Goal: Ask a question: Seek information or help from site administrators or community

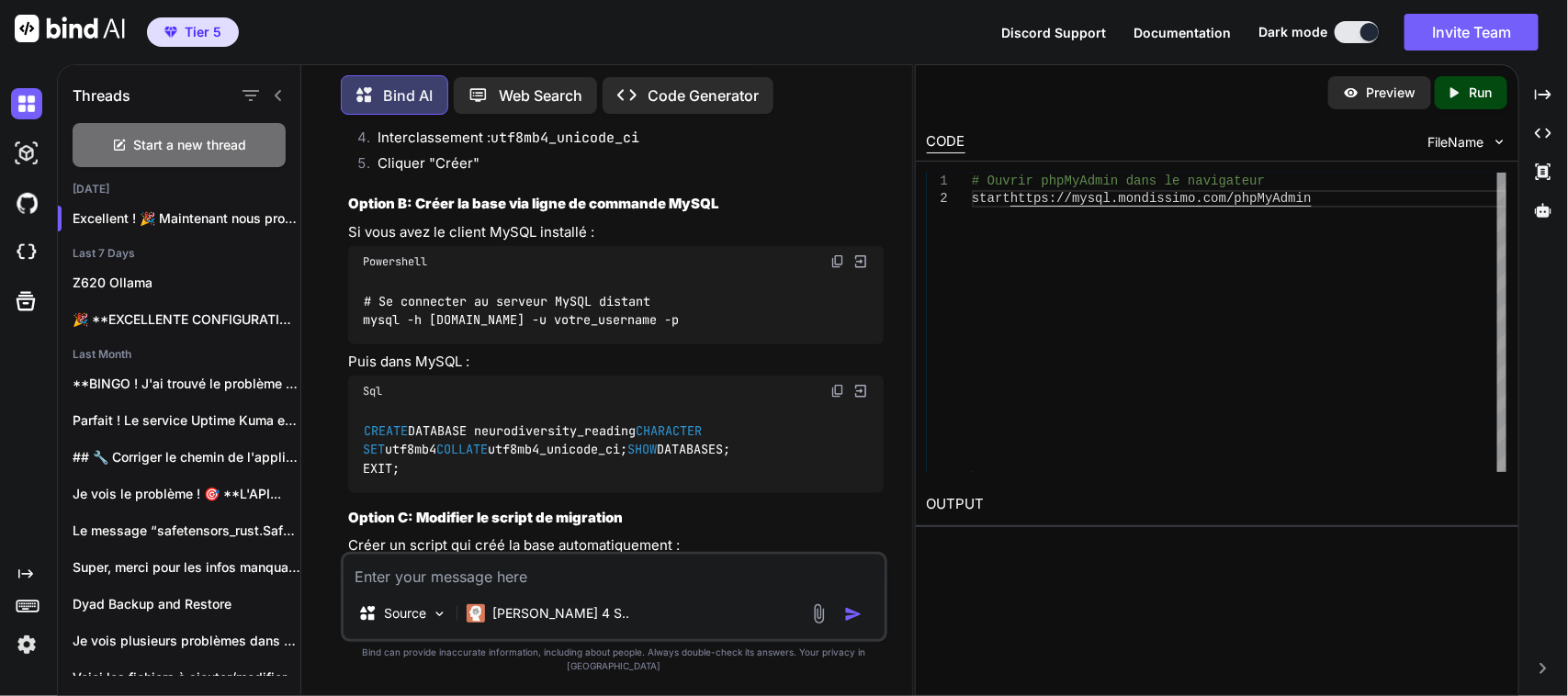
scroll to position [47865, 0]
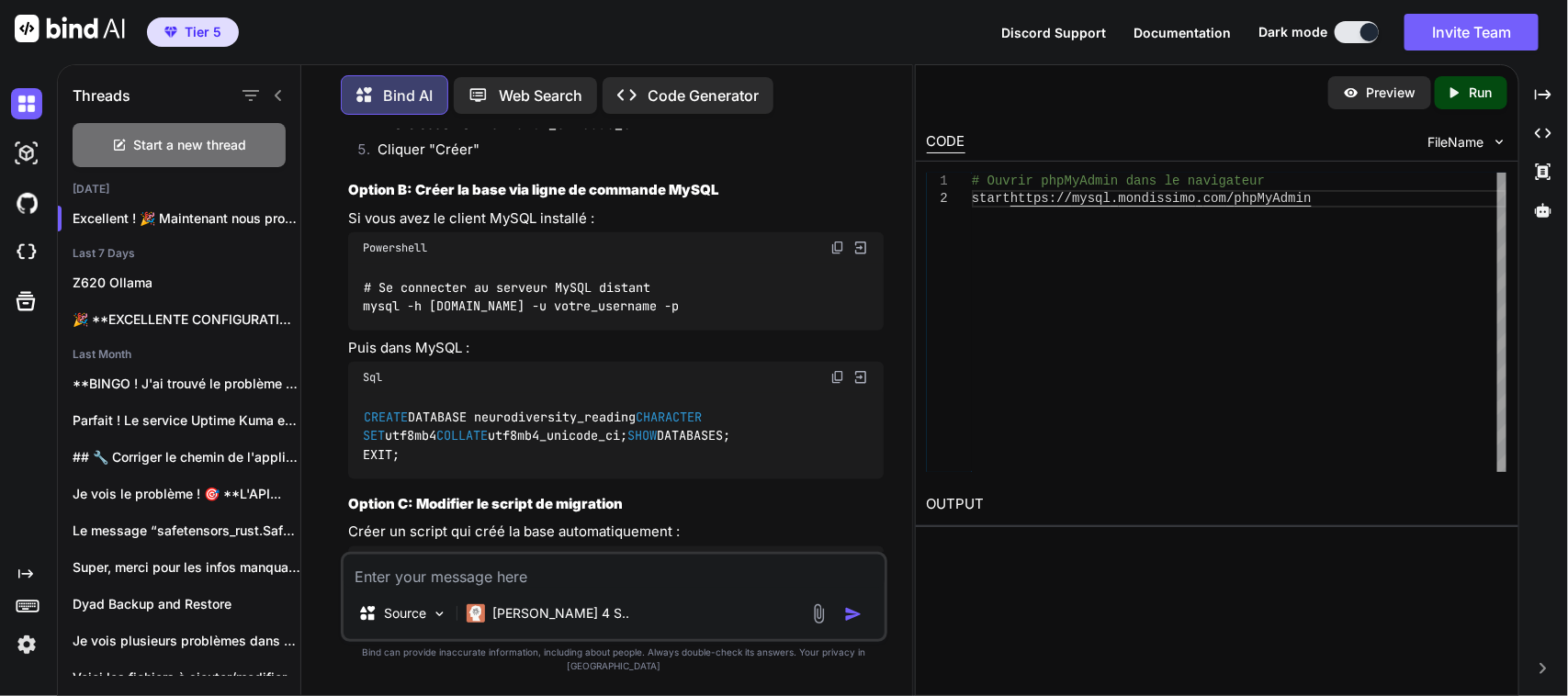
click at [516, 581] on textarea at bounding box center [614, 571] width 541 height 33
drag, startPoint x: 419, startPoint y: 291, endPoint x: 608, endPoint y: 287, distance: 189.0
click at [608, 114] on li "Nom : neurodiversity_reading" at bounding box center [622, 101] width 521 height 25
copy code "neurodiversity_reading"
drag, startPoint x: 493, startPoint y: 322, endPoint x: 651, endPoint y: 313, distance: 158.3
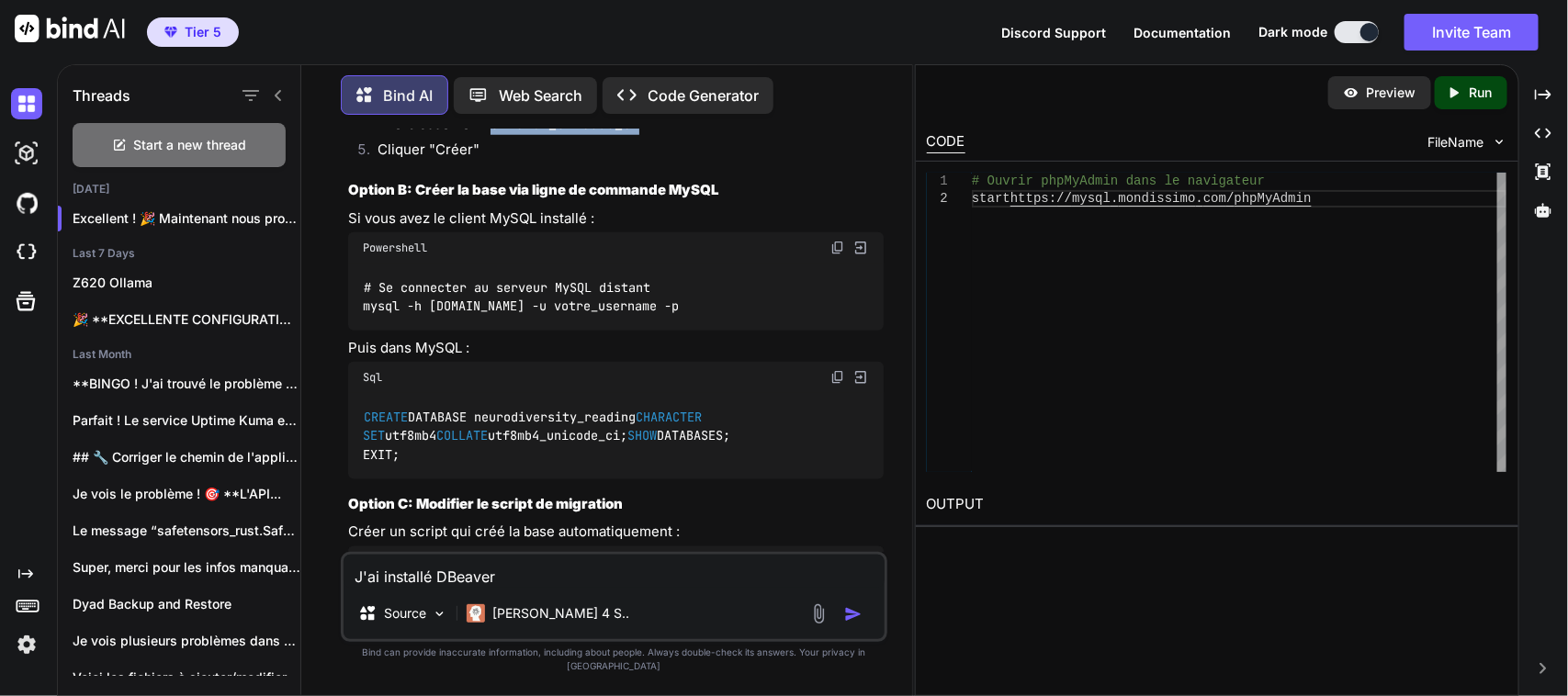
click at [651, 139] on li "Interclassement : utf8mb4_unicode_ci" at bounding box center [622, 127] width 521 height 25
copy code "utf8mb4_unicode_ci"
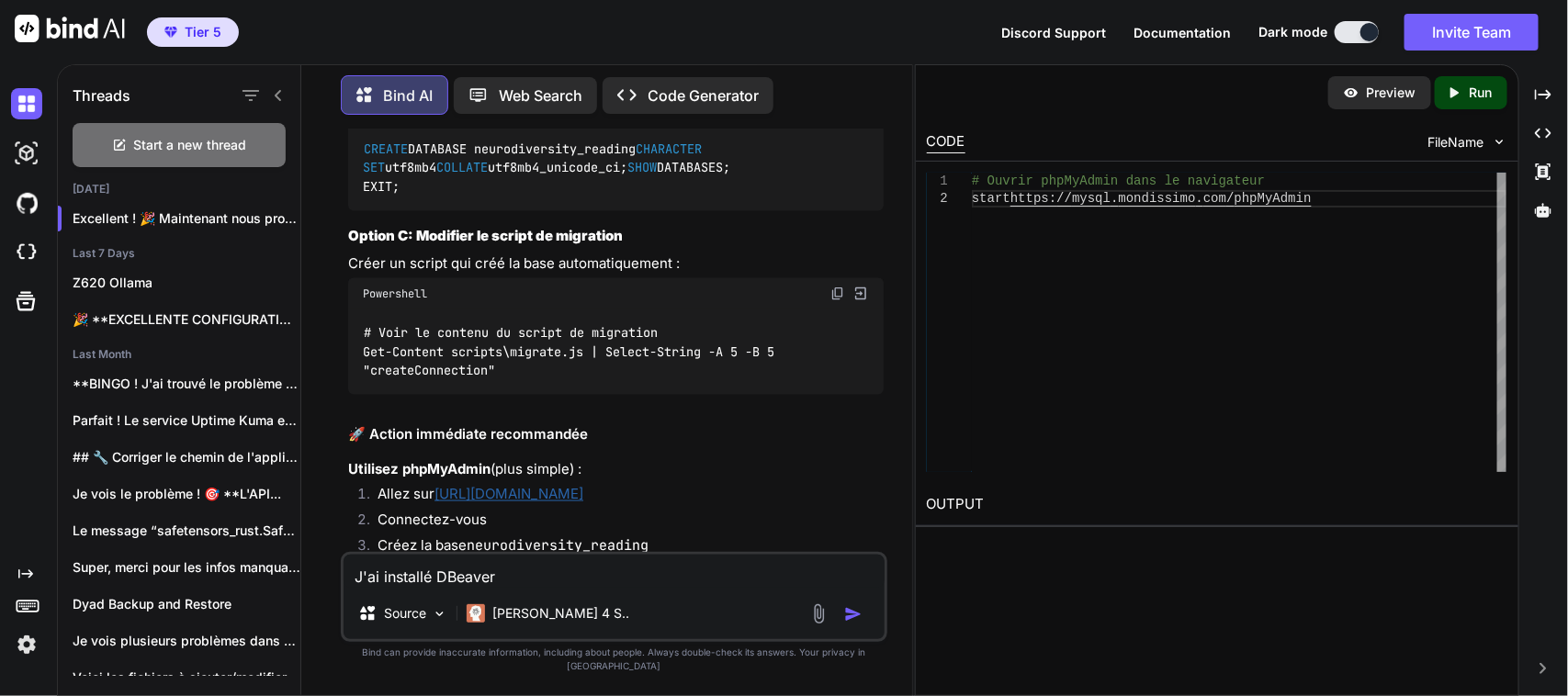
scroll to position [48095, 0]
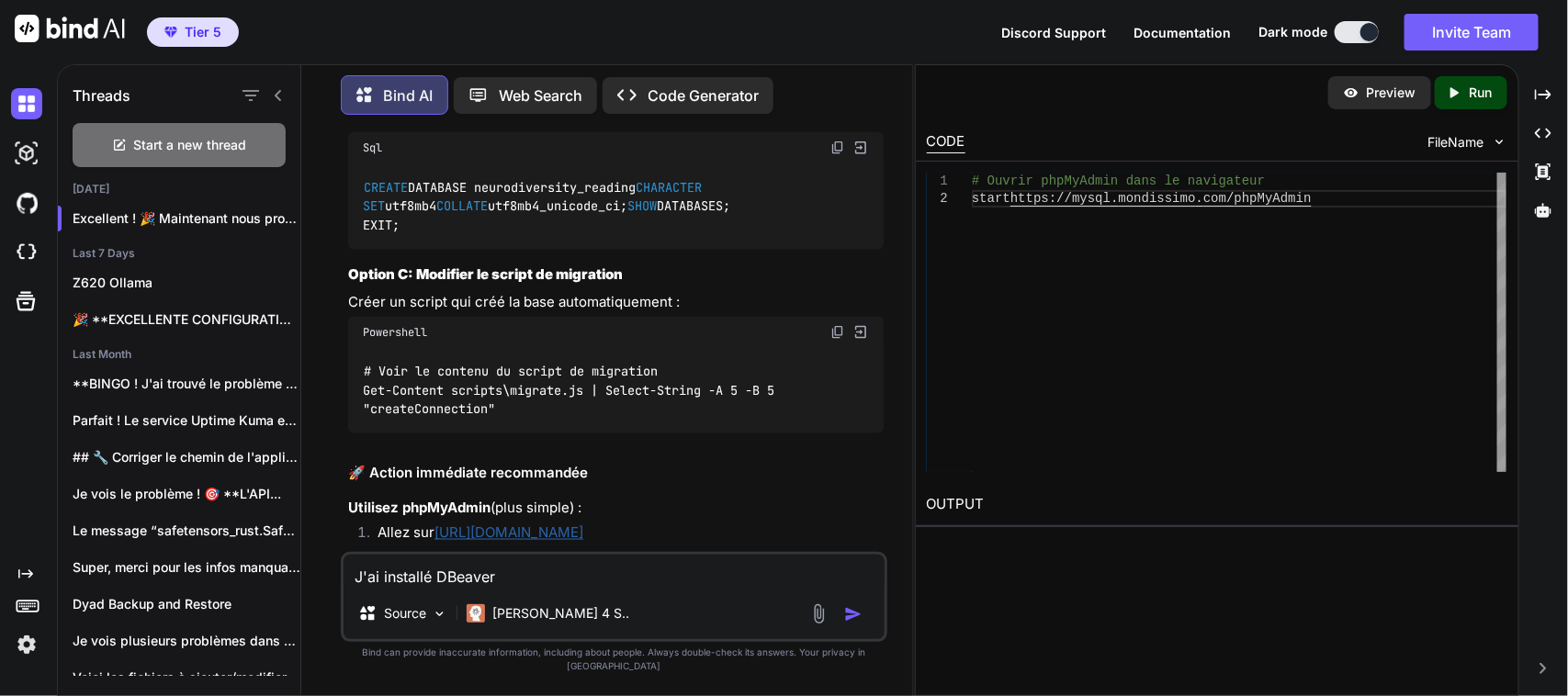
drag, startPoint x: 363, startPoint y: 422, endPoint x: 470, endPoint y: 448, distance: 110.1
click at [470, 249] on div "CREATE DATABASE neurodiversity_reading CHARACTER SET utf8mb4 COLLATE utf8mb4_un…" at bounding box center [616, 206] width 536 height 86
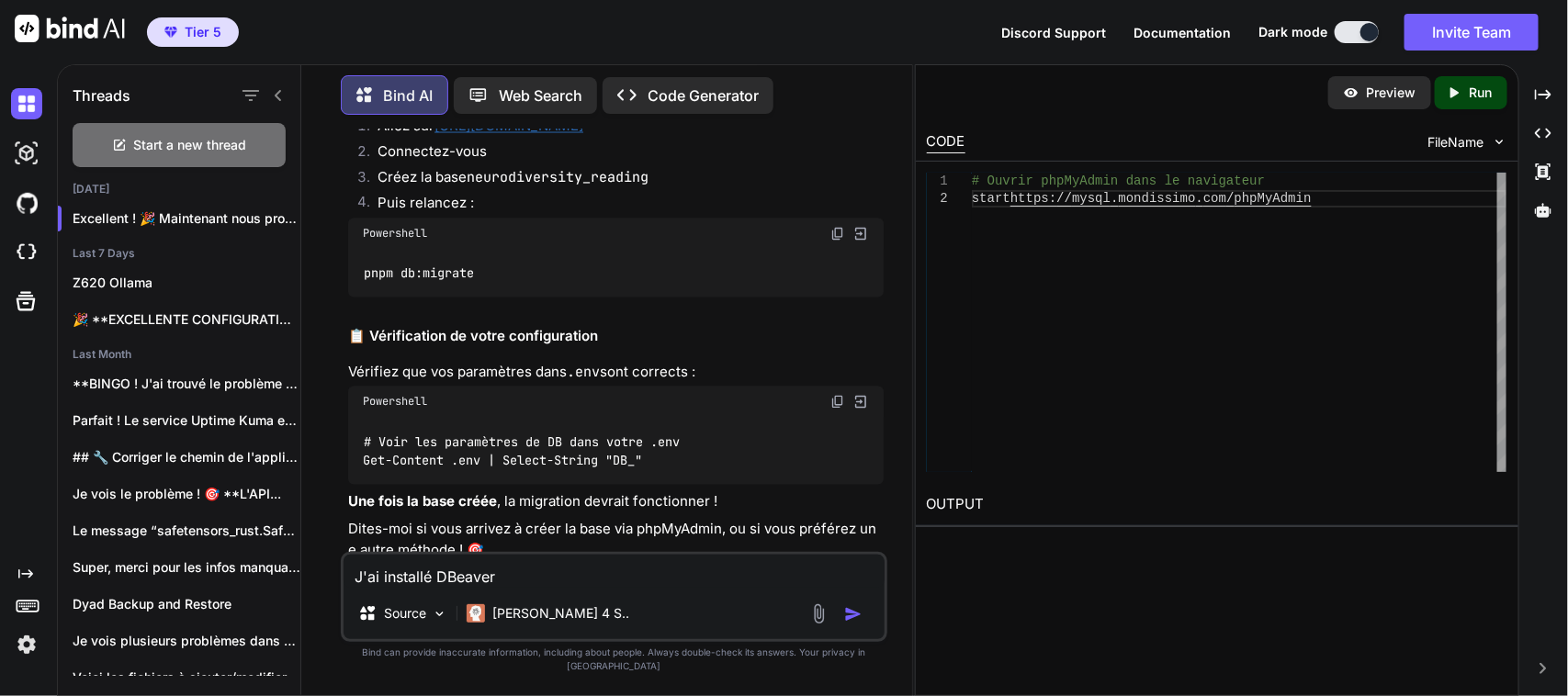
scroll to position [48554, 0]
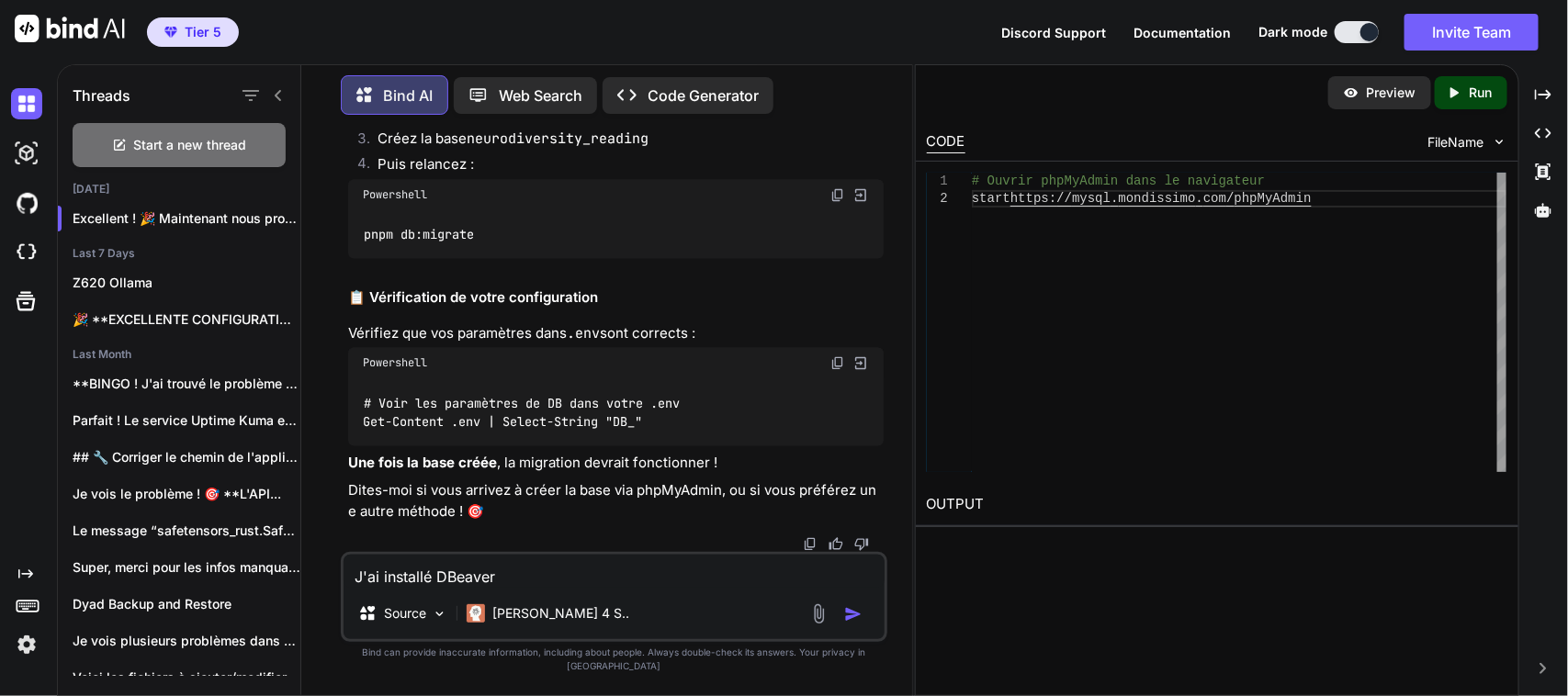
click at [552, 579] on textarea "J'ai installé DBeaver" at bounding box center [614, 571] width 541 height 33
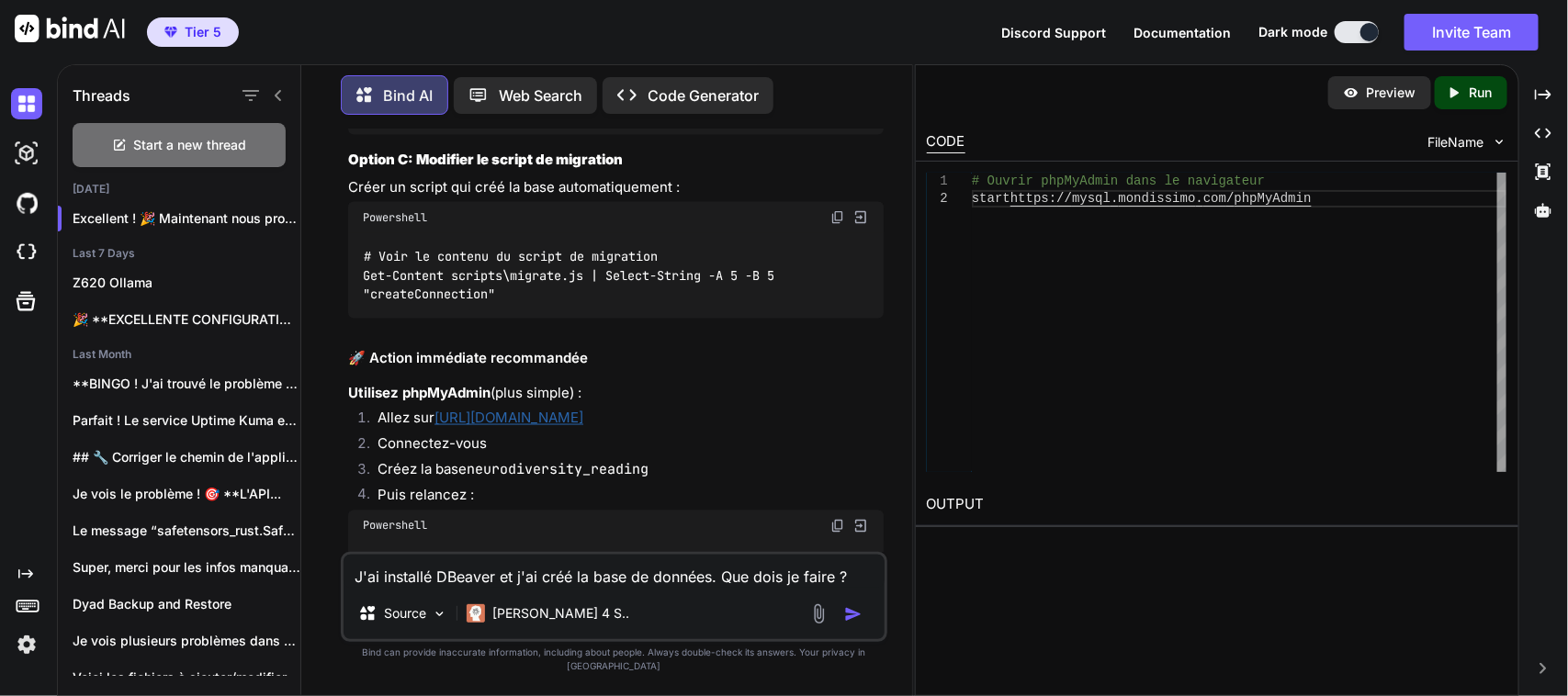
scroll to position [48095, 0]
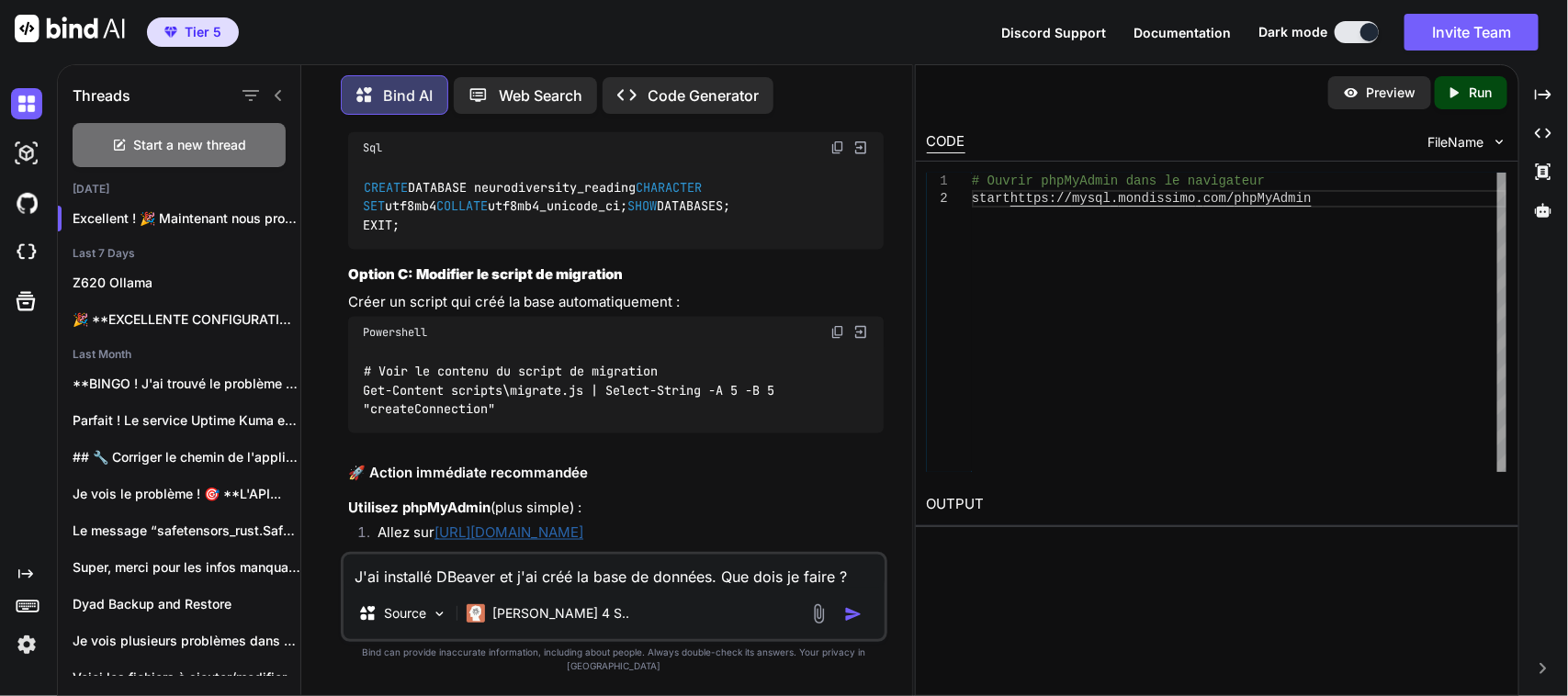
click at [565, 235] on code "CREATE DATABASE neurodiversity_reading CHARACTER SET utf8mb4 COLLATE utf8mb4_un…" at bounding box center [545, 206] width 367 height 56
copy code "neurodiversity_reading"
click at [707, 587] on textarea "J'ai installé DBeaver et j'ai créé la base de données. Que dois je faire ?" at bounding box center [614, 571] width 541 height 33
paste textarea "neurodiversity_reading"
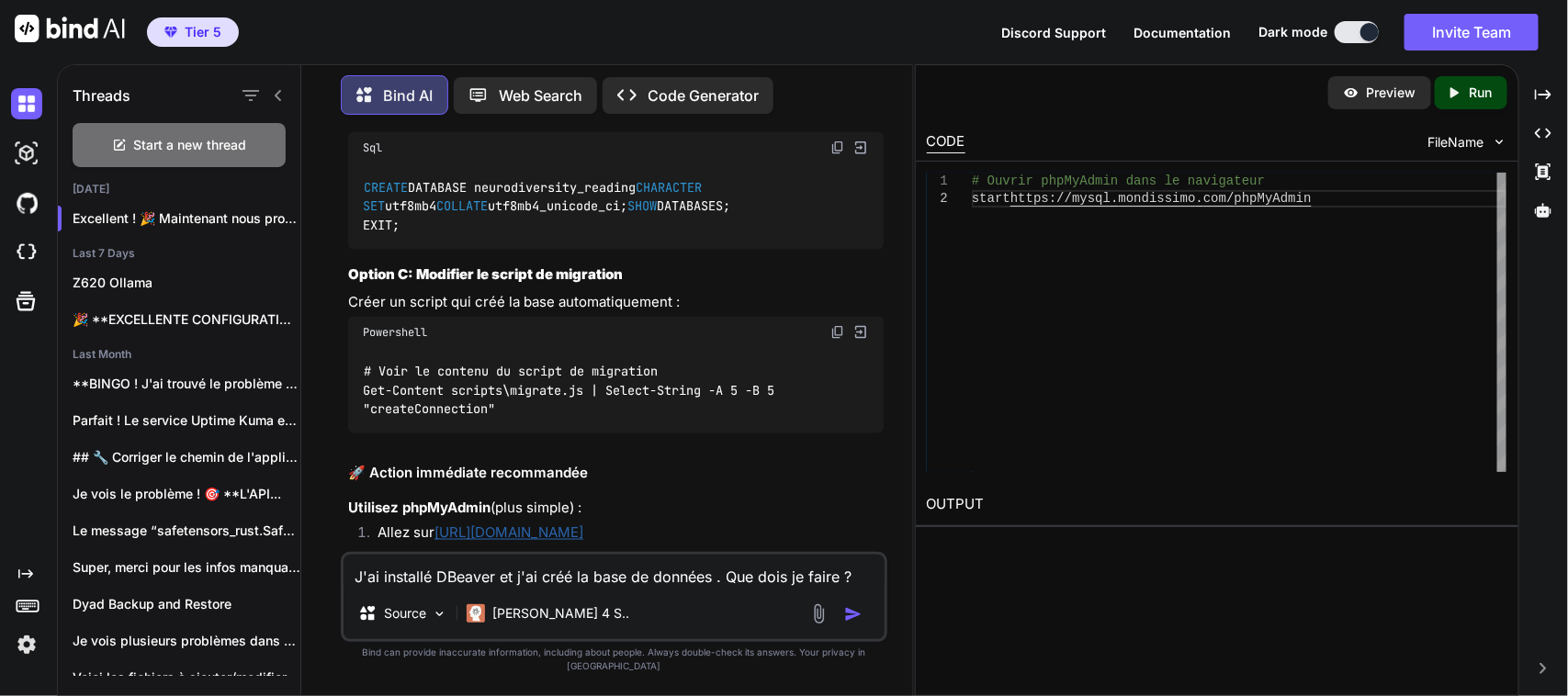
paste textarea "neurodiversity_reading"
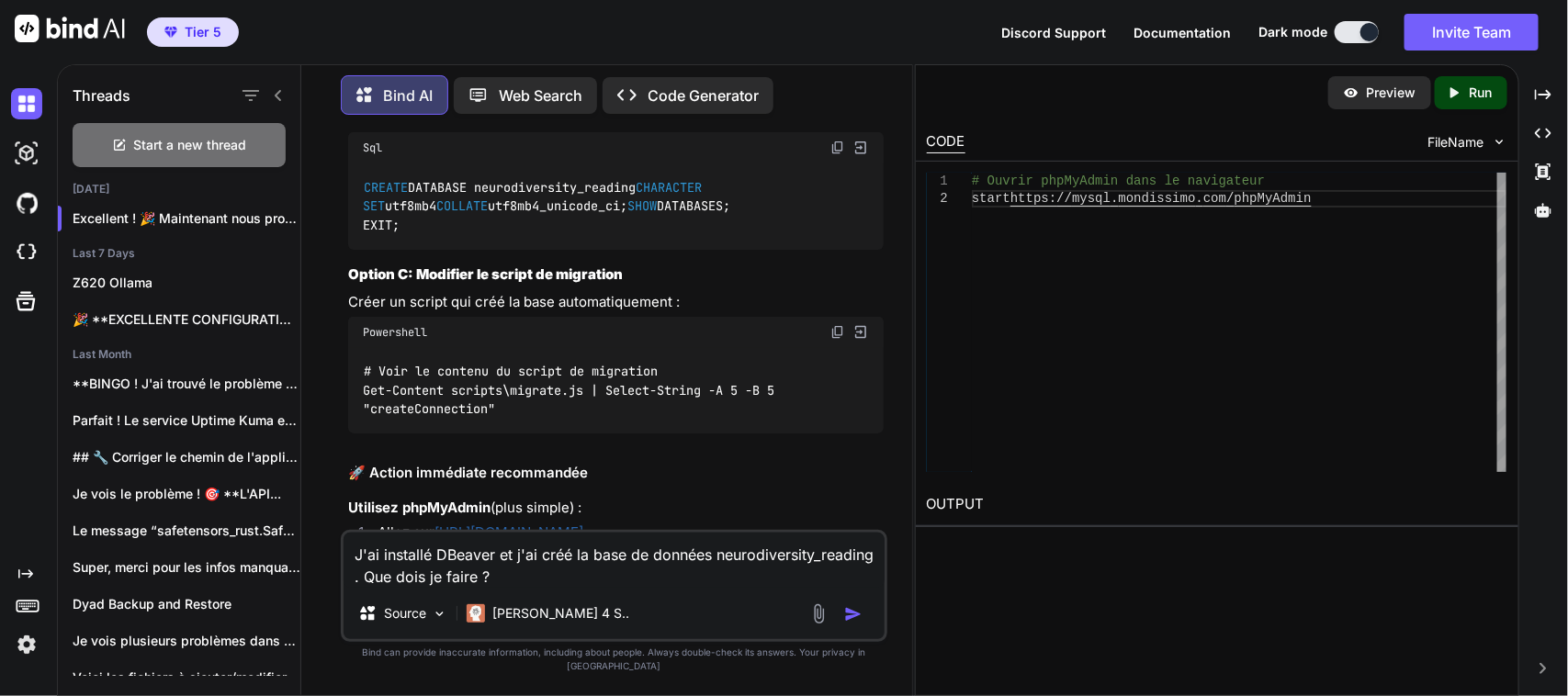
click at [580, 587] on textarea "J'ai installé DBeaver et j'ai créé la base de données neurodiversity_reading . …" at bounding box center [614, 560] width 541 height 55
click at [363, 587] on textarea "J'ai installé DBeaver et j'ai créé la base de données neurodiversity_reading . …" at bounding box center [614, 560] width 541 height 55
paste textarea "# Configuration DBeaver - Utilisateur External Host: mysql.mondissimo.com (ou I…"
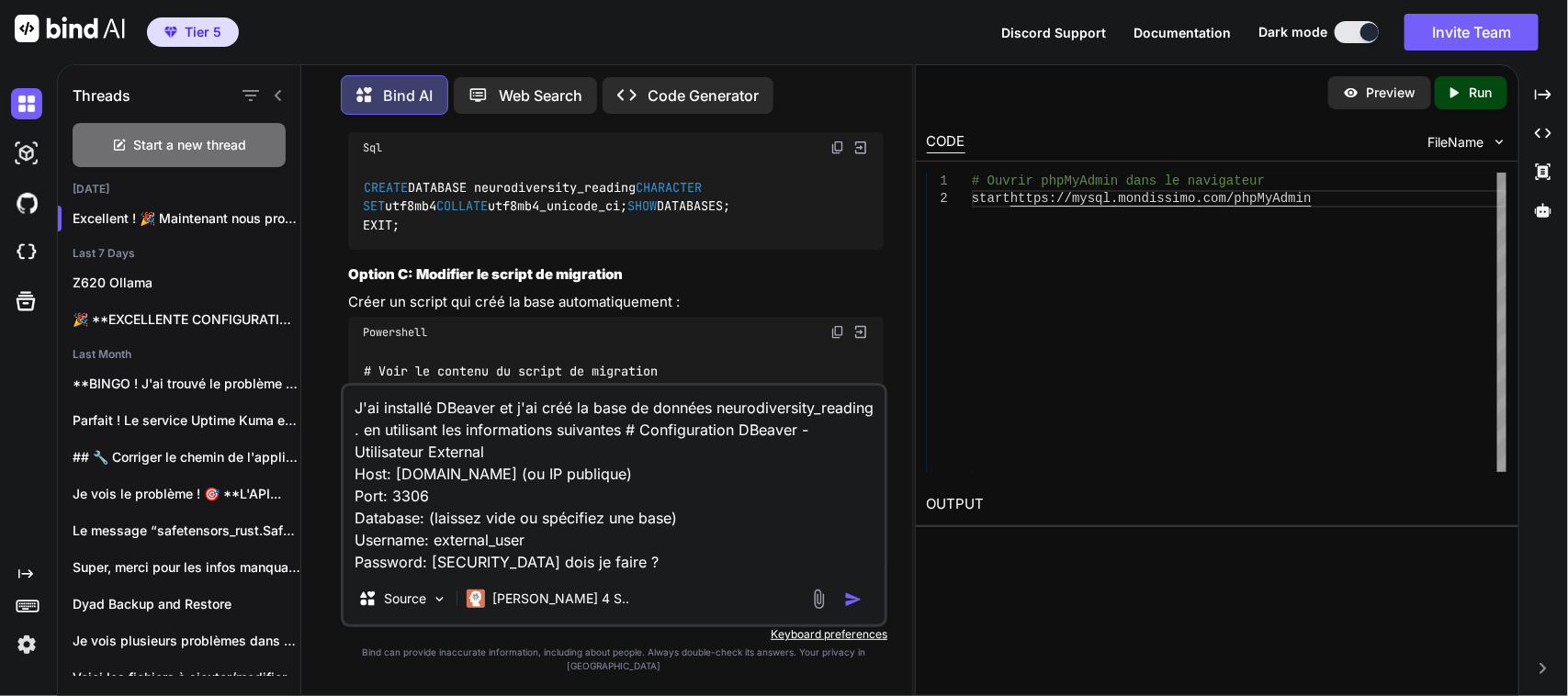
type textarea "J'ai installé DBeaver et j'ai créé la base de données neurodiversity_reading . …"
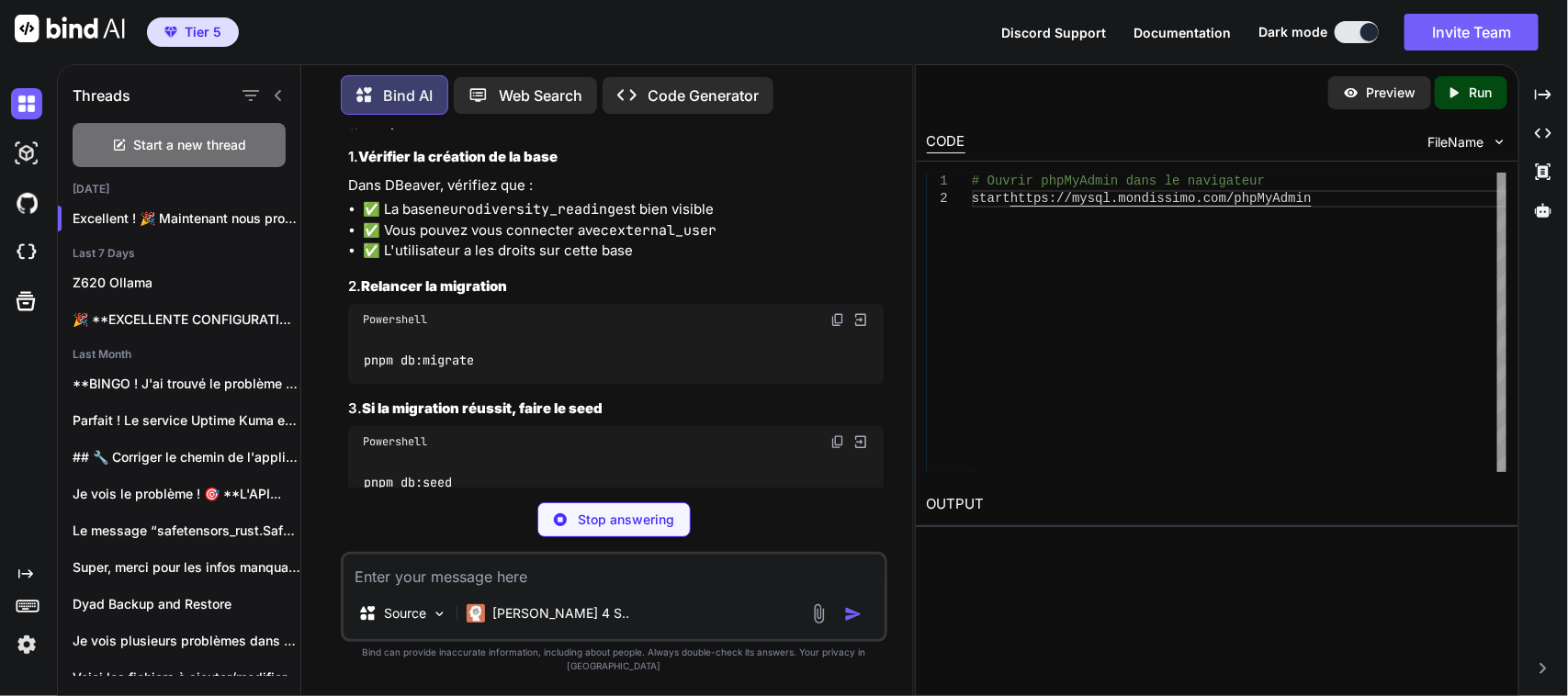
scroll to position [49474, 0]
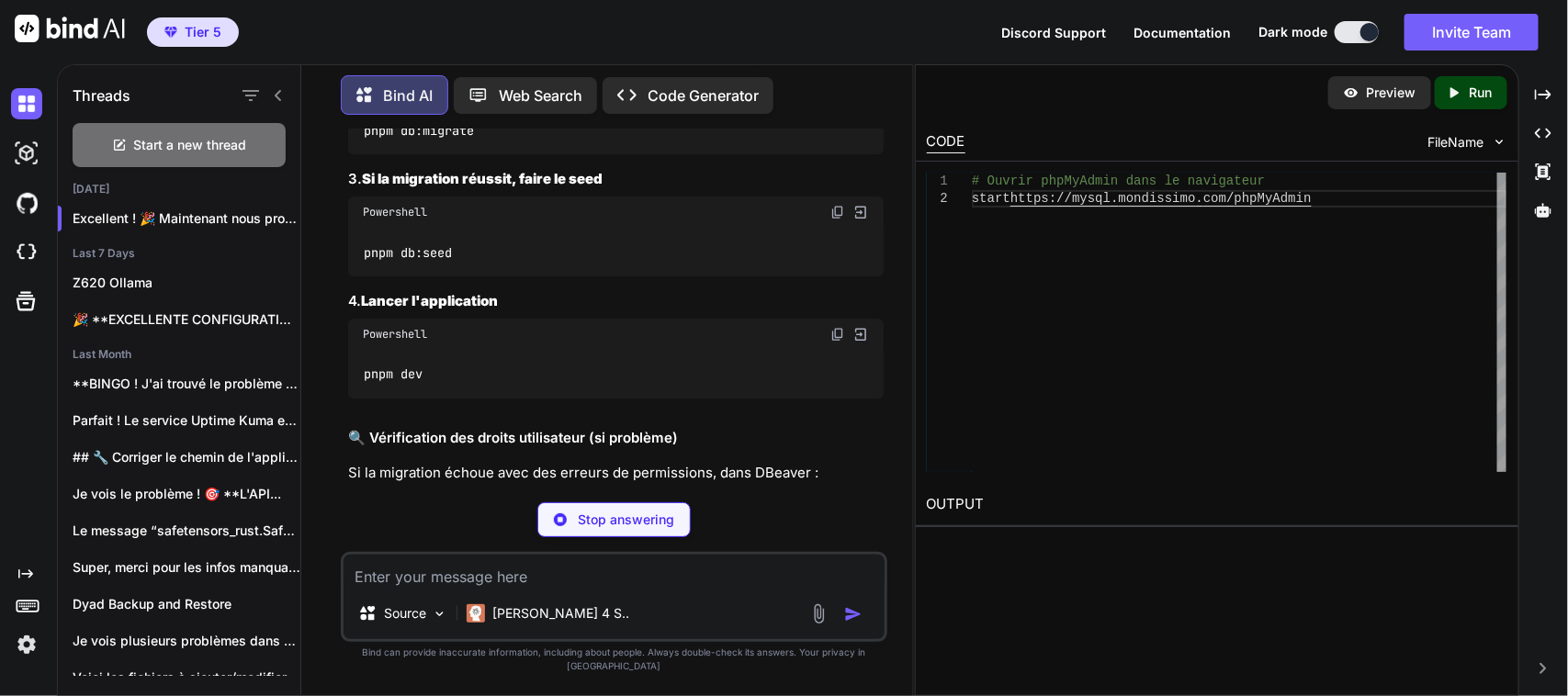
click at [841, 97] on img at bounding box center [837, 90] width 15 height 15
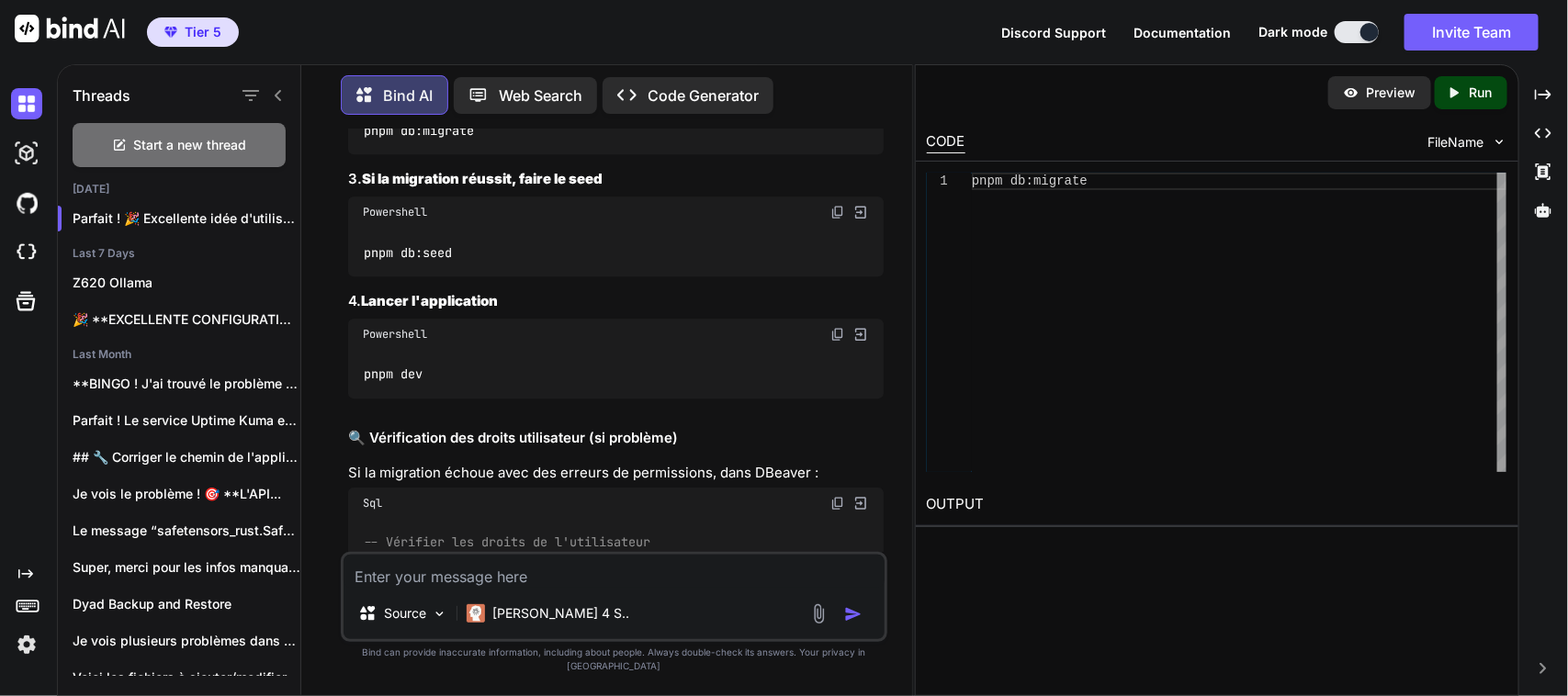
click at [621, 585] on textarea at bounding box center [614, 571] width 541 height 33
paste textarea "PS C:\Users\user\CascadeProjects\neurodiversity-reading-app> pnpm db:migrate > …"
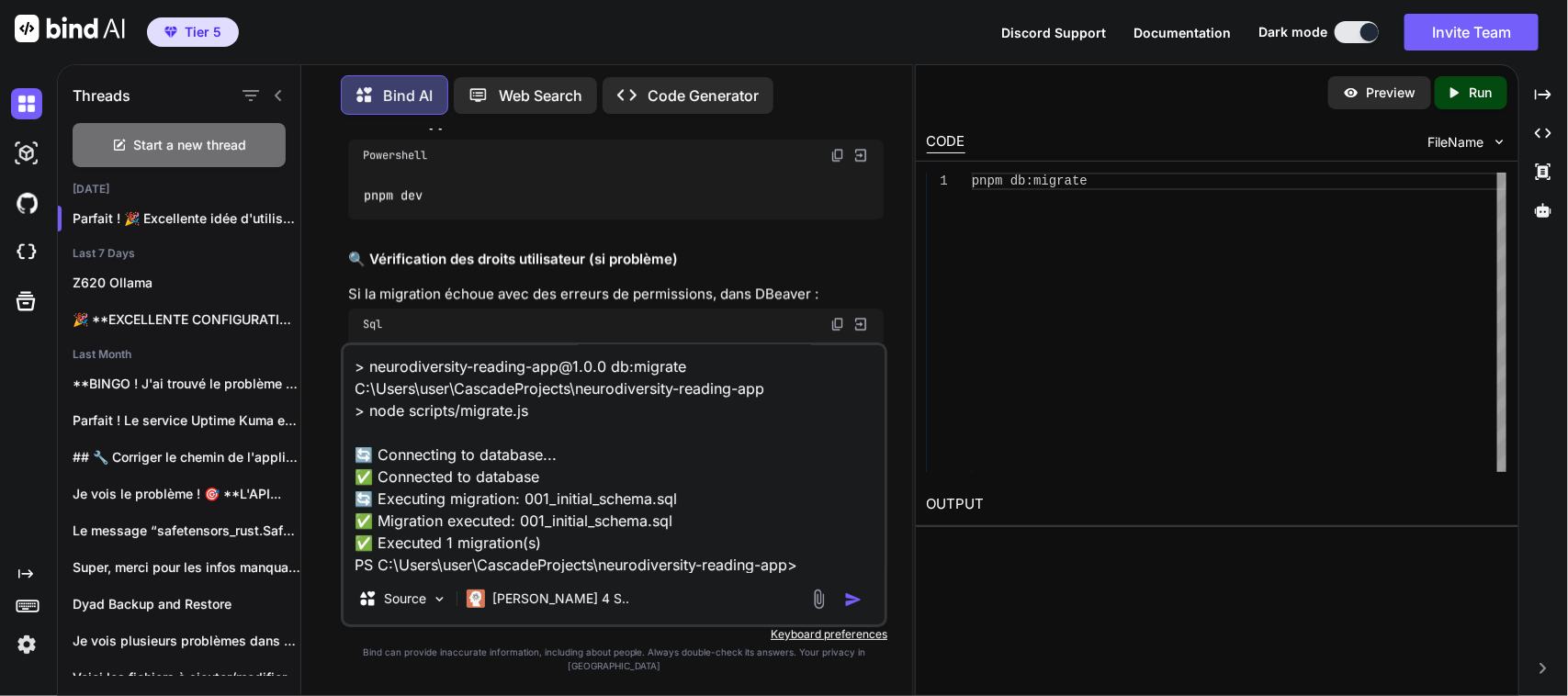
scroll to position [49704, 0]
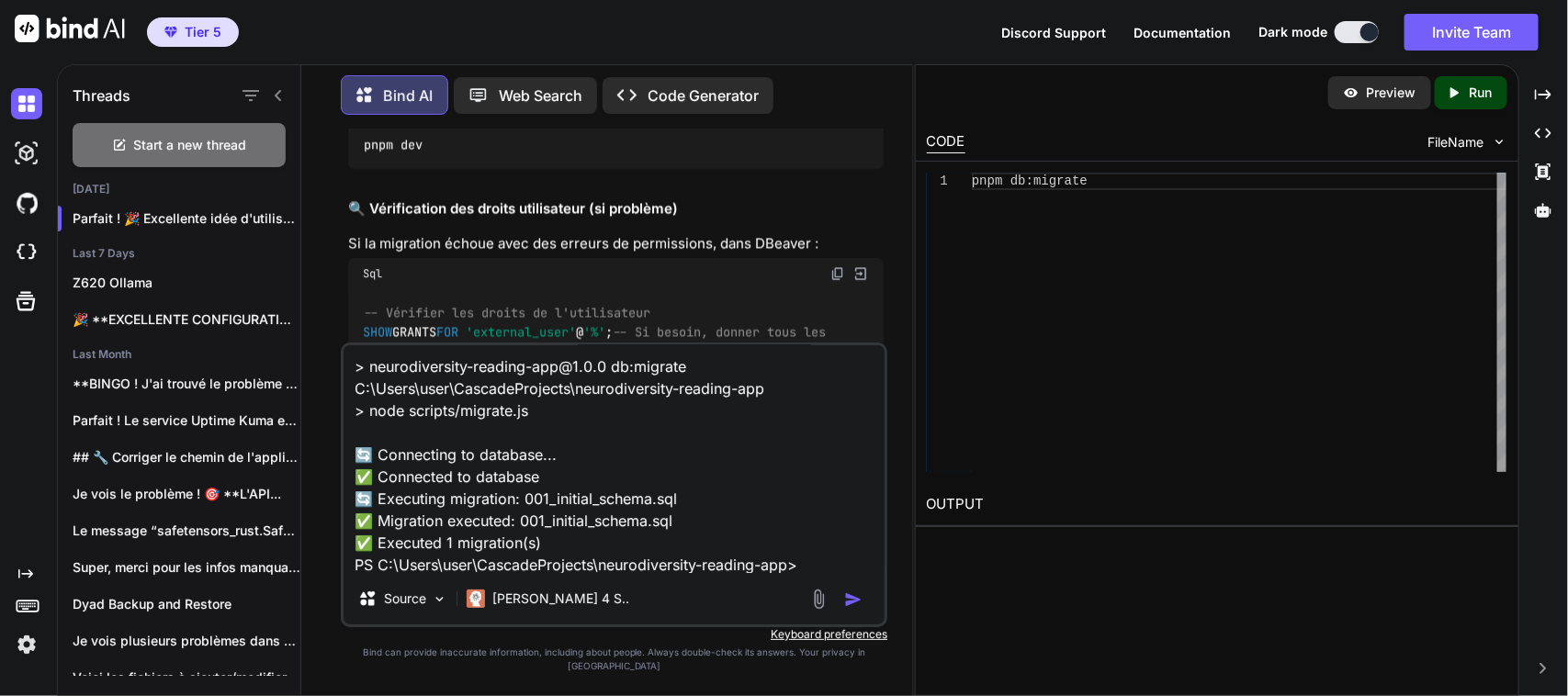
drag, startPoint x: 618, startPoint y: 579, endPoint x: 627, endPoint y: 575, distance: 9.8
click at [618, 572] on textarea "PS C:\Users\user\CascadeProjects\neurodiversity-reading-app> pnpm db:migrate > …" at bounding box center [614, 459] width 541 height 228
paste textarea "seed > neurodiversity-reading-app@1.0.0 db:seed C:\Users\user\CascadeProjects\n…"
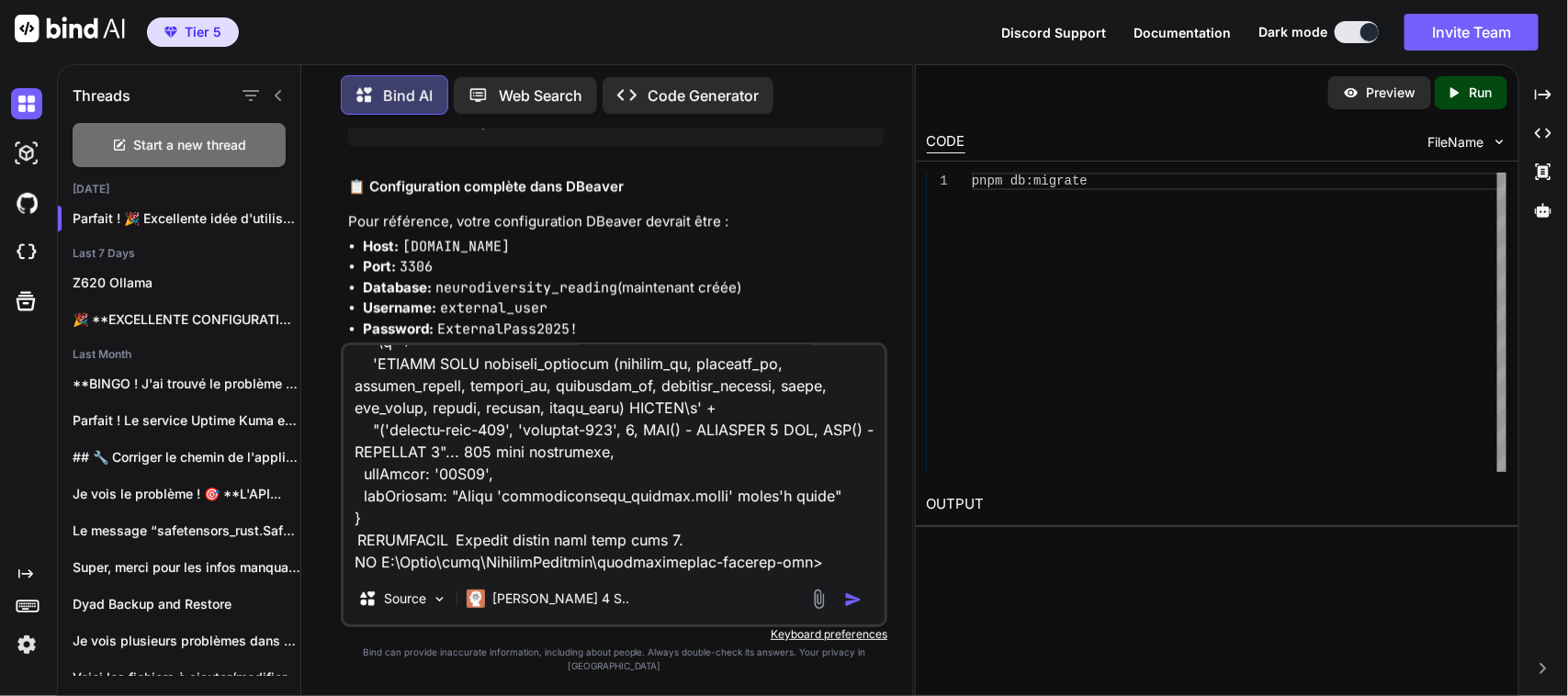
scroll to position [49934, 0]
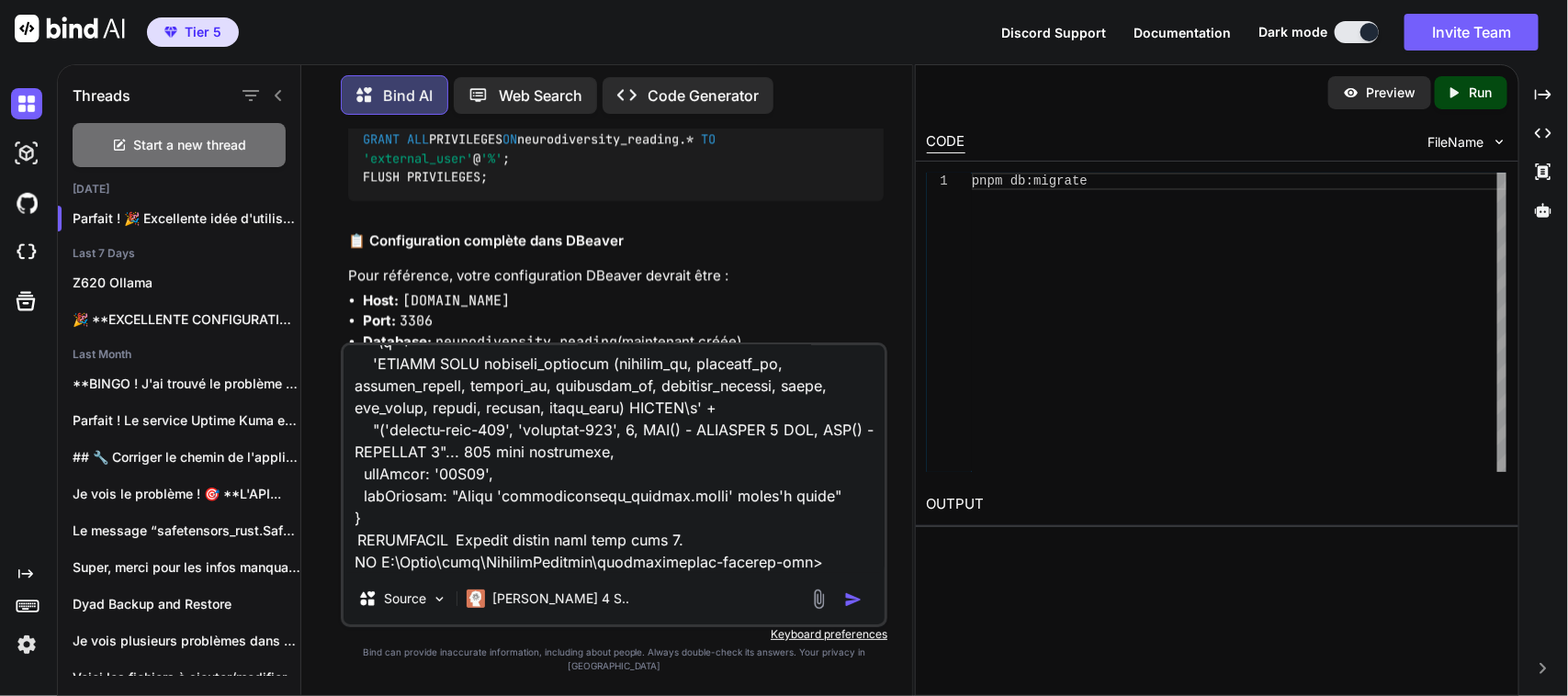
click at [830, 52] on img at bounding box center [837, 44] width 15 height 15
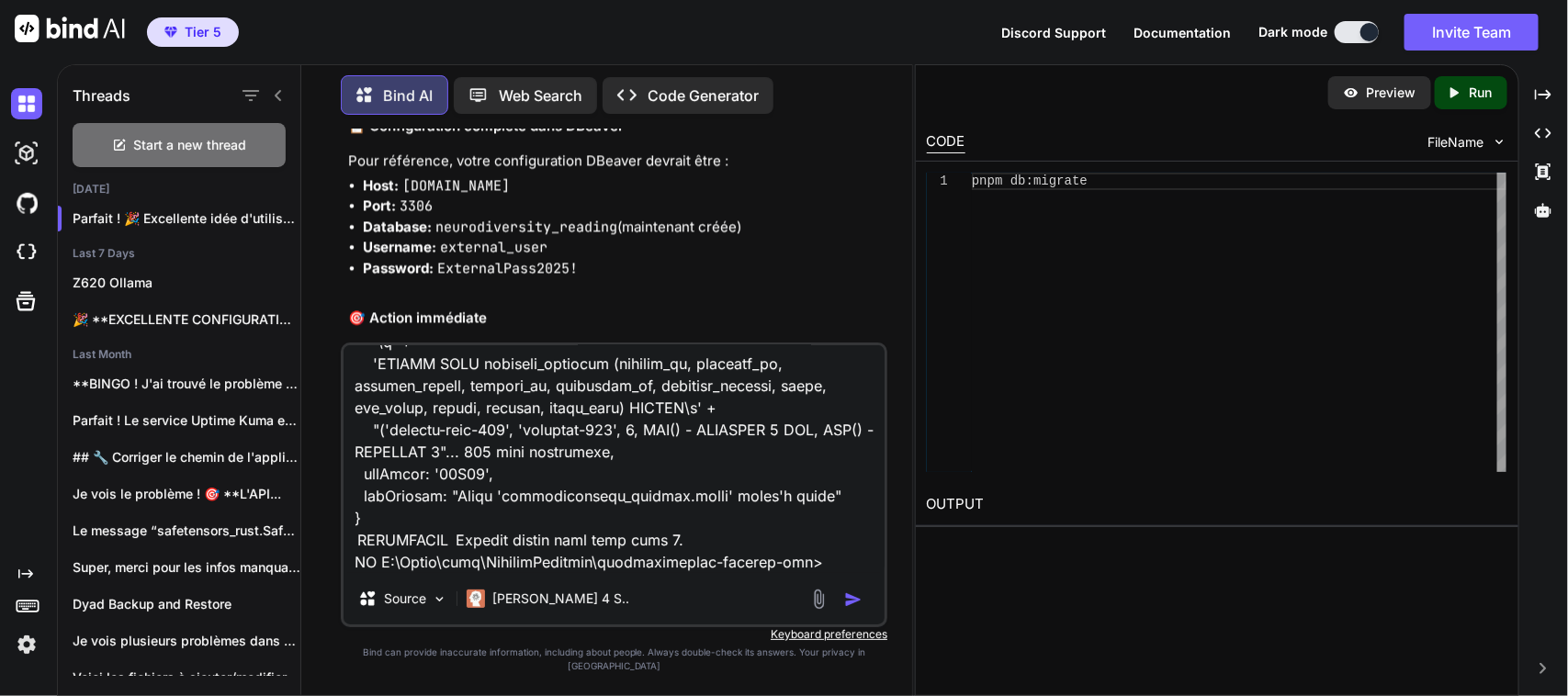
scroll to position [6564, 0]
click at [819, 572] on textarea at bounding box center [614, 459] width 541 height 228
paste textarea "PS C:\Users\user\CascadeProjects\neurodiversity-reading-app> -- Vérifier les dr…"
type textarea "PS C:\Users\user\CascadeProjects\neurodiversity-reading-app> pnpm db:seed > neu…"
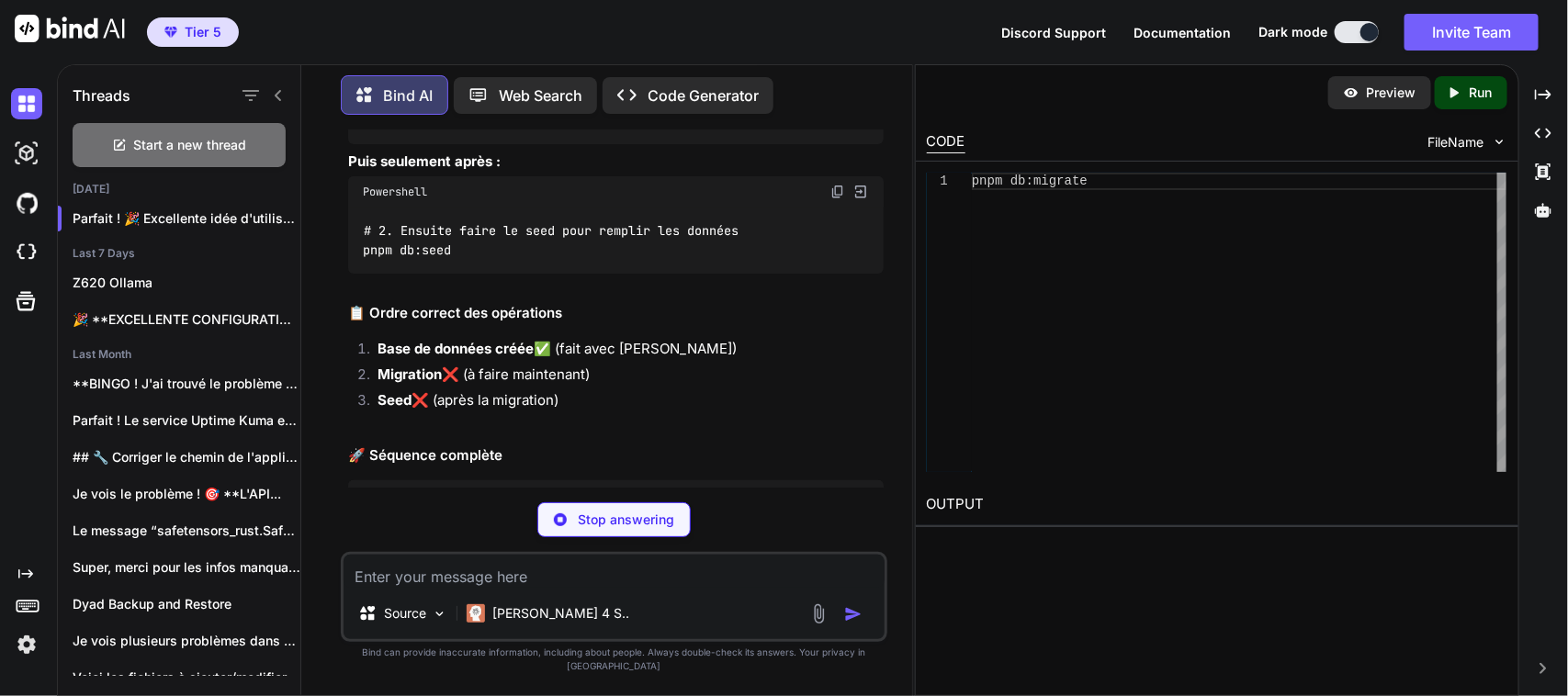
scroll to position [54148, 0]
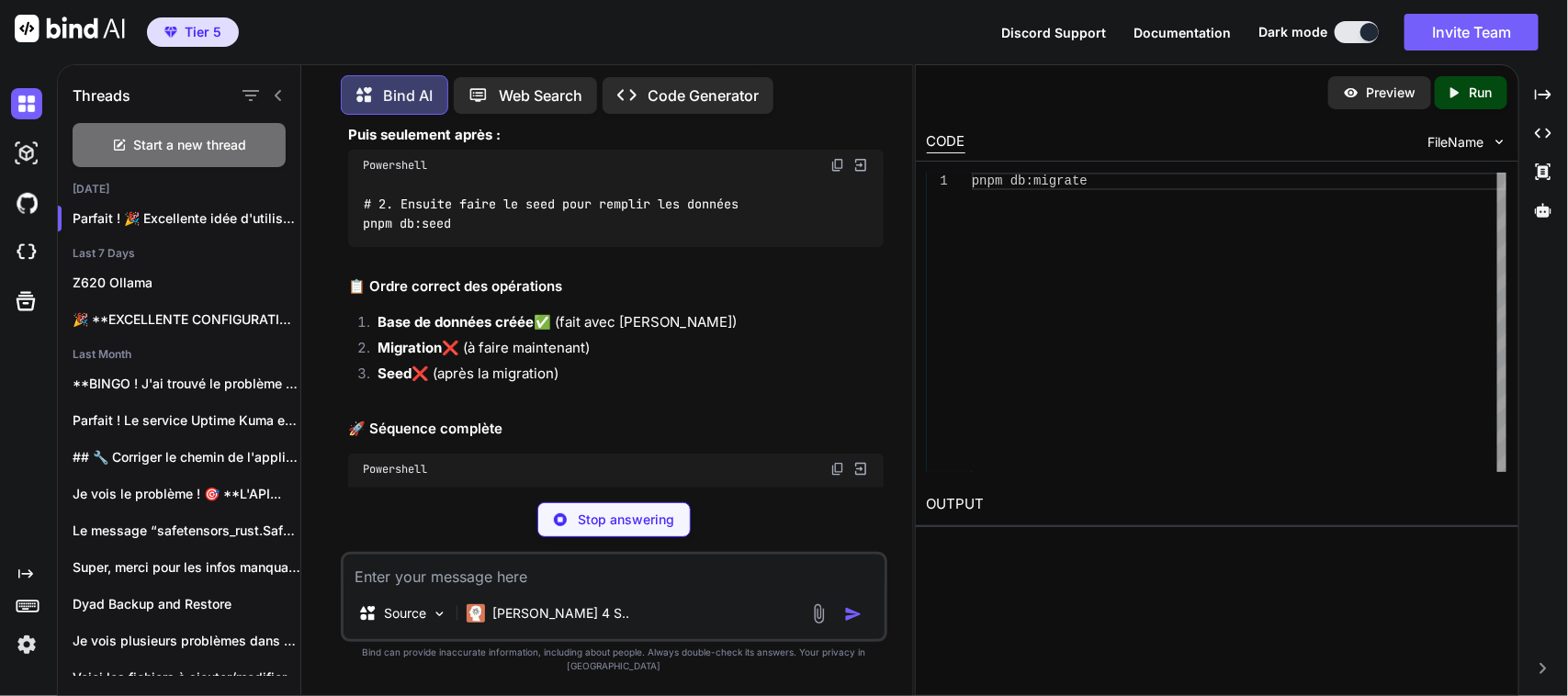
click at [838, 42] on img at bounding box center [837, 34] width 15 height 15
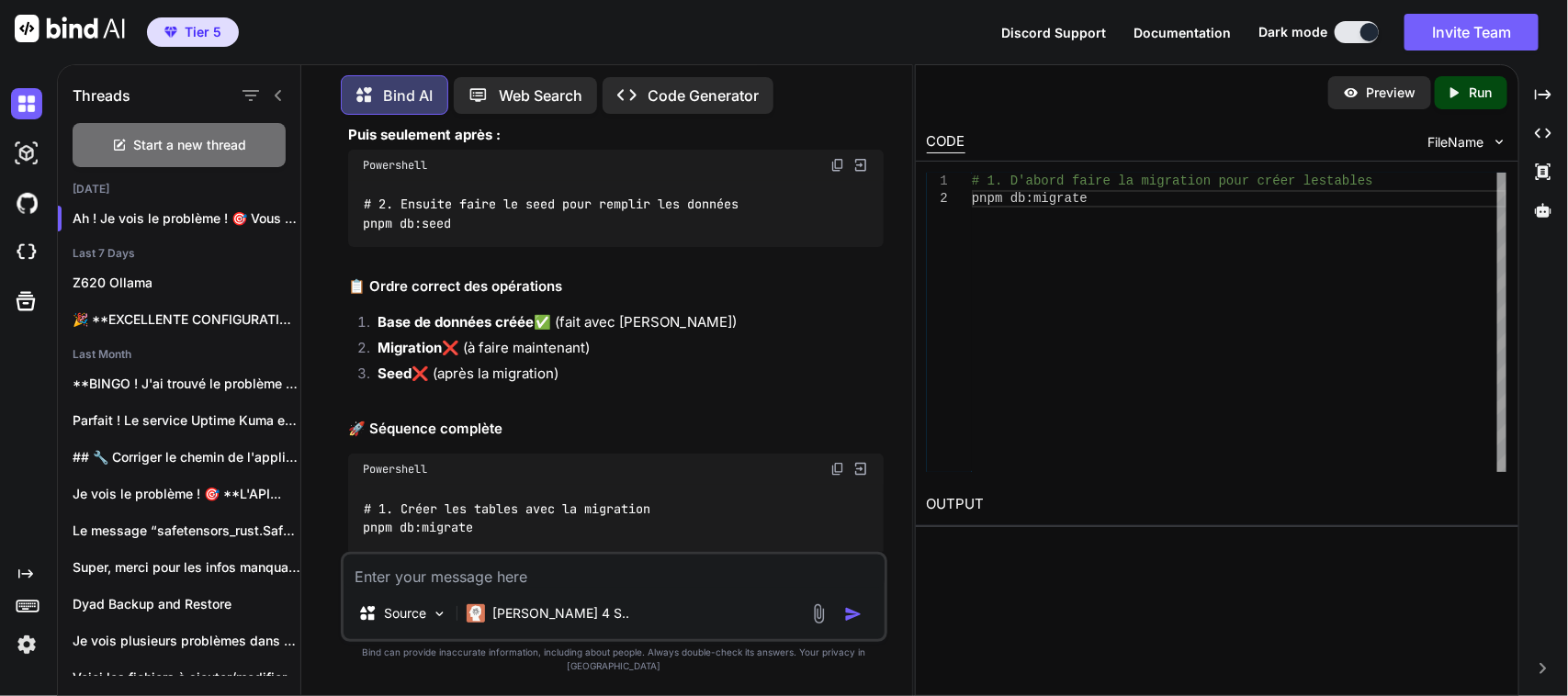
click at [611, 587] on textarea at bounding box center [614, 571] width 541 height 33
paste textarea "pnpm db:migrate > neurodiversity-reading-app@1.0.0 db:migrate C:\Users\user\Cas…"
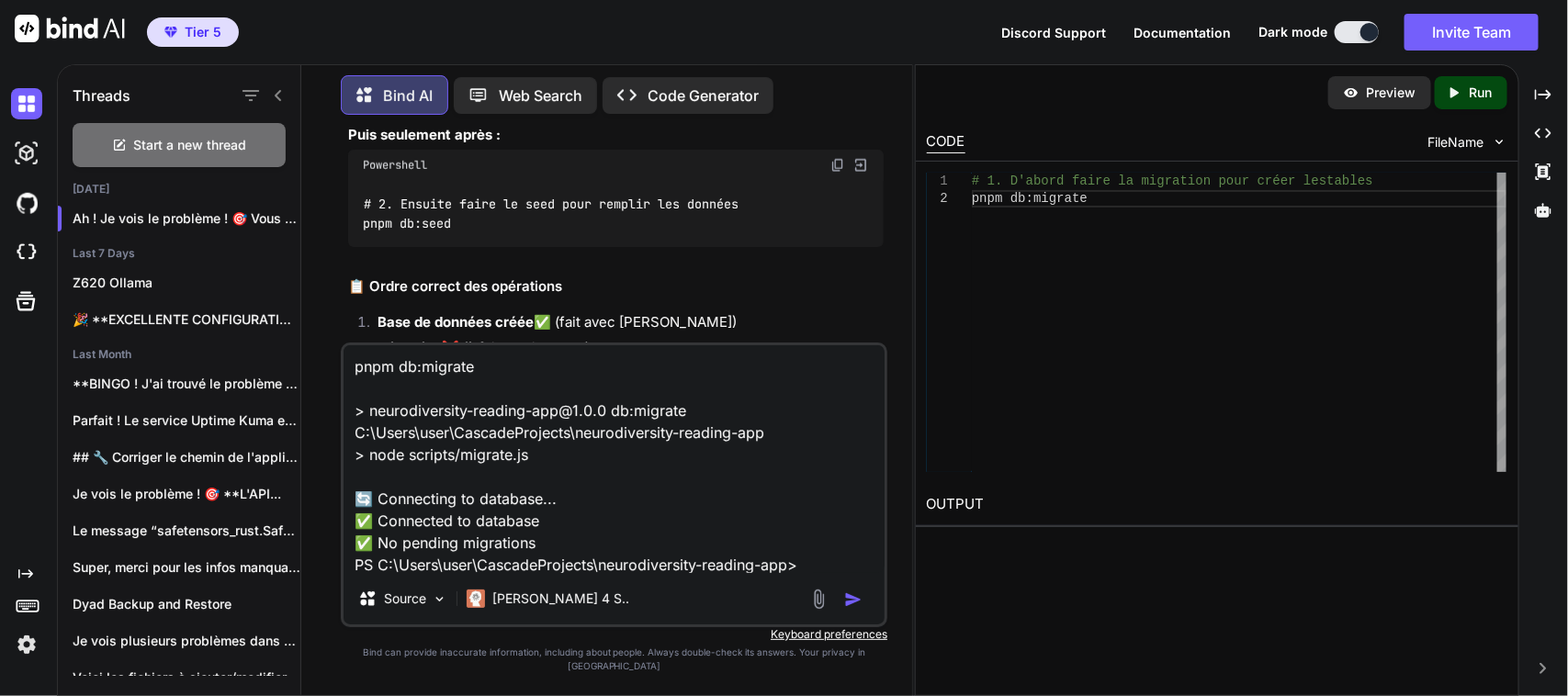
click at [856, 608] on img "button" at bounding box center [853, 599] width 19 height 18
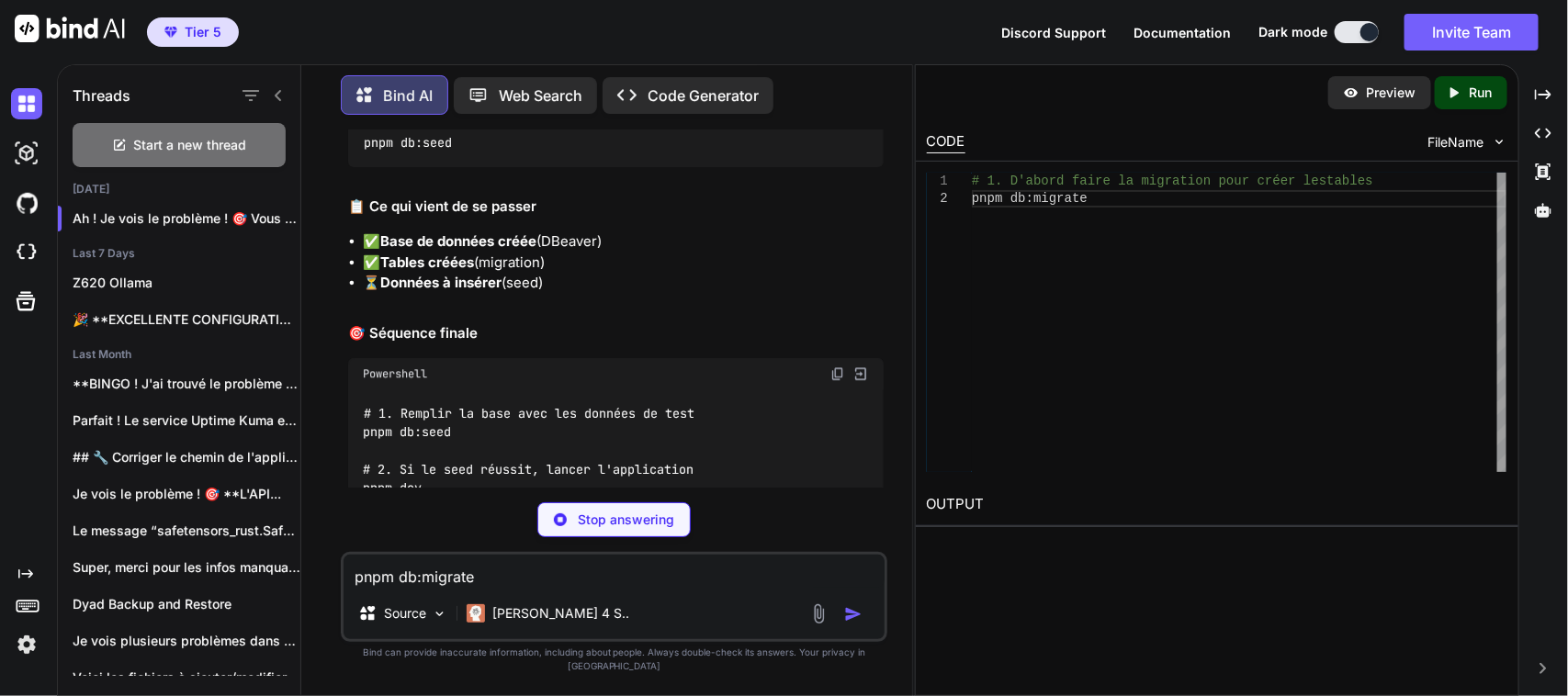
scroll to position [55566, 0]
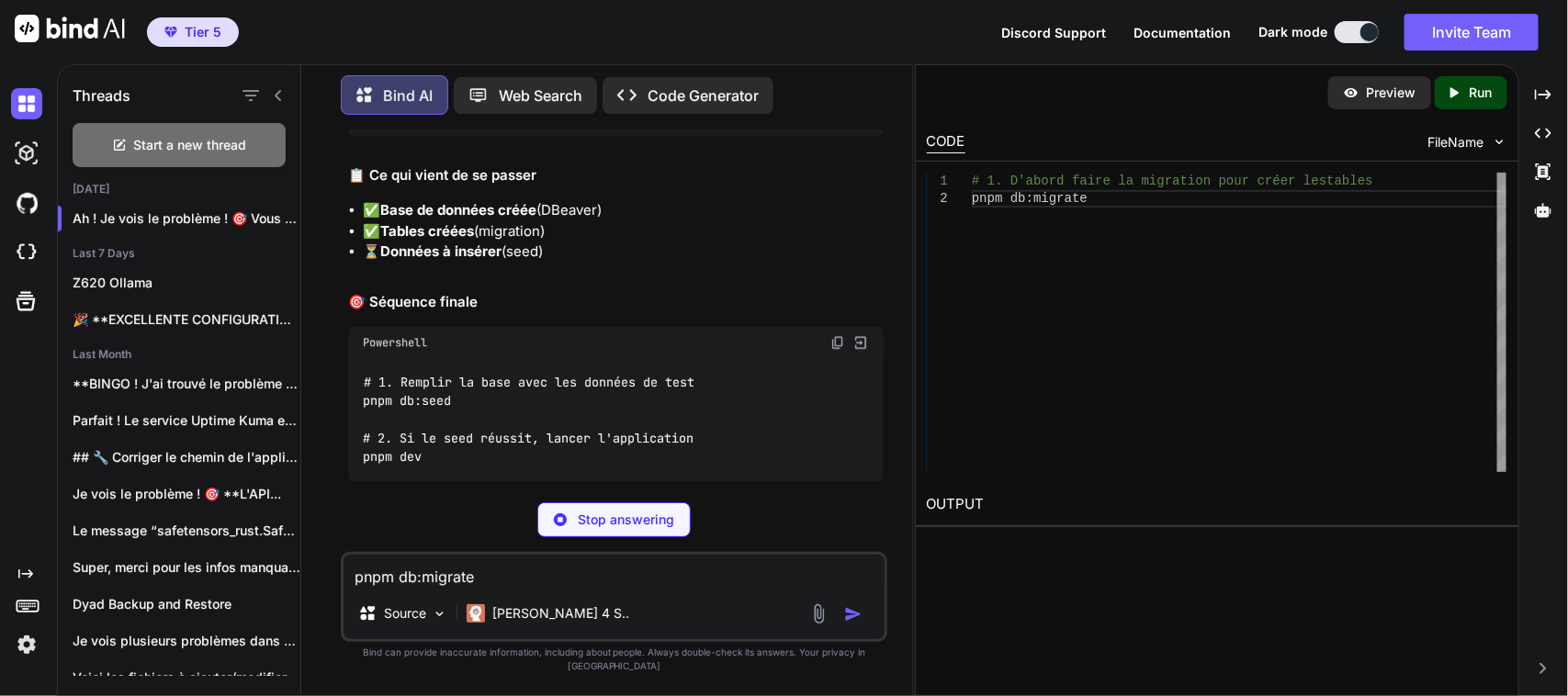
click at [830, 79] on img at bounding box center [837, 71] width 15 height 15
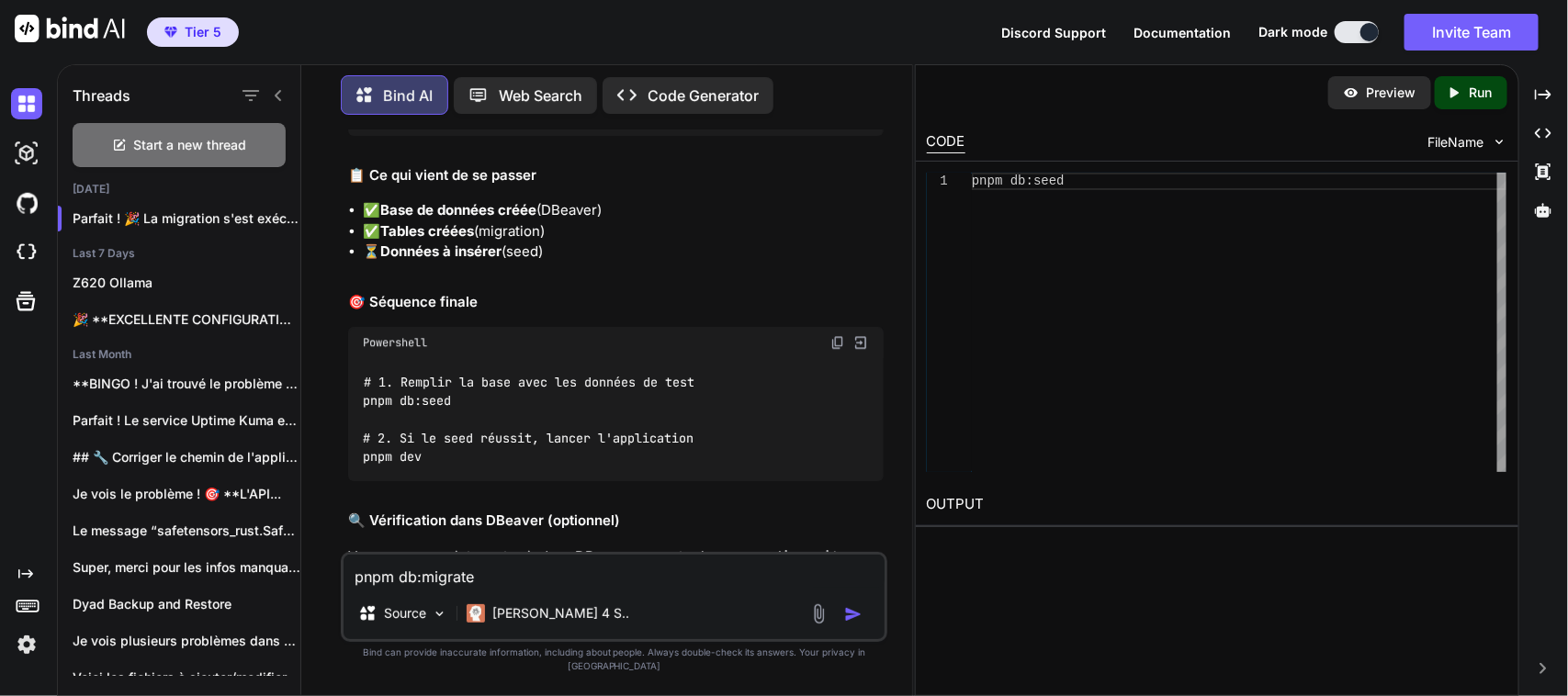
click at [554, 584] on textarea "pnpm db:migrate > neurodiversity-reading-app@1.0.0 db:migrate C:\Users\user\Cas…" at bounding box center [614, 571] width 541 height 33
paste textarea "seed > neurodiversity-reading-app@1.0.0 db:seed C:\Users\user\CascadeProjects\n…"
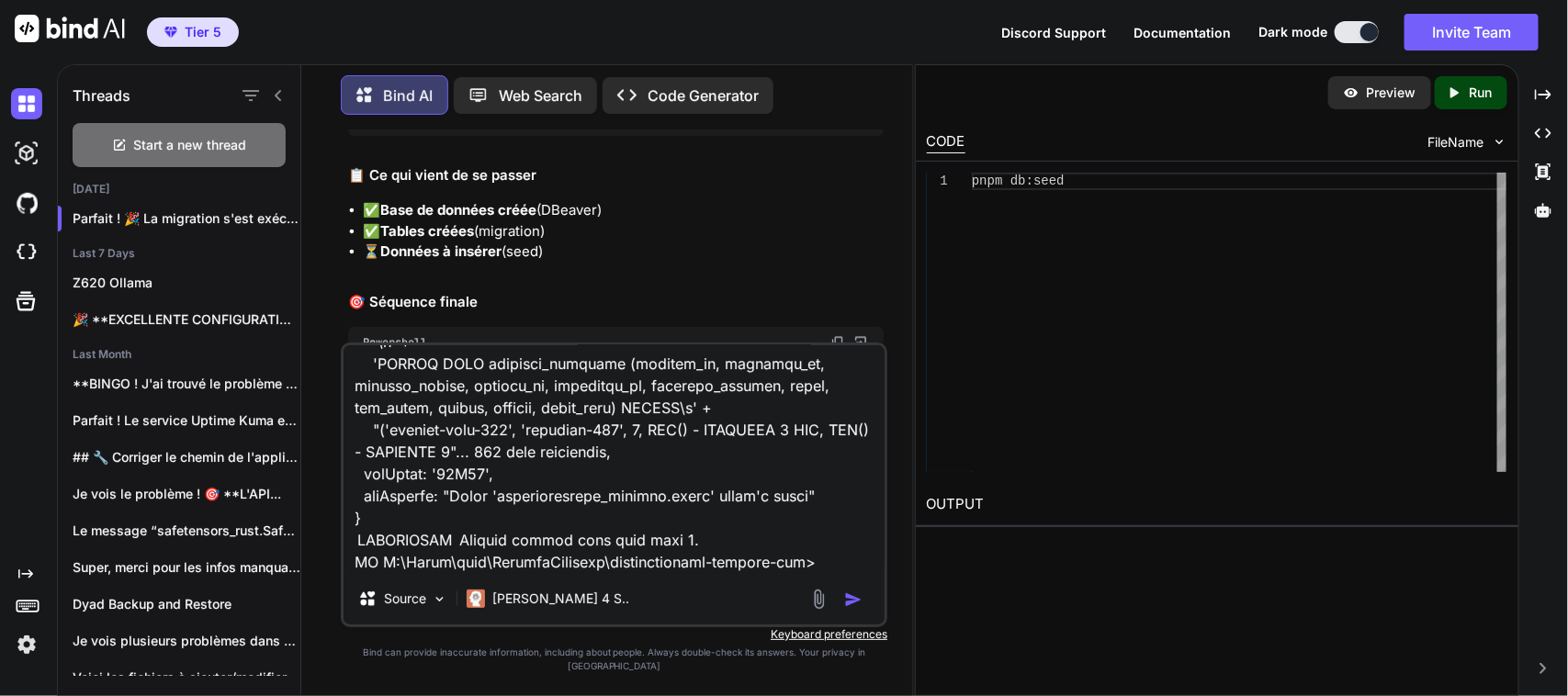
type textarea "pnpm db:seed > neurodiversity-reading-app@1.0.0 db:seed C:\Users\user\CascadePr…"
click at [512, 135] on div "pnpm db:seed" at bounding box center [616, 111] width 536 height 48
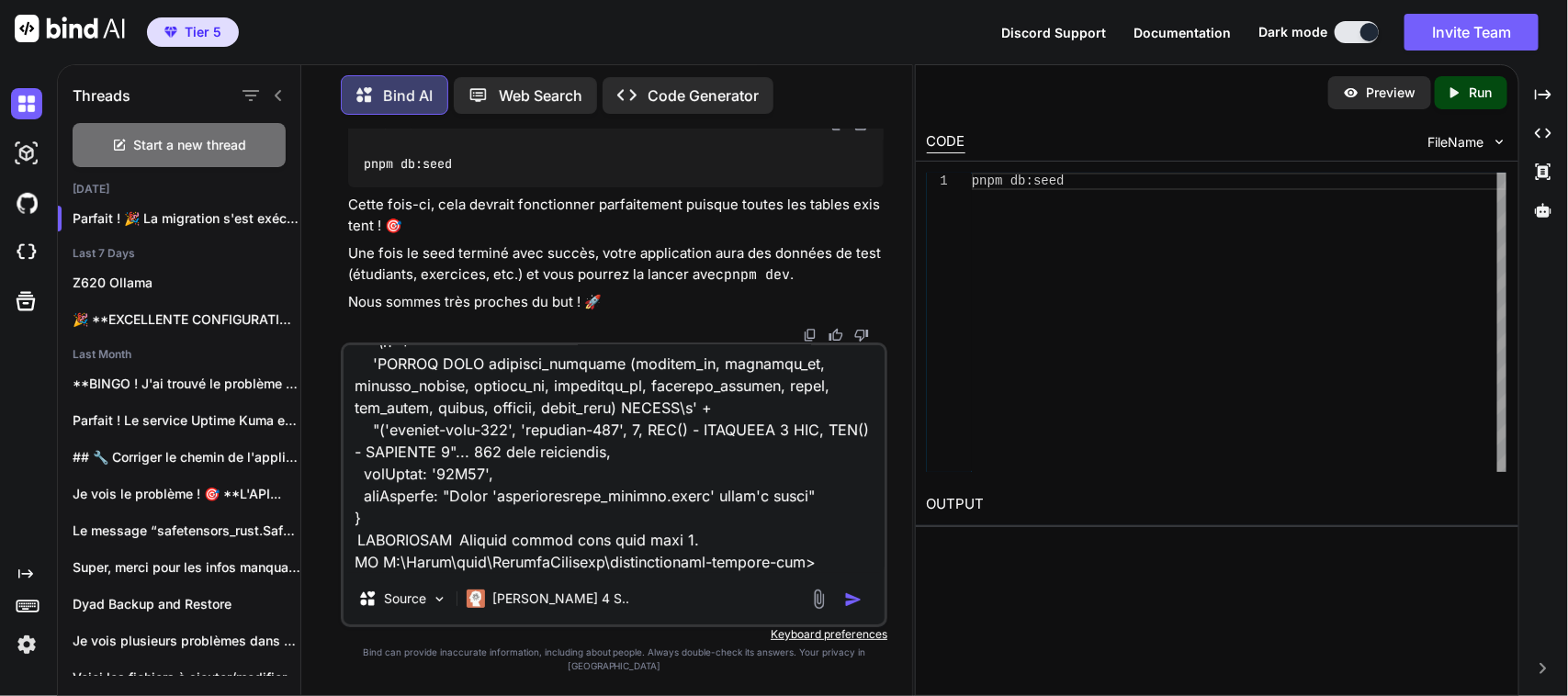
scroll to position [56369, 0]
click at [856, 608] on img "button" at bounding box center [853, 599] width 19 height 18
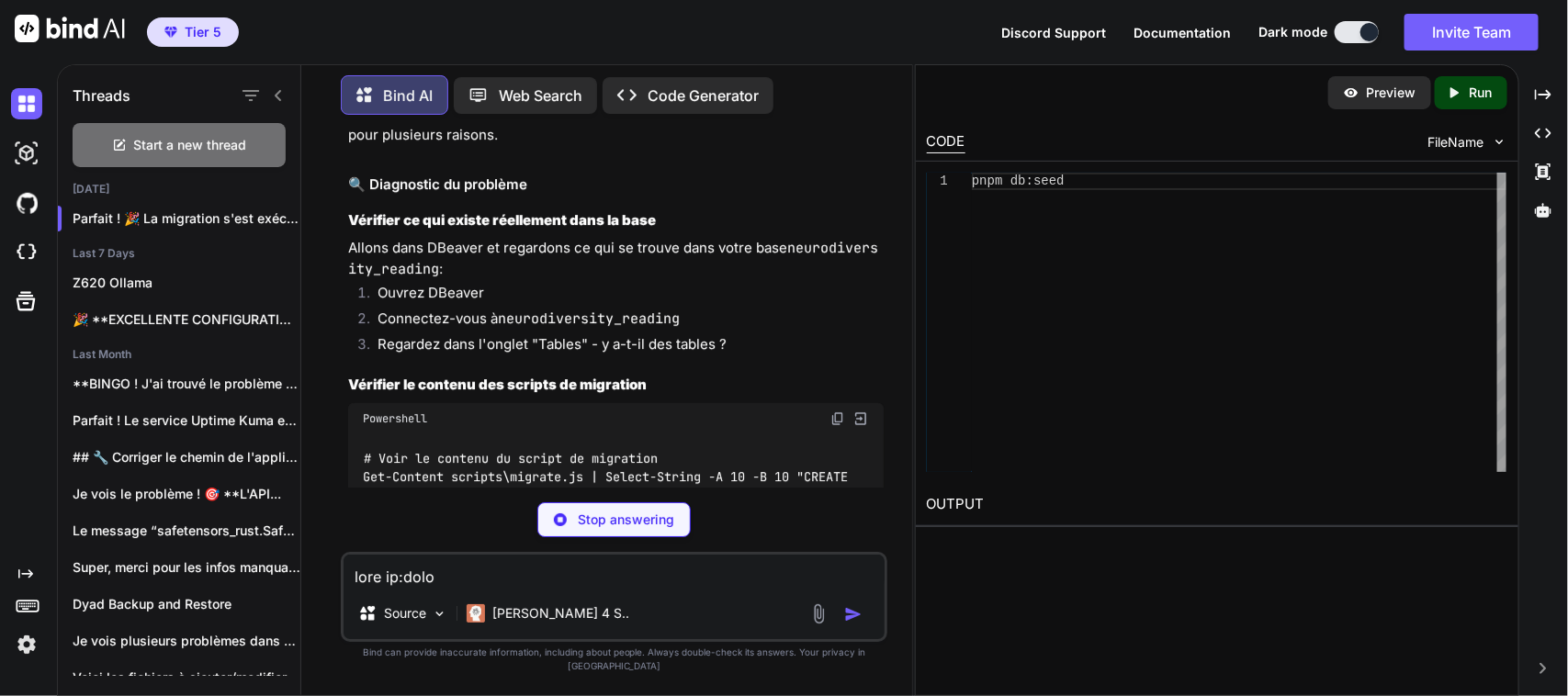
scroll to position [59849, 0]
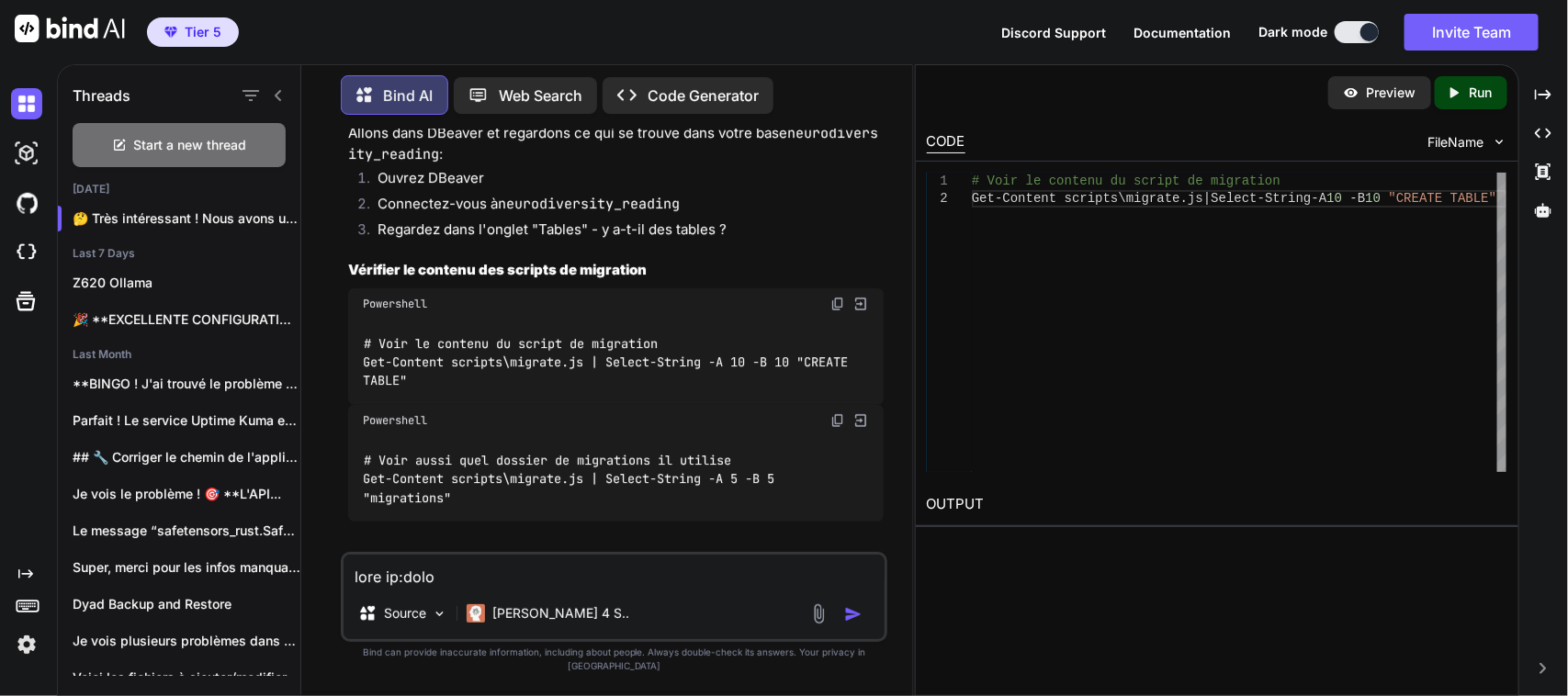
click at [551, 587] on textarea at bounding box center [614, 571] width 541 height 33
paste textarea "migrations"
paste textarea "executed_at"
click at [419, 587] on textarea "Il y a une table : migrations avec 3 colonnes id name et executed_at" at bounding box center [614, 571] width 541 height 33
type textarea "Il y a une seule table : migrations avec 3 colonnes id name et executed_at"
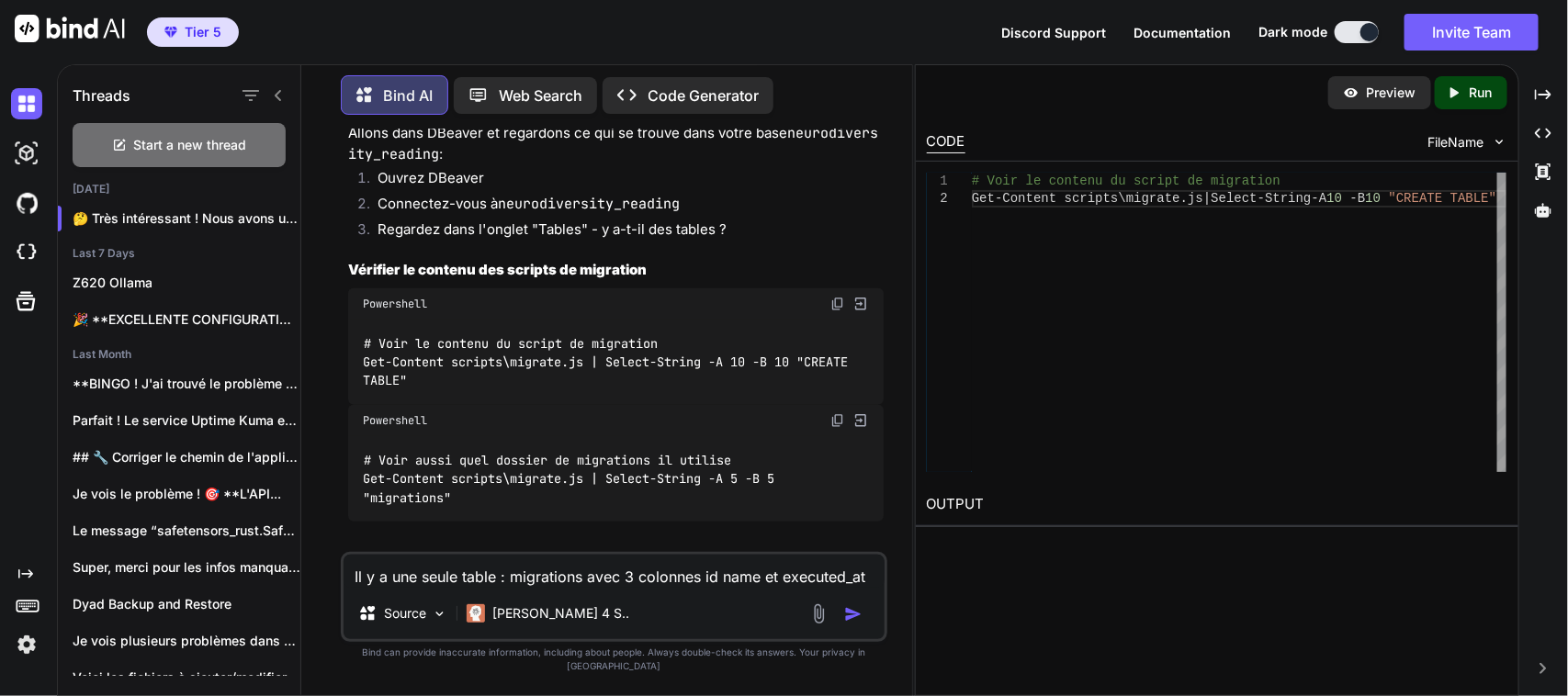
click at [855, 623] on img "button" at bounding box center [853, 613] width 19 height 18
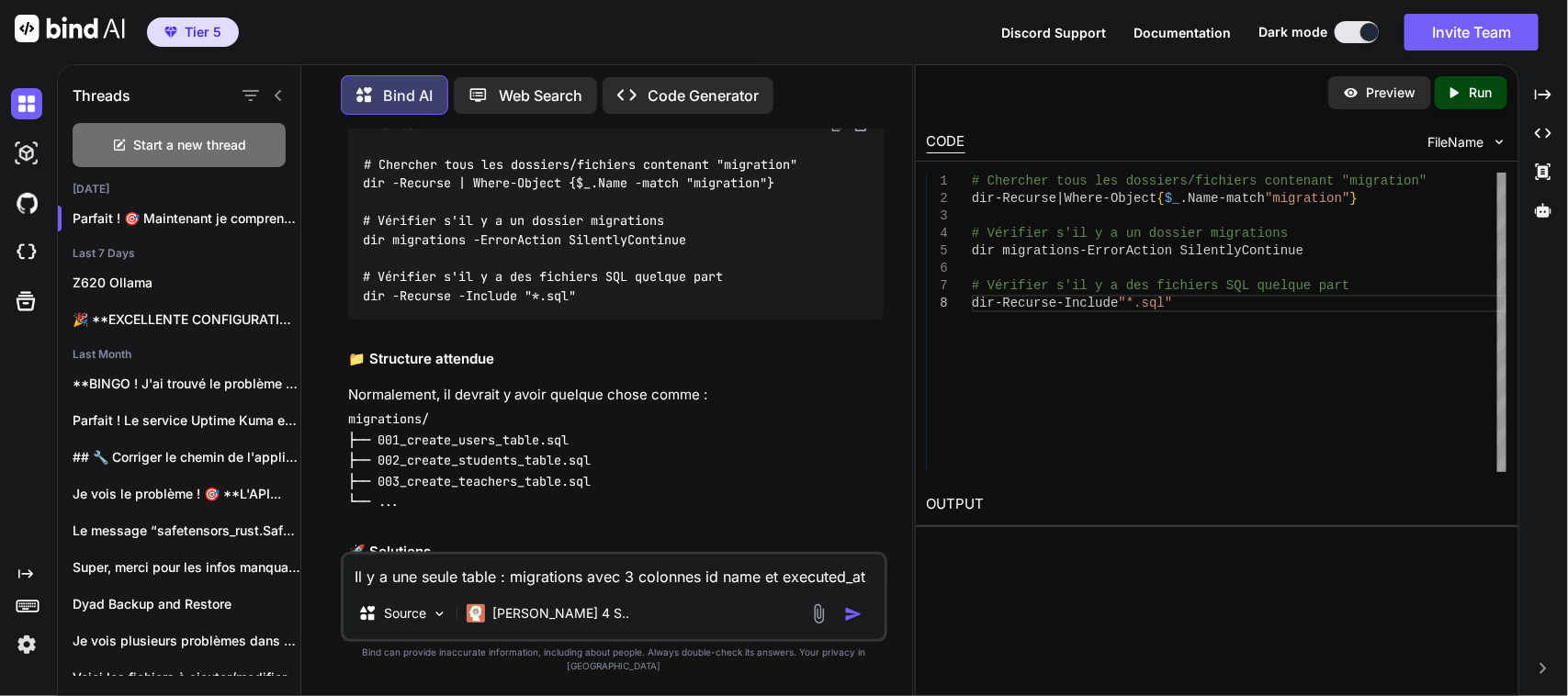
scroll to position [61859, 0]
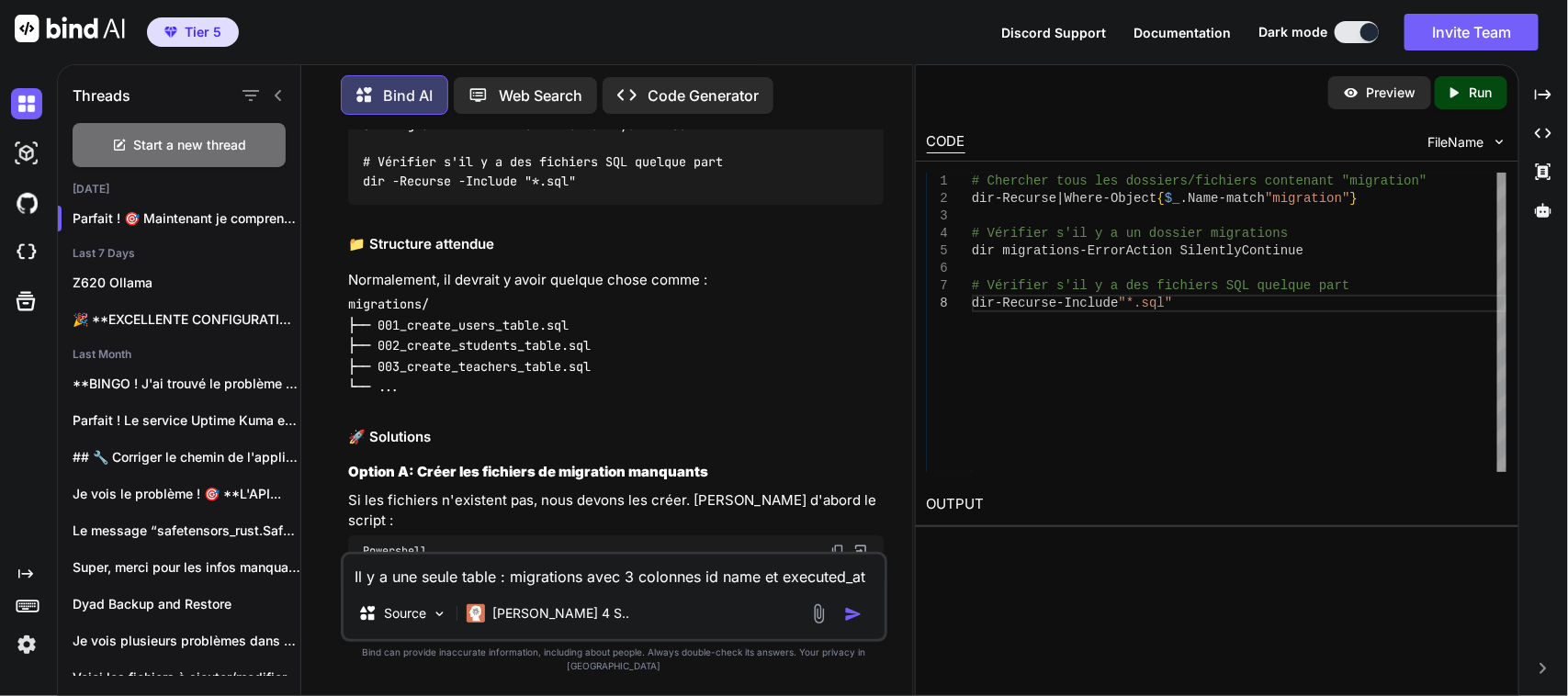
click at [838, 18] on img at bounding box center [837, 10] width 15 height 15
click at [538, 587] on textarea "Il y a une seule table : migrations avec 3 colonnes id name et executed_at" at bounding box center [614, 571] width 541 height 33
paste textarea "# Chercher tous les dossiers/fichiers contenant "migration" PS C:\Users\user\Ca…"
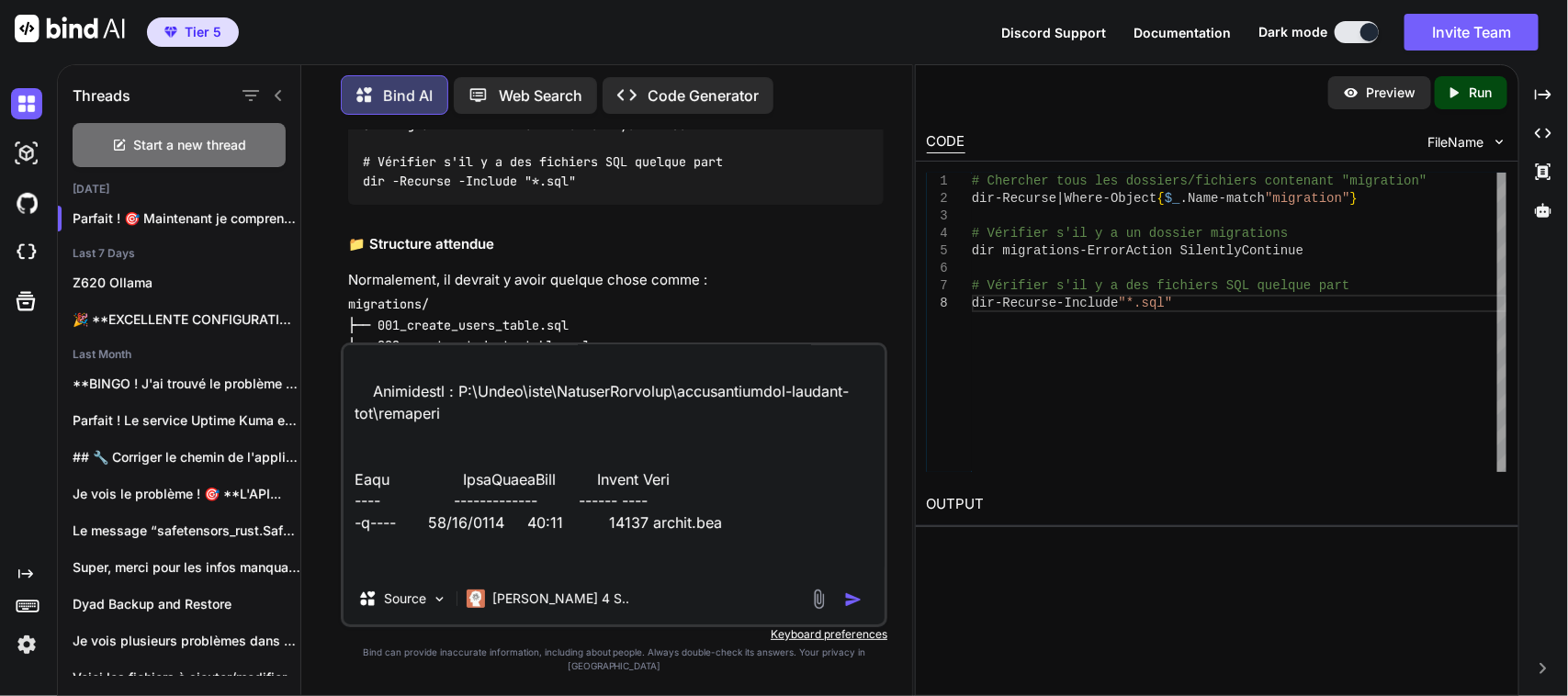
type textarea "# Chercher tous les dossiers/fichiers contenant "migration" PS C:\Users\user\Ca…"
click at [850, 608] on img "button" at bounding box center [853, 599] width 19 height 18
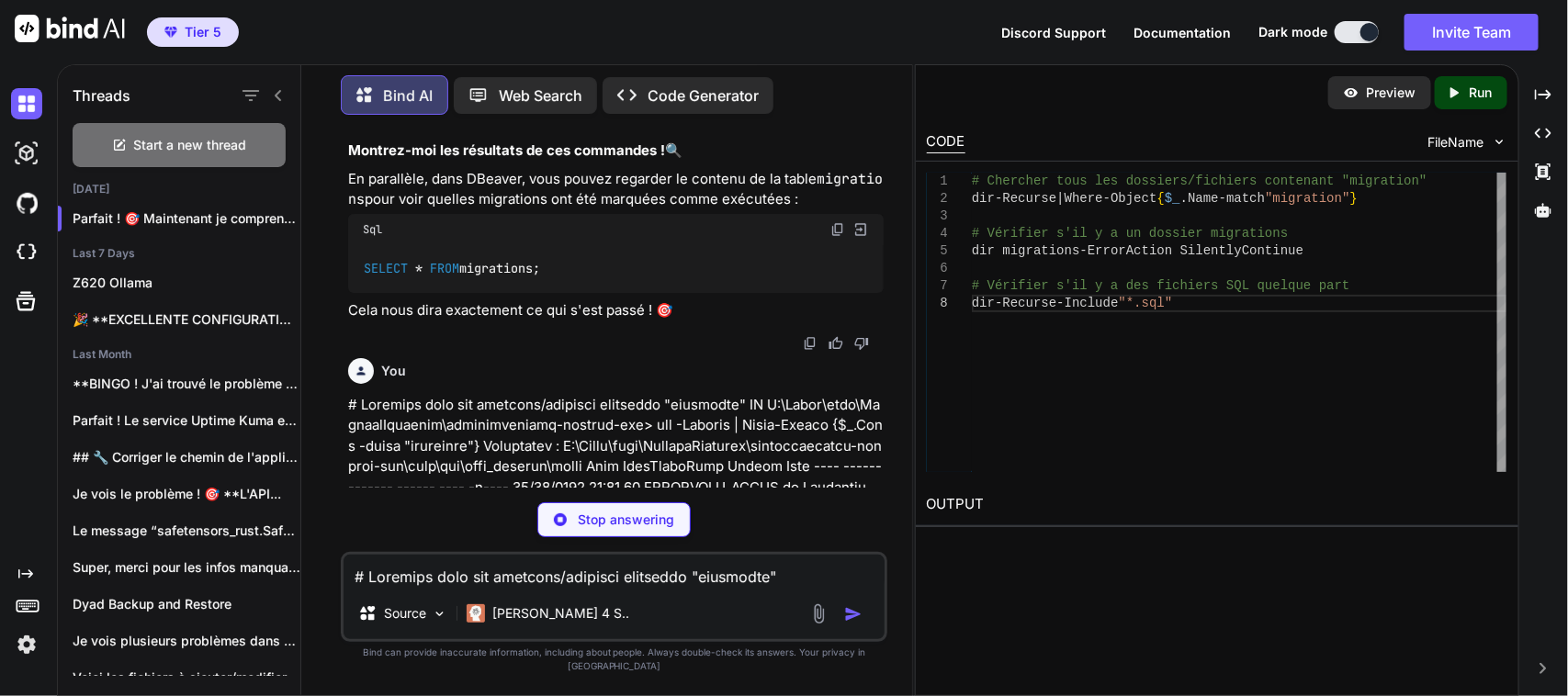
scroll to position [62920, 0]
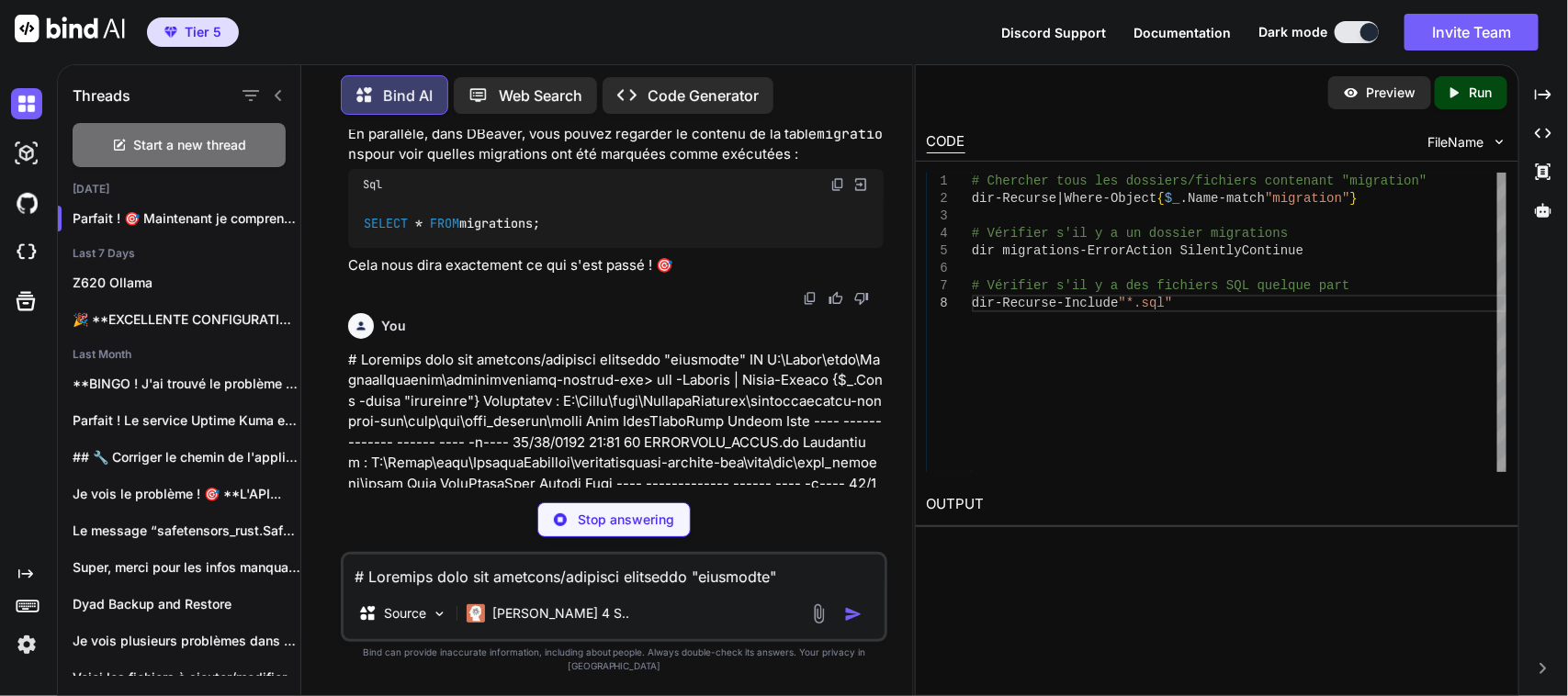
click at [837, 192] on img at bounding box center [837, 184] width 15 height 15
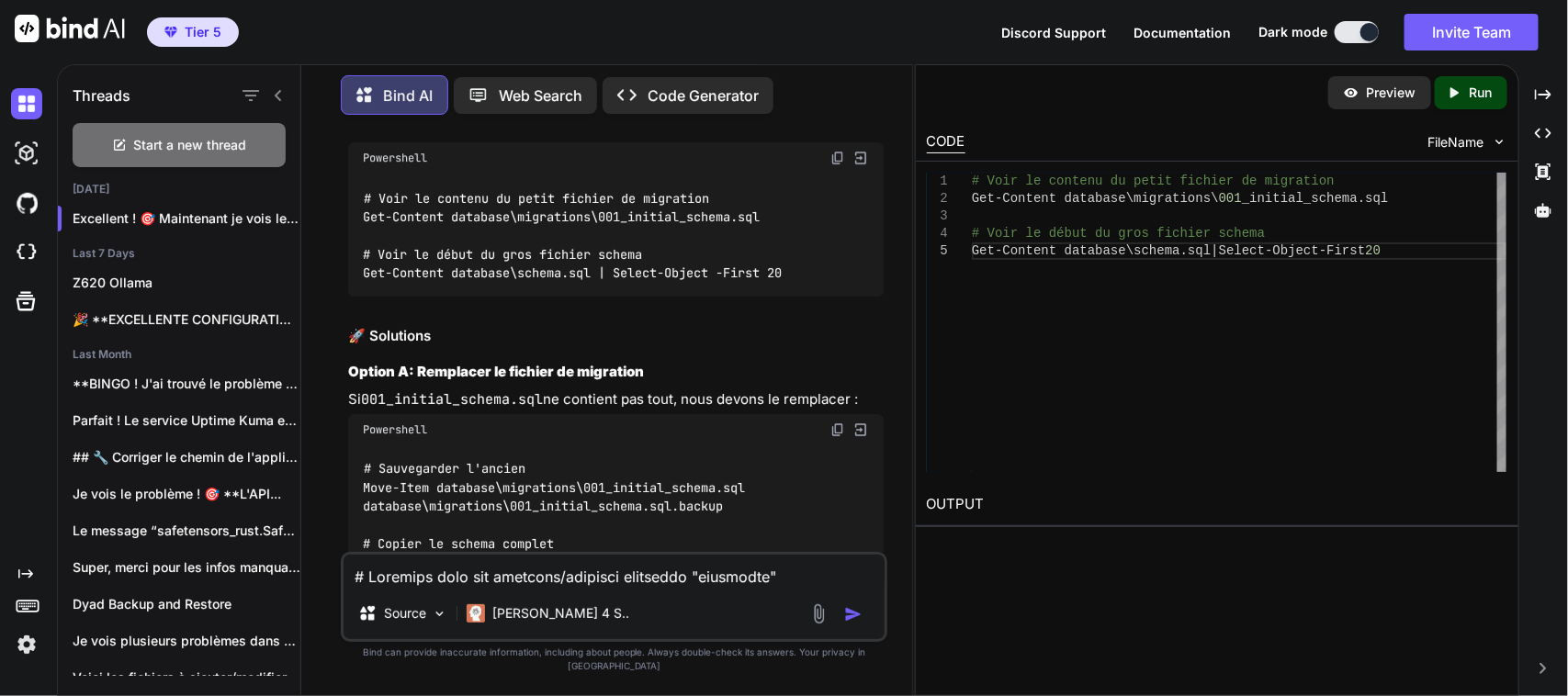
scroll to position [65558, 0]
click at [838, 164] on img at bounding box center [837, 156] width 15 height 15
click at [523, 587] on textarea at bounding box center [614, 571] width 541 height 33
paste textarea "# Voir le contenu du petit fichier de migration PS C:\Users\user\CascadeProject…"
type textarea "# Voir le contenu du petit fichier de migration PS C:\Users\user\CascadeProject…"
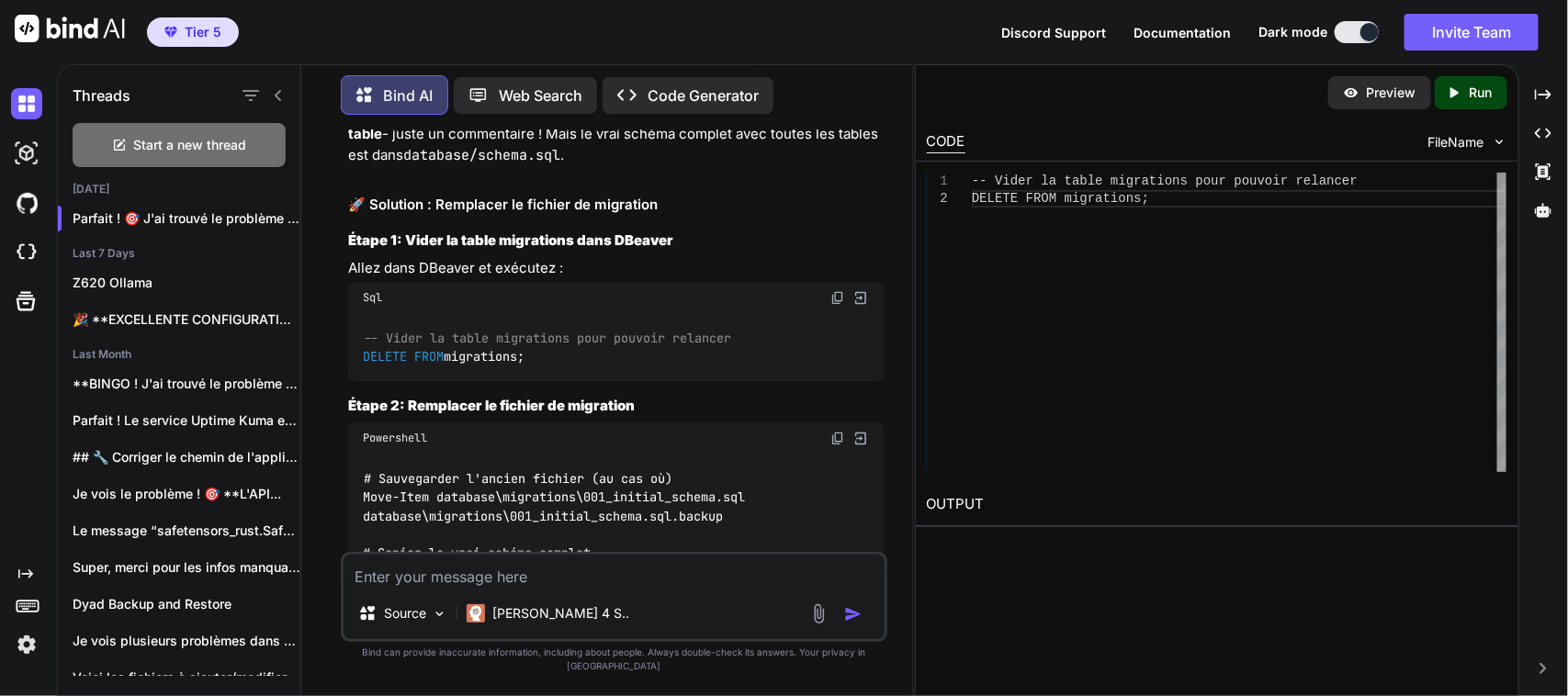
scroll to position [67439, 0]
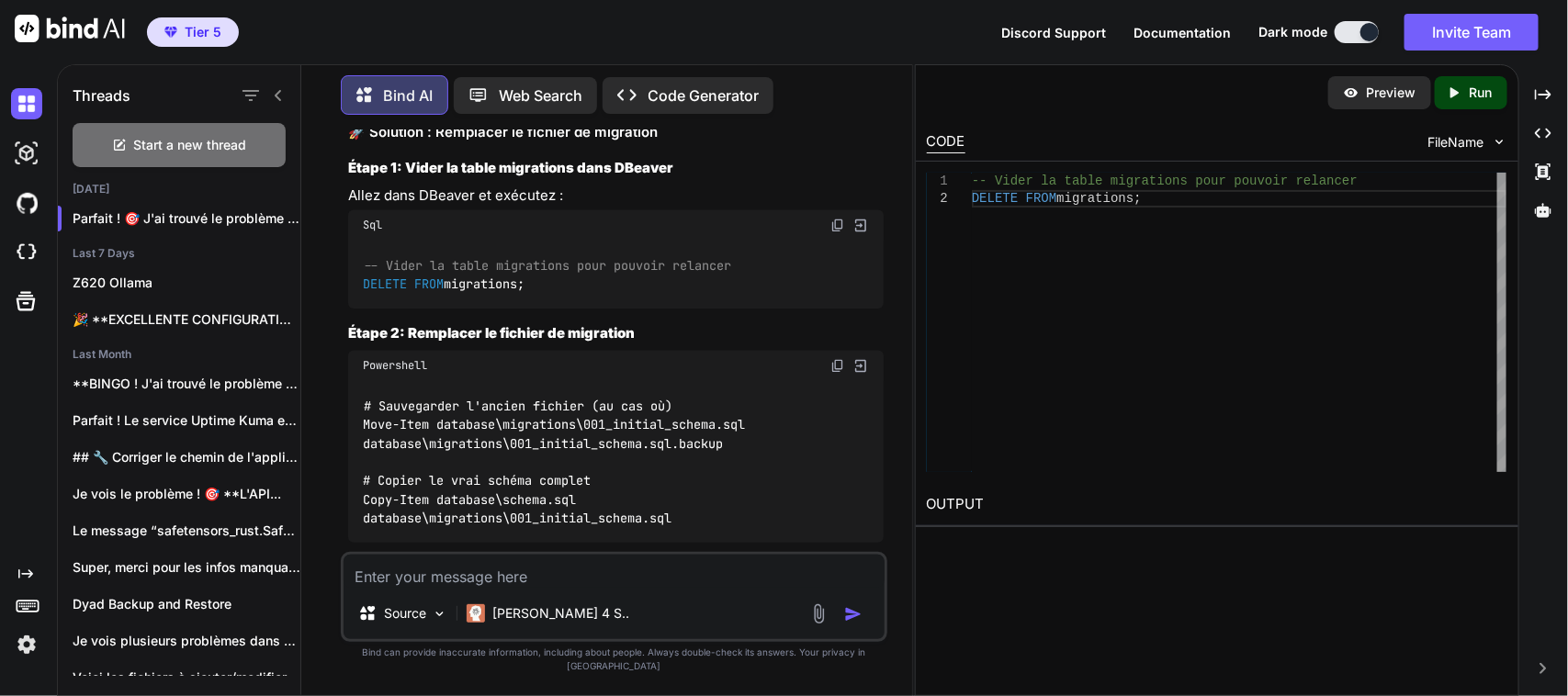
click at [838, 233] on img at bounding box center [837, 225] width 15 height 15
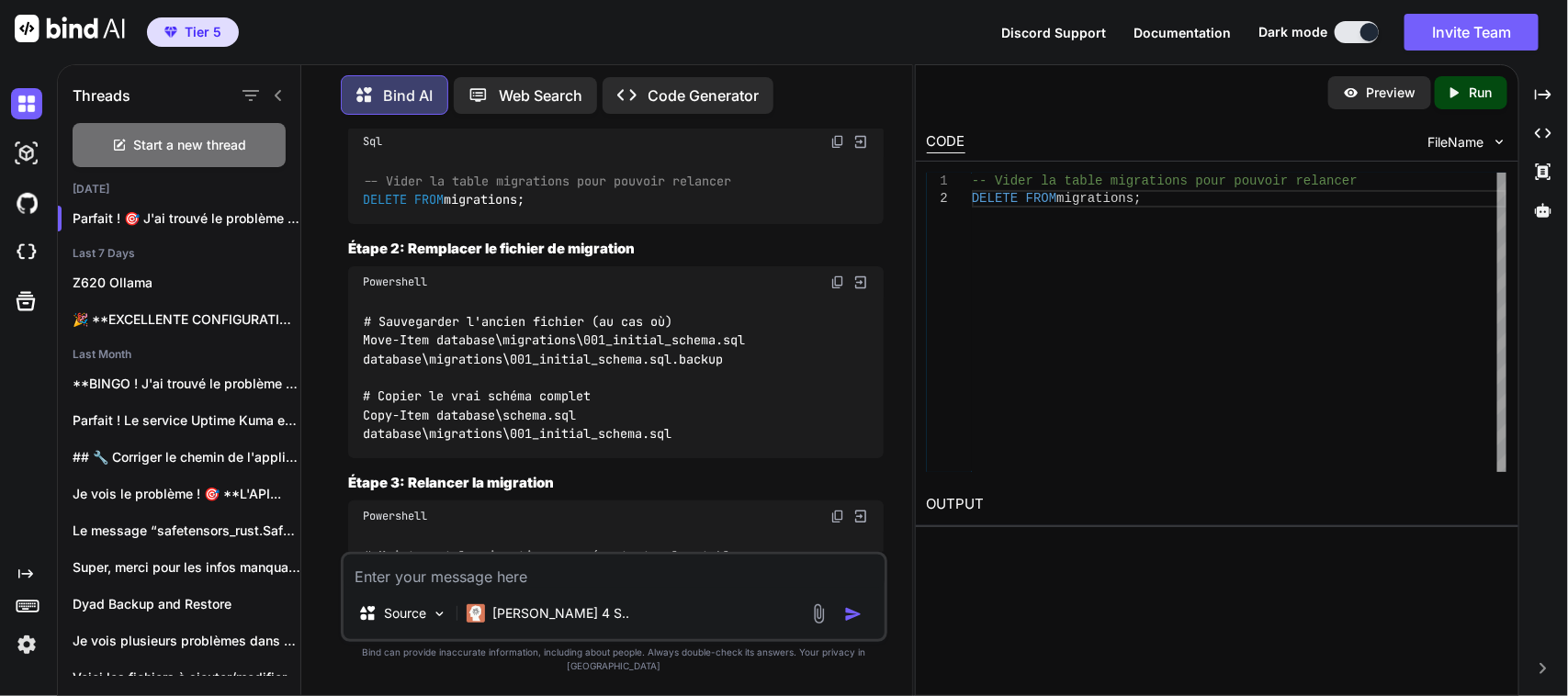
scroll to position [67669, 0]
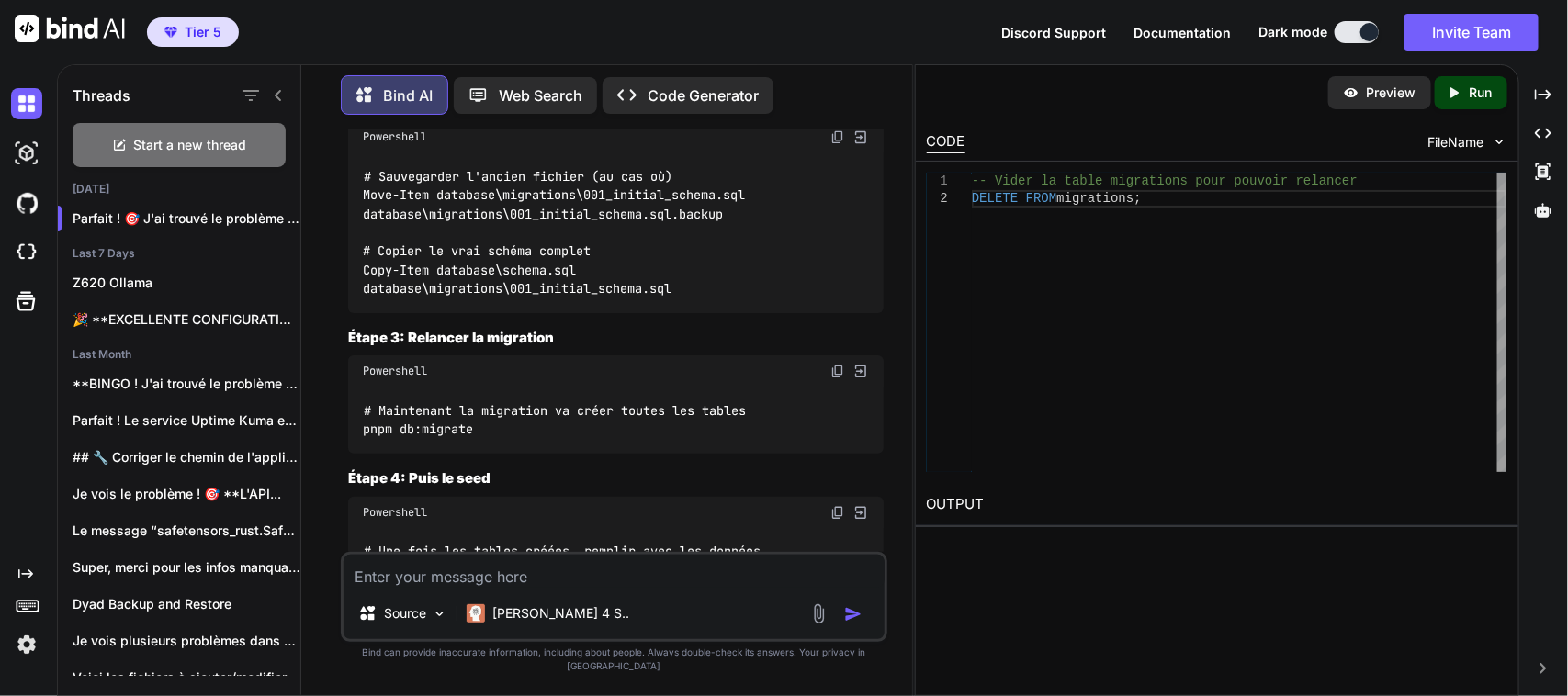
click at [840, 144] on img at bounding box center [837, 136] width 15 height 15
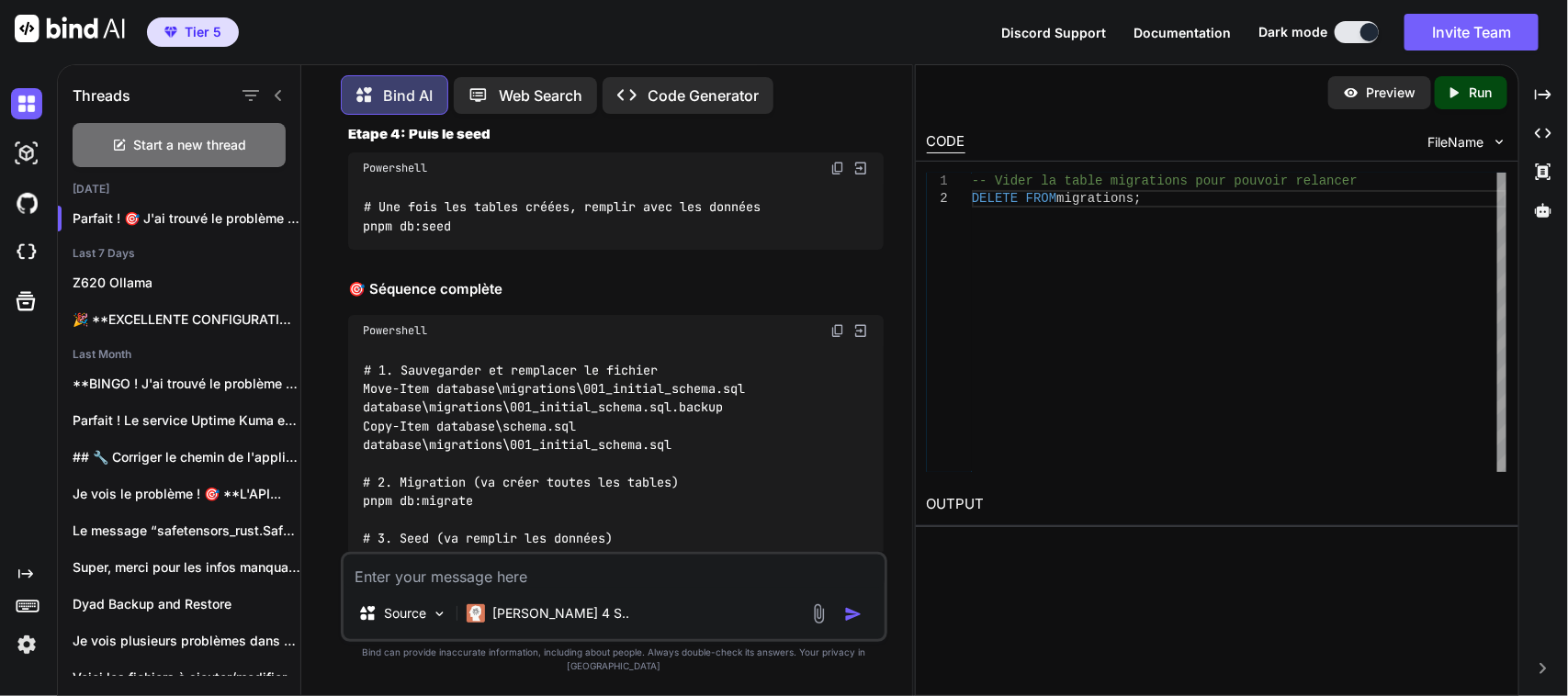
scroll to position [67898, 0]
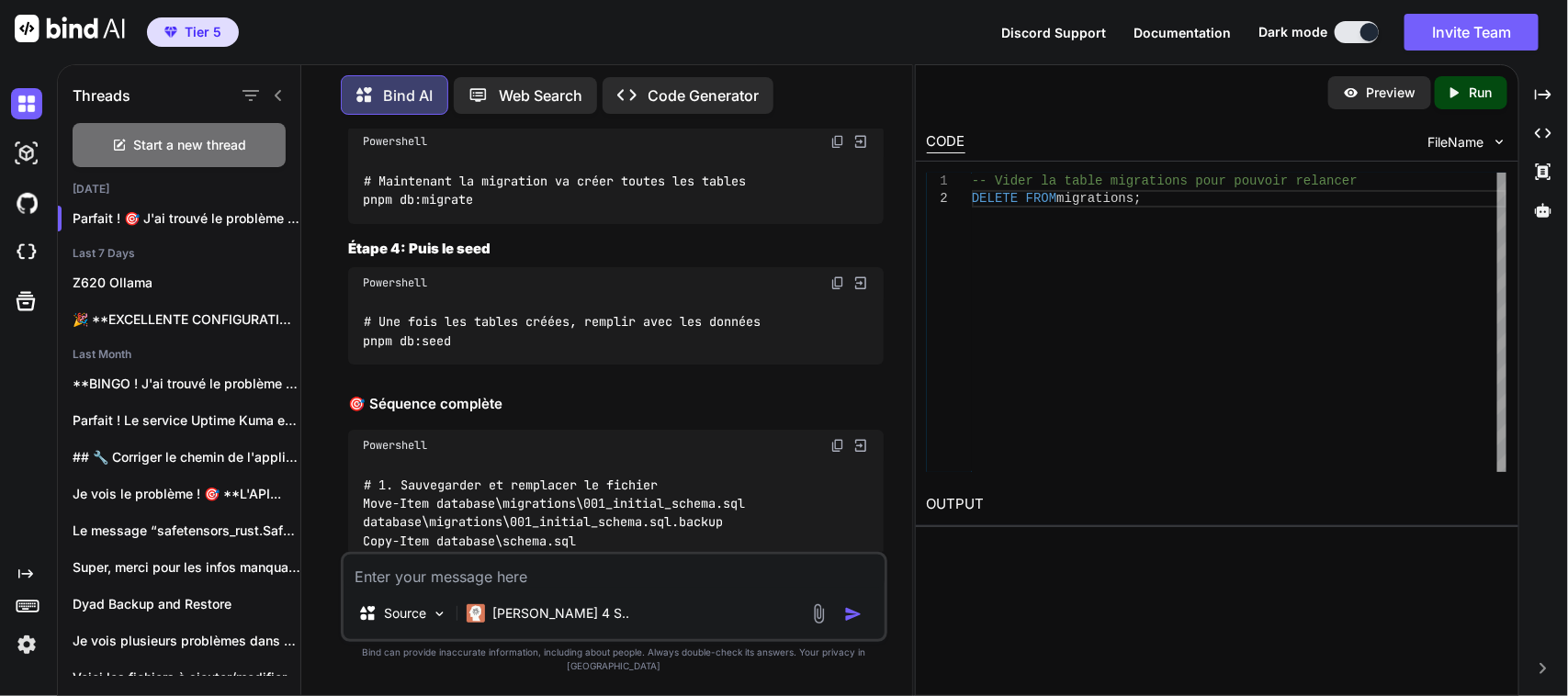
click at [837, 149] on img at bounding box center [837, 141] width 15 height 15
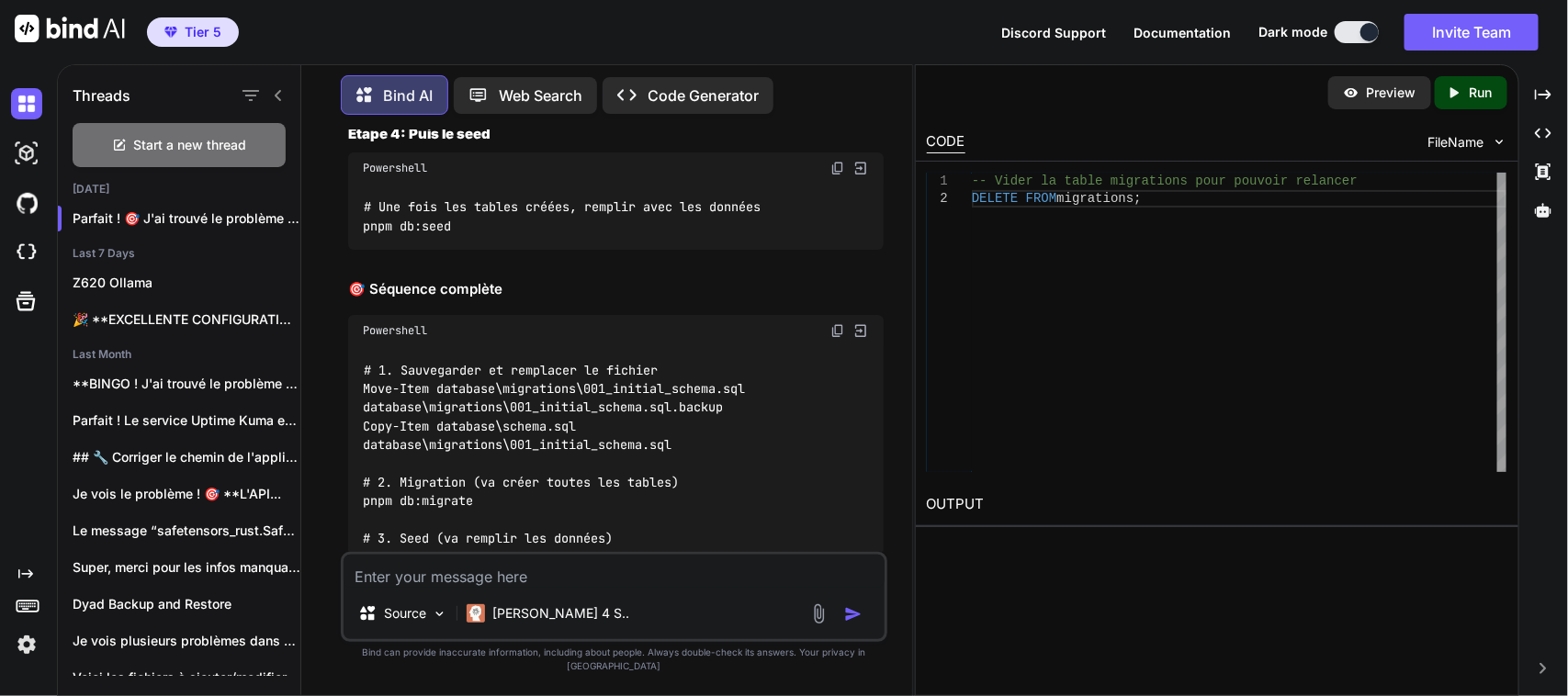
click at [483, 587] on textarea at bounding box center [614, 571] width 541 height 33
paste textarea "# Sauvegarder l'ancien fichier (au cas où) PS C:\Users\user\CascadeProjects\neu…"
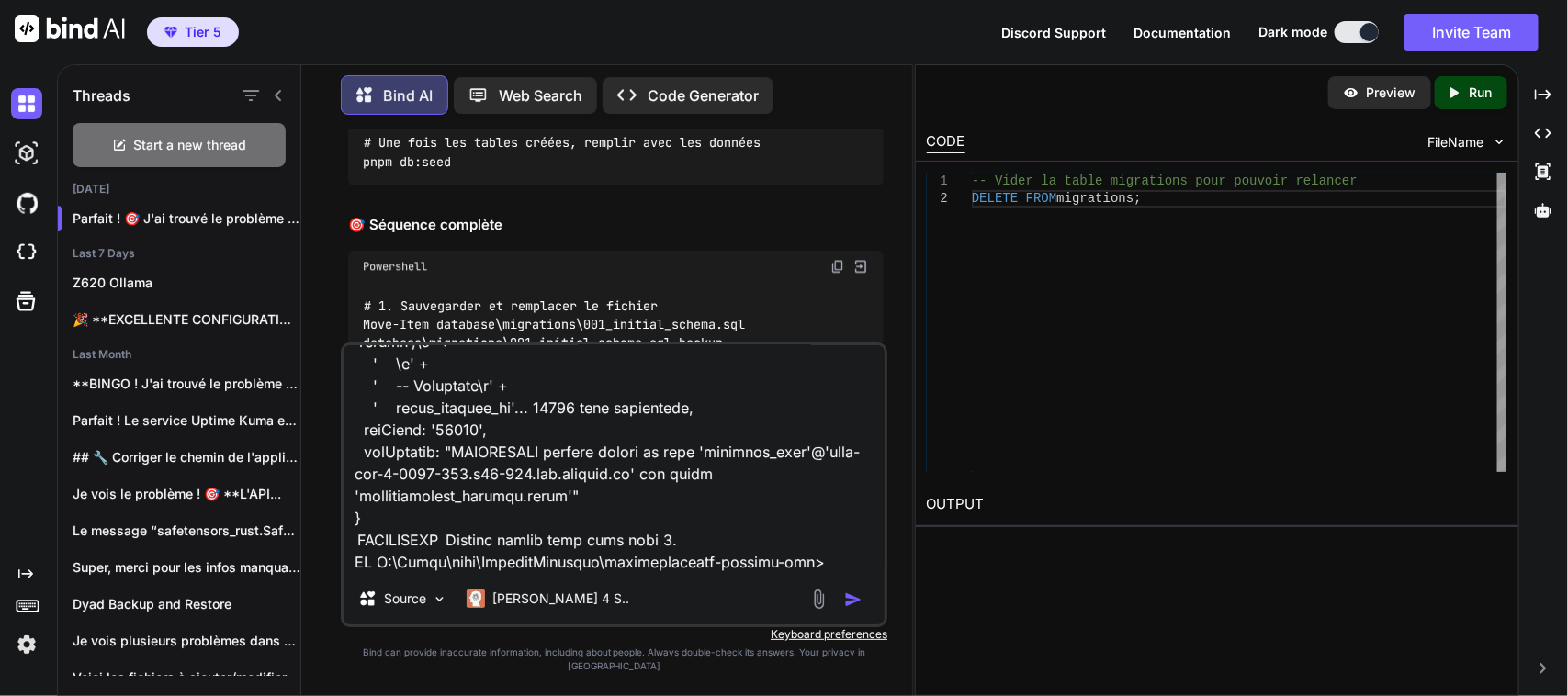
scroll to position [68128, 0]
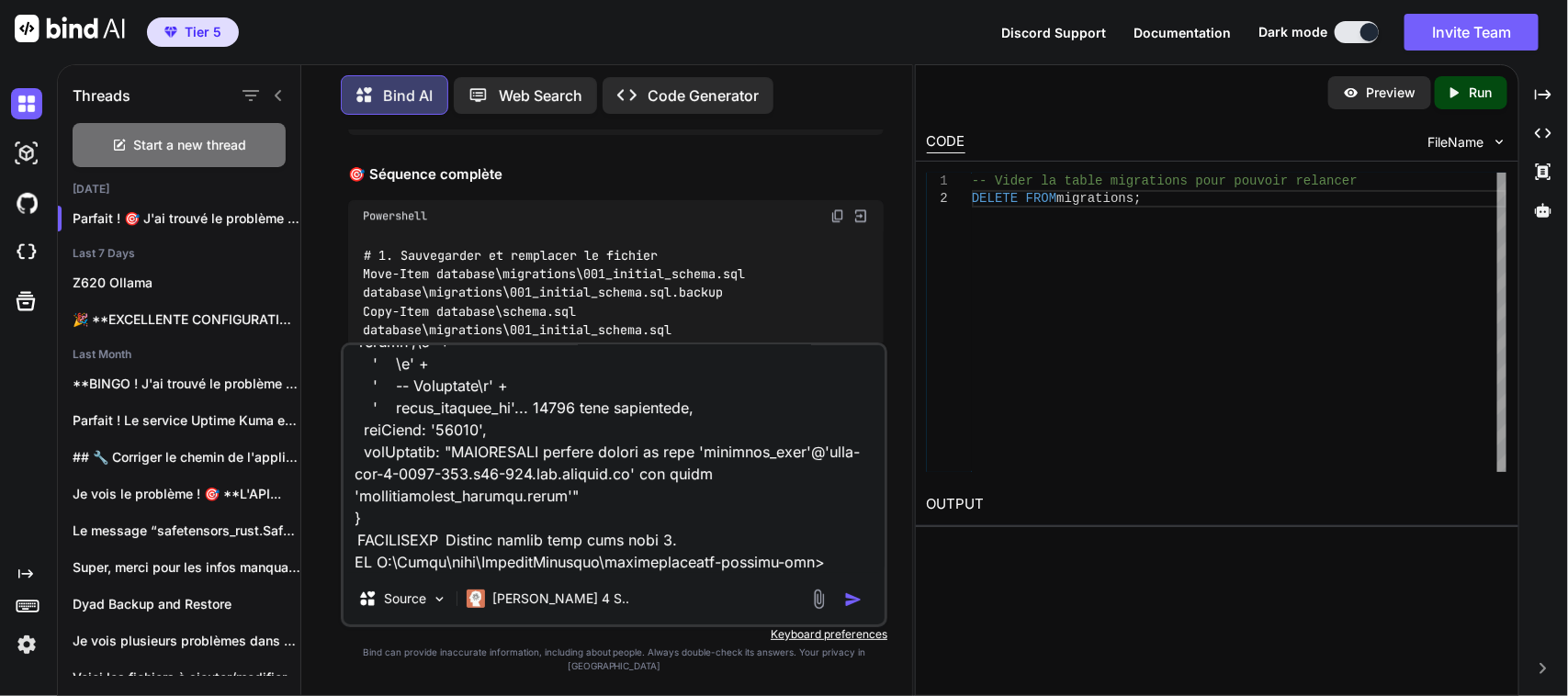
click at [837, 60] on img at bounding box center [837, 53] width 15 height 15
click at [806, 572] on textarea at bounding box center [614, 459] width 541 height 228
paste textarea "# Une fois les tables créées, remplir avec les données PS C:\Users\user\Cascade…"
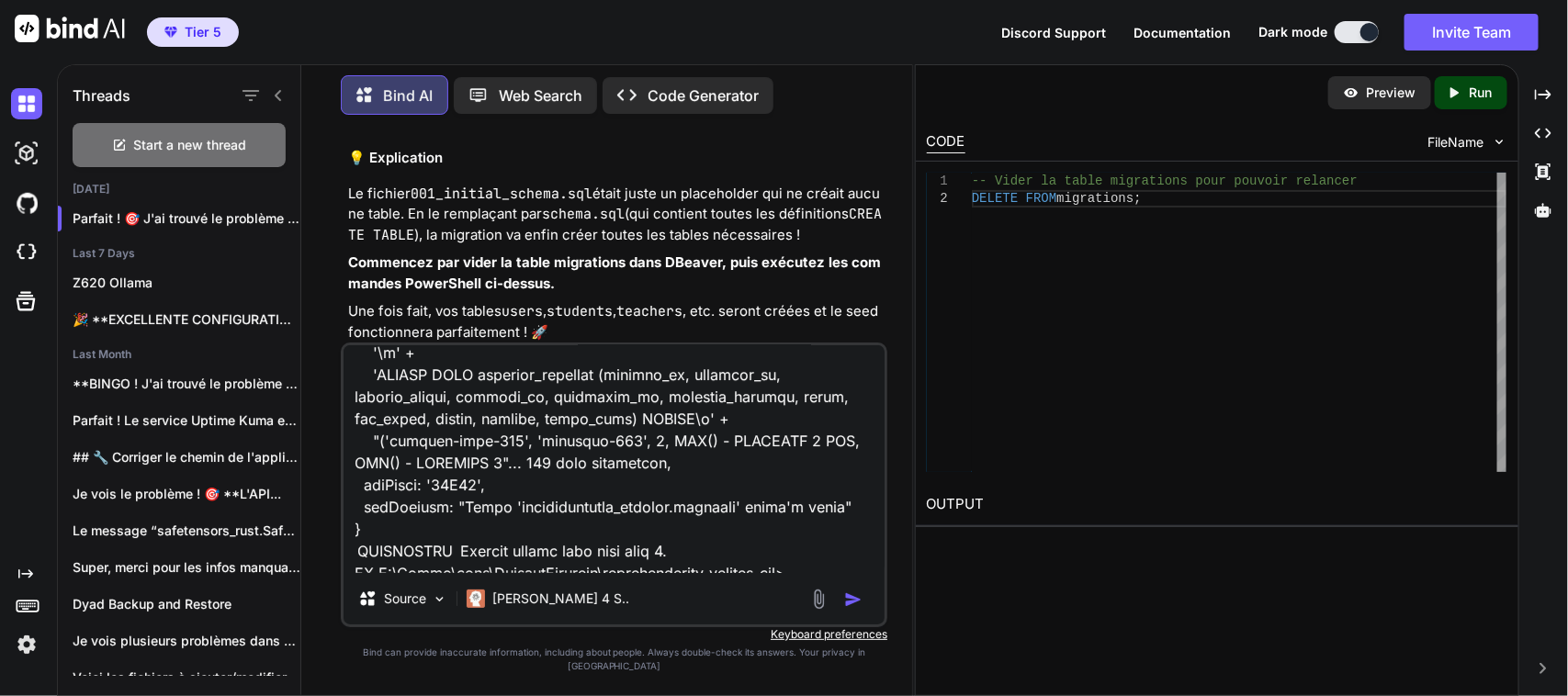
scroll to position [68587, 0]
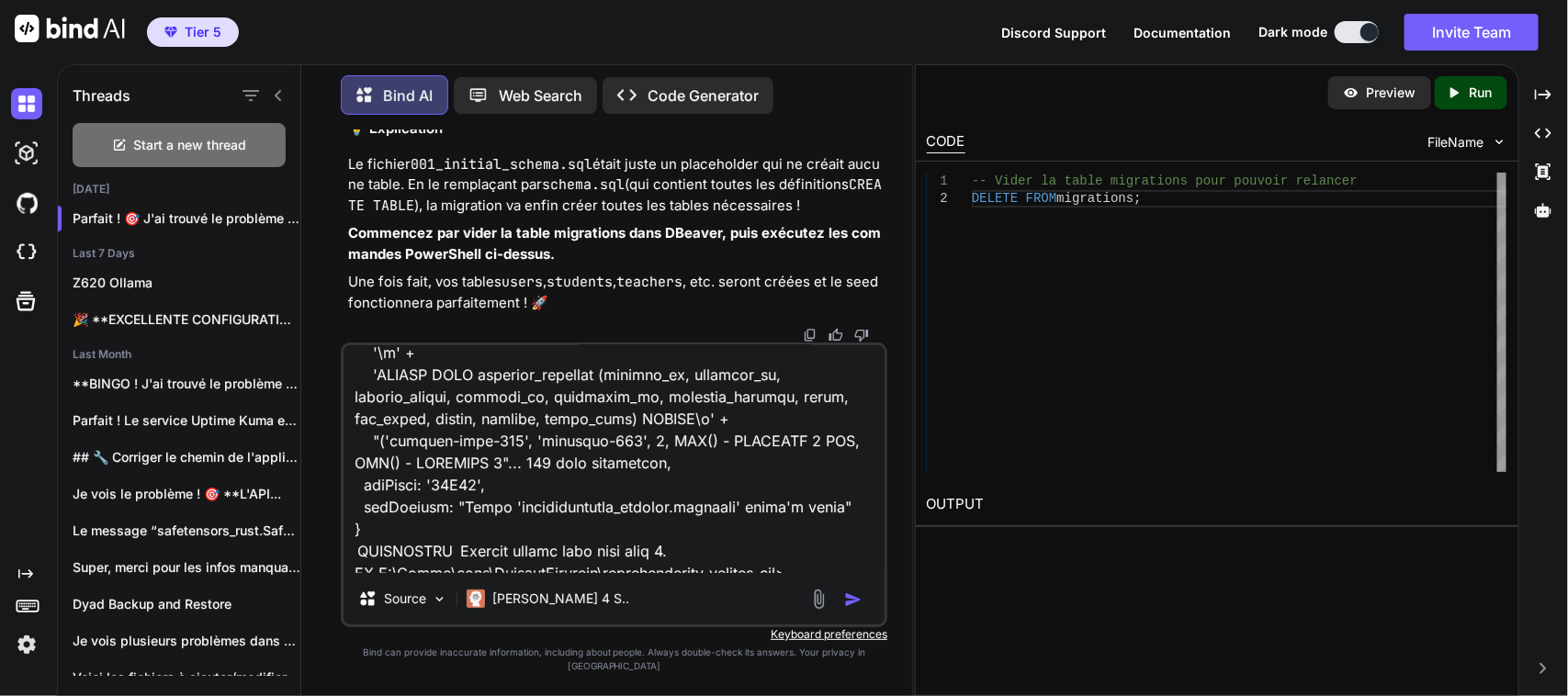
type textarea "# Sauvegarder l'ancien fichier (au cas où) PS C:\Users\user\CascadeProjects\neu…"
click at [856, 608] on img "button" at bounding box center [853, 599] width 19 height 18
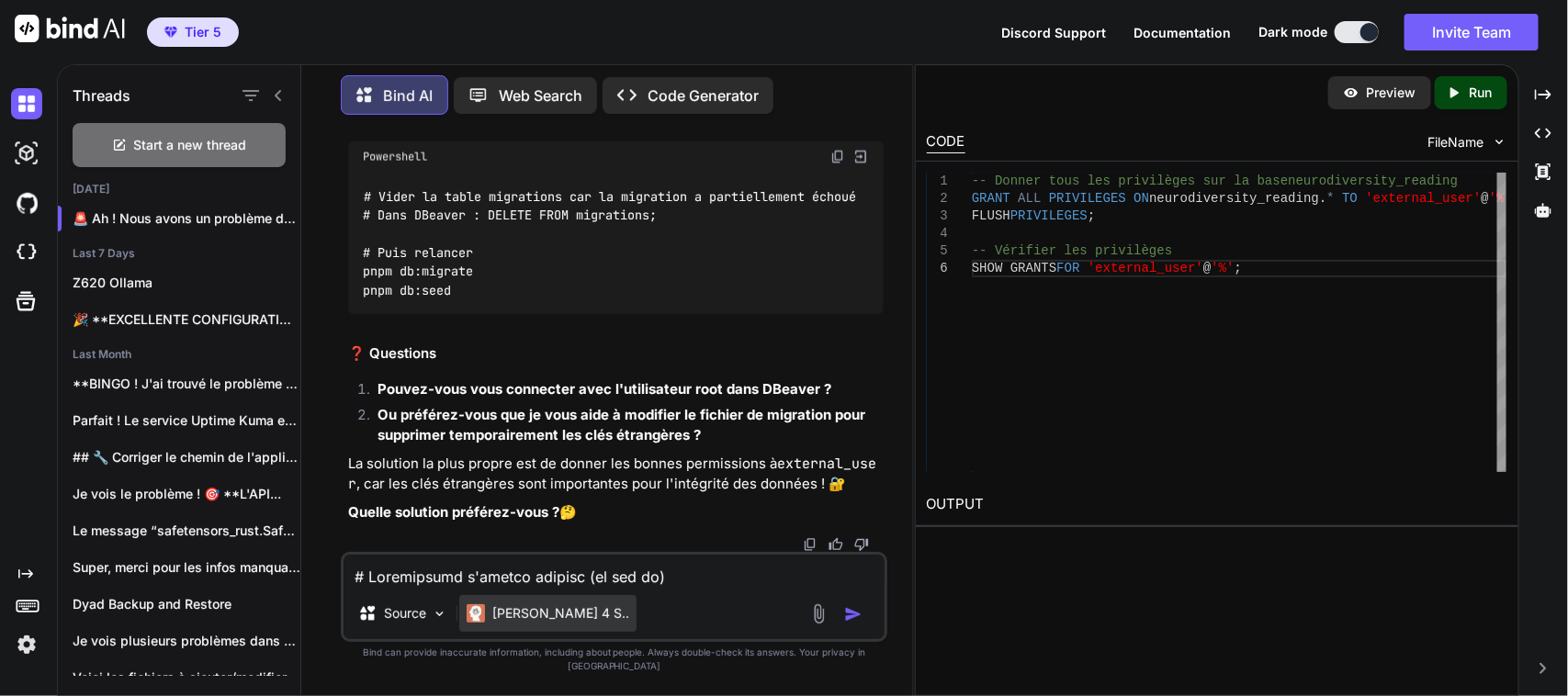
scroll to position [76945, 0]
click at [484, 585] on textarea at bounding box center [614, 571] width 541 height 33
paste textarea "# Connexion Administrateur mysql -u root -p # Mot de passe: DevRoot2025! # Conn…"
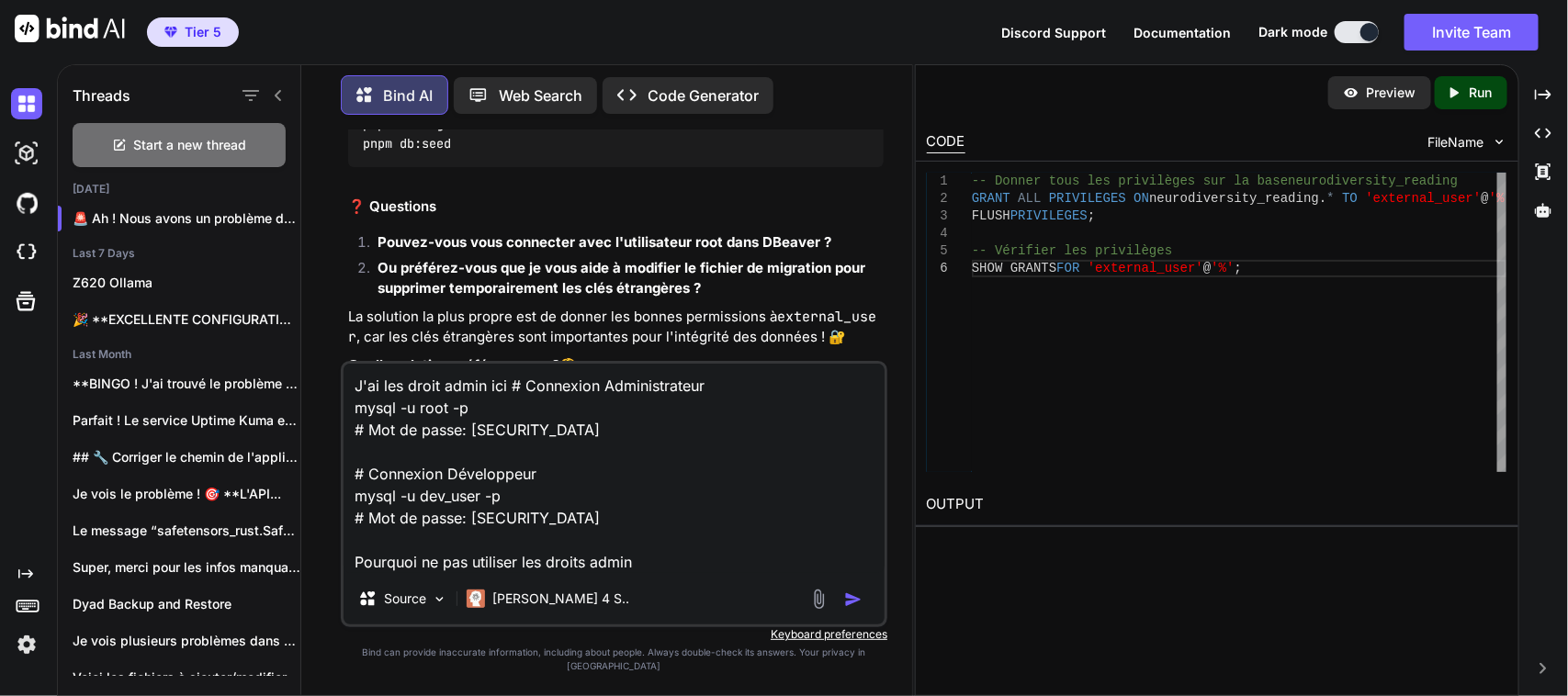
type textarea "J'ai les droit admin ici # Connexion Administrateur mysql -u root -p # Mot de p…"
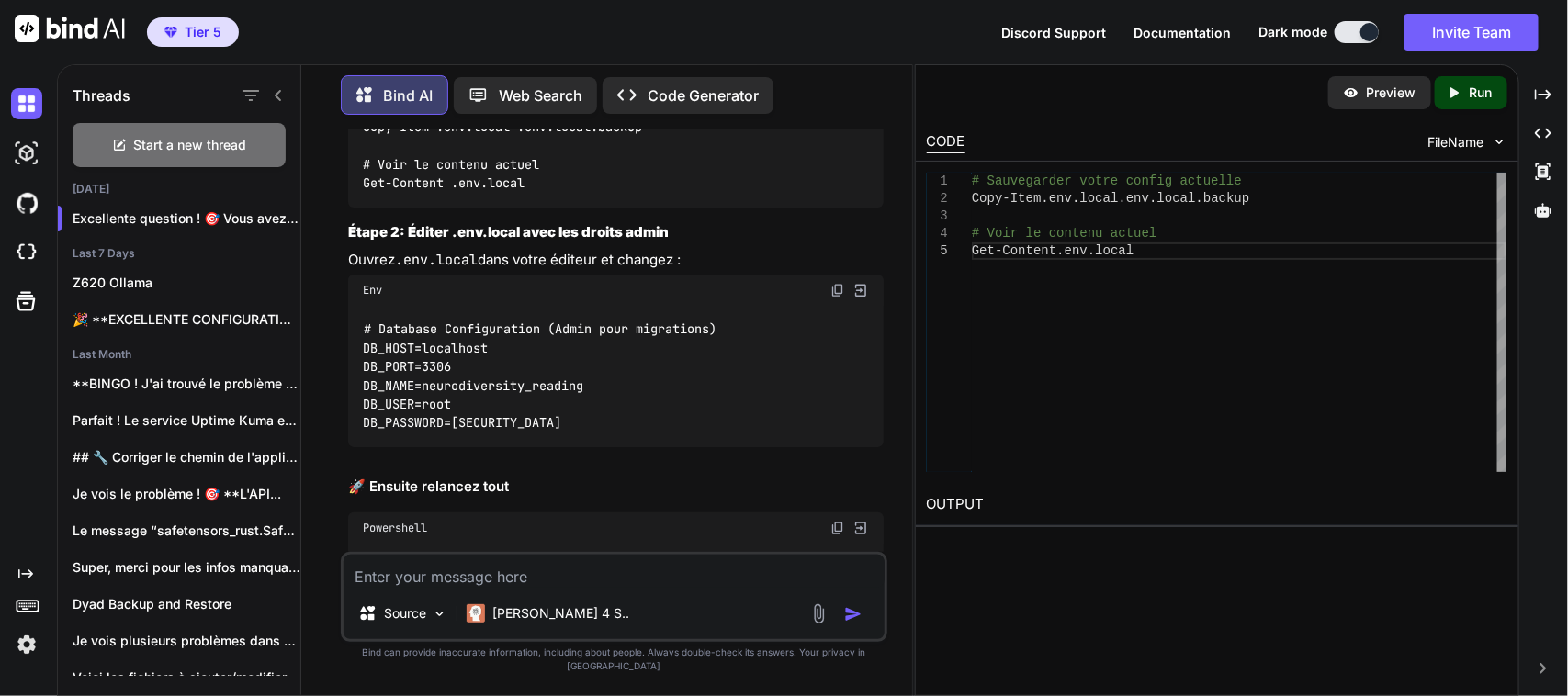
scroll to position [77641, 0]
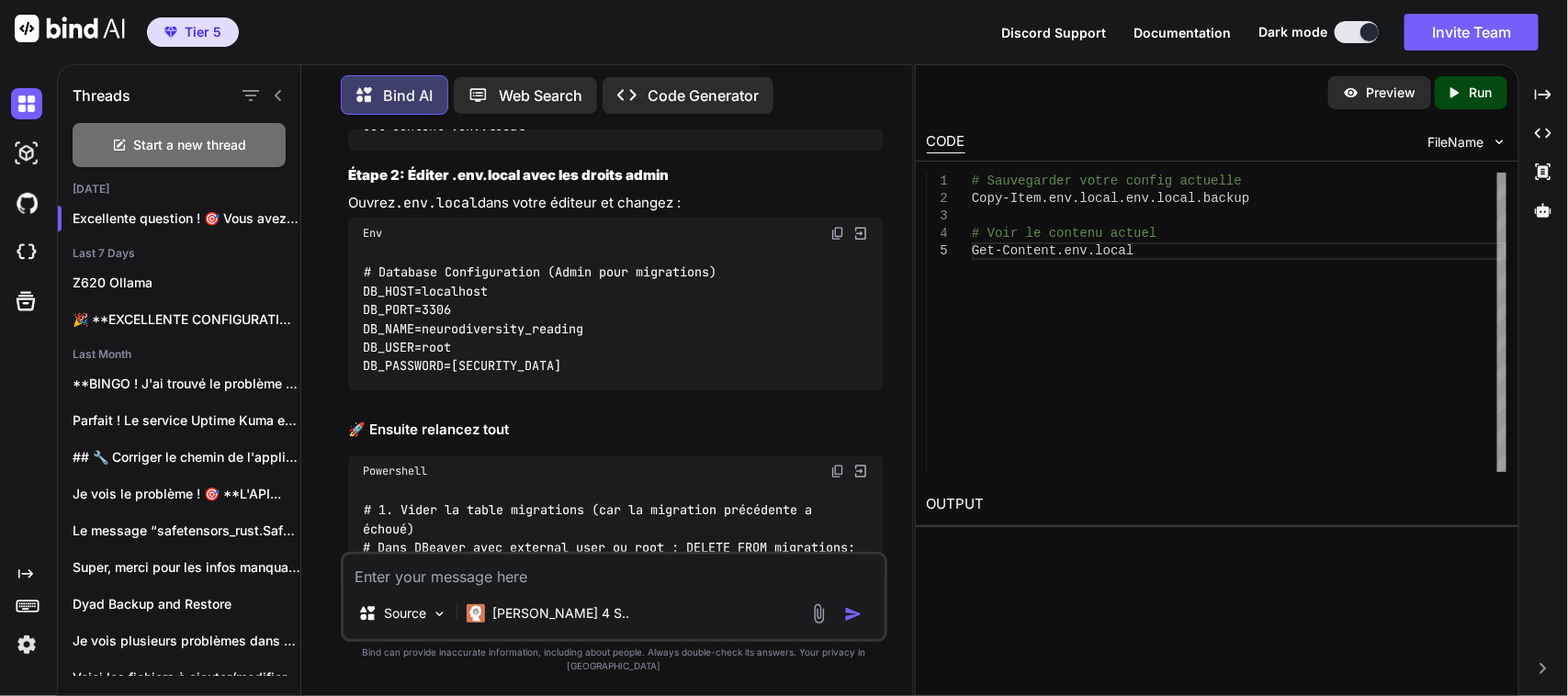
click at [836, 19] on img at bounding box center [837, 12] width 15 height 15
click at [506, 587] on textarea at bounding box center [614, 571] width 541 height 33
paste textarea "# Sauvegarder votre config actuelle PS C:\Users\user\CascadeProjects\neurodiver…"
type textarea "# Sauvegarder votre config actuelle PS C:\Users\user\CascadeProjects\neurodiver…"
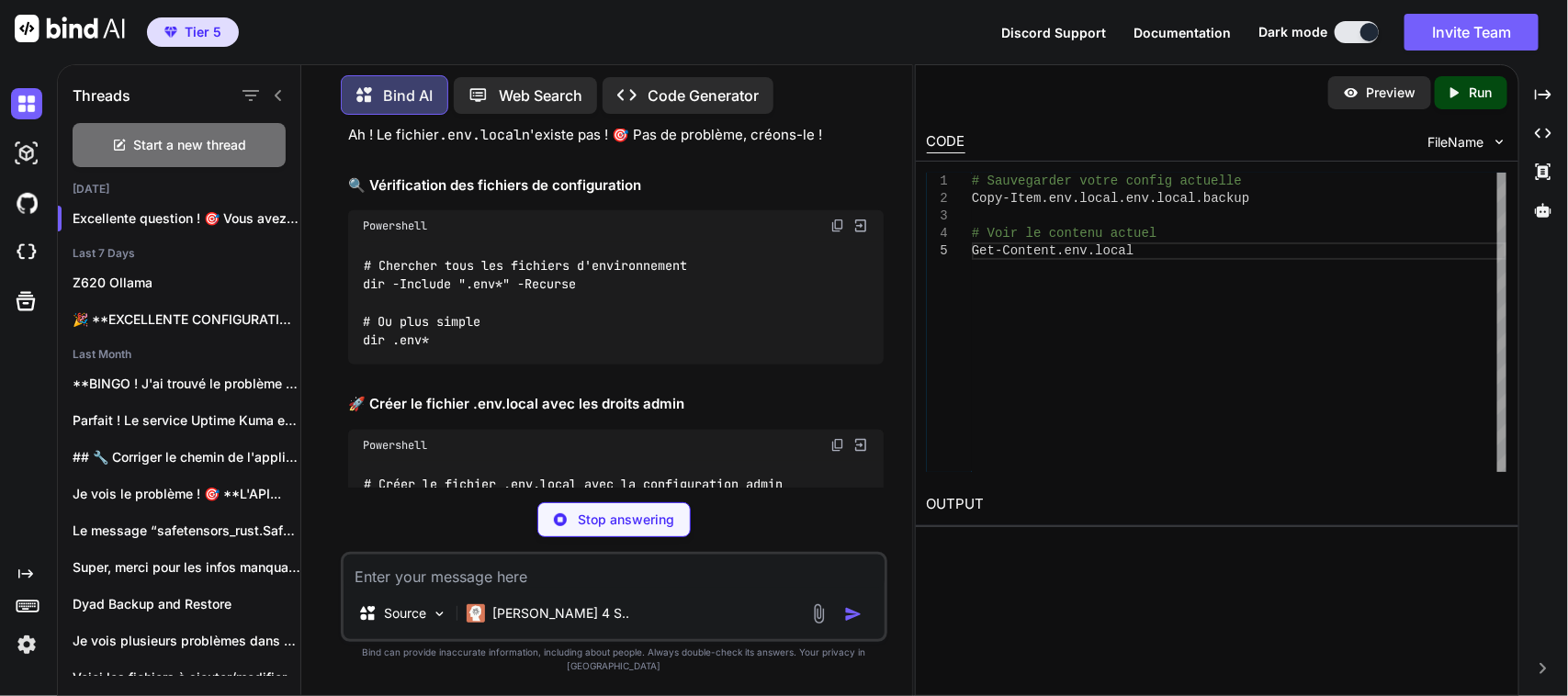
scroll to position [79329, 0]
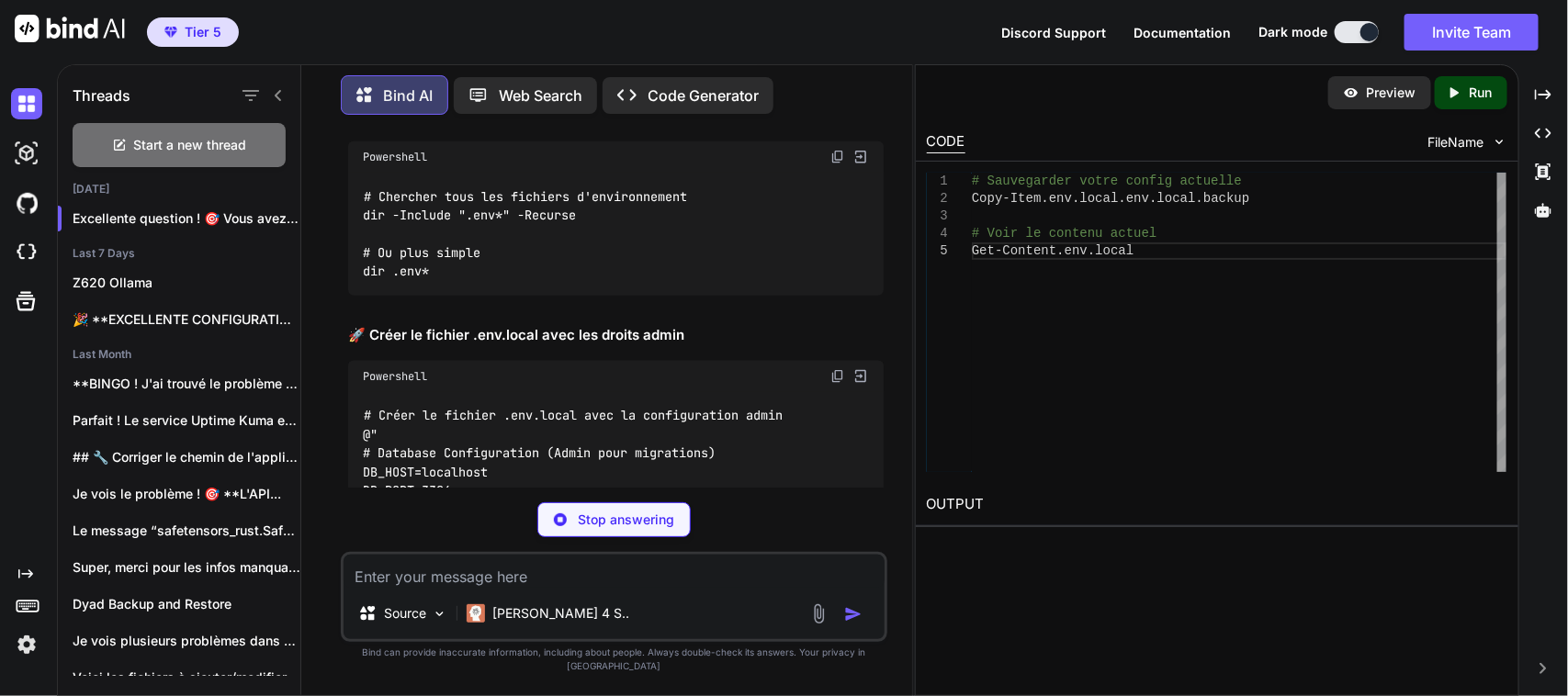
click at [834, 165] on img at bounding box center [837, 157] width 15 height 15
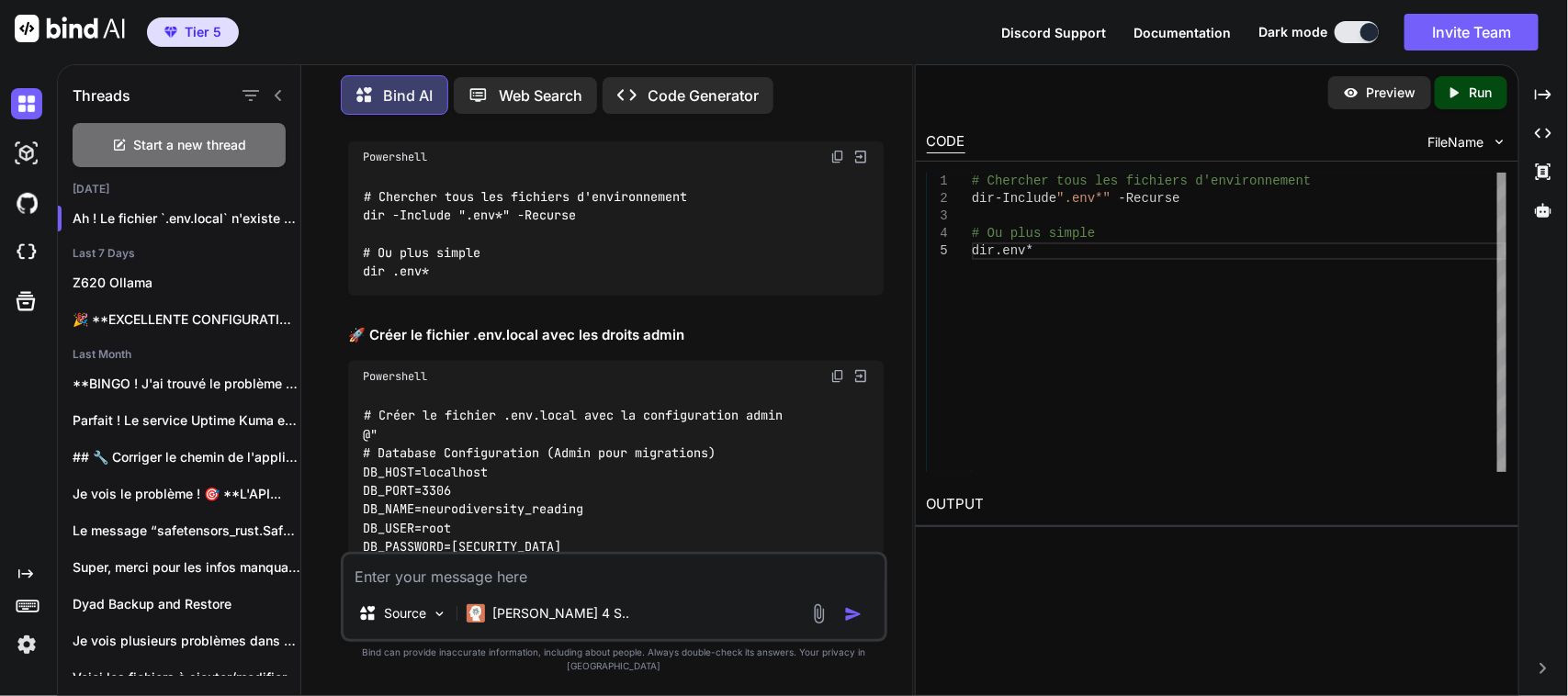
click at [411, 587] on textarea at bounding box center [614, 571] width 541 height 33
paste textarea "# Chercher tous les fichiers d'environnement PS C:\Users\user\CascadeProjects\n…"
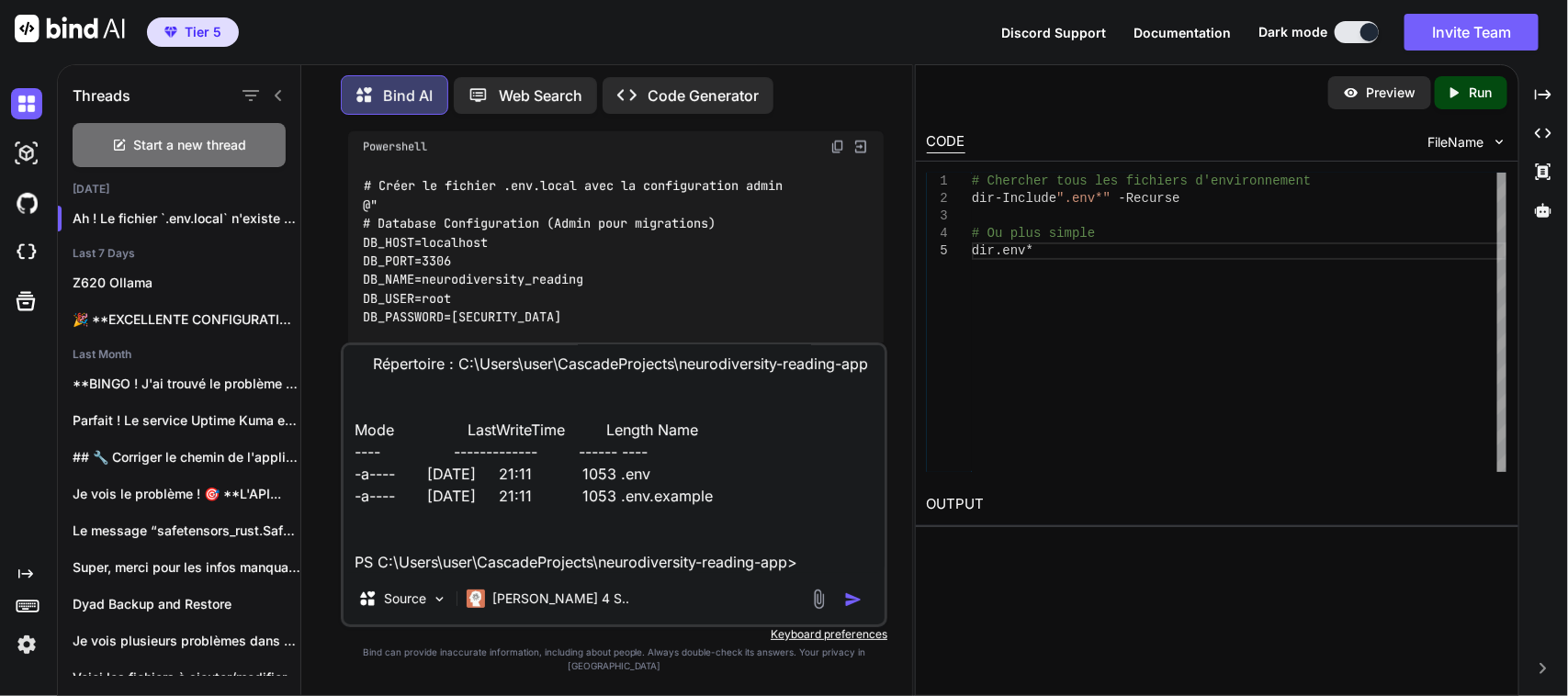
scroll to position [79673, 0]
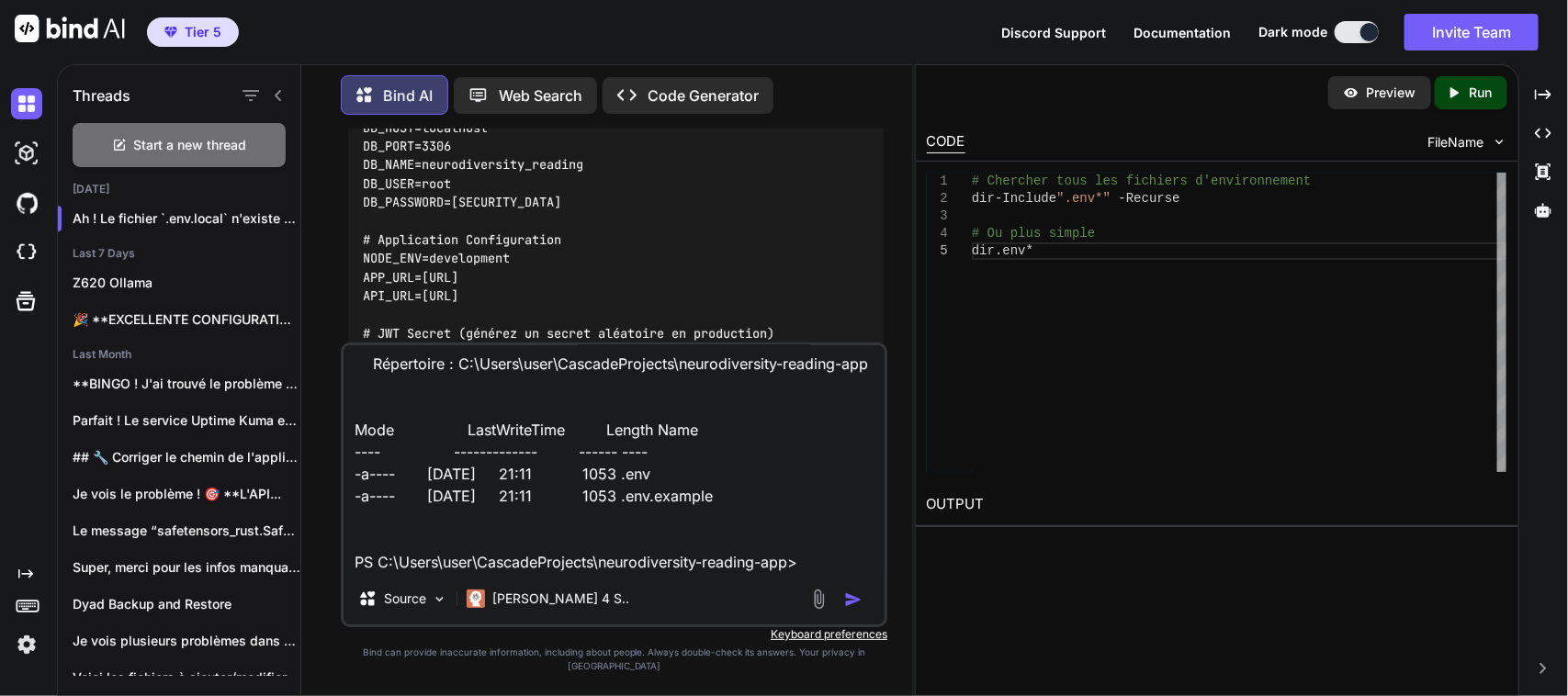
click at [832, 40] on img at bounding box center [837, 31] width 15 height 15
click at [811, 572] on textarea "# Chercher tous les fichiers d'environnement PS C:\Users\user\CascadeProjects\n…" at bounding box center [614, 459] width 541 height 228
paste textarea "# Créer le fichier .env.local avec la configuration admin PS C:\Users\user\Casc…"
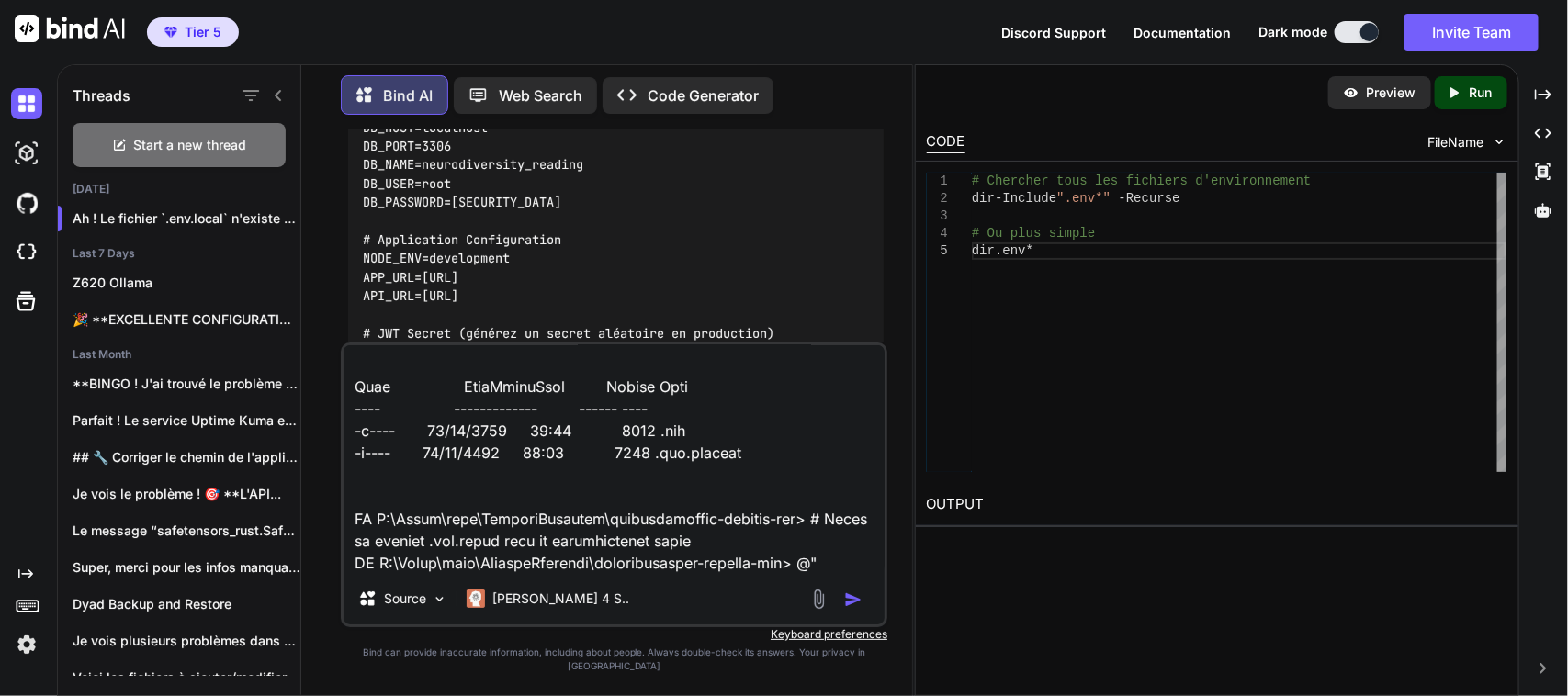
scroll to position [970, 0]
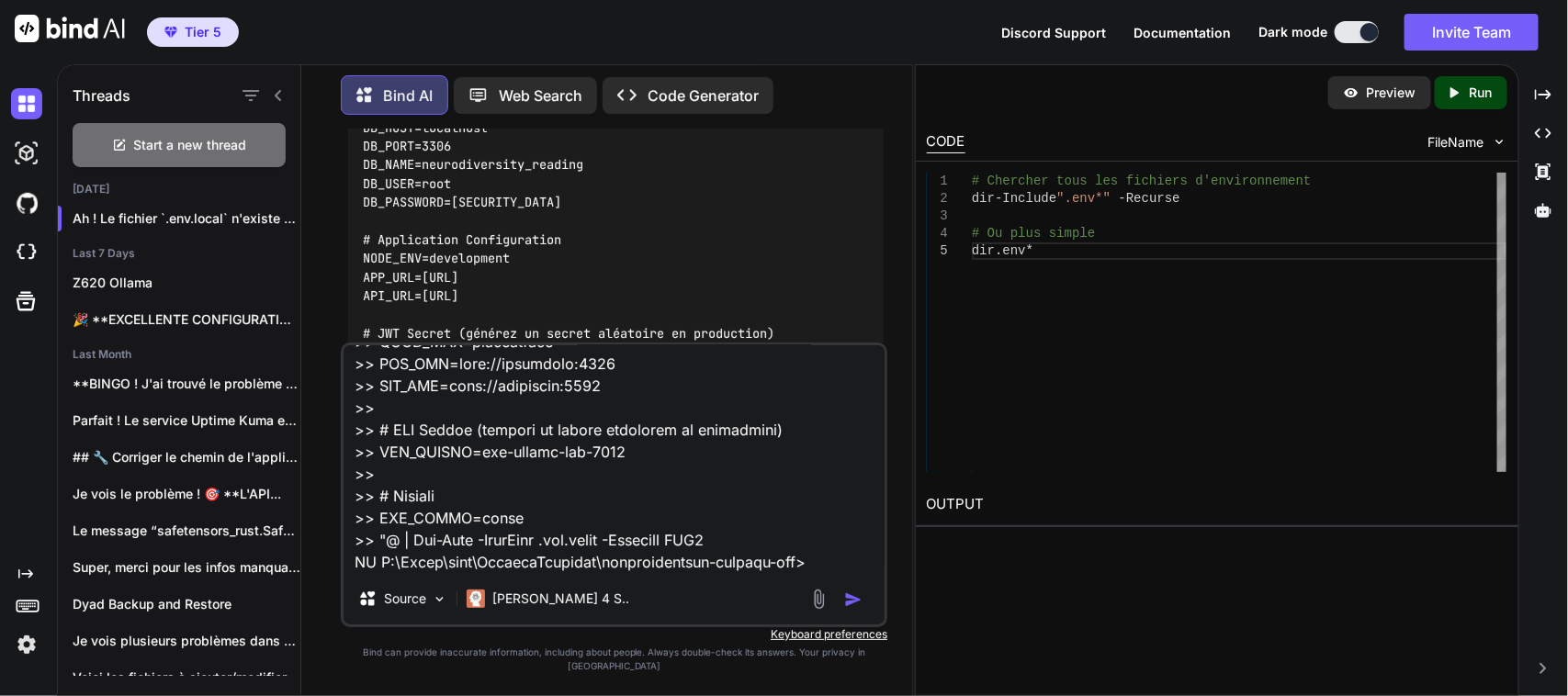
type textarea "# Chercher tous les fichiers d'environnement PS C:\Users\user\CascadeProjects\n…"
click at [860, 608] on img "button" at bounding box center [853, 599] width 19 height 18
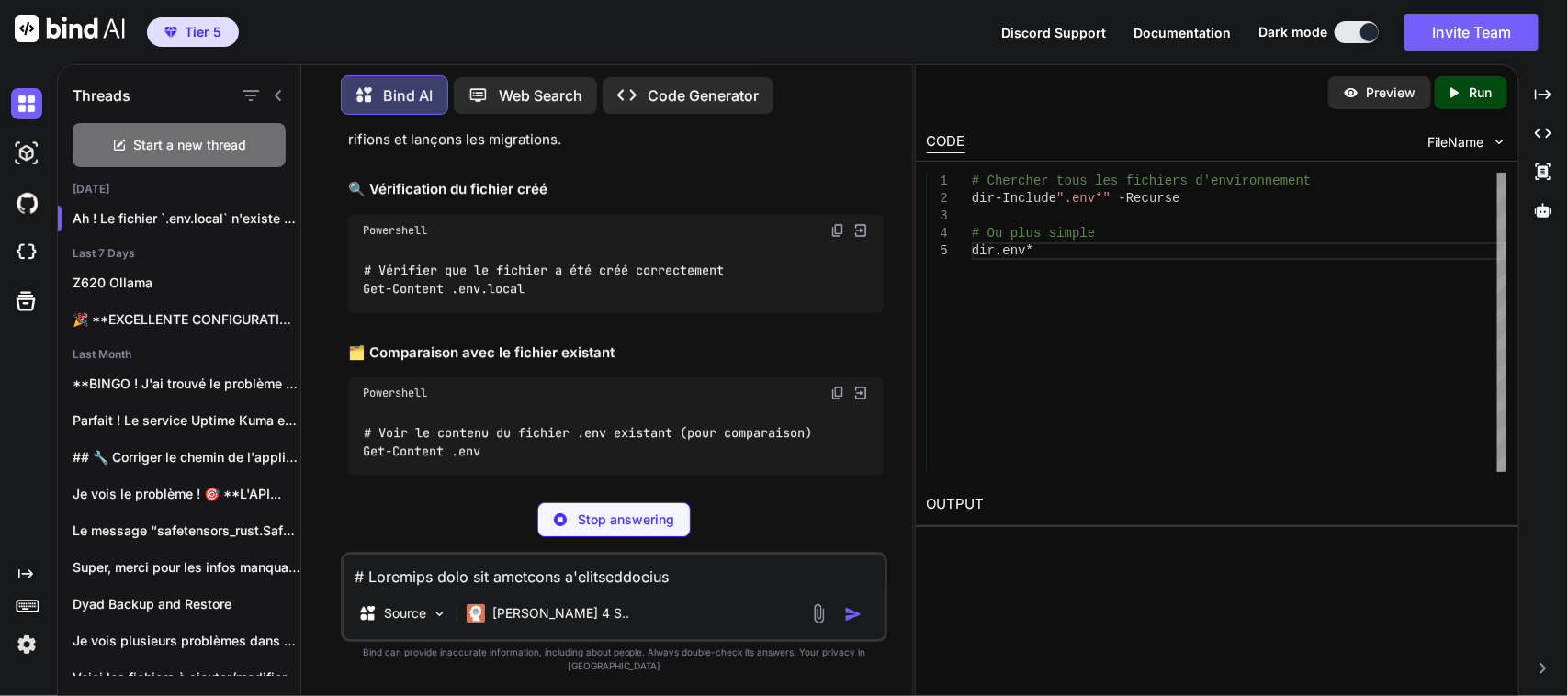
scroll to position [81705, 0]
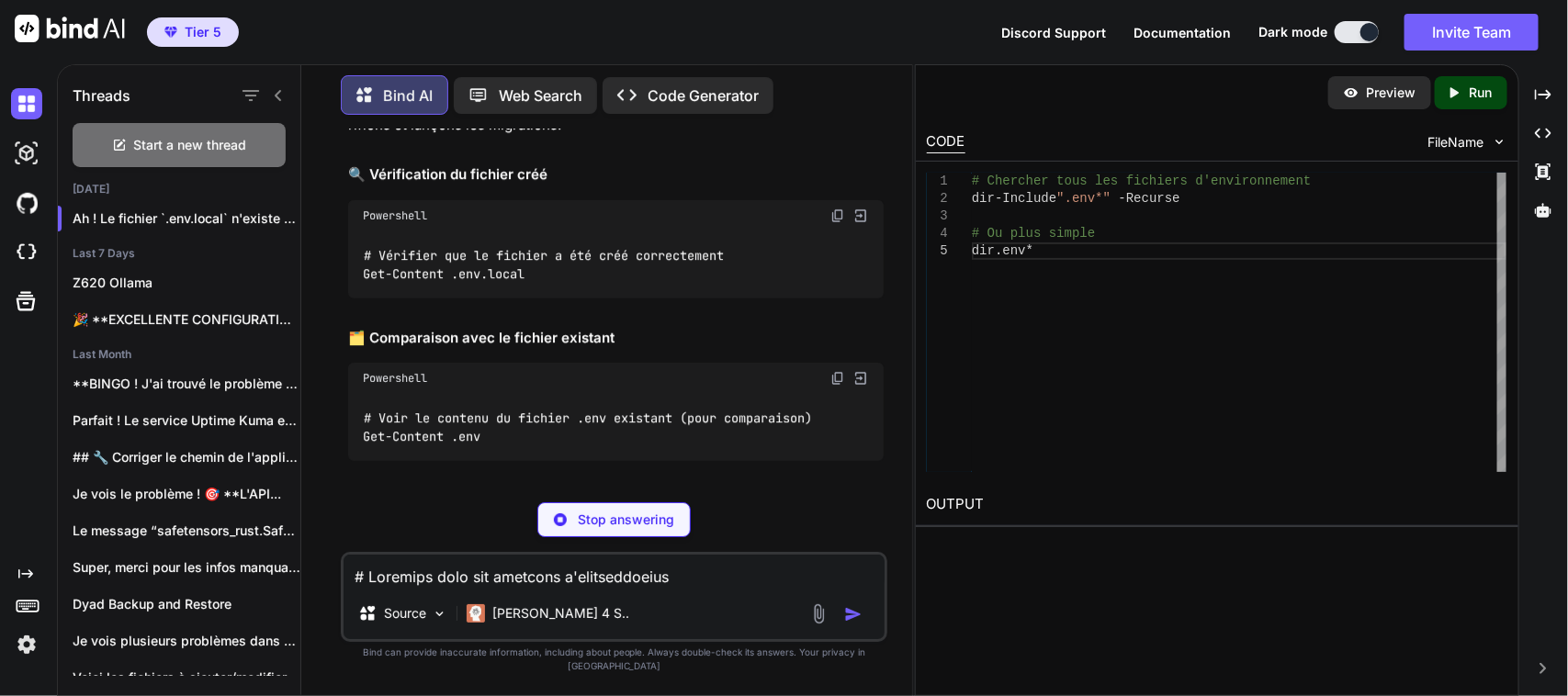
click at [834, 223] on img at bounding box center [837, 215] width 15 height 15
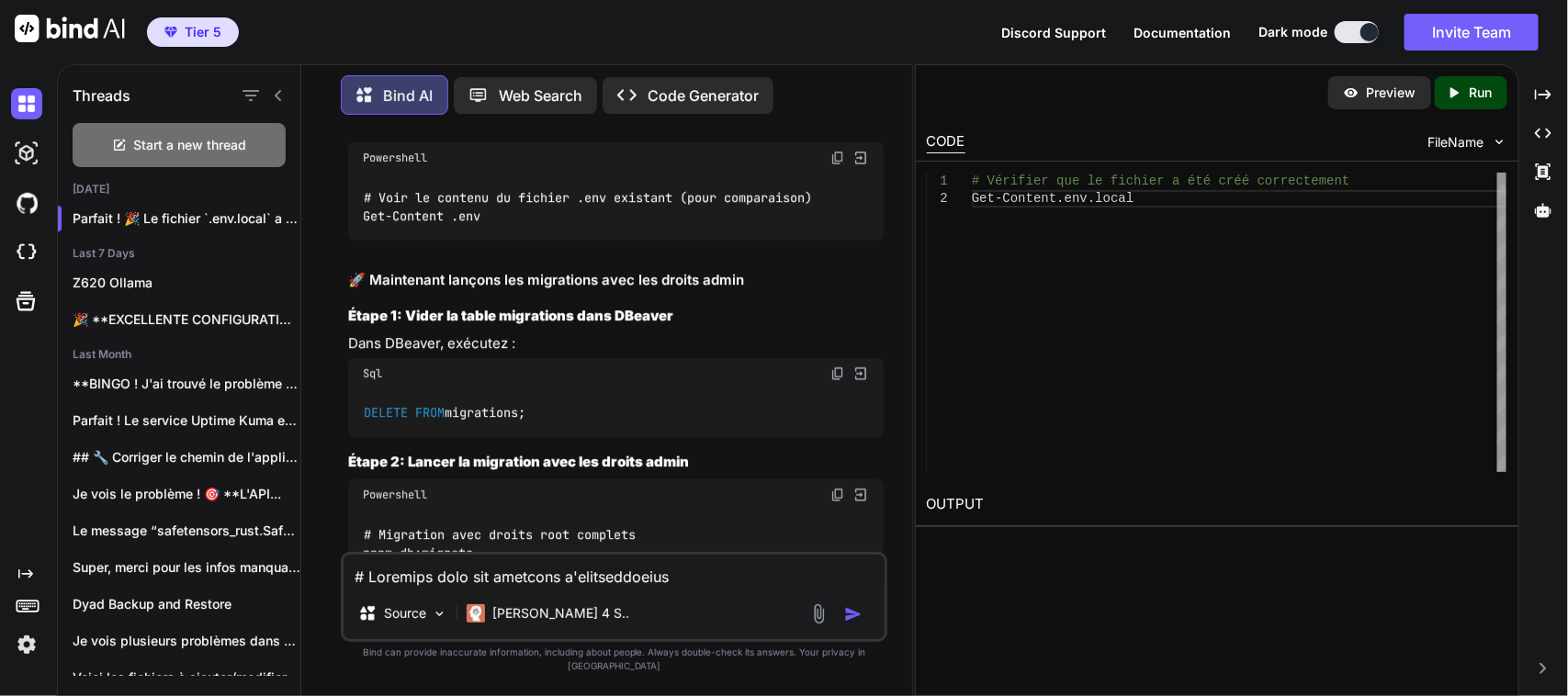
scroll to position [81934, 0]
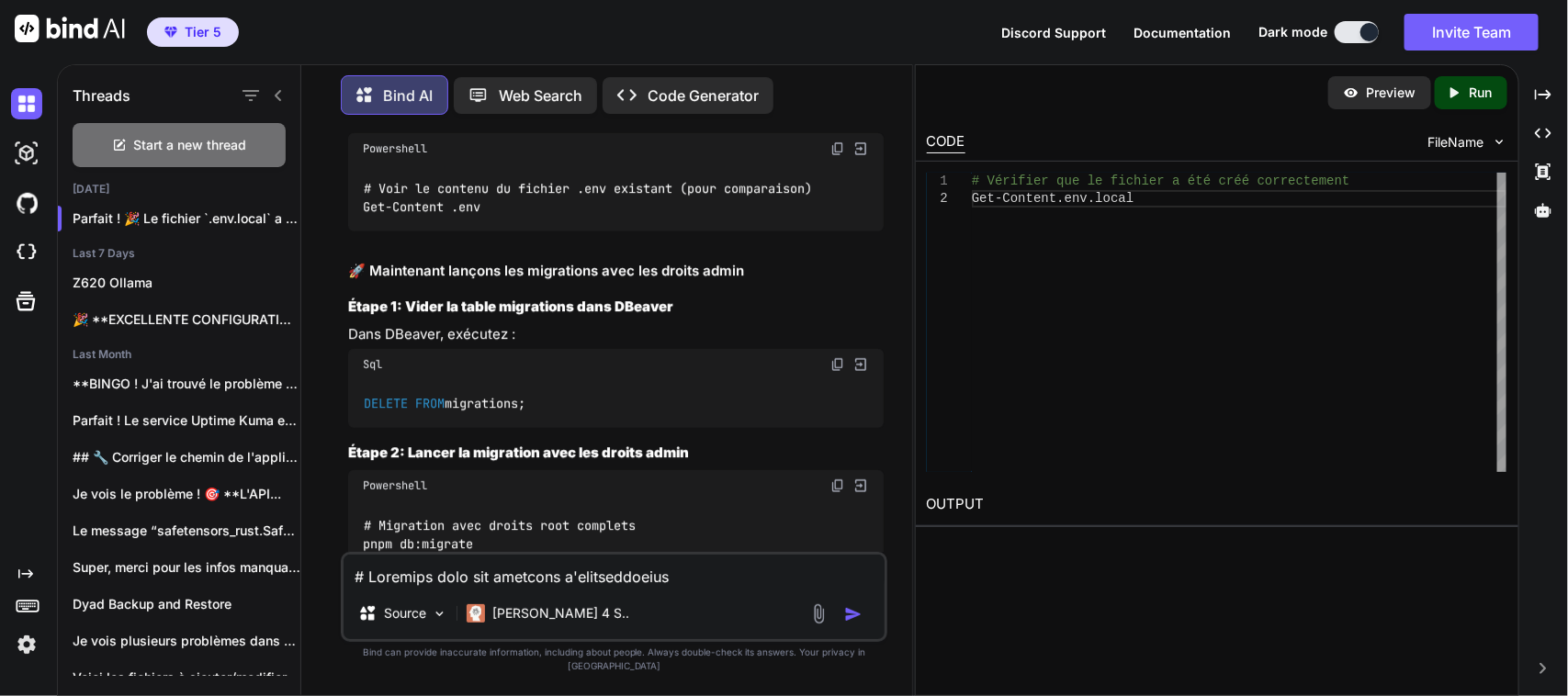
click at [549, 587] on textarea at bounding box center [614, 571] width 541 height 33
paste textarea "# Vérifier que le fichier a été créé correctement PS C:\Users\user\CascadeProje…"
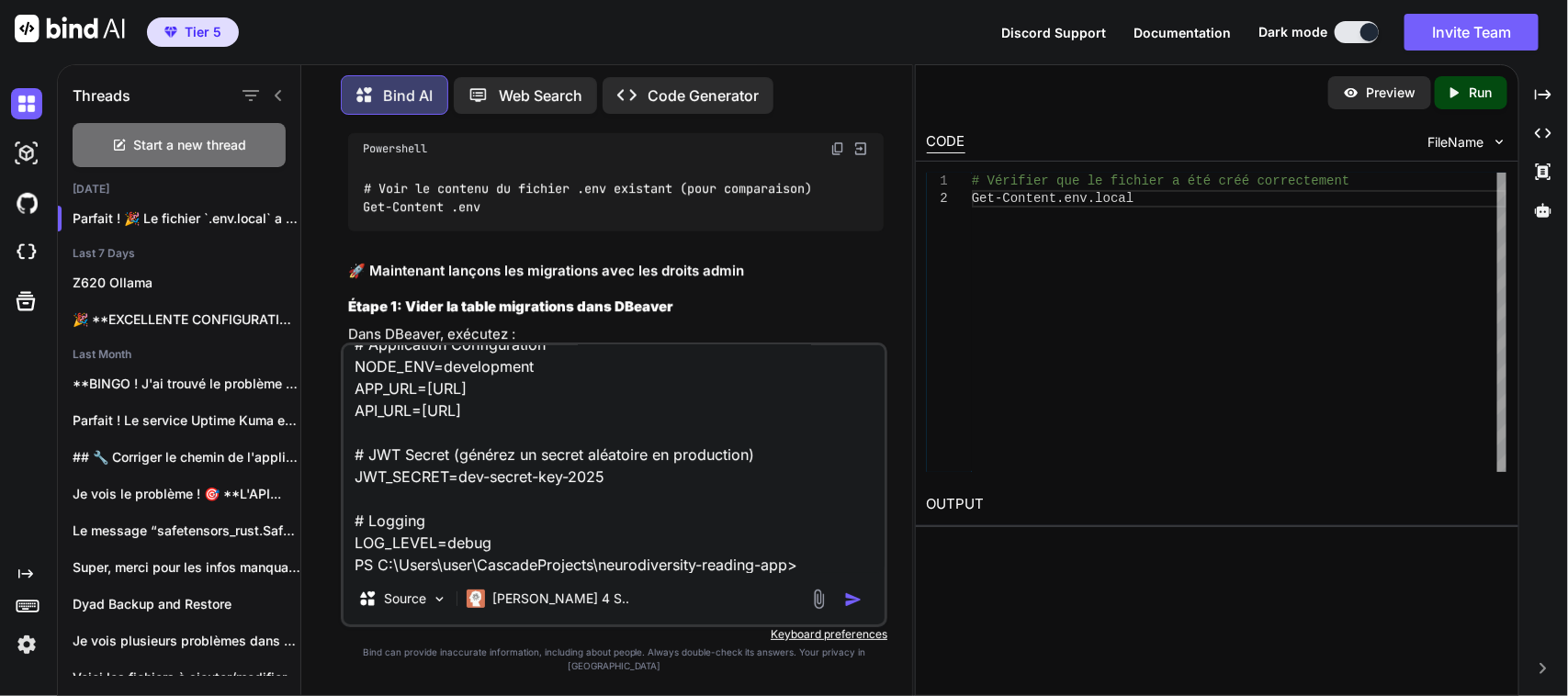
scroll to position [82049, 0]
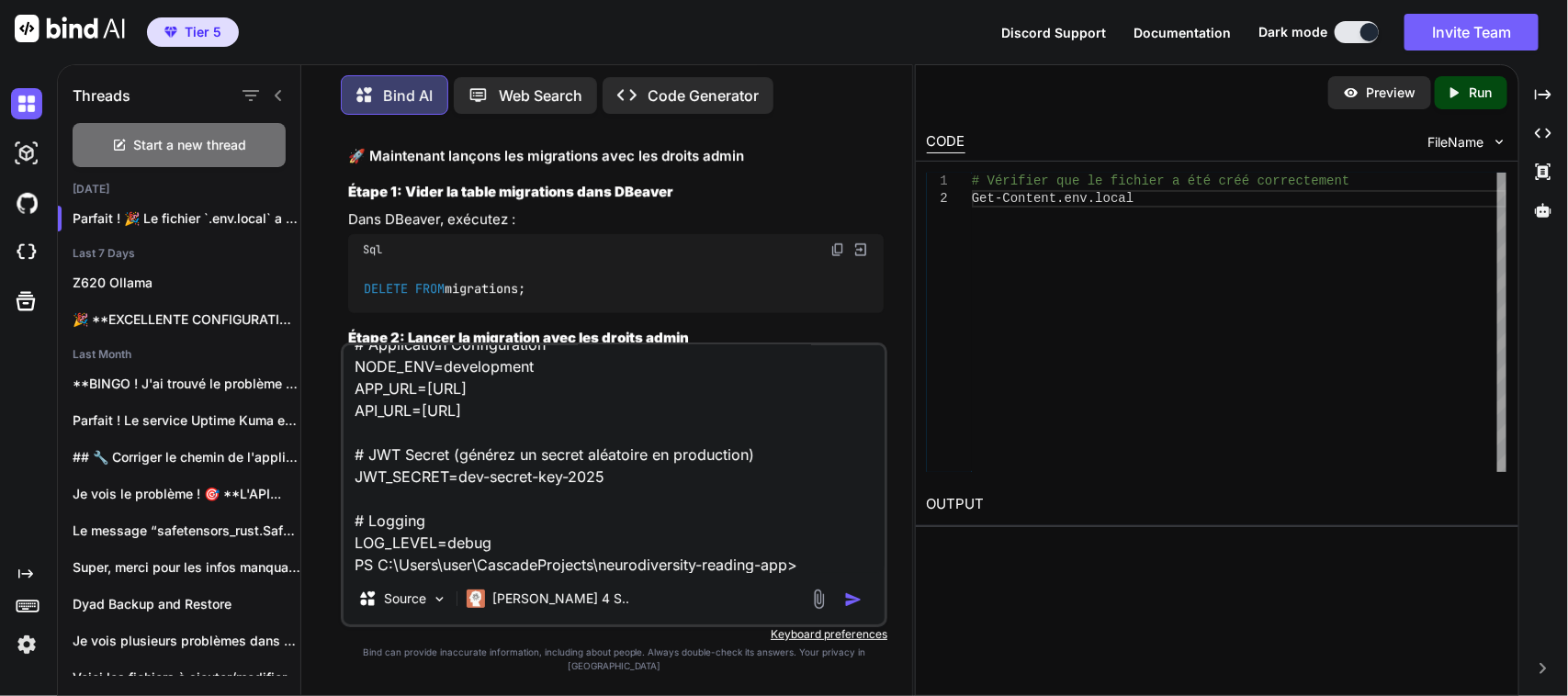
click at [834, 41] on img at bounding box center [837, 33] width 15 height 15
click at [810, 572] on textarea "# Vérifier que le fichier a été créé correctement PS C:\Users\user\CascadeProje…" at bounding box center [614, 459] width 541 height 228
paste textarea "# Voir le contenu du fichier .env existant (pour comparaison) PS C:\Users\user\…"
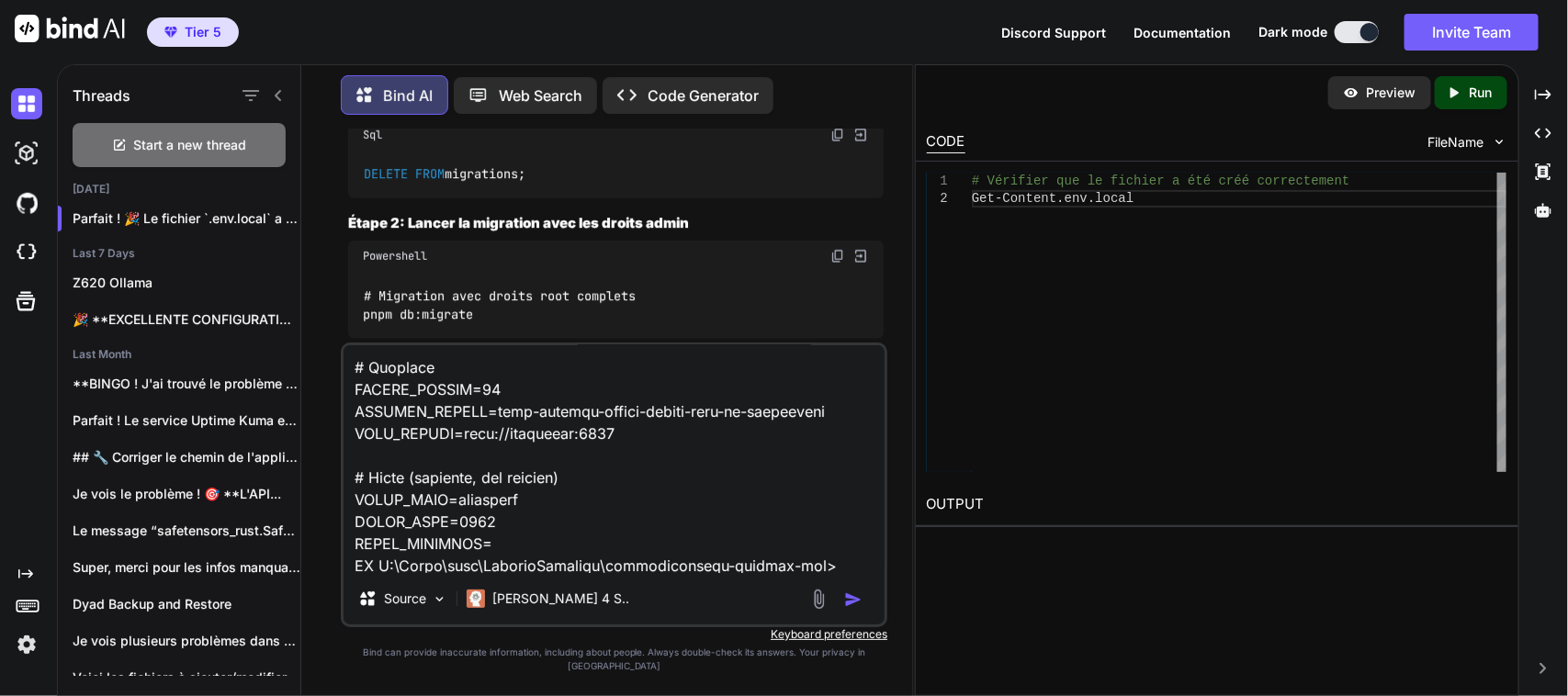
scroll to position [82049, 0]
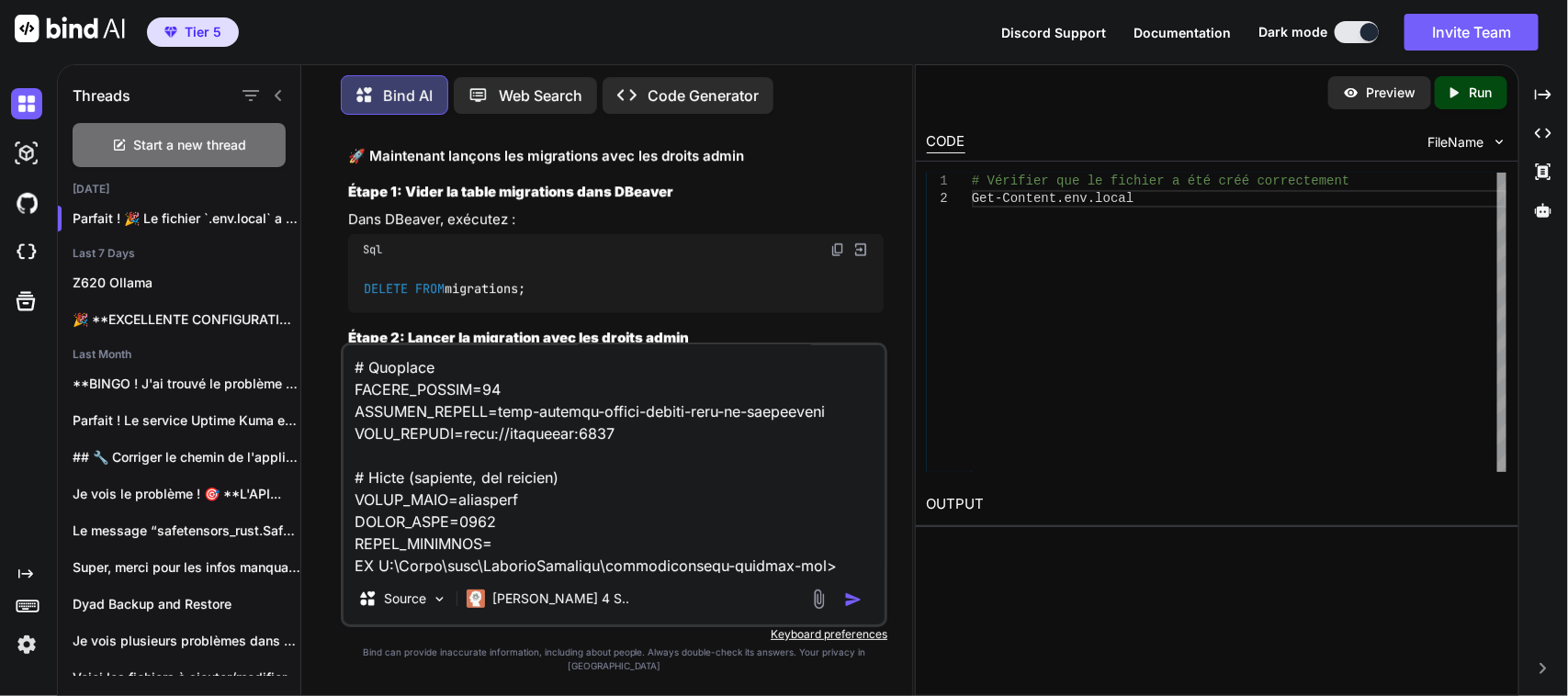
type textarea "# Vérifier que le fichier a été créé correctement PS C:\Users\user\CascadeProje…"
click at [859, 608] on img "button" at bounding box center [853, 599] width 19 height 18
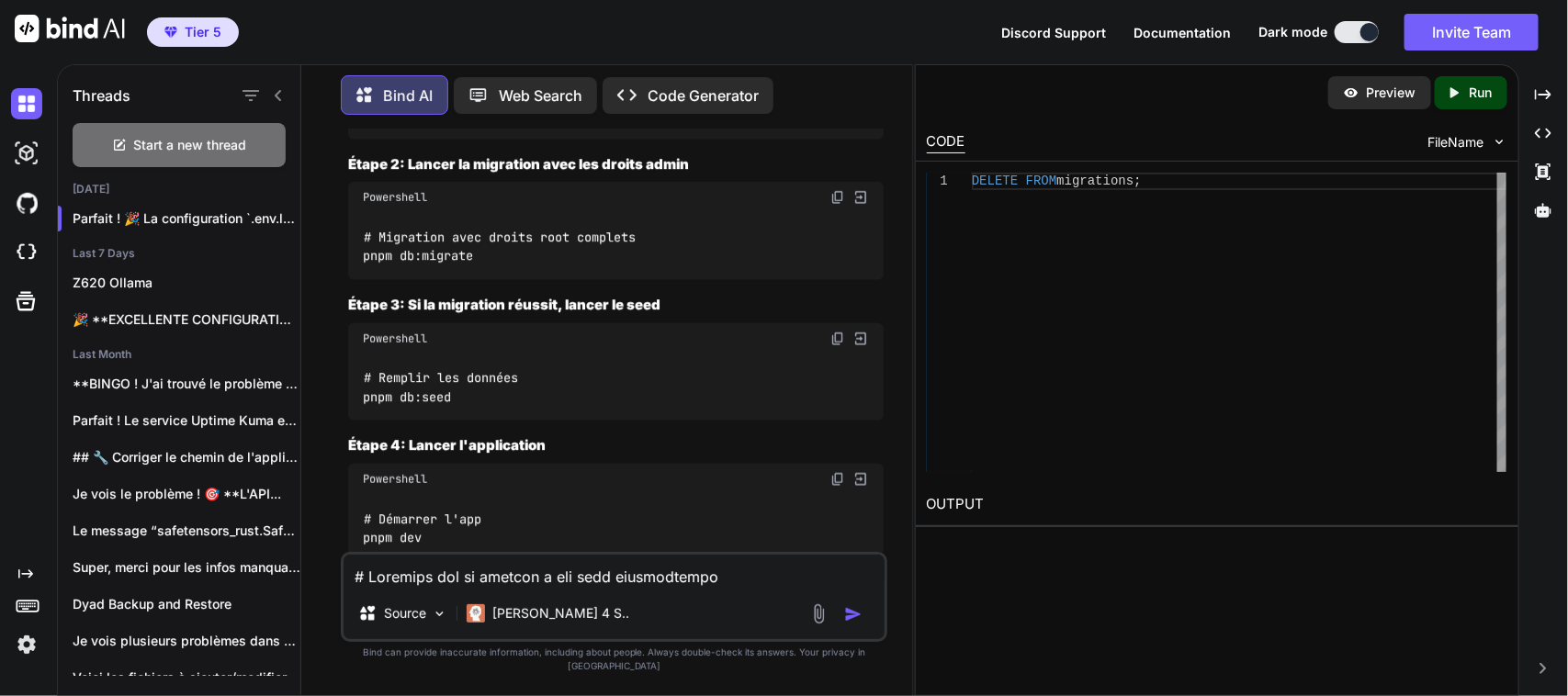
scroll to position [82182, 0]
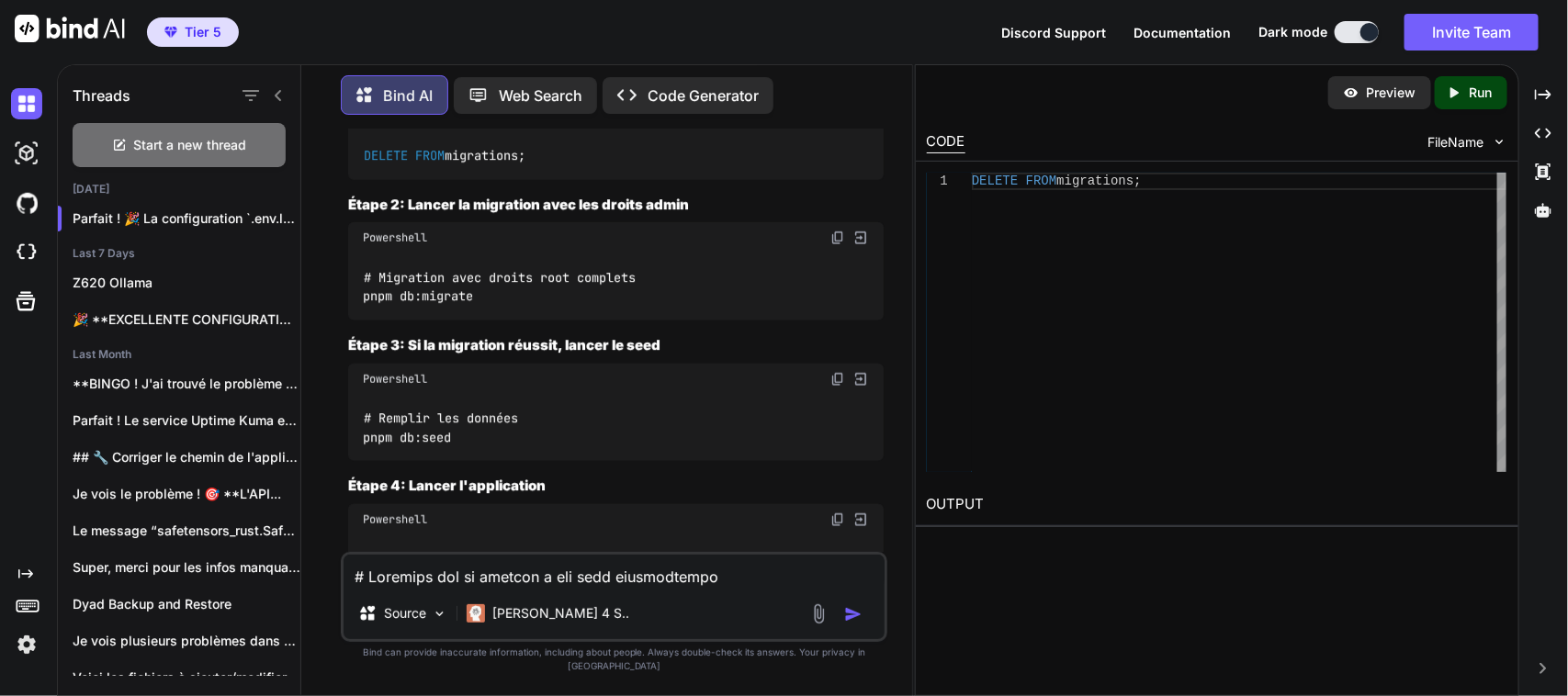
click at [837, 124] on img at bounding box center [837, 116] width 15 height 15
click at [836, 245] on img at bounding box center [837, 238] width 15 height 15
click at [577, 580] on textarea at bounding box center [614, 571] width 541 height 33
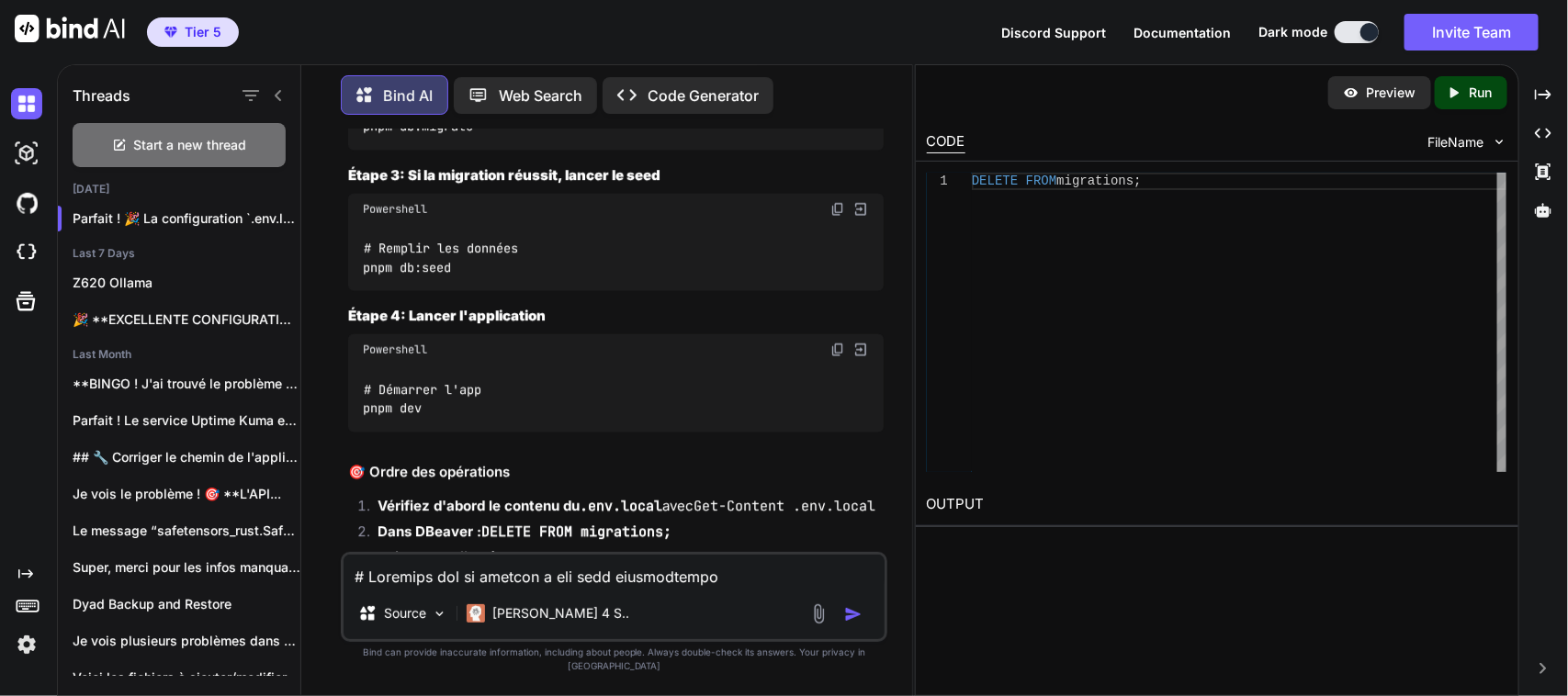
scroll to position [82411, 0]
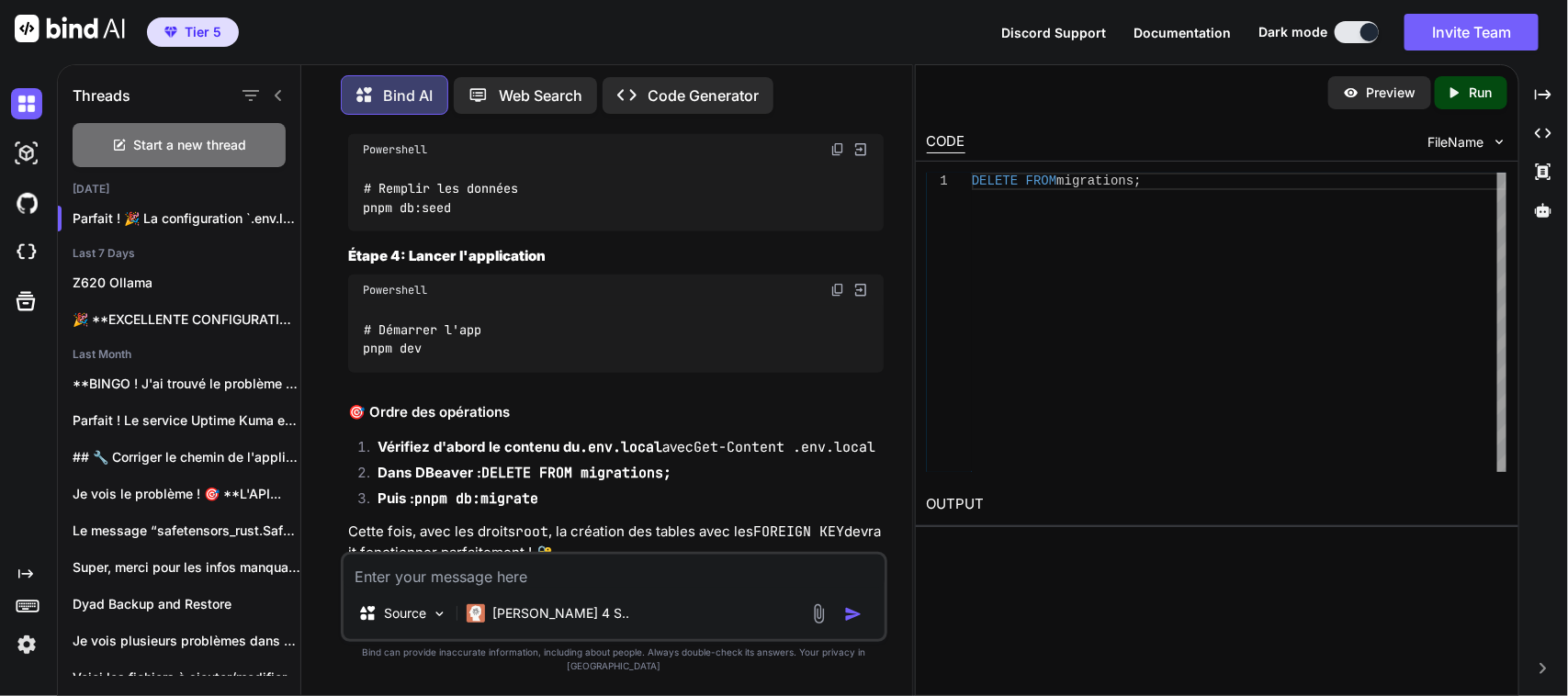
paste textarea "# Migration avec droits root complets PS C:\Users\user\CascadeProjects\neurodiv…"
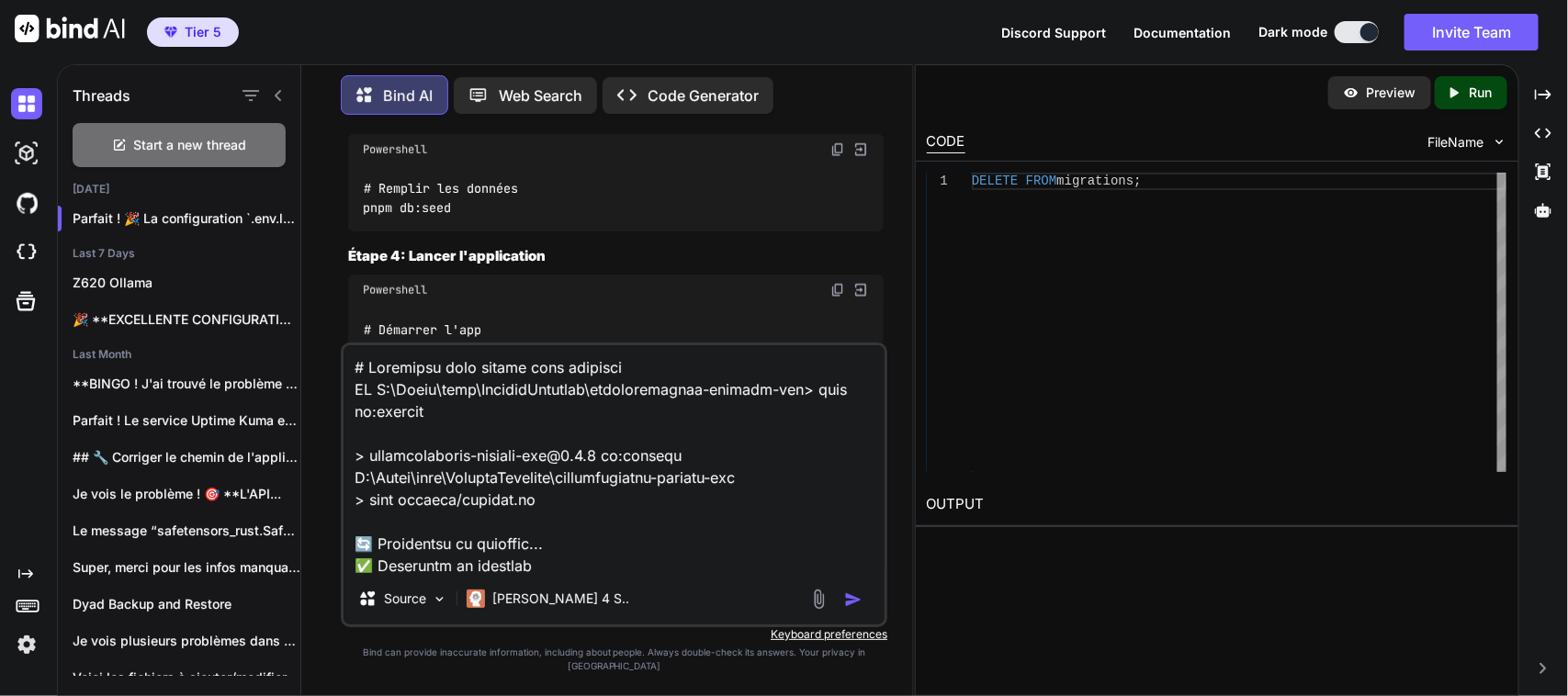
scroll to position [6628, 0]
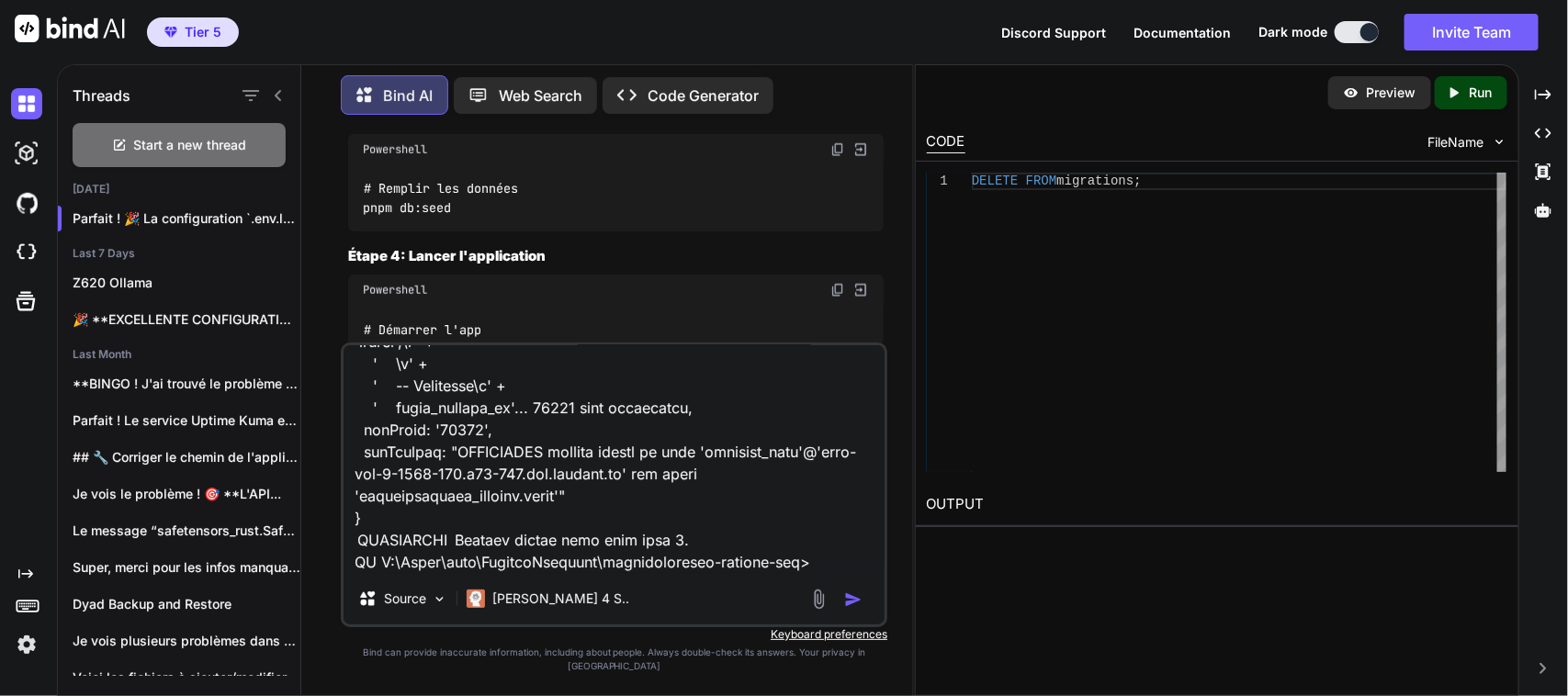
type textarea "# Migration avec droits root complets PS C:\Users\user\CascadeProjects\neurodiv…"
click at [852, 608] on img "button" at bounding box center [853, 599] width 19 height 18
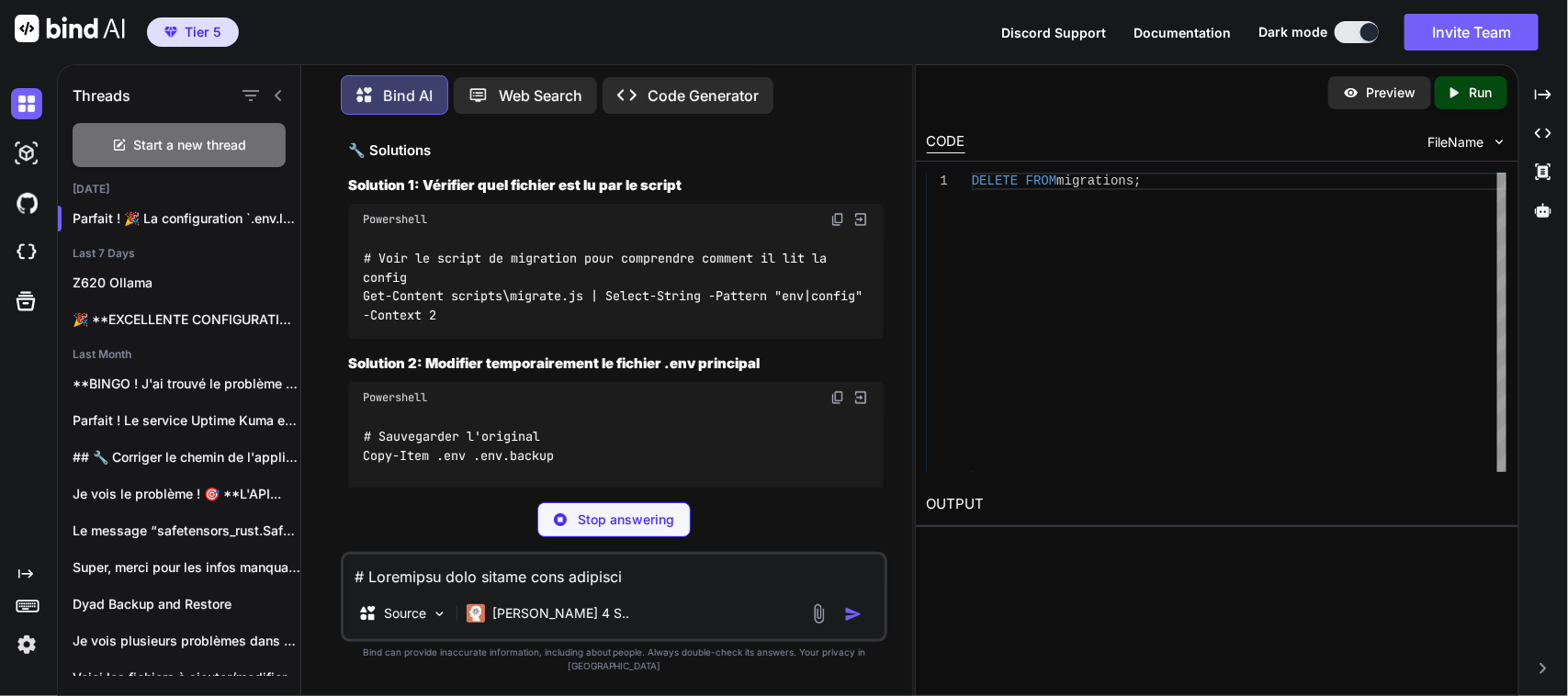
scroll to position [88209, 0]
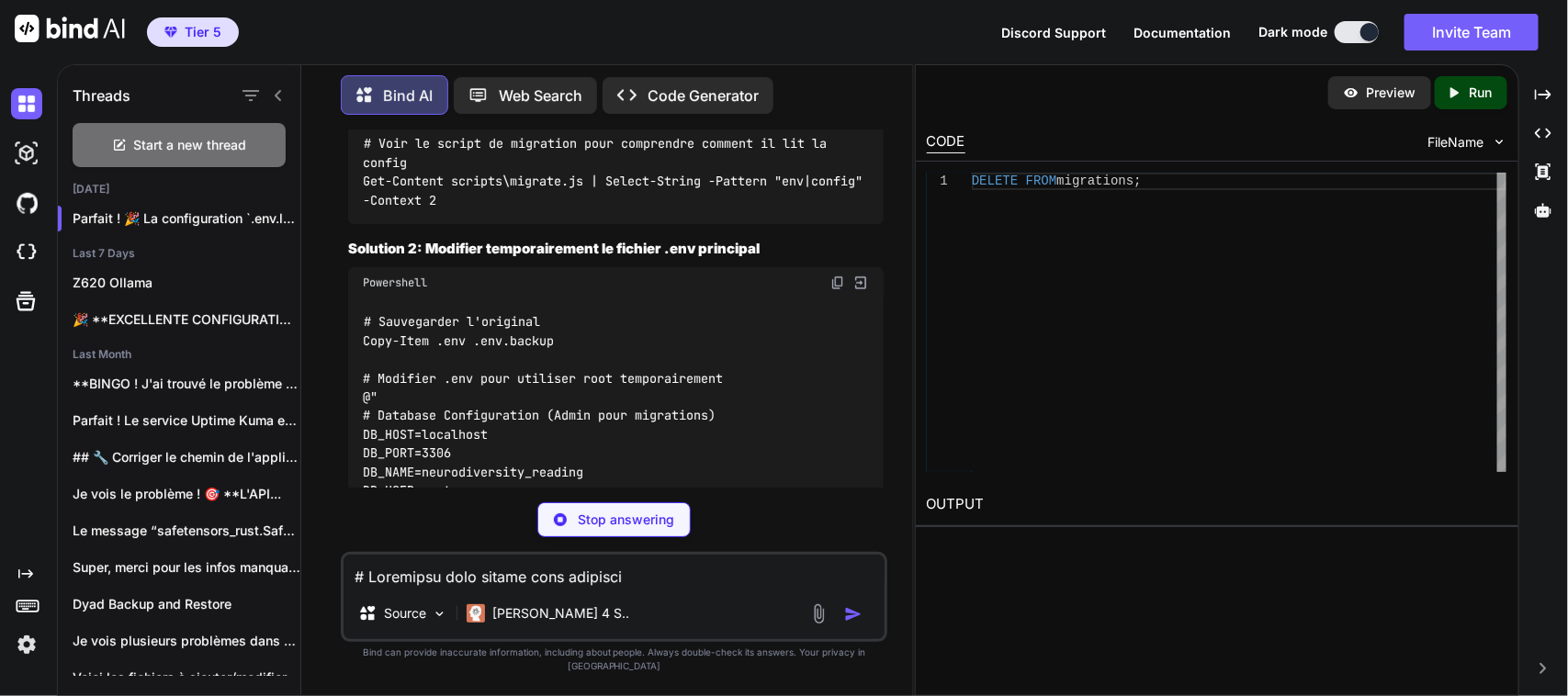
click at [836, 112] on img at bounding box center [837, 104] width 15 height 15
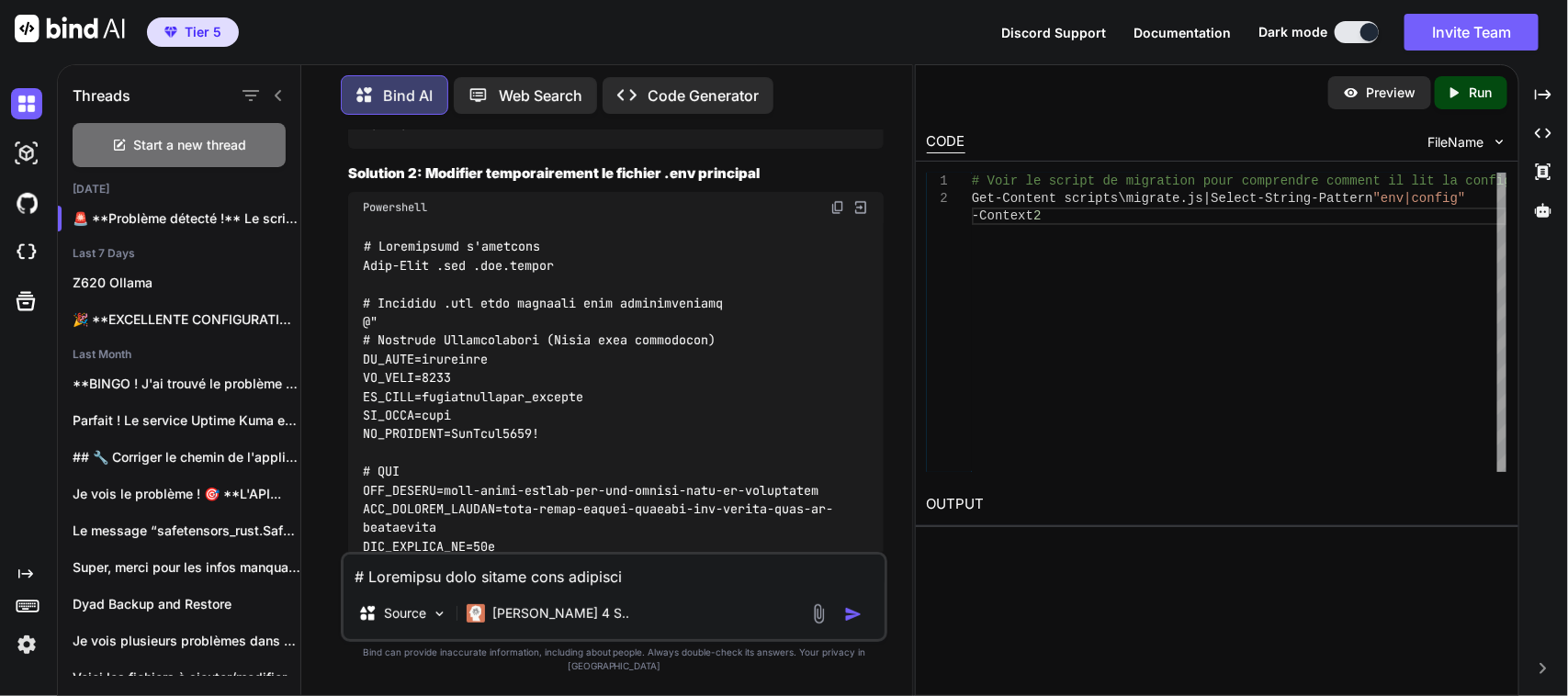
scroll to position [88324, 0]
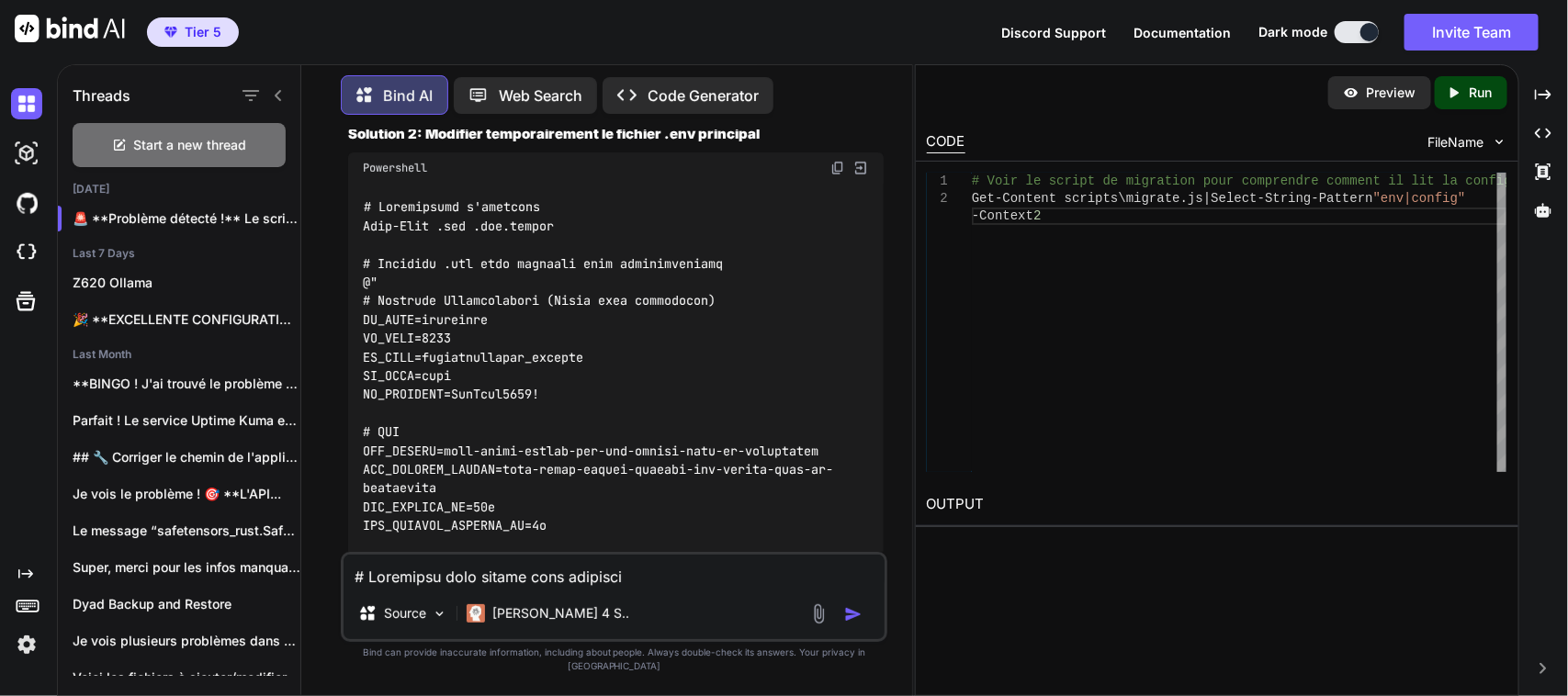
click at [497, 584] on textarea at bounding box center [614, 571] width 541 height 33
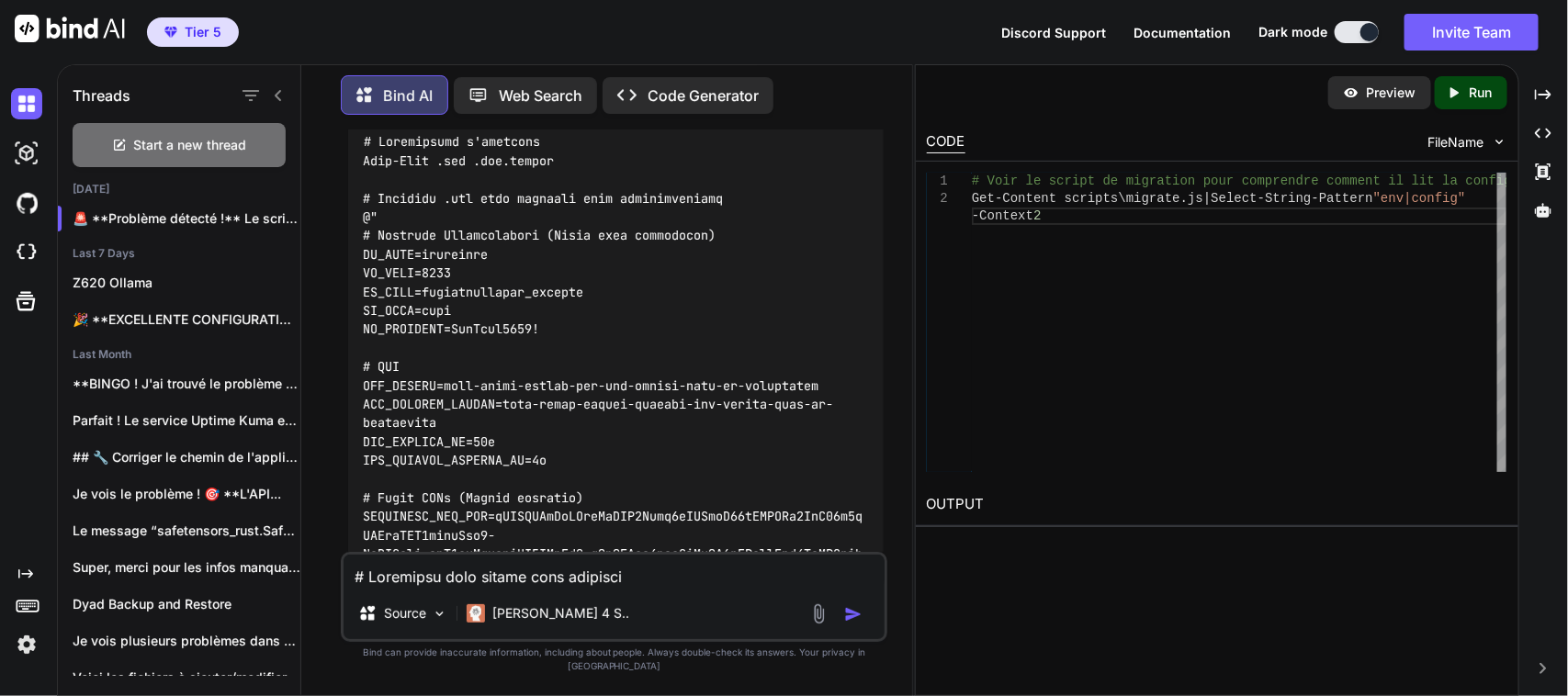
scroll to position [88439, 0]
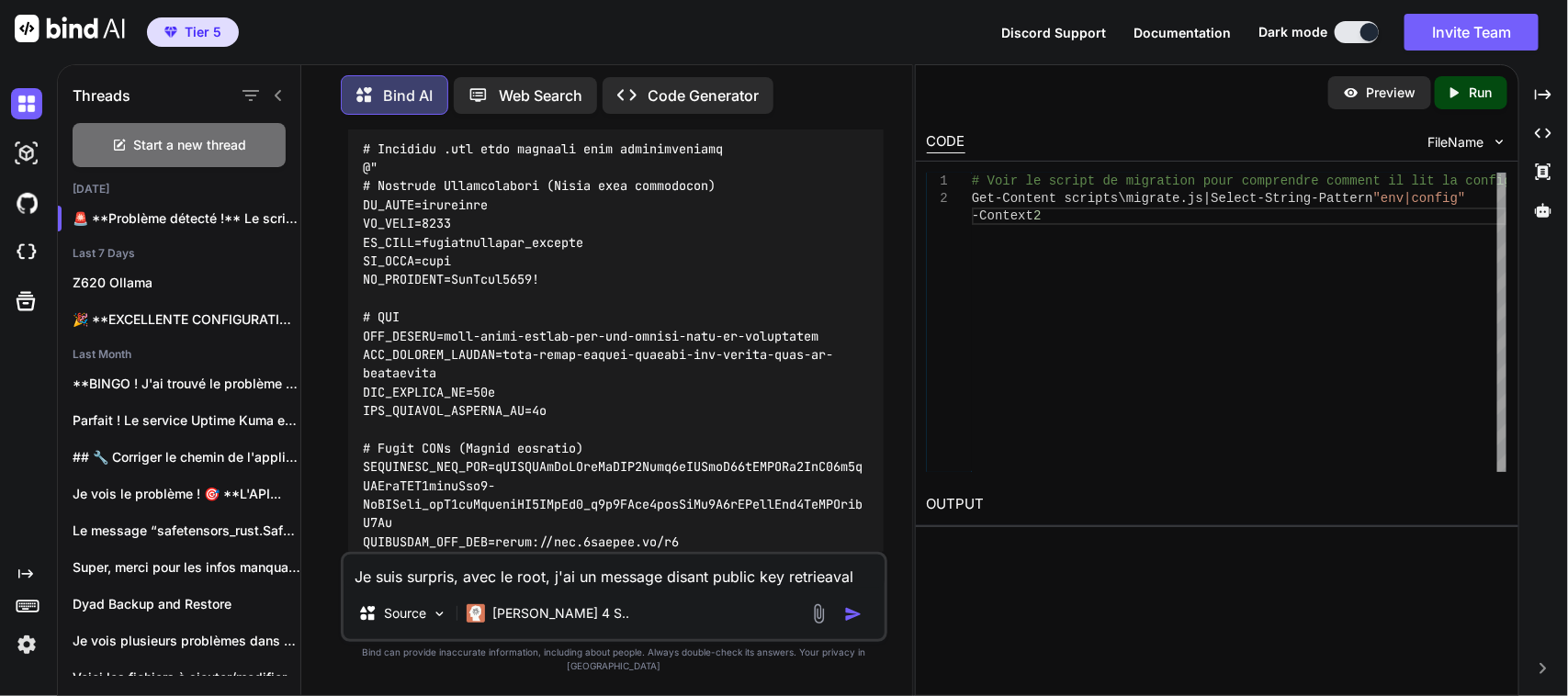
drag, startPoint x: 541, startPoint y: 588, endPoint x: 556, endPoint y: 586, distance: 15.1
click at [542, 587] on textarea "Je suis surpris, avec le root, j'ai un message disant public key retrieaval" at bounding box center [614, 571] width 541 height 33
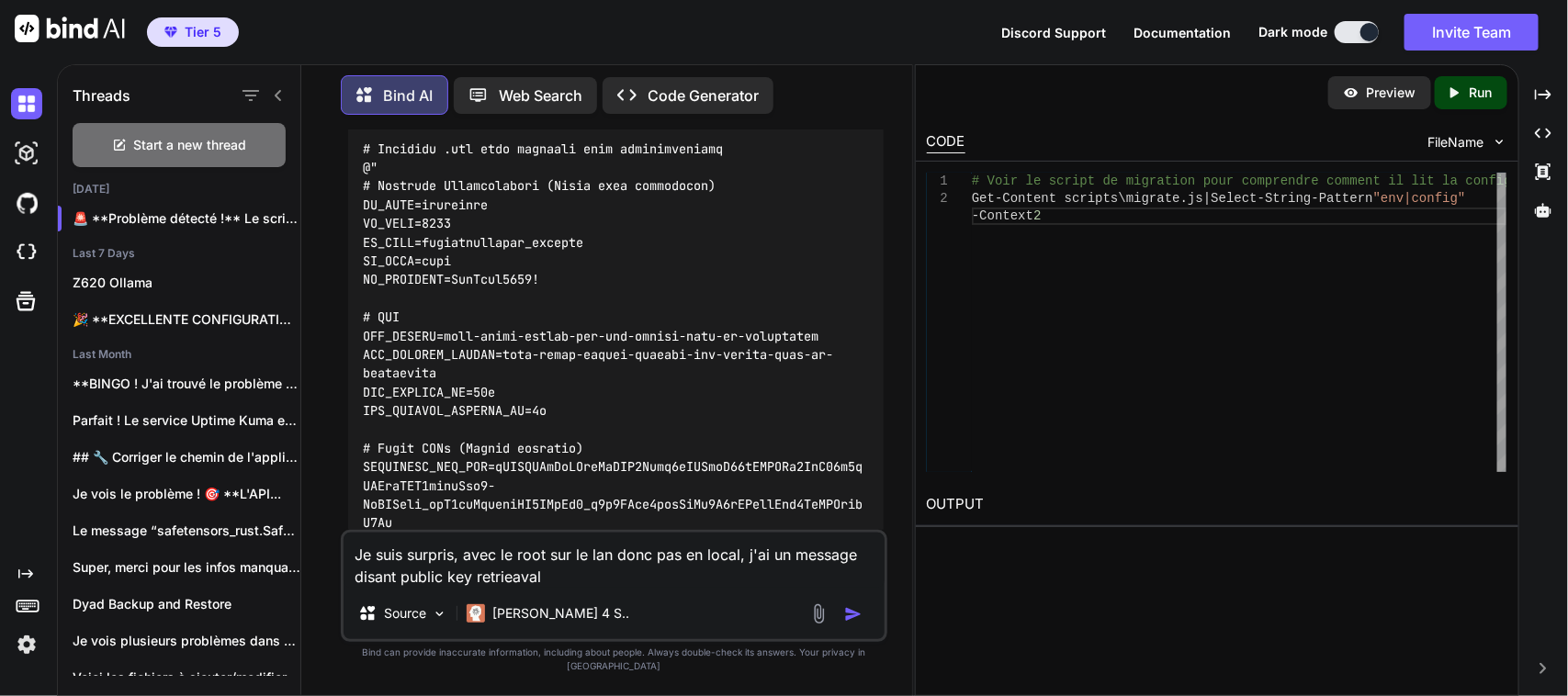
drag, startPoint x: 399, startPoint y: 595, endPoint x: 609, endPoint y: 587, distance: 210.2
click at [609, 587] on textarea "Je suis surpris, avec le root sur le lan donc pas en local, j'ai un message dis…" at bounding box center [614, 560] width 541 height 55
click at [740, 568] on textarea "Je suis surpris, avec le root sur le lan donc pas en local, j'ai un message dis…" at bounding box center [614, 560] width 541 height 55
drag, startPoint x: 429, startPoint y: 590, endPoint x: 632, endPoint y: 588, distance: 203.0
click at [632, 587] on textarea "Je suis surpris, avec le root sur le lan donc pas en local, j'ai un message dis…" at bounding box center [614, 560] width 541 height 55
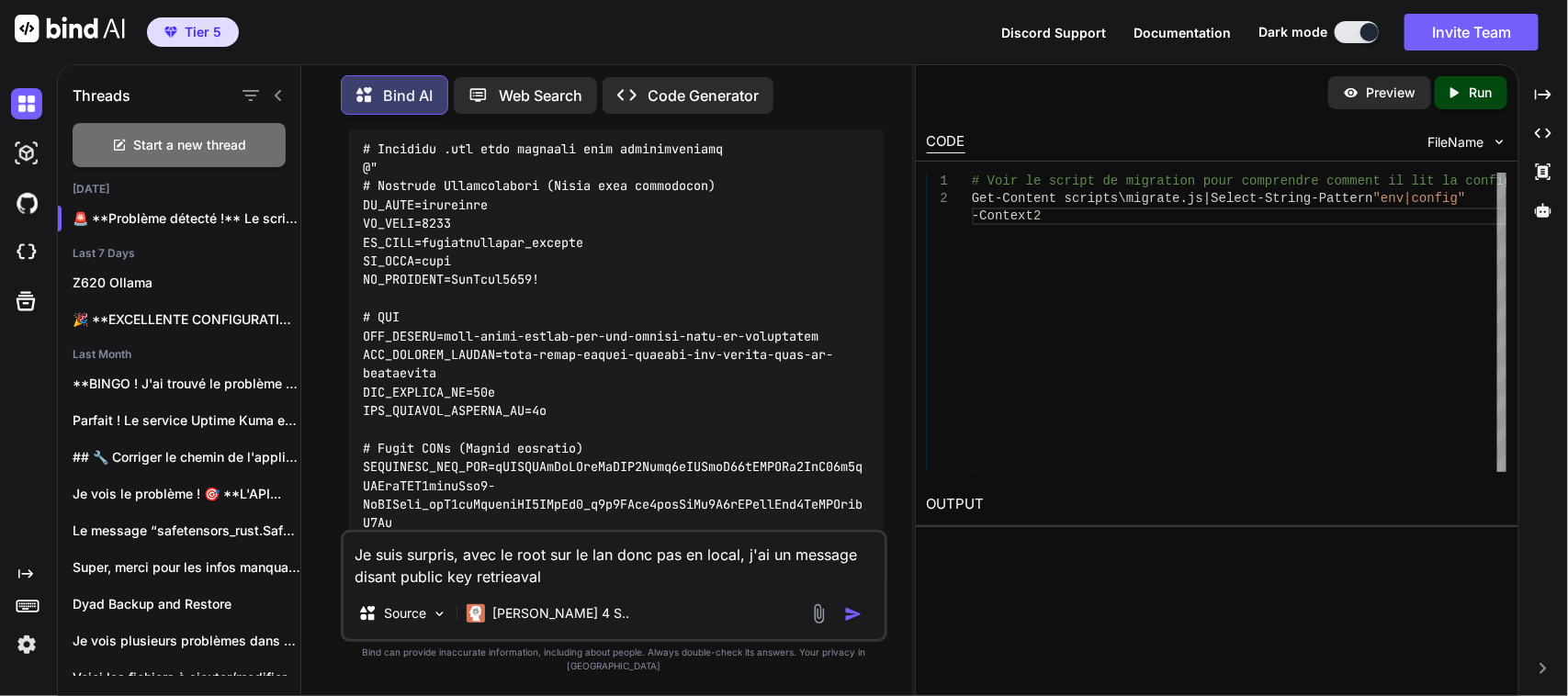
paste textarea "Public Key Retrieval is not allowed"
click at [740, 567] on textarea "Je suis surpris, avec le root sur le lan donc pas en local, j'ai un message dis…" at bounding box center [614, 560] width 541 height 55
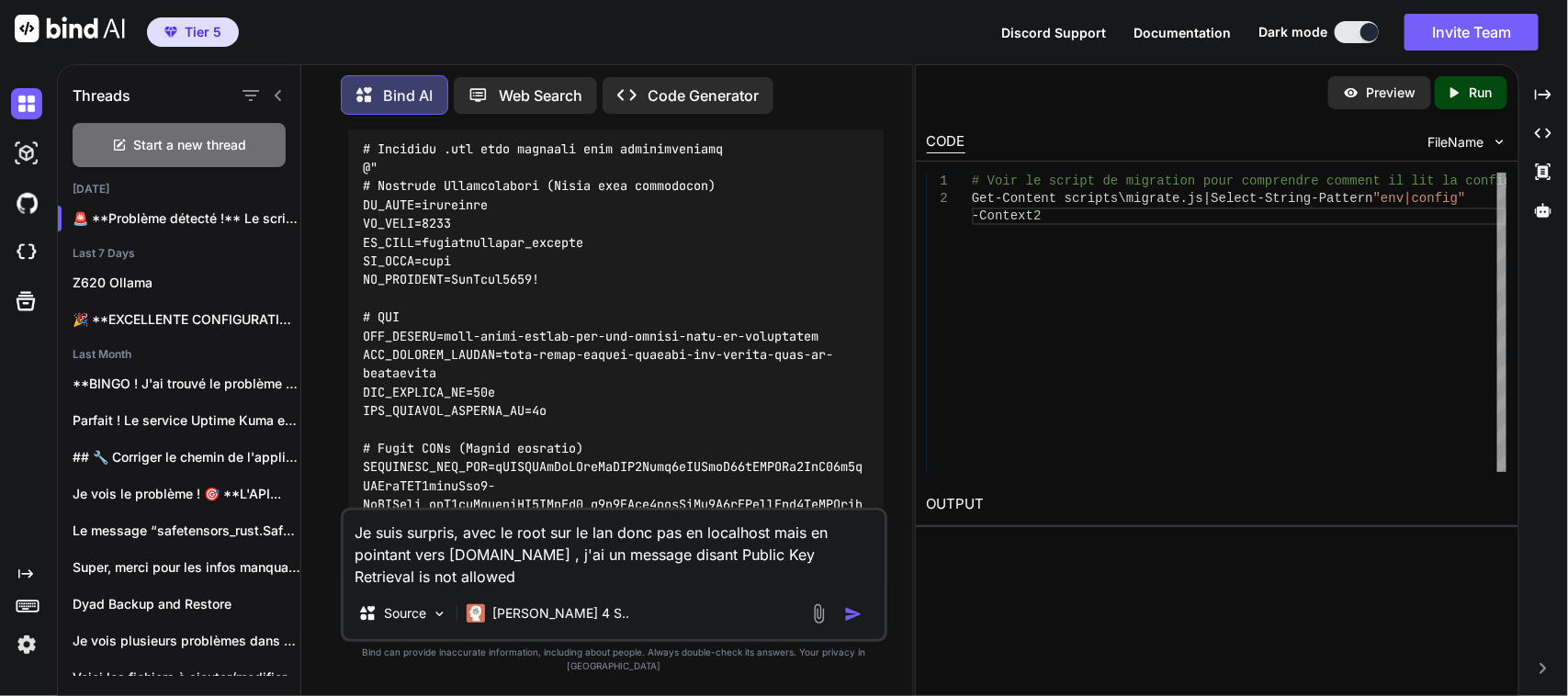
click at [539, 587] on textarea "Je suis surpris, avec le root sur le lan donc pas en localhost mais en pointant…" at bounding box center [614, 548] width 541 height 77
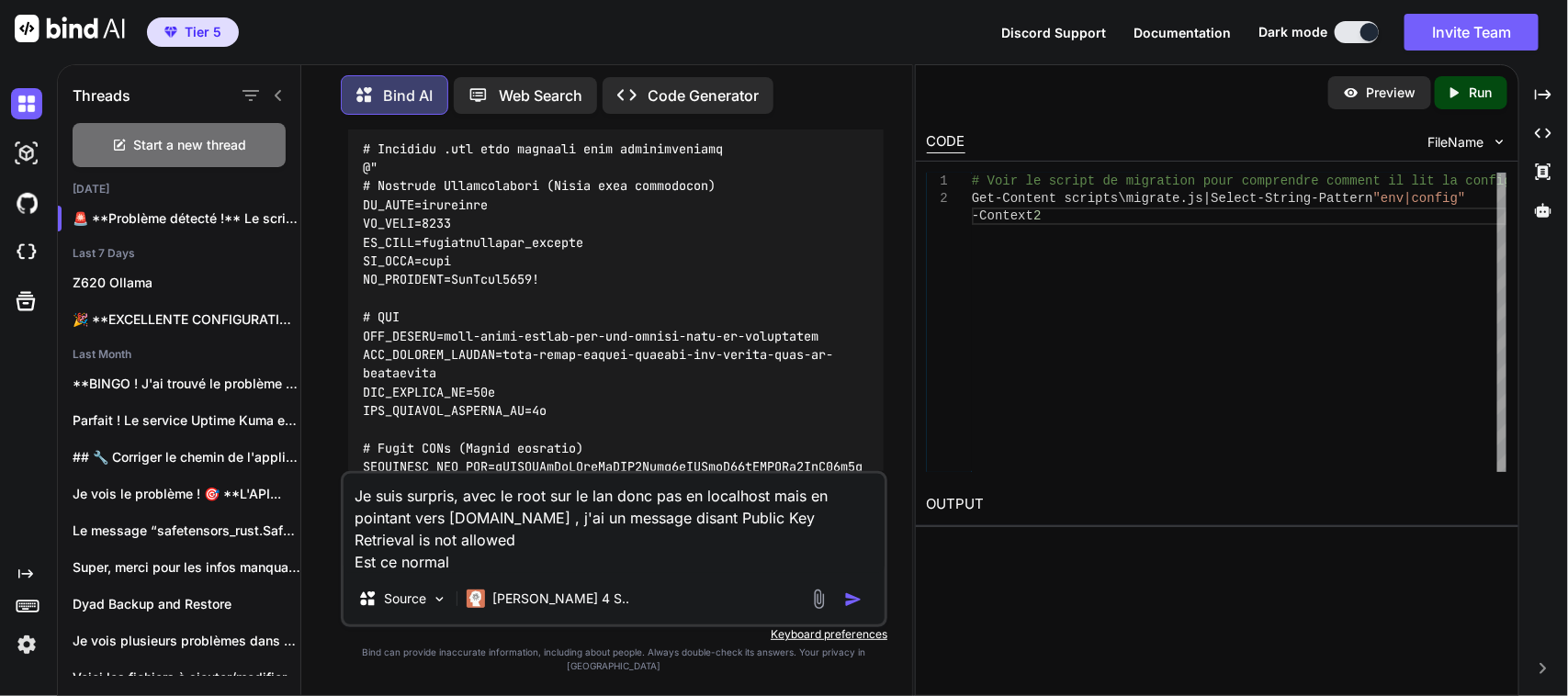
type textarea "Je suis surpris, avec le root sur le lan donc pas en localhost mais en pointant…"
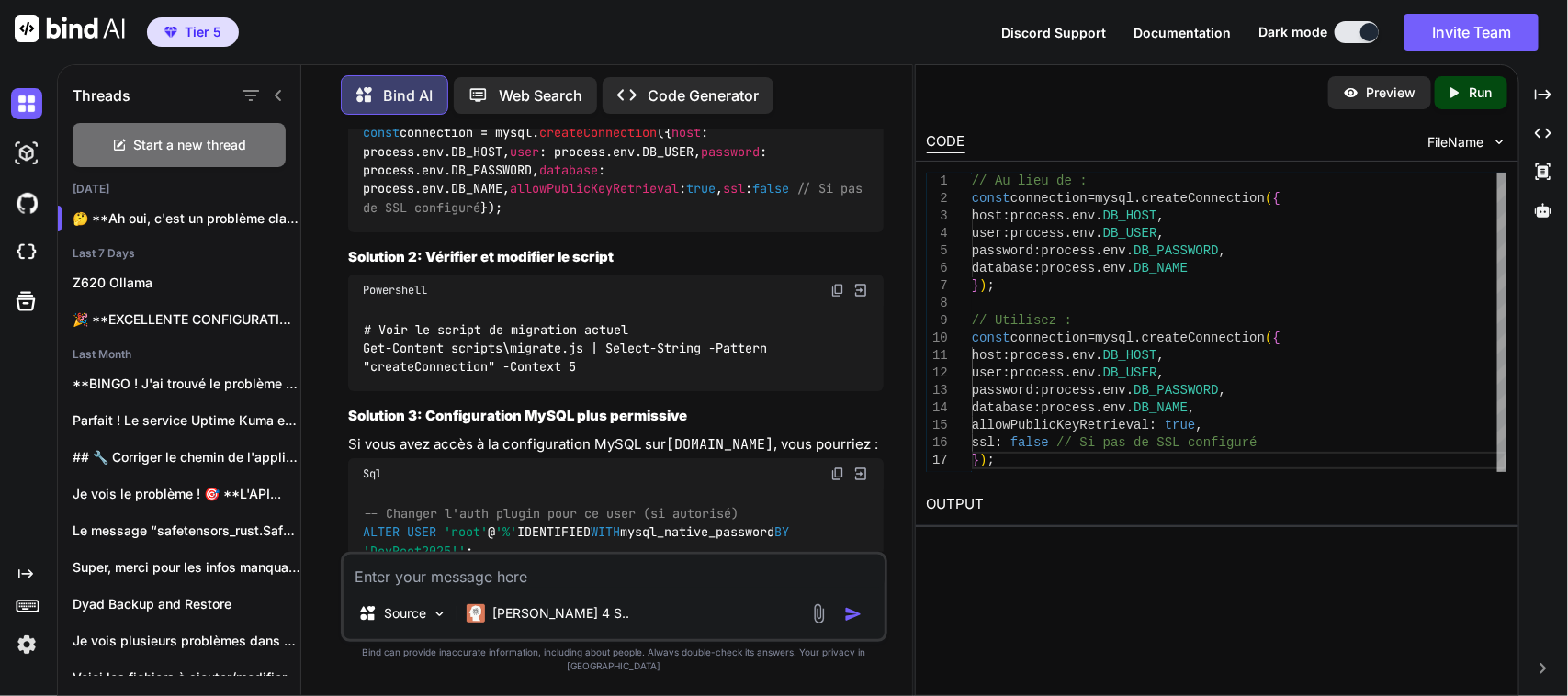
scroll to position [90756, 0]
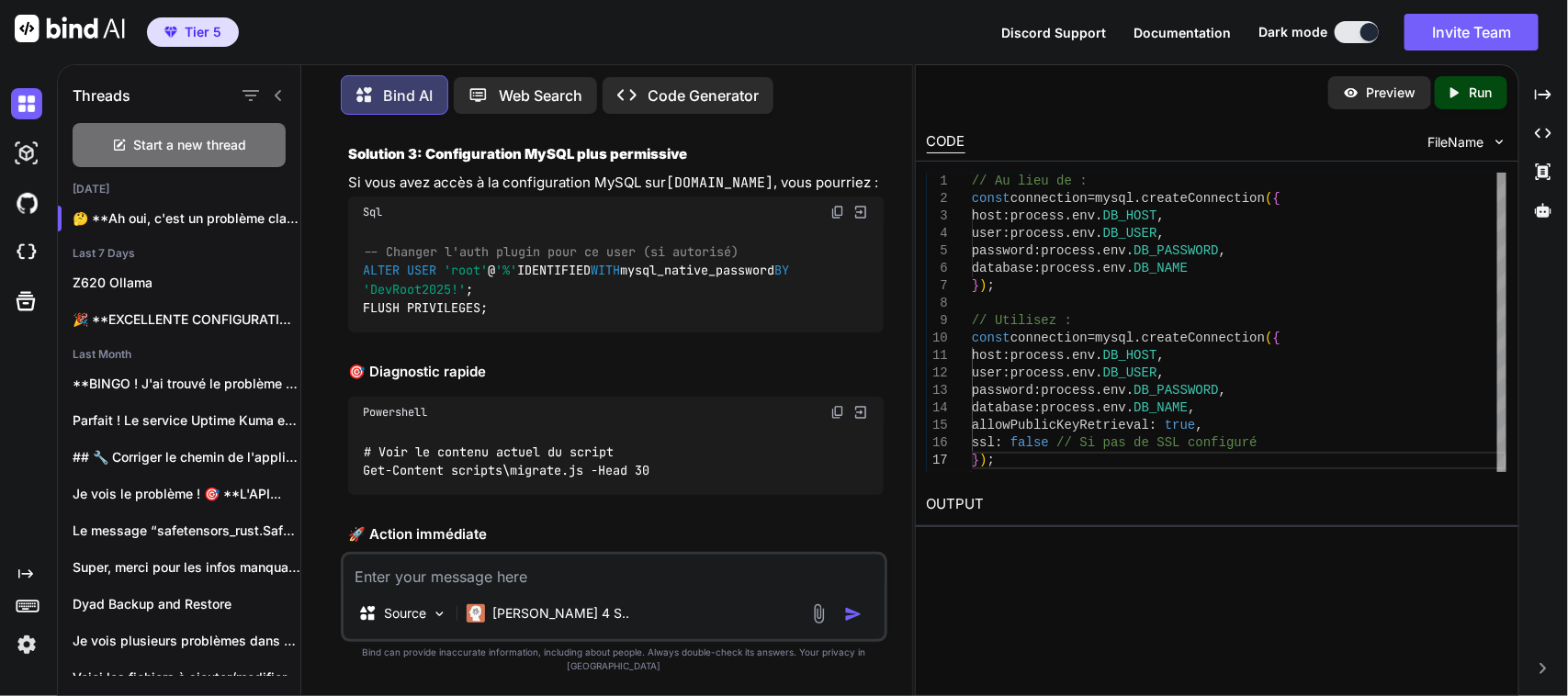
click at [838, 36] on img at bounding box center [837, 28] width 15 height 15
click at [517, 580] on textarea at bounding box center [614, 571] width 541 height 33
paste textarea "# Voir le script de migration actuel PS C:\Users\user\CascadeProjects\neurodive…"
type textarea "# Voir le script de migration actuel PS C:\Users\user\CascadeProjects\neurodive…"
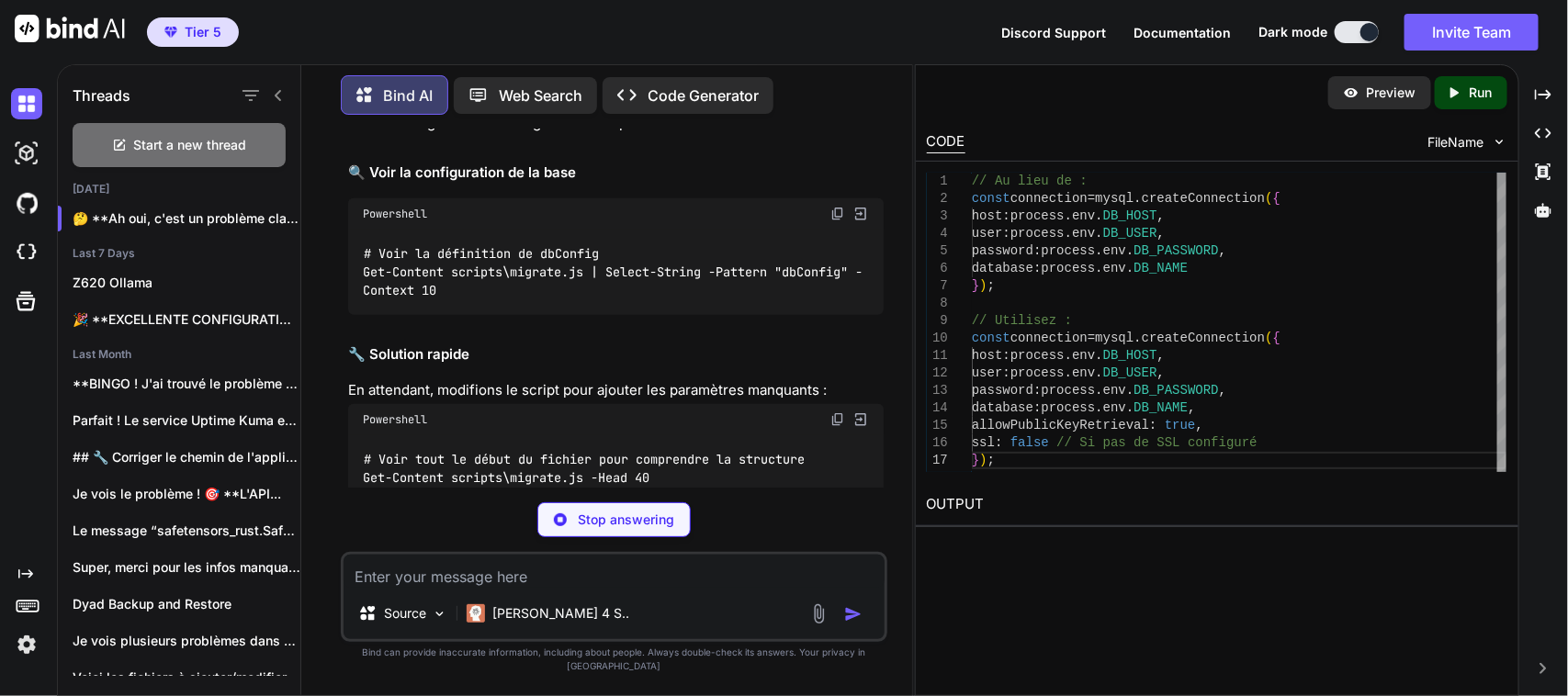
scroll to position [91879, 0]
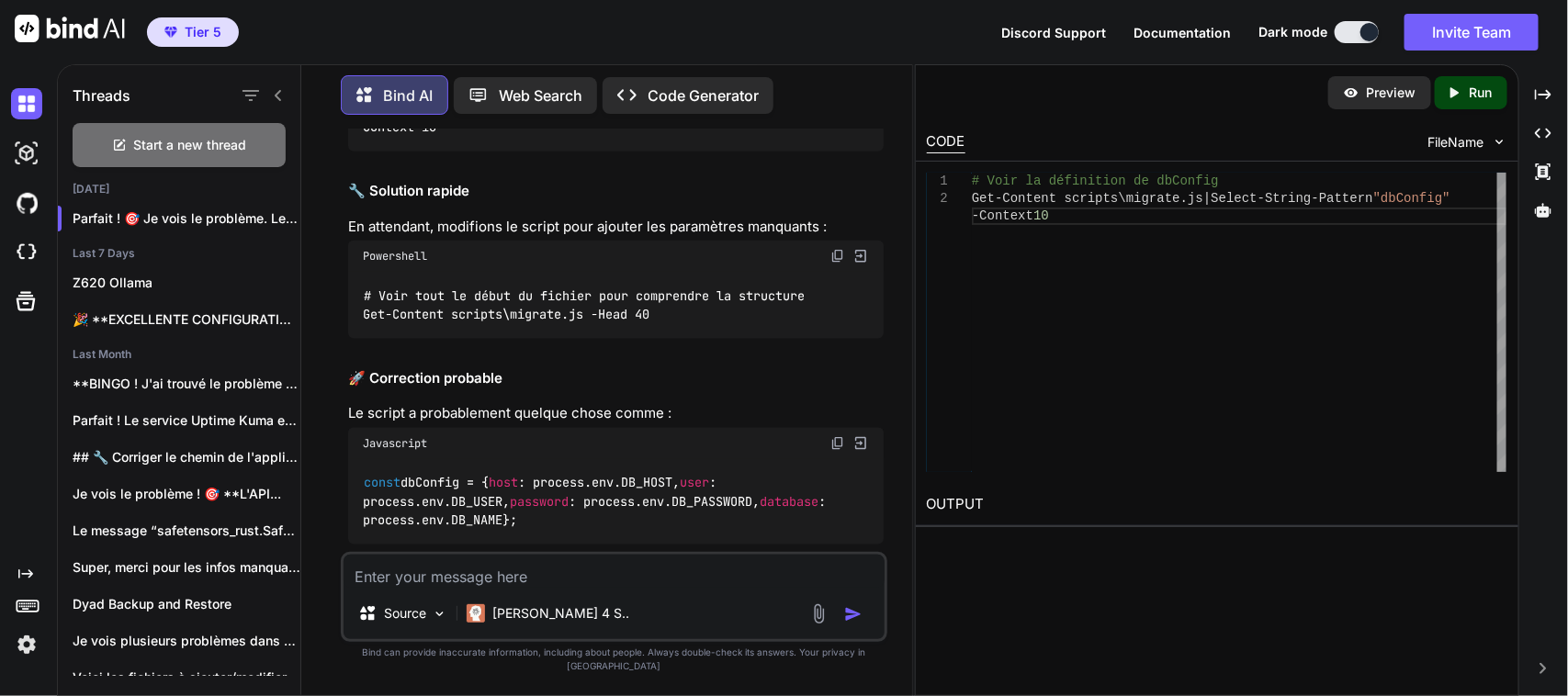
click at [824, 66] on div "Powershell" at bounding box center [616, 51] width 536 height 31
click at [836, 57] on img at bounding box center [837, 50] width 15 height 15
click at [549, 587] on textarea at bounding box center [614, 571] width 541 height 33
paste textarea "# Voir le script de migration actuel PS C:\Users\user\CascadeProjects\neurodive…"
type textarea "# Voir le script de migration actuel PS C:\Users\user\CascadeProjects\neurodive…"
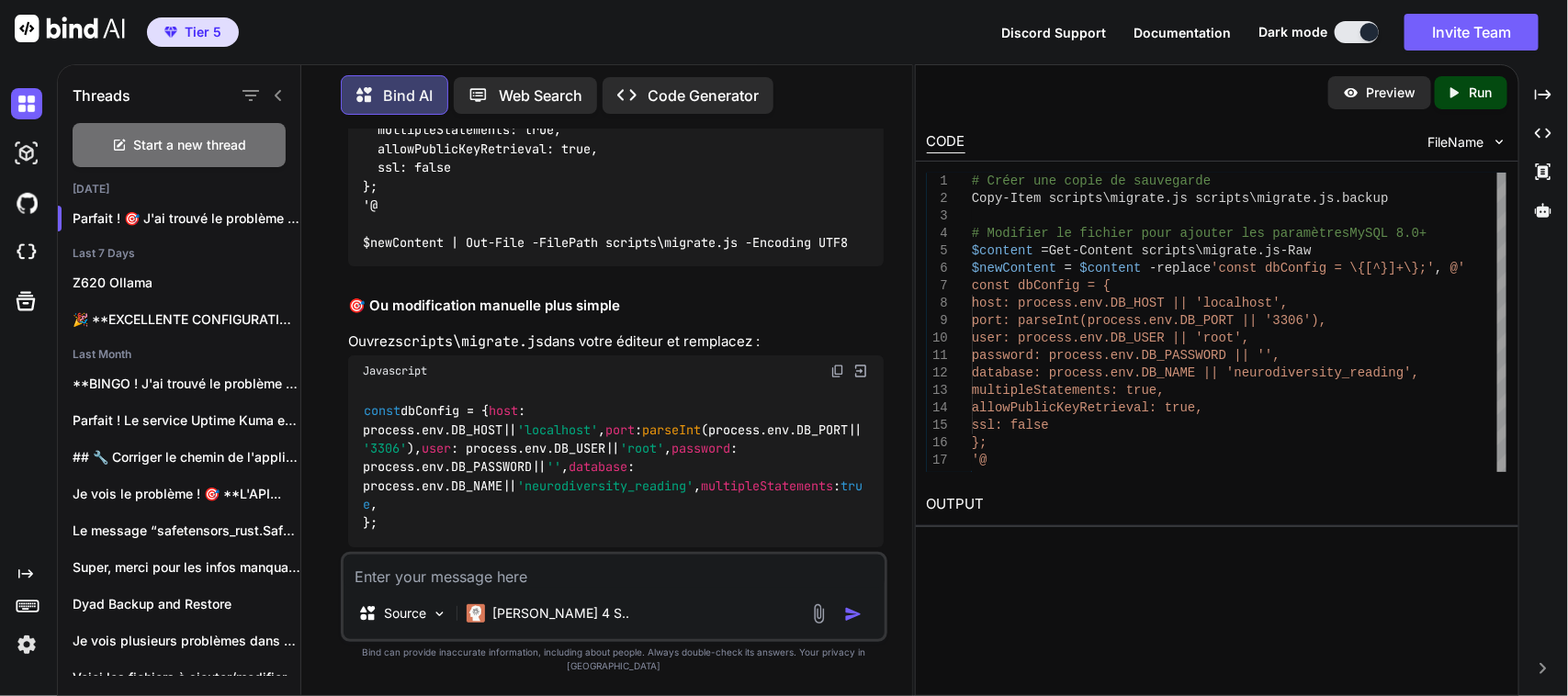
scroll to position [93678, 0]
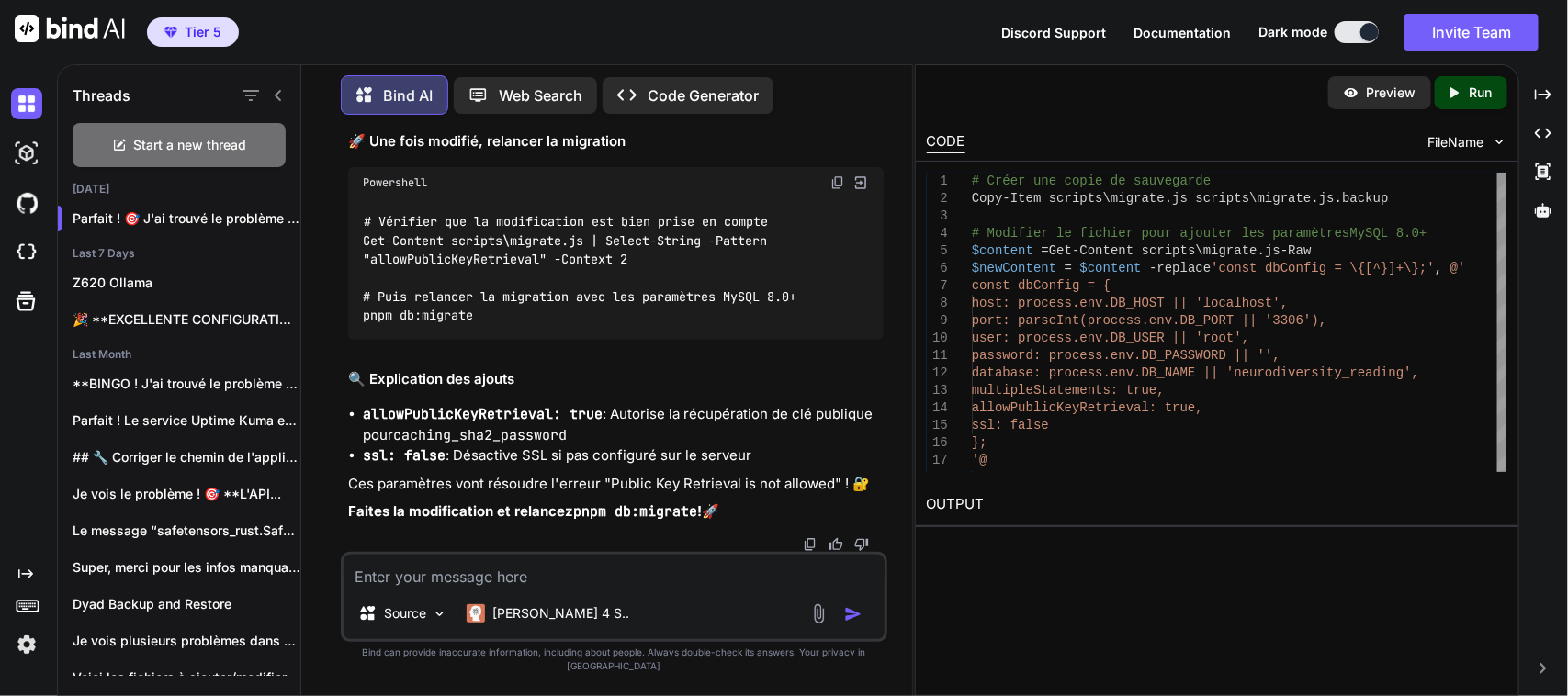
scroll to position [94711, 0]
click at [474, 587] on textarea at bounding box center [614, 571] width 541 height 33
paste textarea "# Créer une copie de sauvegarde PS C:\Users\user\CascadeProjects\neurodiversity…"
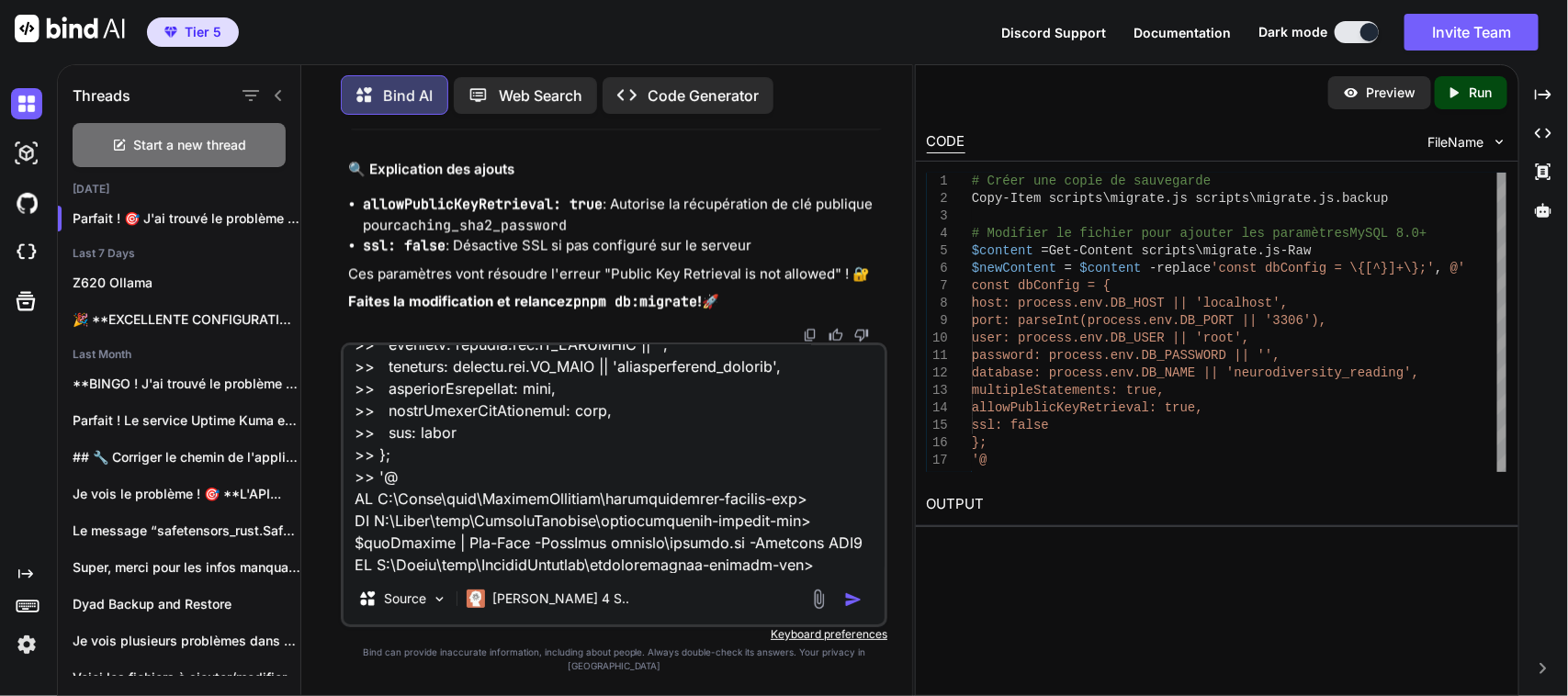
scroll to position [94825, 0]
click at [818, 572] on textarea at bounding box center [614, 459] width 541 height 228
paste textarea "# Vérifier que la modification est bien prise en compte PS C:\Users\user\Cascad…"
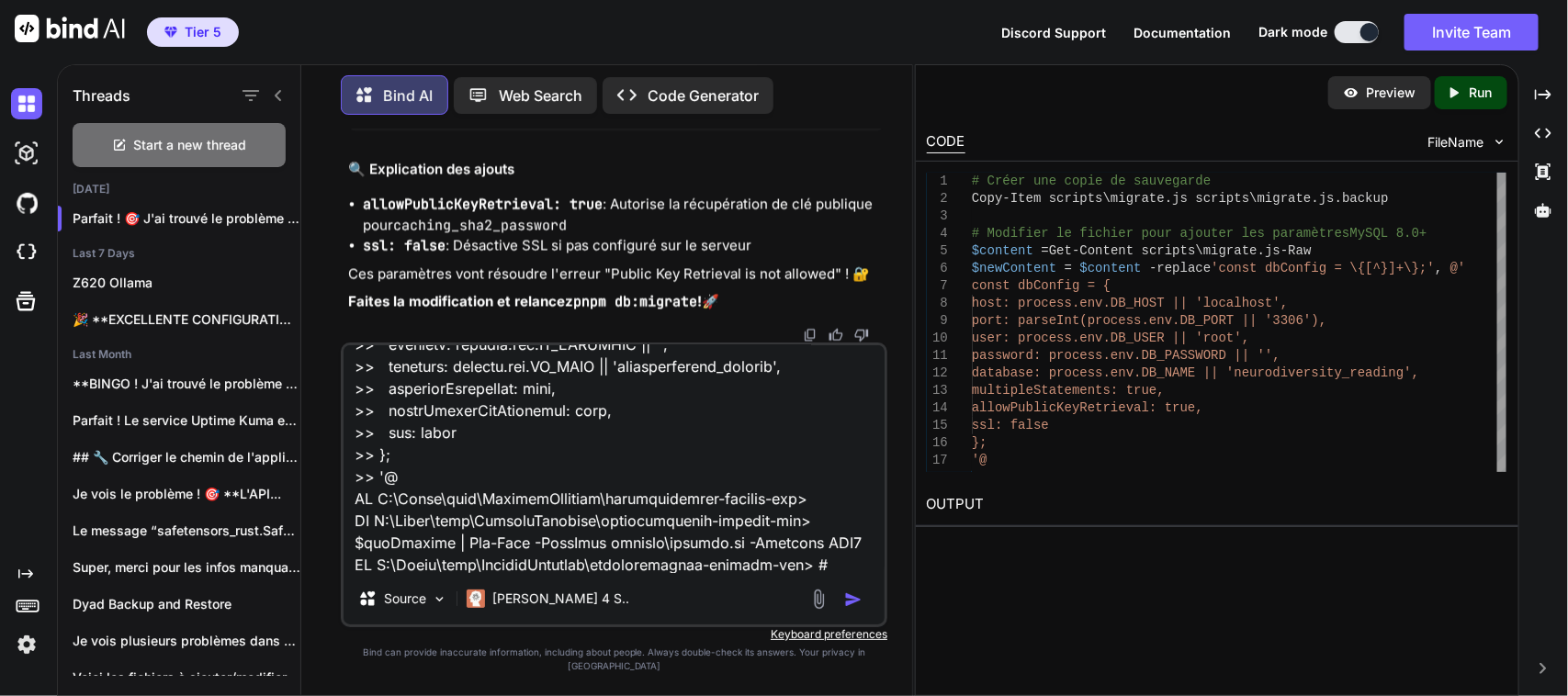
scroll to position [1212, 0]
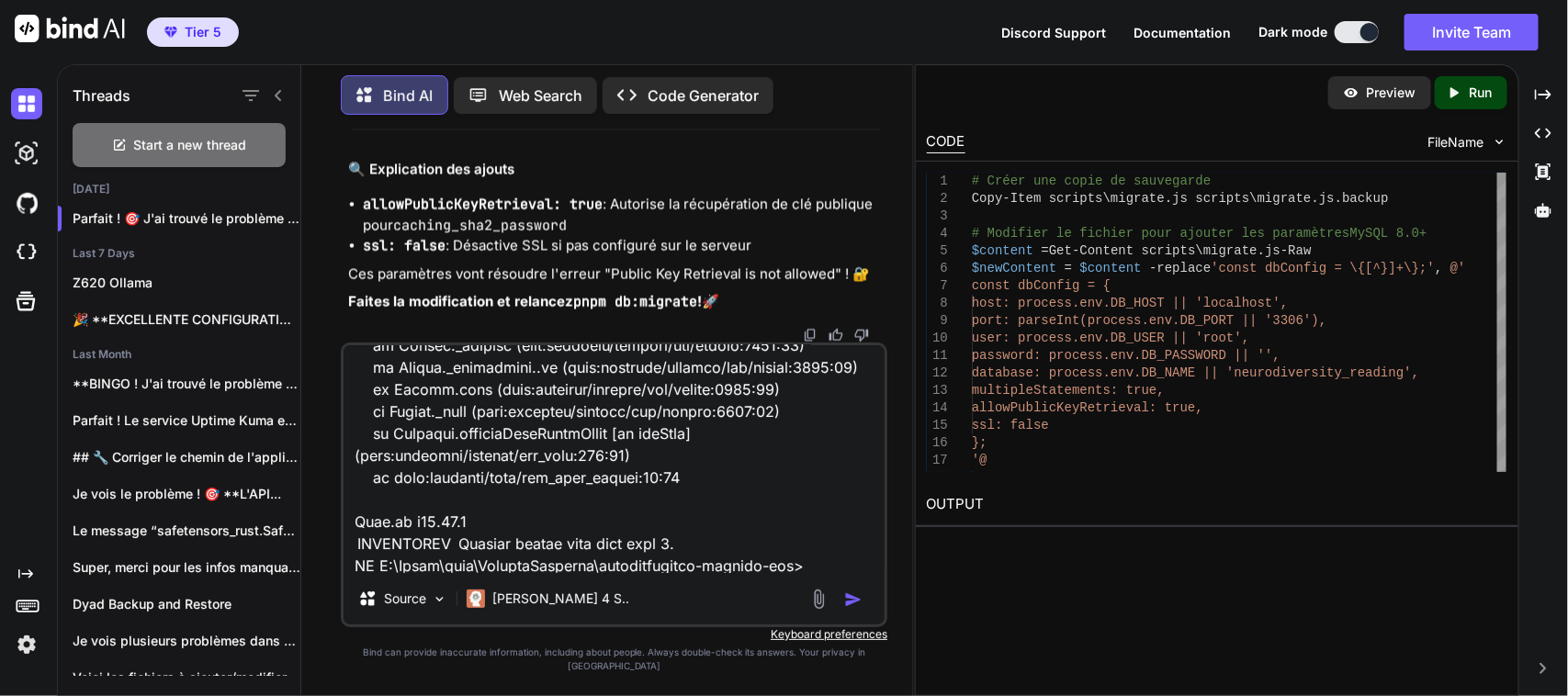
type textarea "# Créer une copie de sauvegarde PS C:\Users\user\CascadeProjects\neurodiversity…"
click at [860, 608] on img "button" at bounding box center [853, 599] width 19 height 18
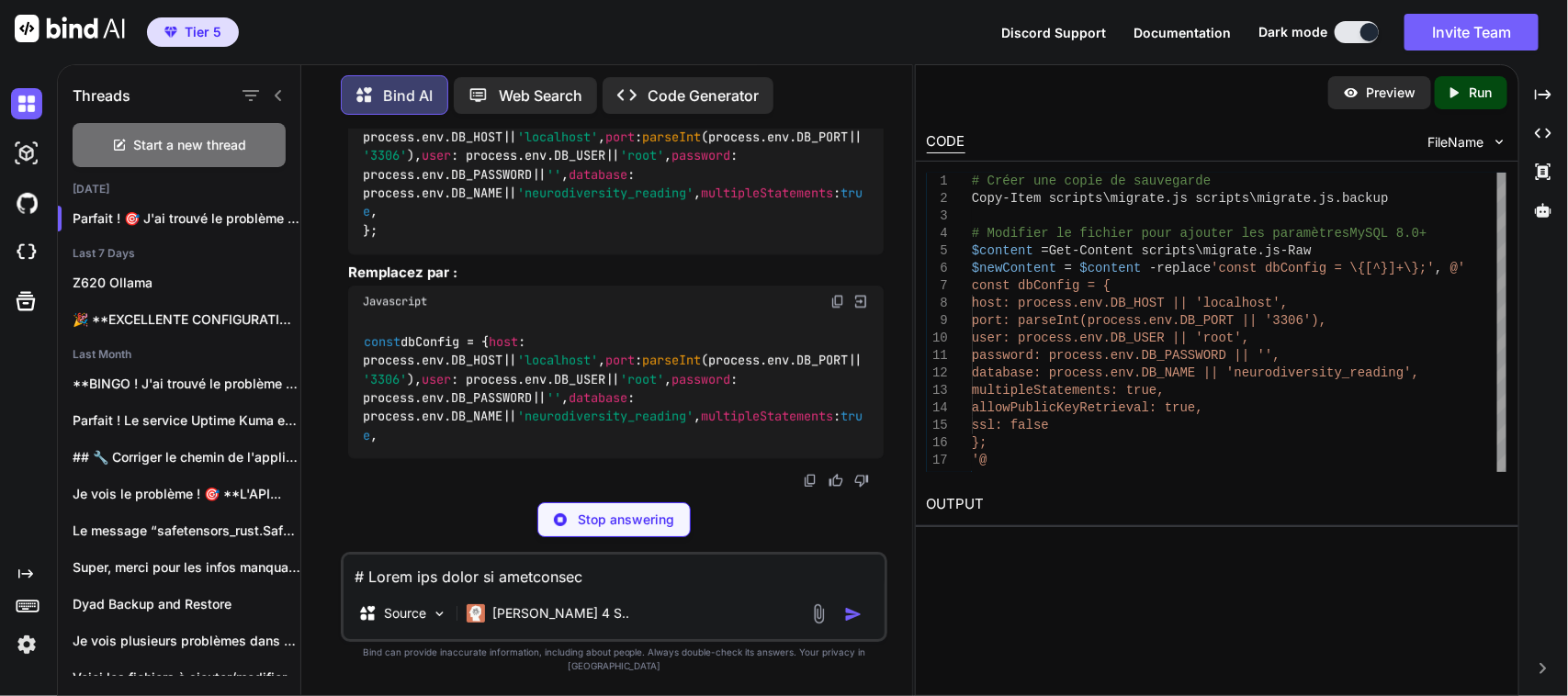
scroll to position [96055, 0]
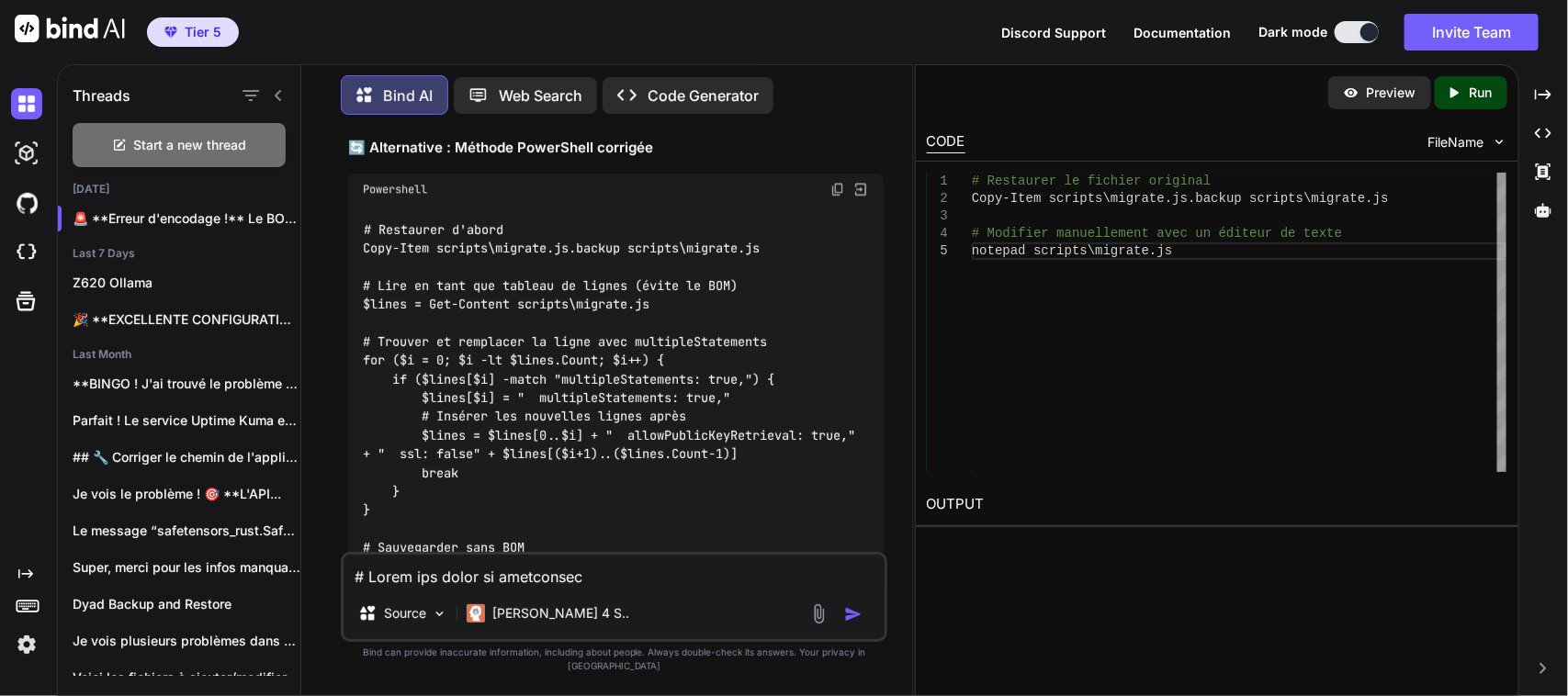
scroll to position [96285, 0]
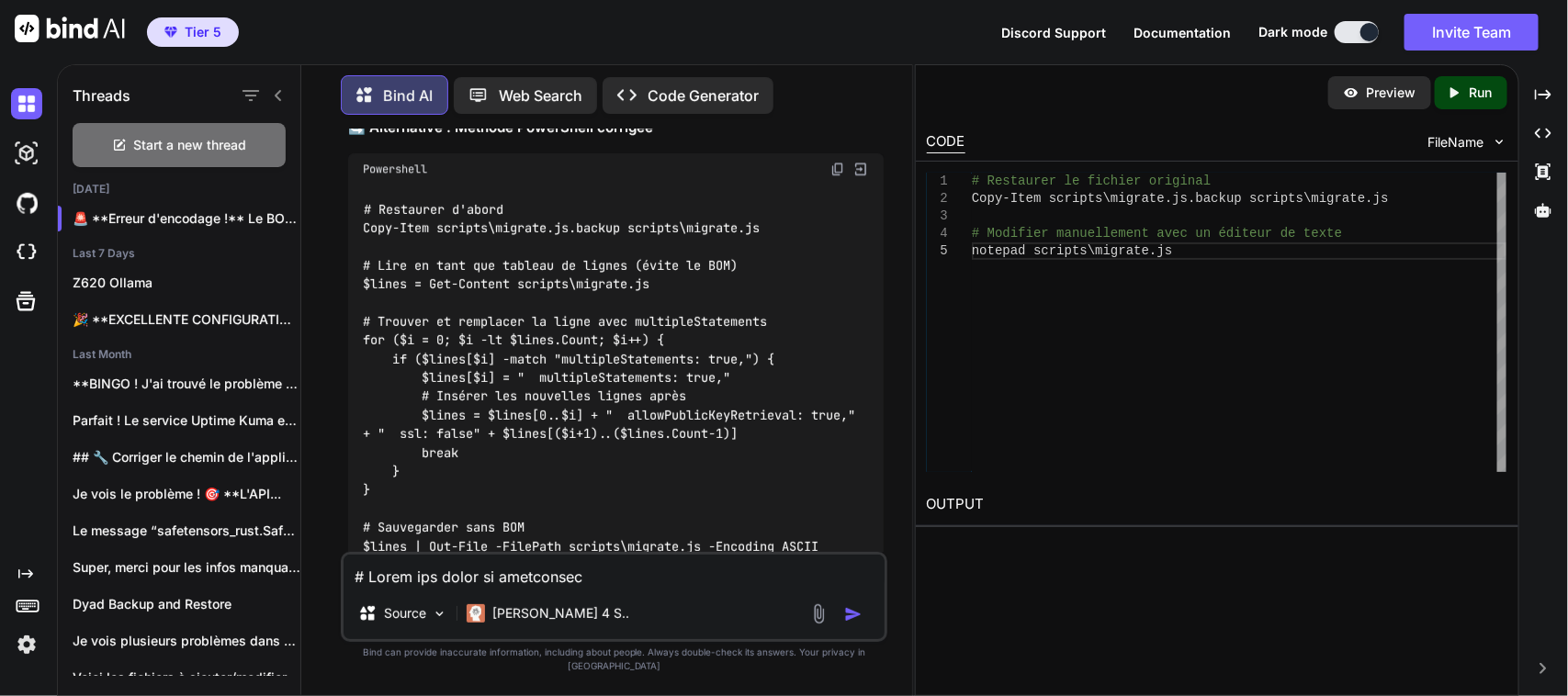
drag, startPoint x: 367, startPoint y: 312, endPoint x: 502, endPoint y: 310, distance: 135.0
drag, startPoint x: 381, startPoint y: 406, endPoint x: 828, endPoint y: 404, distance: 447.0
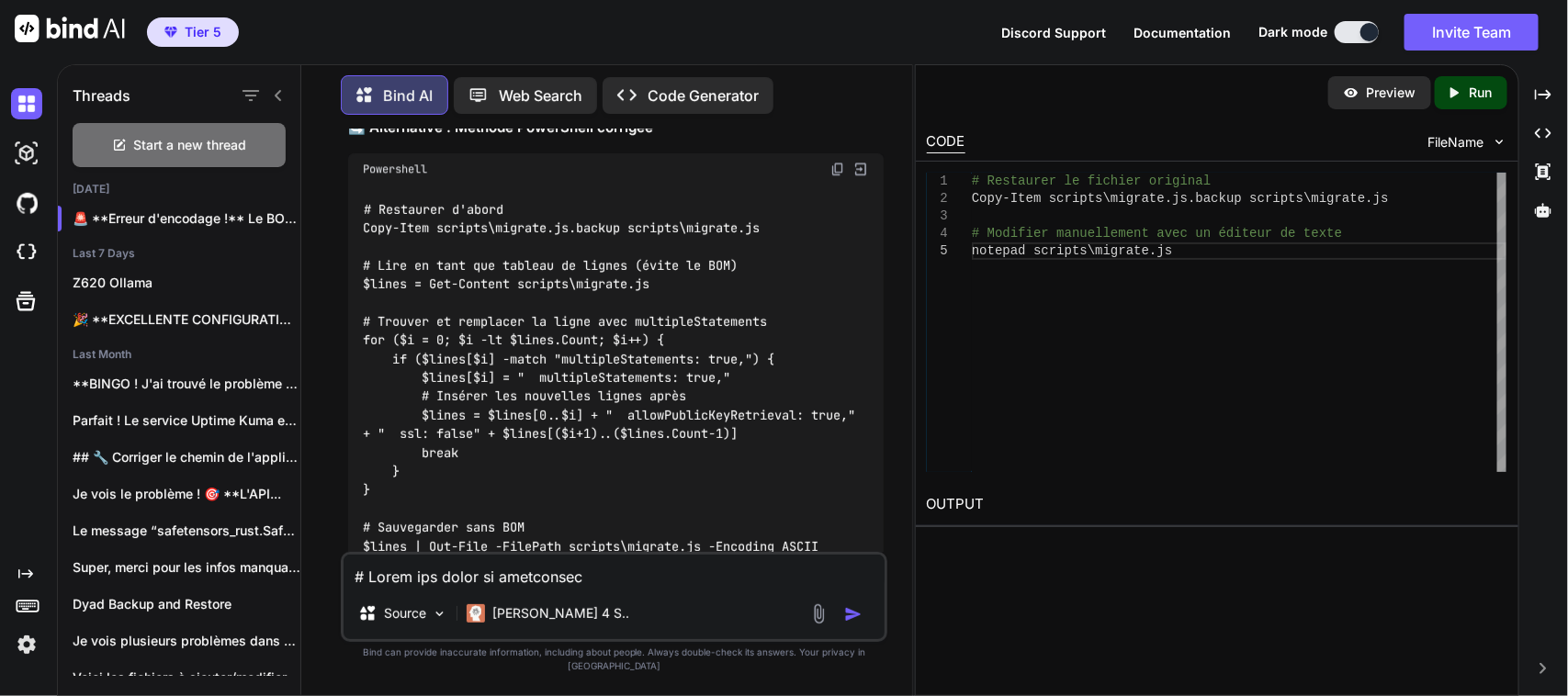
copy code "database : process. env . DB_NAME || 'neurodiversity_reading' ,"
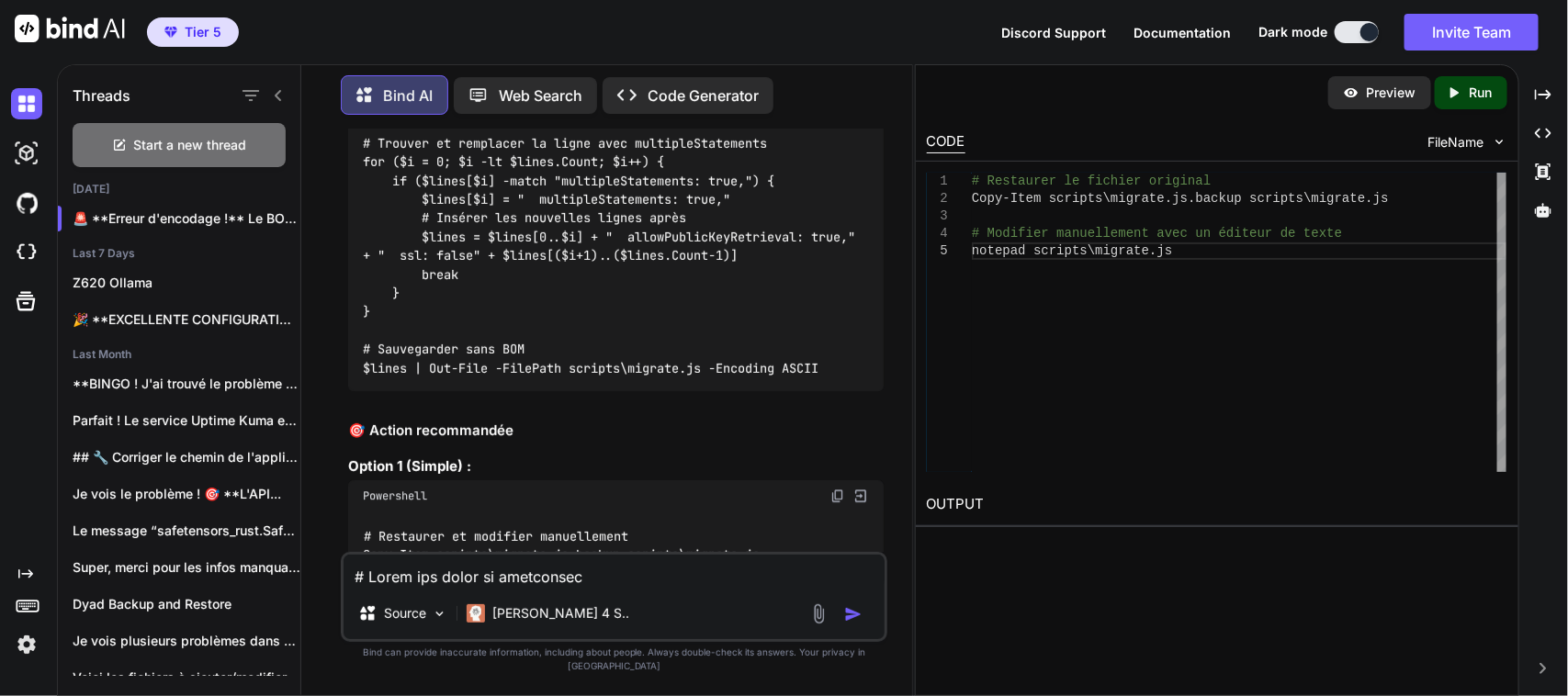
scroll to position [96514, 0]
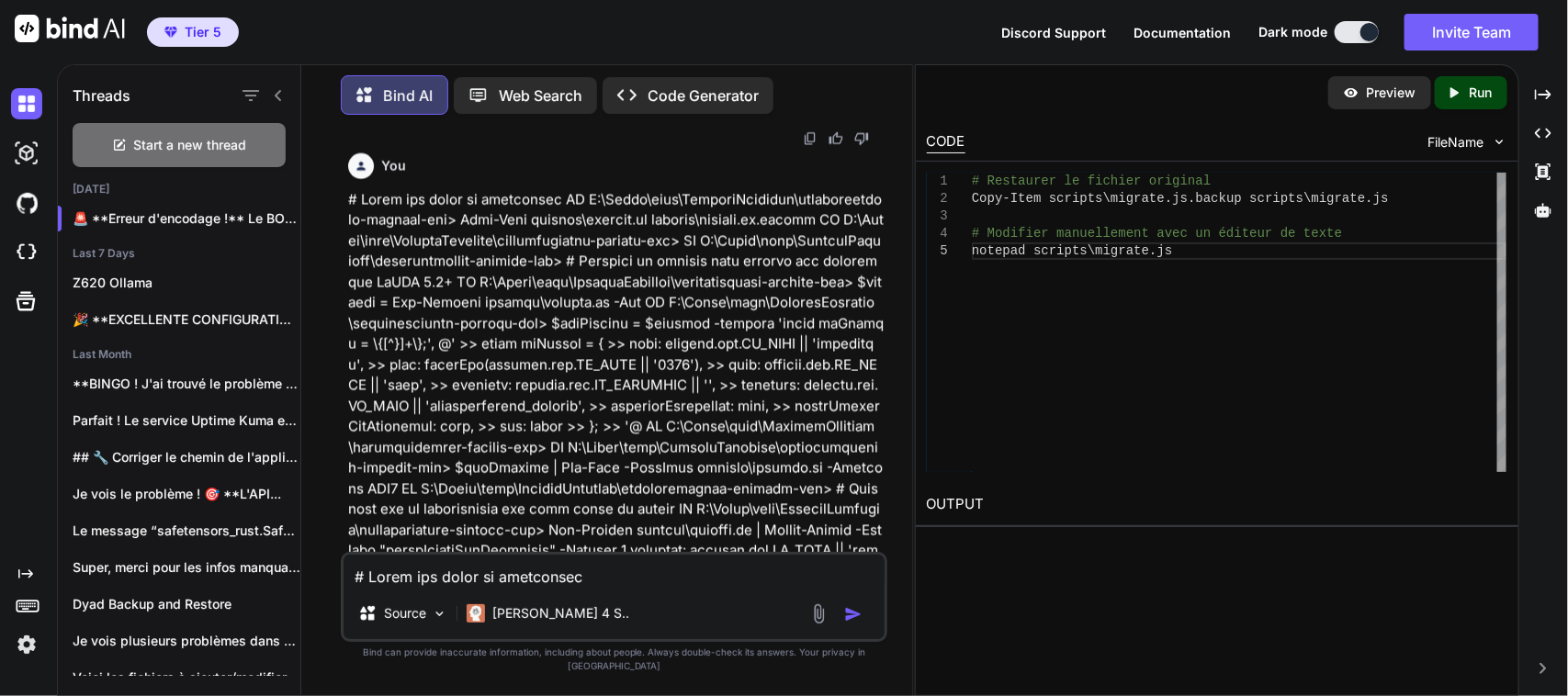
scroll to position [94711, 0]
click at [520, 587] on textarea at bounding box center [614, 571] width 541 height 33
paste textarea "# Vérifier que la modification est bien prise en compte PS C:\Users\user\Cascad…"
type textarea "# Vérifier que la modification est bien prise en compte PS C:\Users\user\Cascad…"
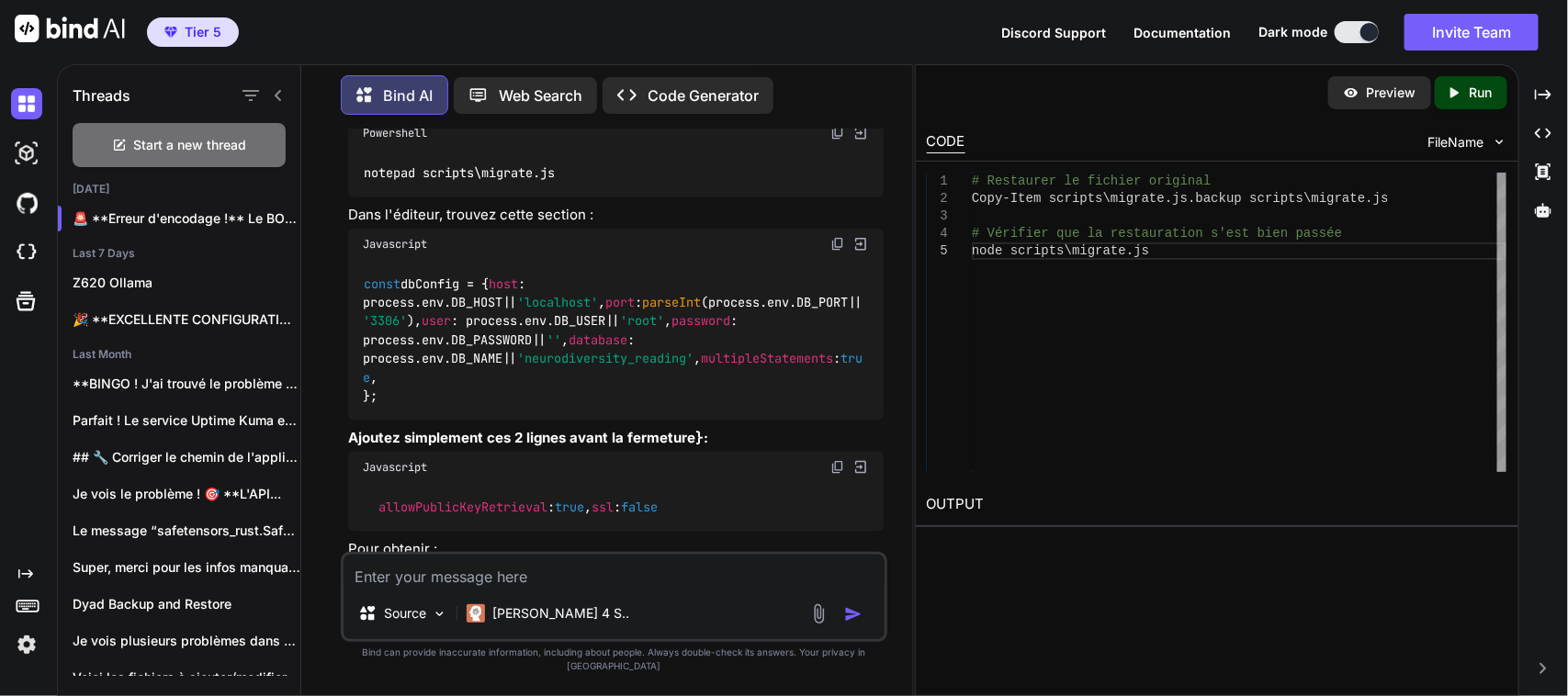
scroll to position [98239, 0]
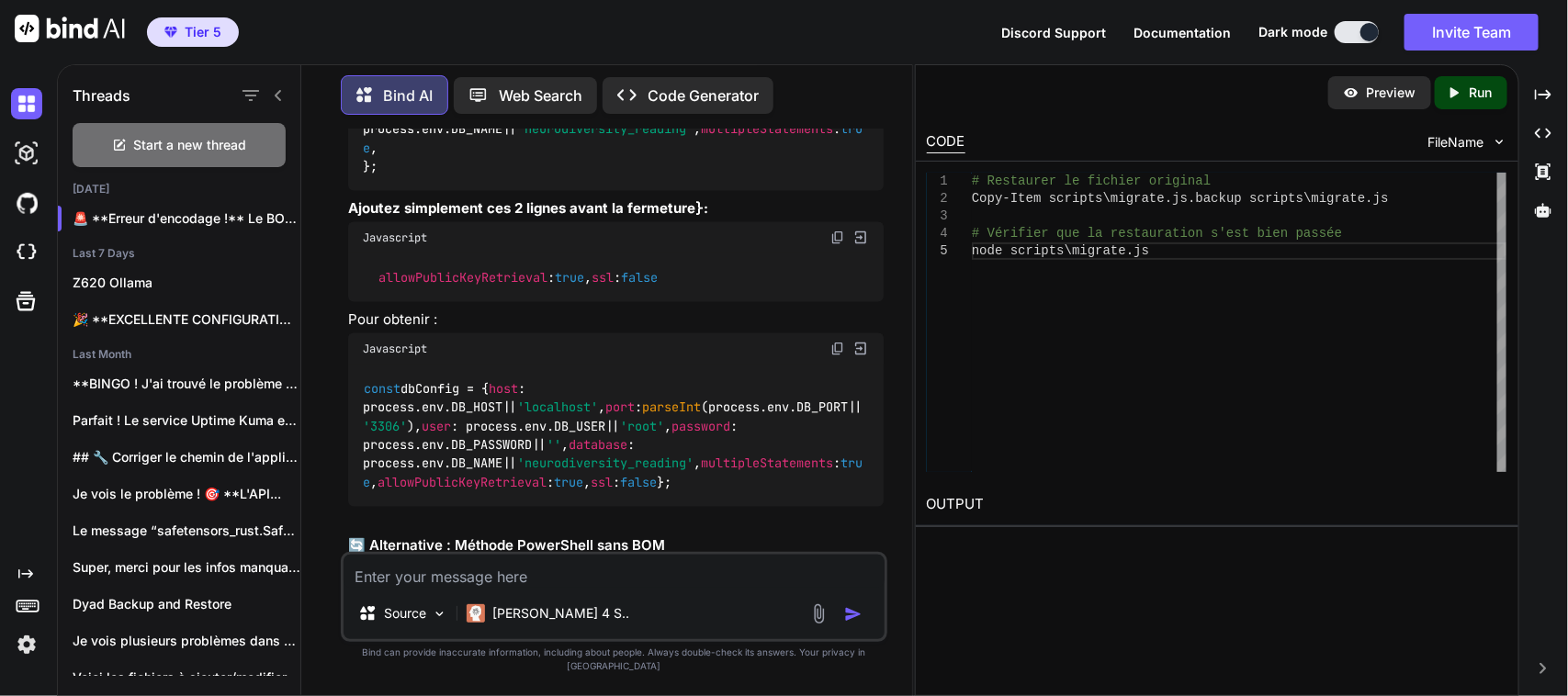
scroll to position [98469, 0]
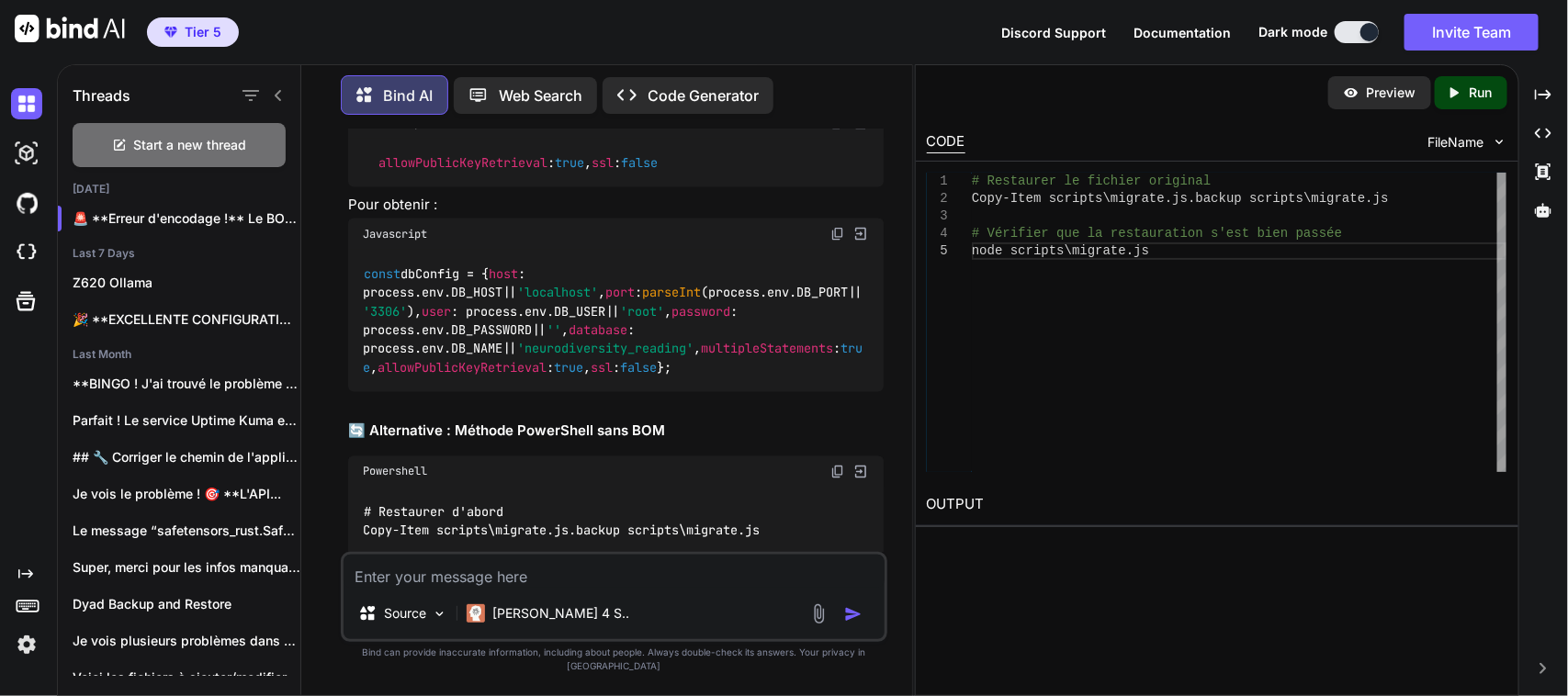
click at [437, 587] on textarea at bounding box center [614, 571] width 541 height 33
paste textarea "# Restaurer le fichier original PS C:\Users\user\CascadeProjects\neurodiversity…"
type textarea "# Restaurer le fichier original PS C:\Users\user\CascadeProjects\neurodiversity…"
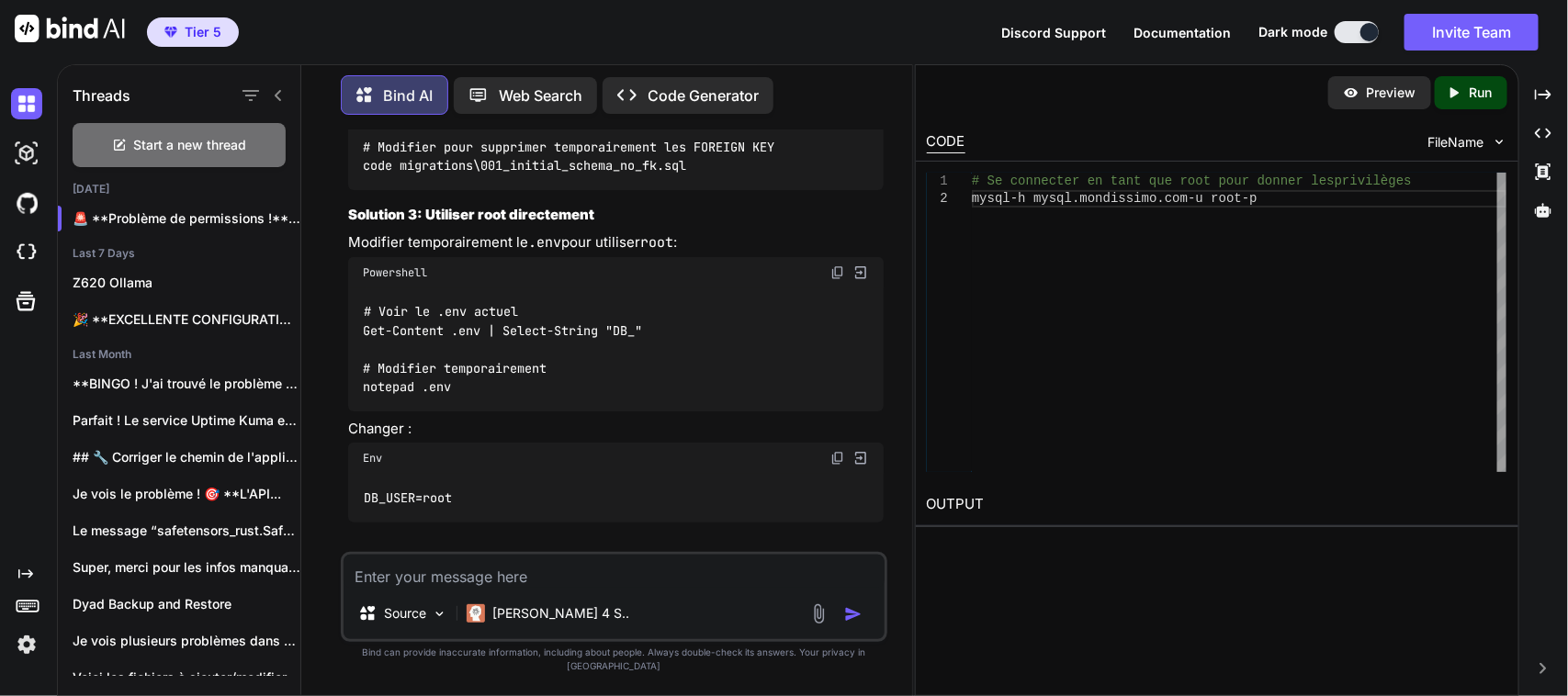
scroll to position [103857, 0]
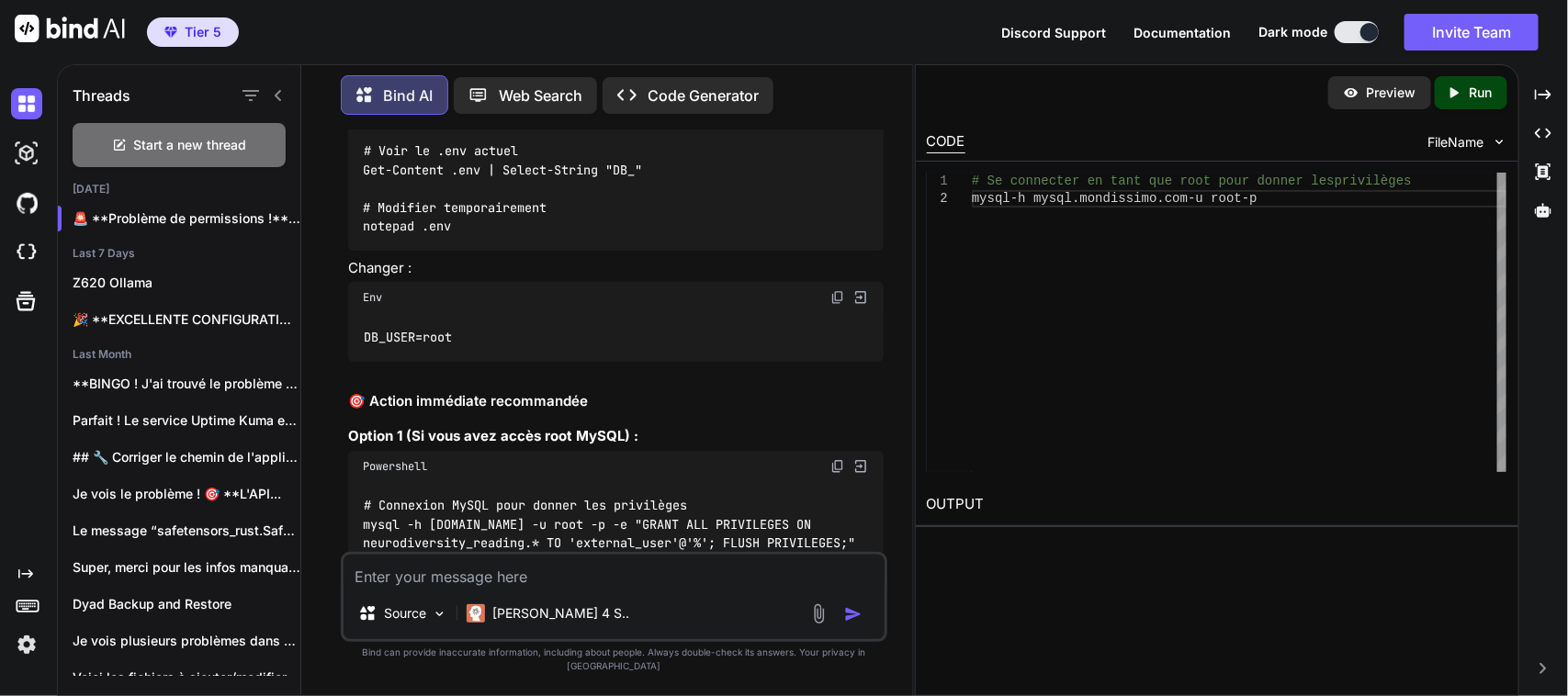
scroll to position [103972, 0]
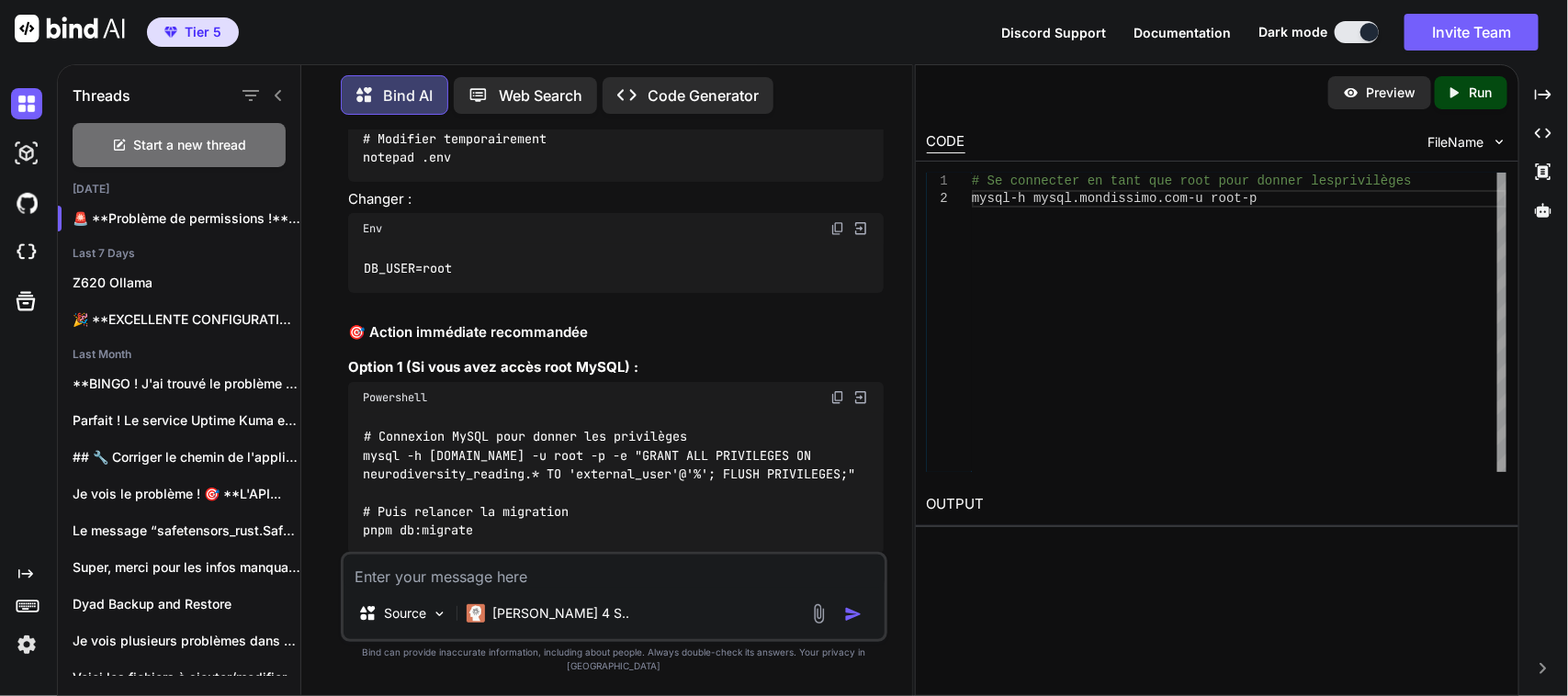
click at [474, 587] on textarea at bounding box center [614, 571] width 541 height 33
paste textarea "# Se connecter en tant que root pour donner les privilèges PS C:\Users\user\Cas…"
type textarea "# Se connecter en tant que root pour donner les privilèges PS C:\Users\user\Cas…"
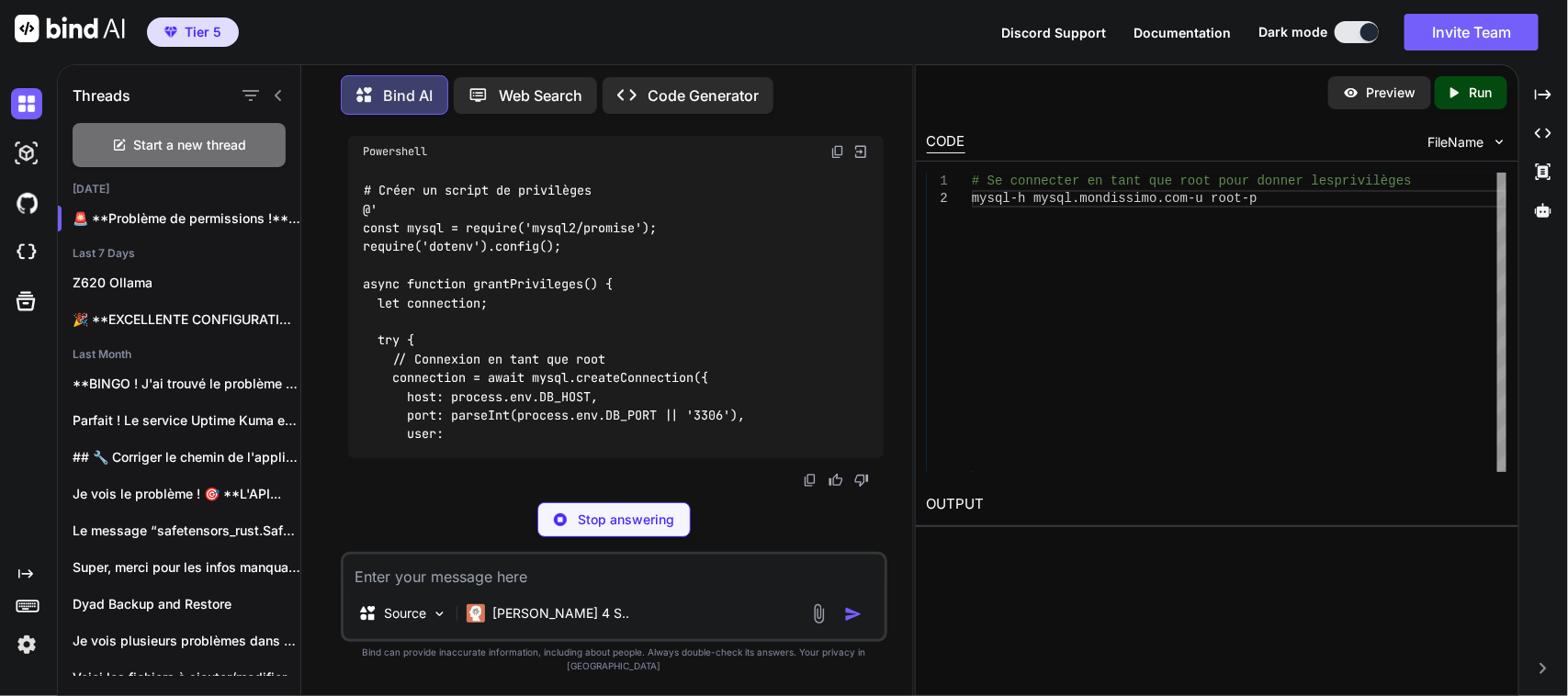
scroll to position [105961, 0]
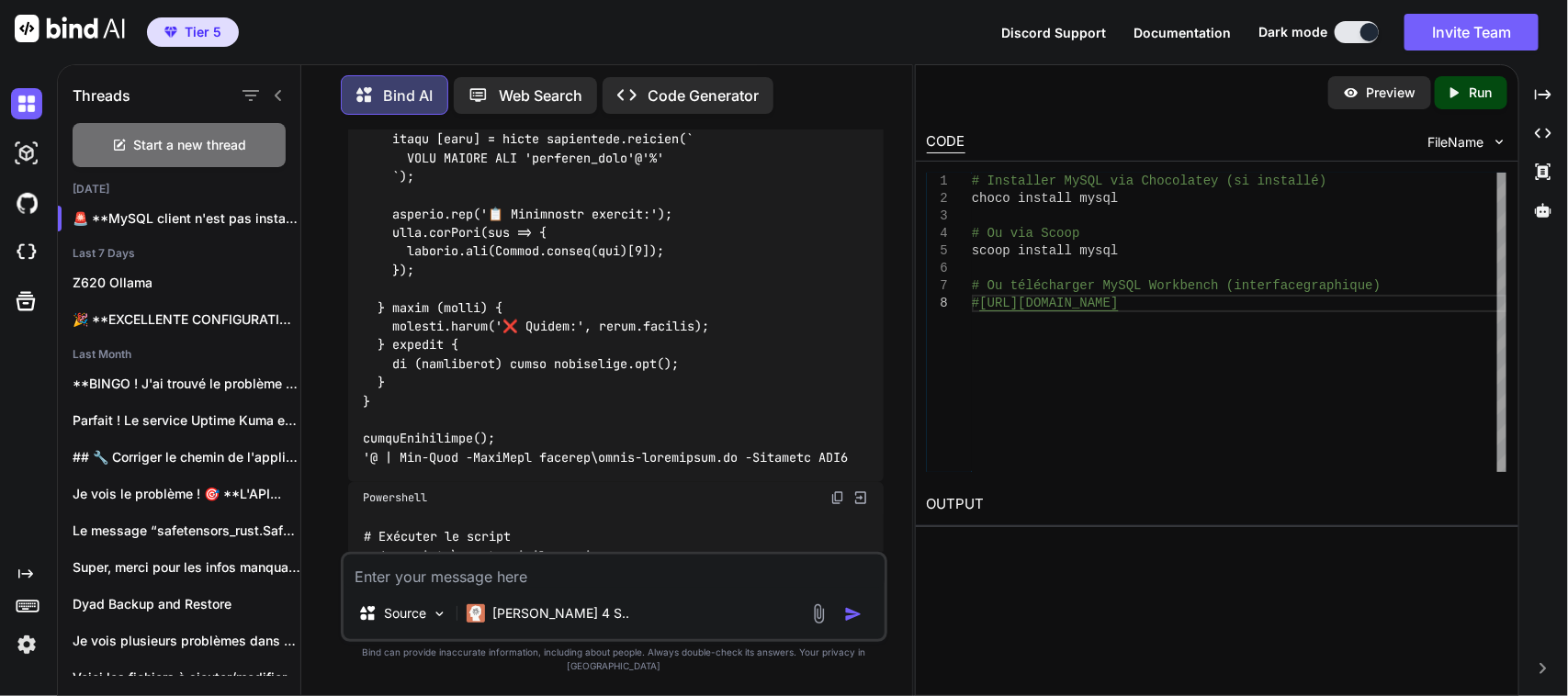
scroll to position [106306, 0]
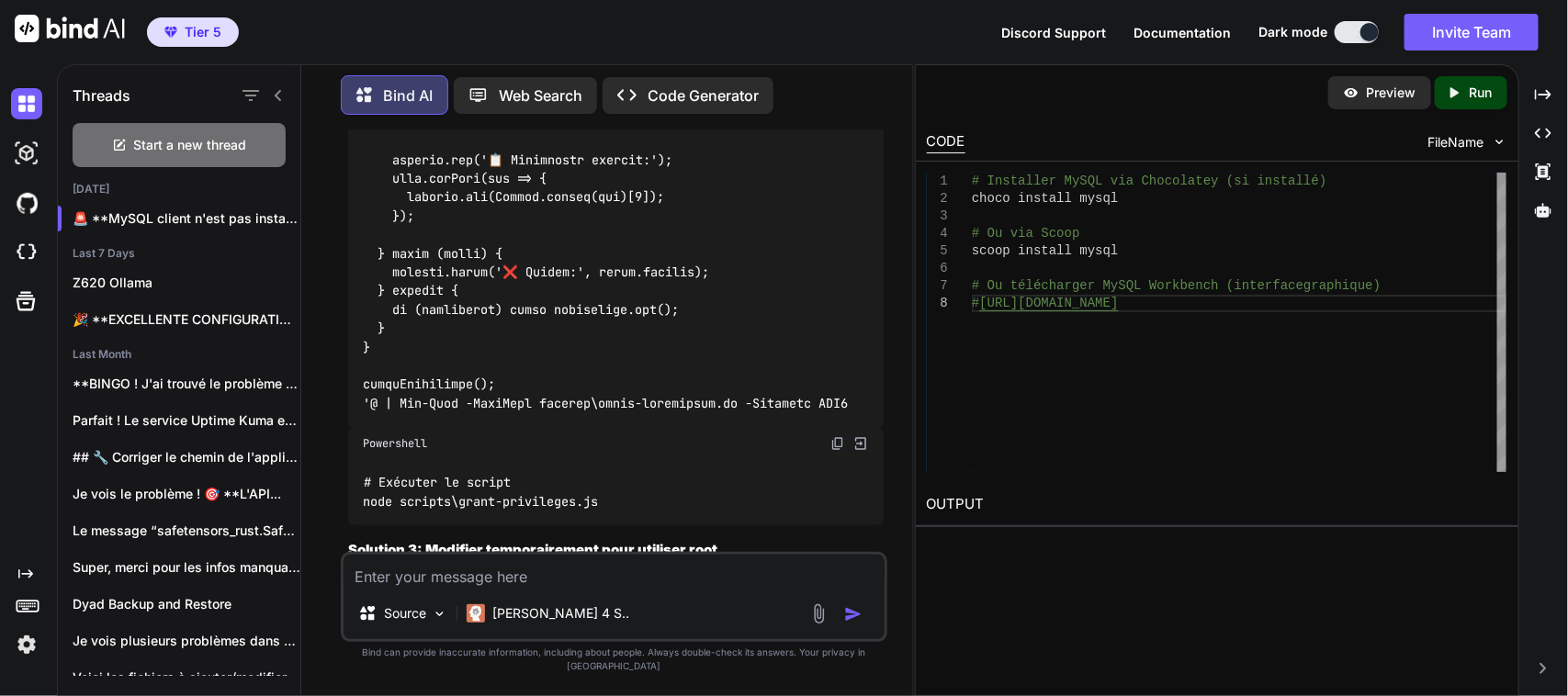
click at [453, 583] on textarea at bounding box center [614, 571] width 541 height 33
paste textarea "# Installer MySQL via Chocolatey (si installé) PS C:\Users\user\CascadeProjects…"
type textarea "# Installer MySQL via Chocolatey (si installé) PS C:\Users\user\CascadeProjects…"
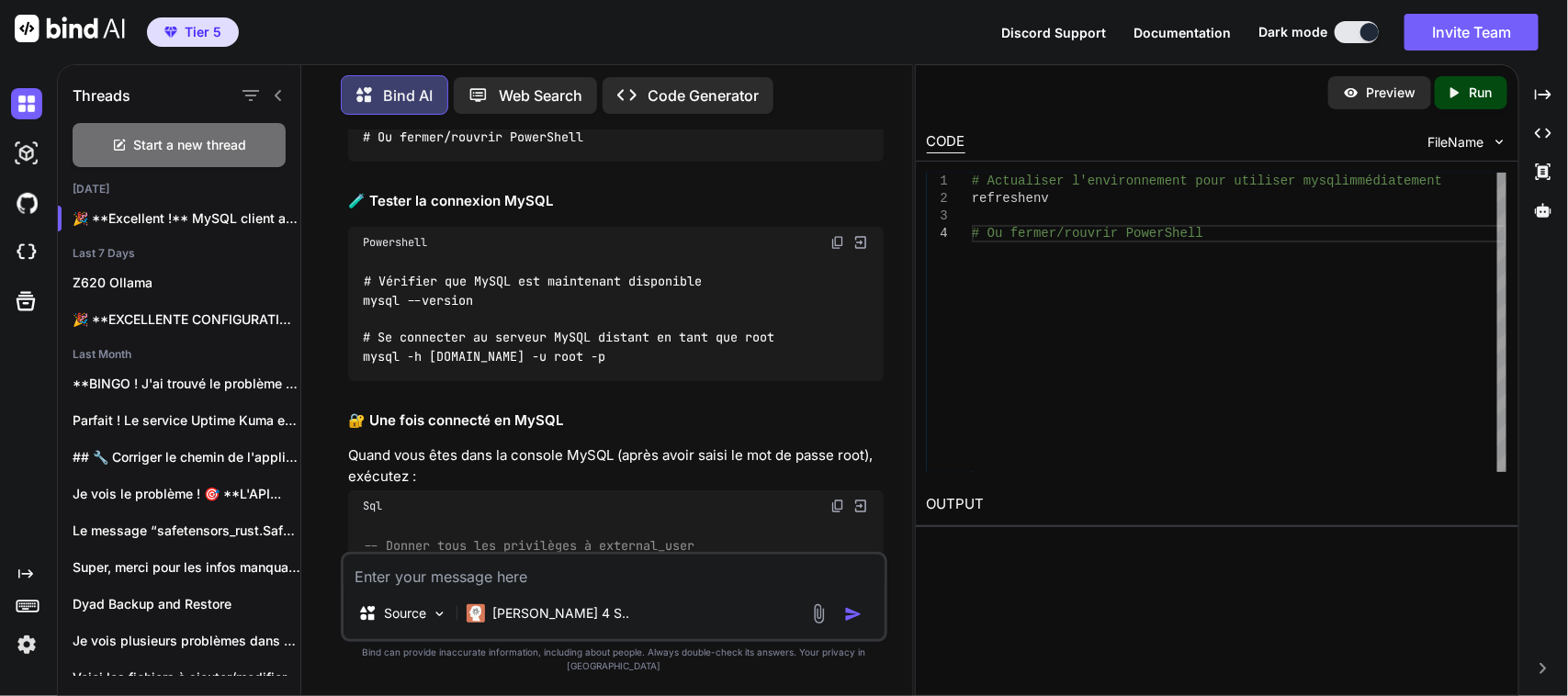
scroll to position [134580, 0]
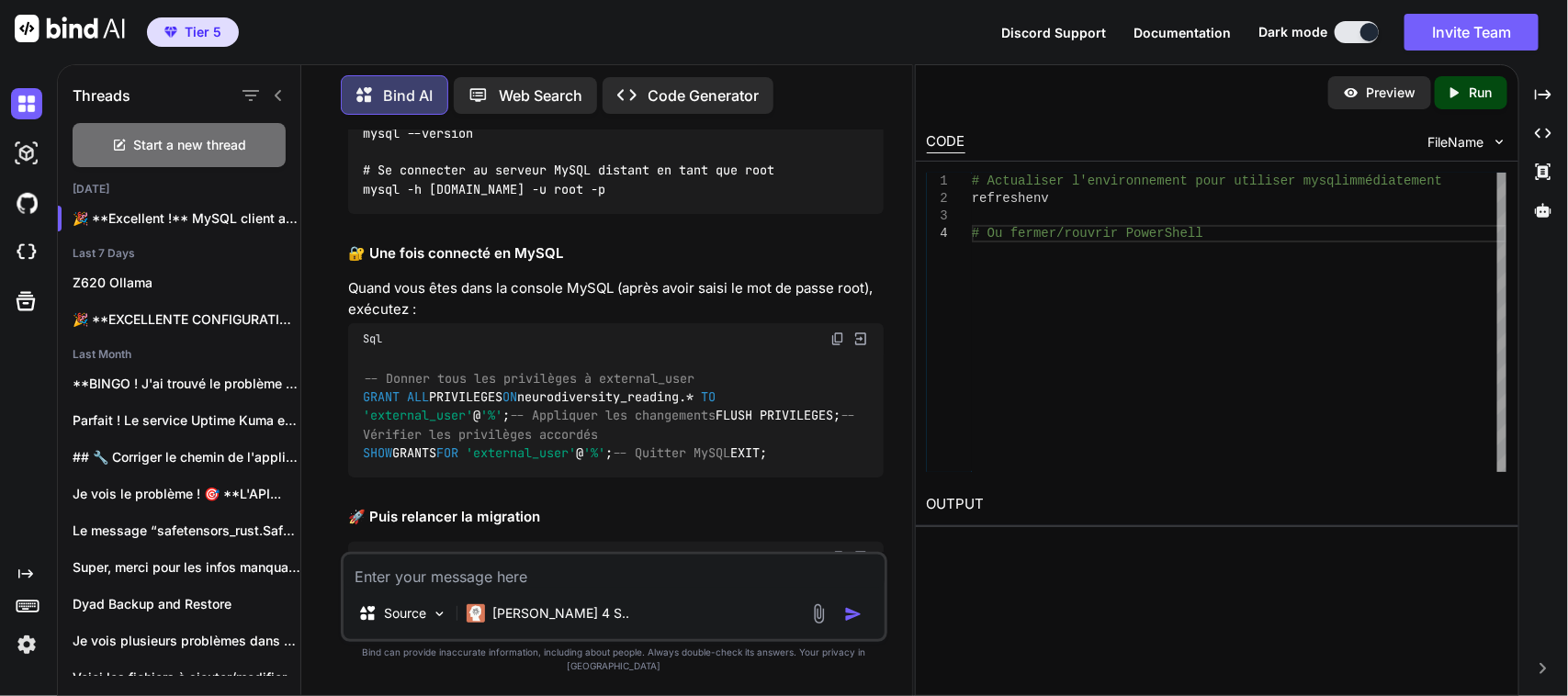
scroll to position [134694, 0]
click at [832, 82] on img at bounding box center [837, 74] width 15 height 15
click at [544, 587] on textarea at bounding box center [614, 571] width 541 height 33
paste textarea "# Actualiser l'environnement pour utiliser mysql immédiatem ent PS C:\Users\use…"
type textarea "# Actualiser l'environnement pour utiliser mysql immédiatem ent PS C:\Users\use…"
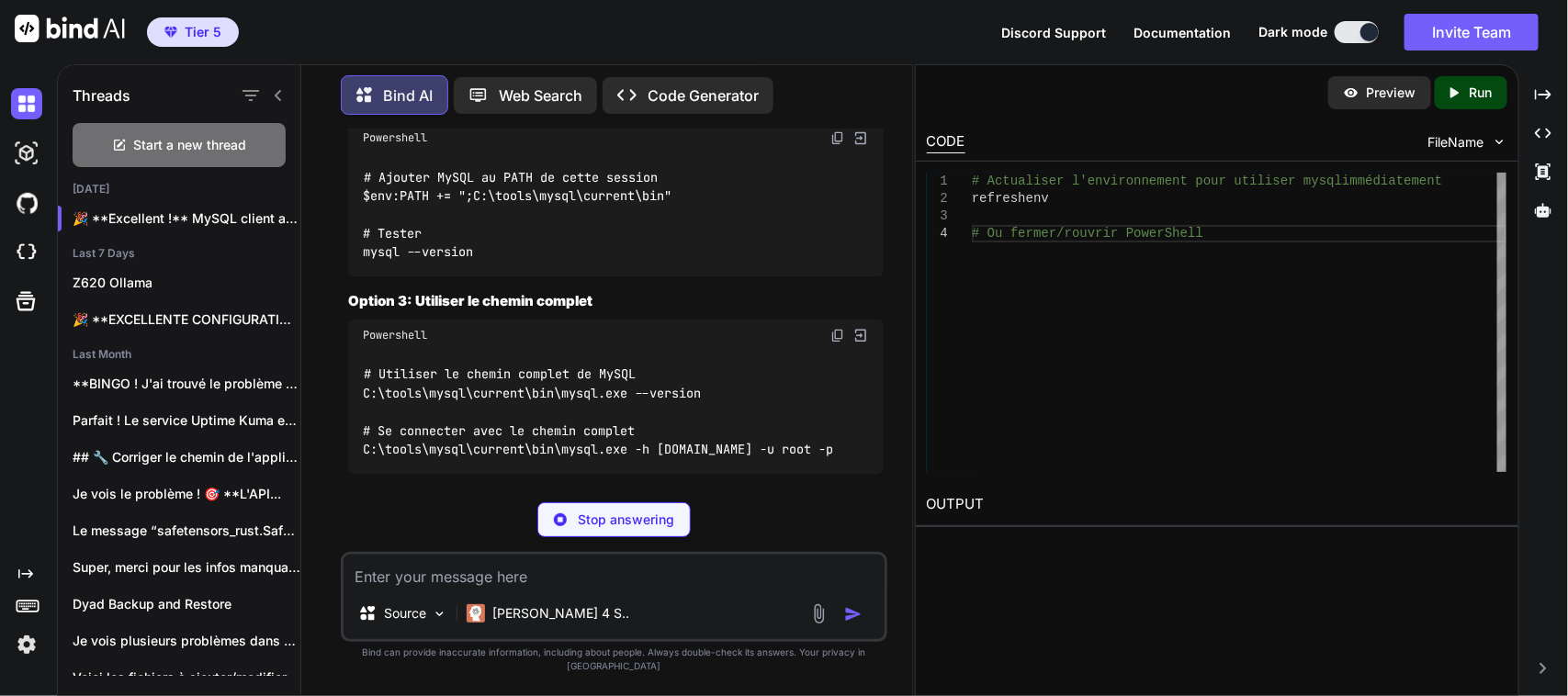
scroll to position [136699, 0]
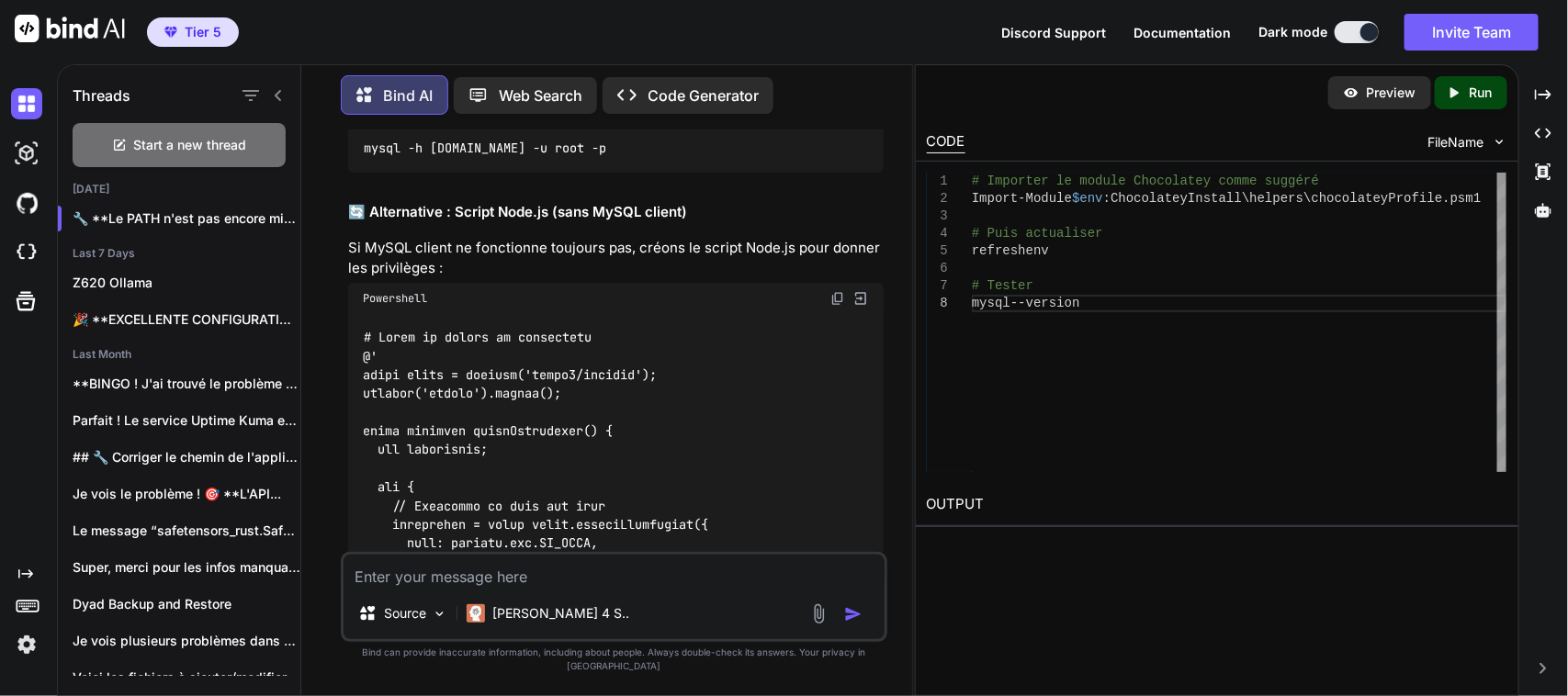
scroll to position [137502, 0]
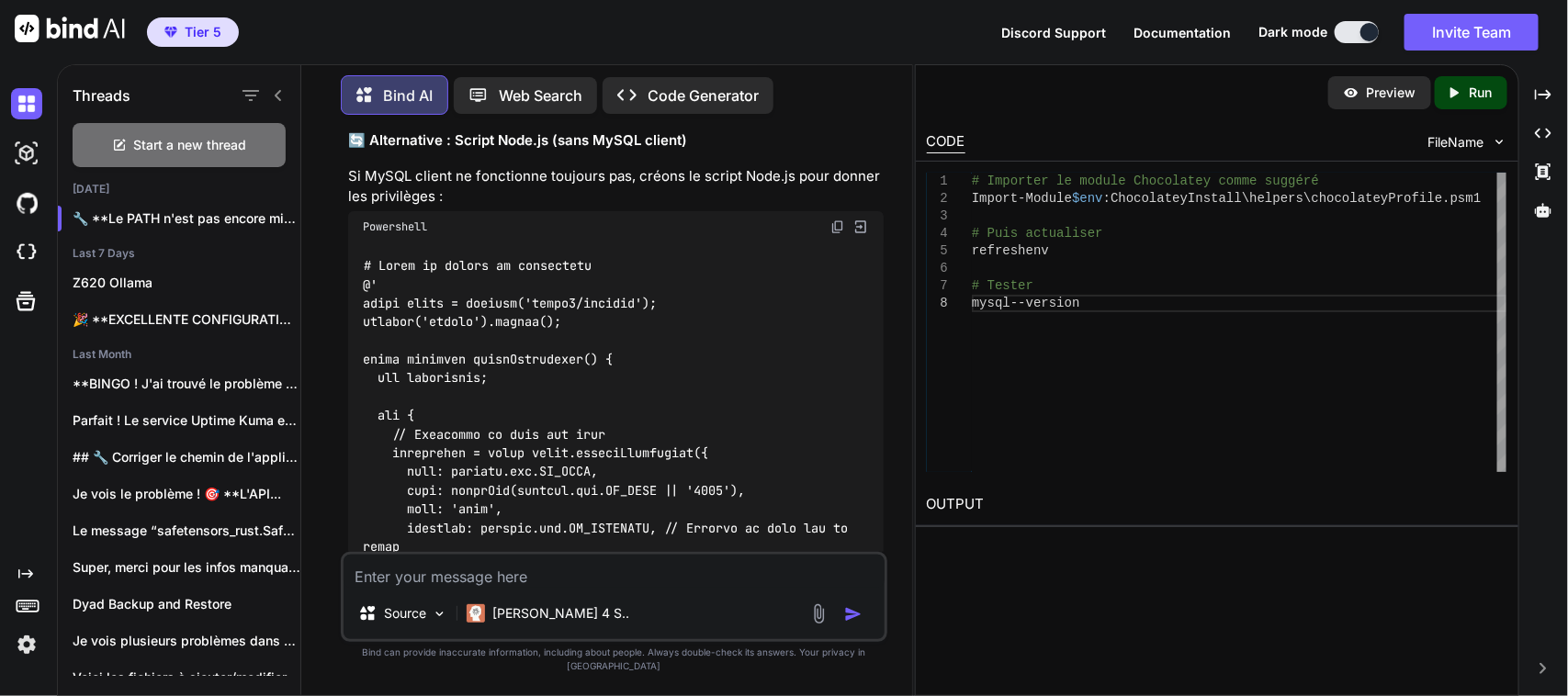
click at [663, 18] on p "Si ça fonctionne, continuez avec :" at bounding box center [616, 8] width 536 height 21
click at [832, 45] on img at bounding box center [837, 37] width 15 height 15
click at [477, 583] on textarea at bounding box center [614, 571] width 541 height 33
click at [477, 581] on textarea at bounding box center [614, 571] width 541 height 33
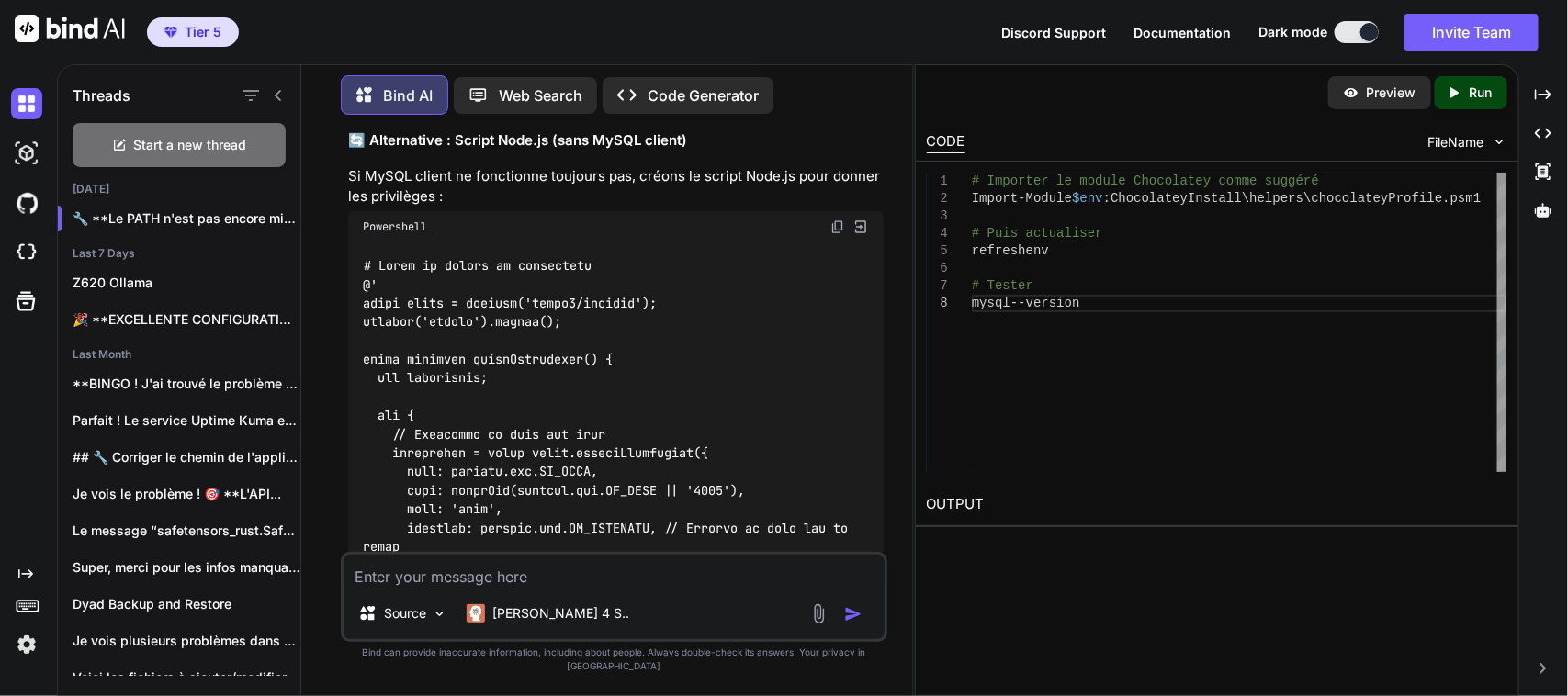
paste textarea "**********"
type textarea "**********"
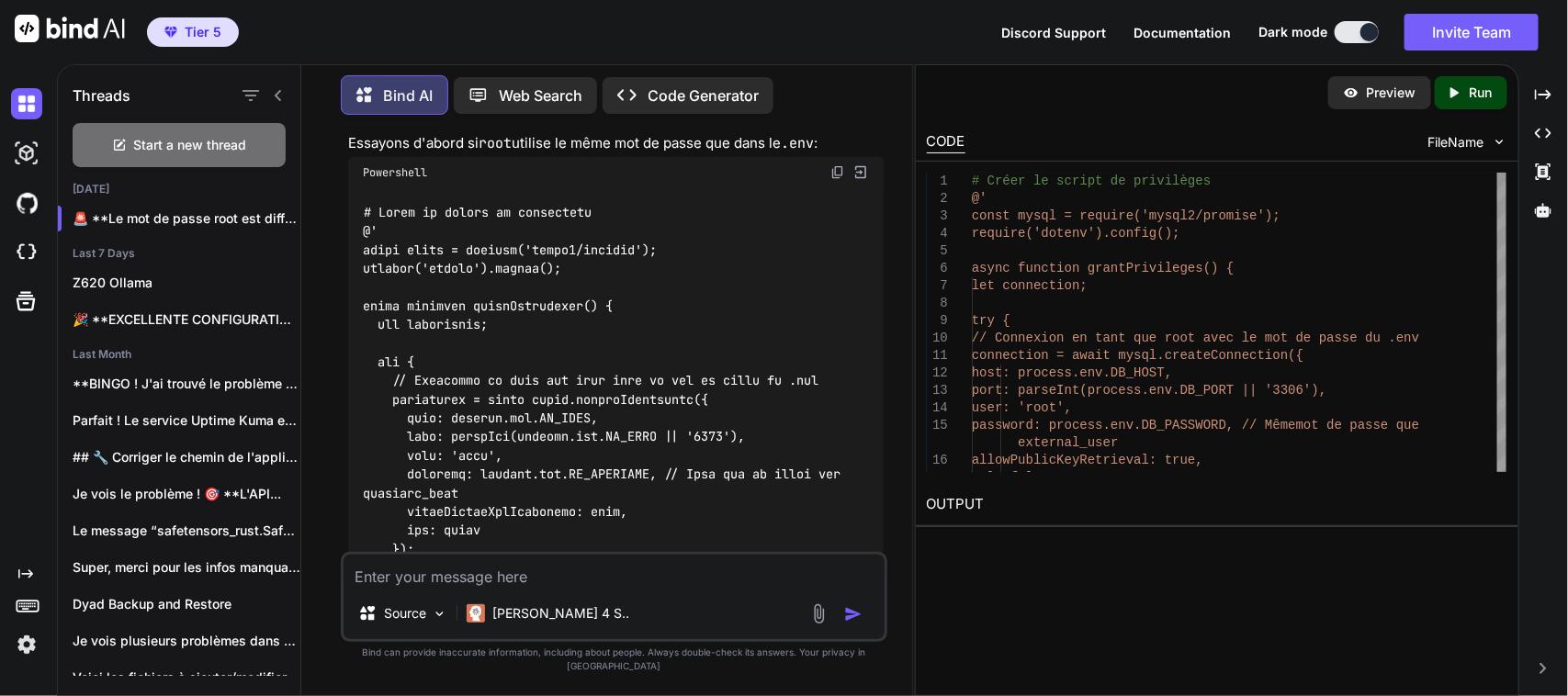
scroll to position [139587, 0]
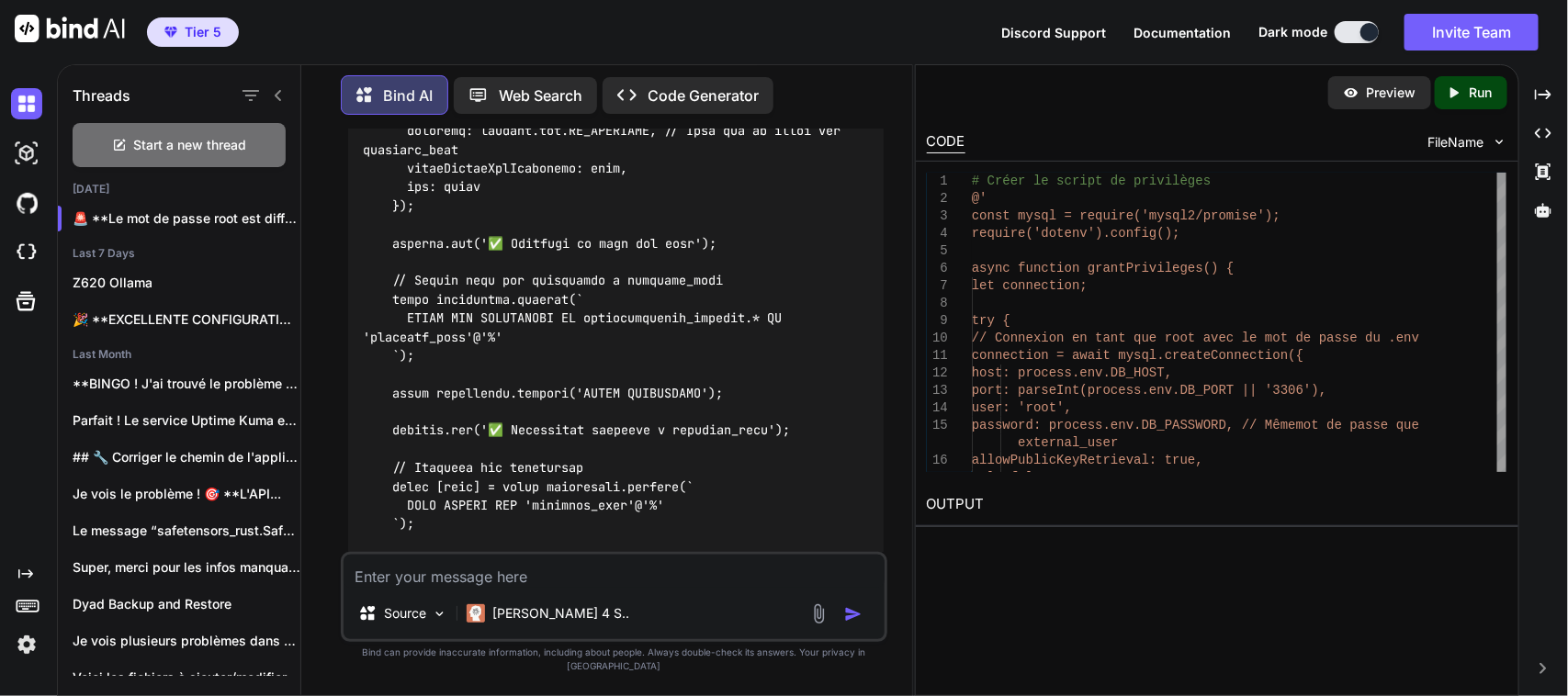
drag, startPoint x: 618, startPoint y: 590, endPoint x: 622, endPoint y: 580, distance: 10.8
click at [618, 587] on textarea at bounding box center [614, 571] width 541 height 33
paste textarea "# Créer le script de privilèges PS C:\Users\user\CascadeProjects\neurodiversity…"
type textarea "# Créer le script de privilèges PS C:\Users\user\CascadeProjects\neurodiversity…"
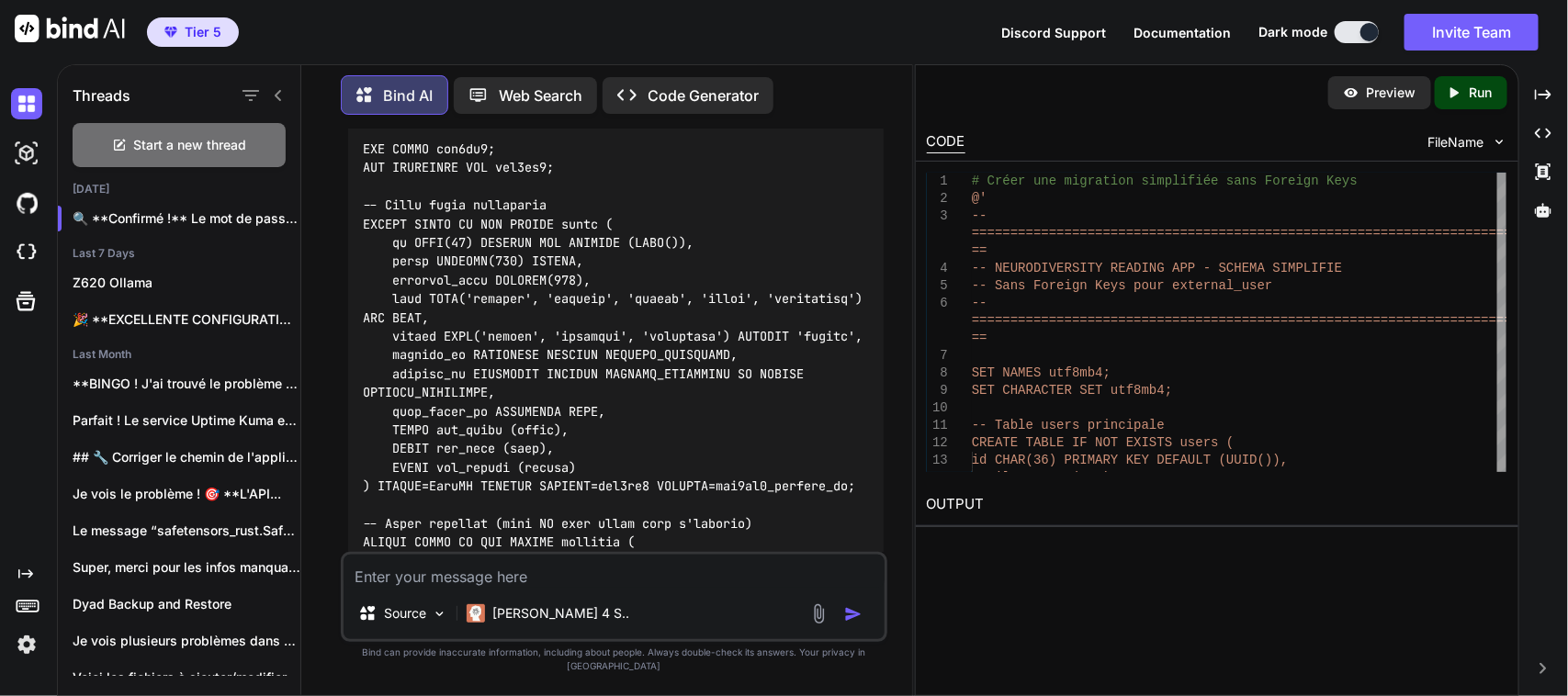
scroll to position [143341, 0]
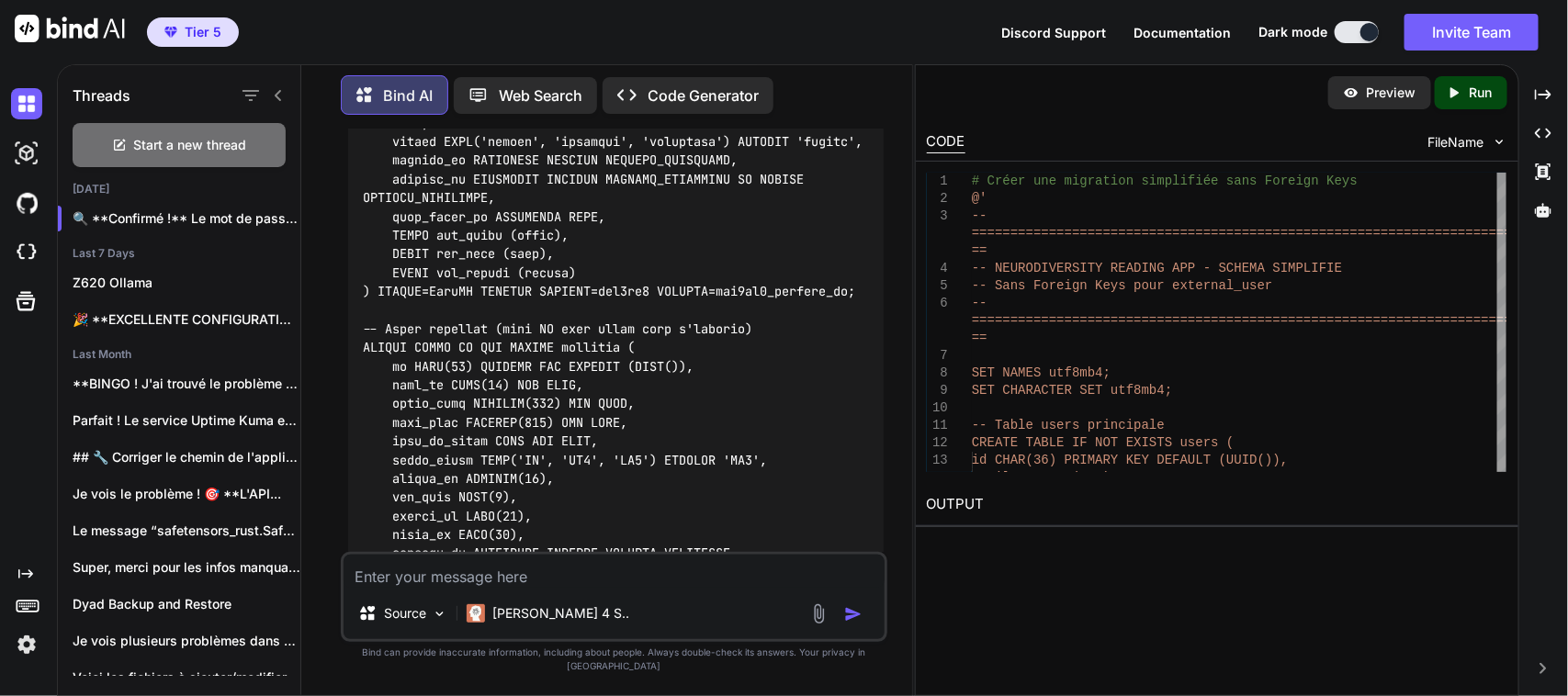
click at [507, 587] on textarea at bounding box center [614, 571] width 541 height 33
paste textarea "# Créer une migration simplifiée sans Foreign Keys PS C:\Users\user\CascadeProj…"
type textarea "# Créer une migration simplifiée sans Foreign Keys PS C:\Users\user\CascadeProj…"
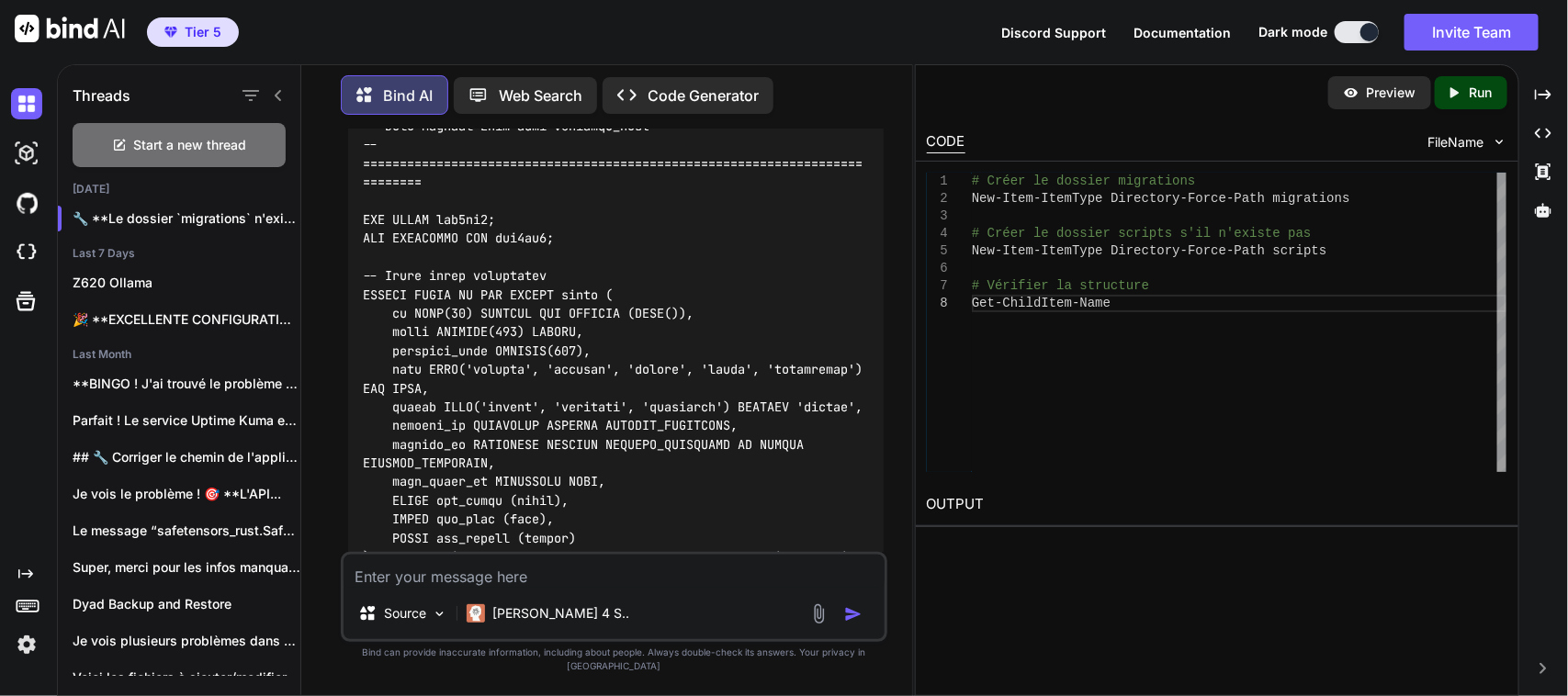
scroll to position [147910, 0]
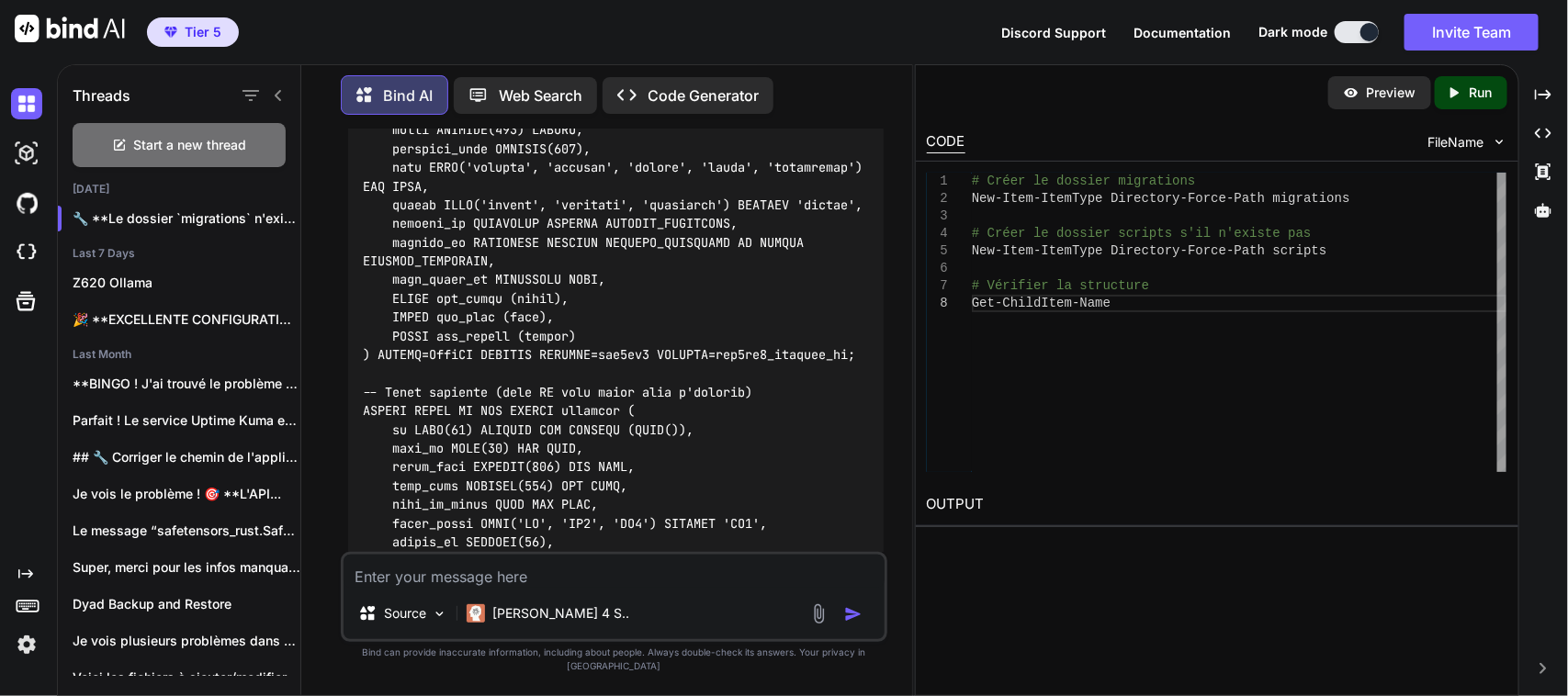
scroll to position [148255, 0]
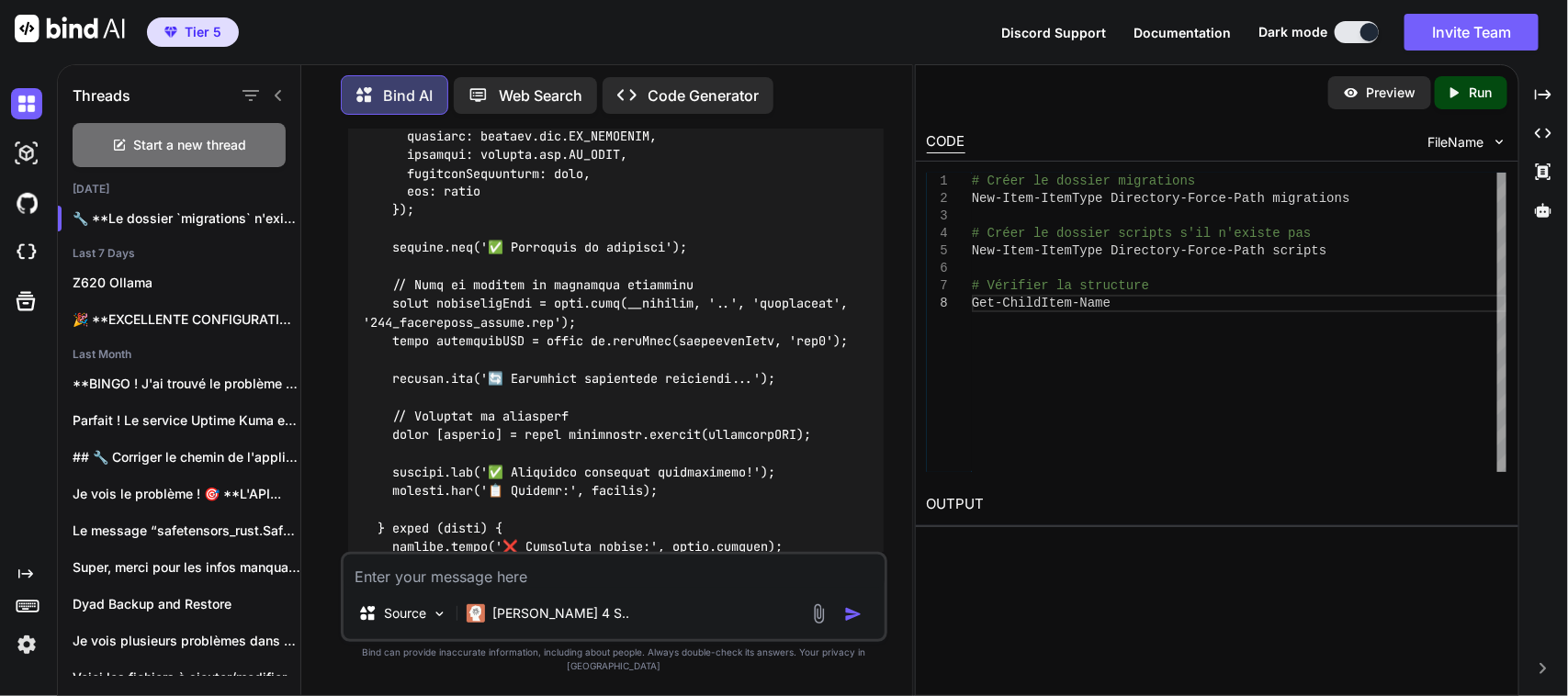
scroll to position [149861, 0]
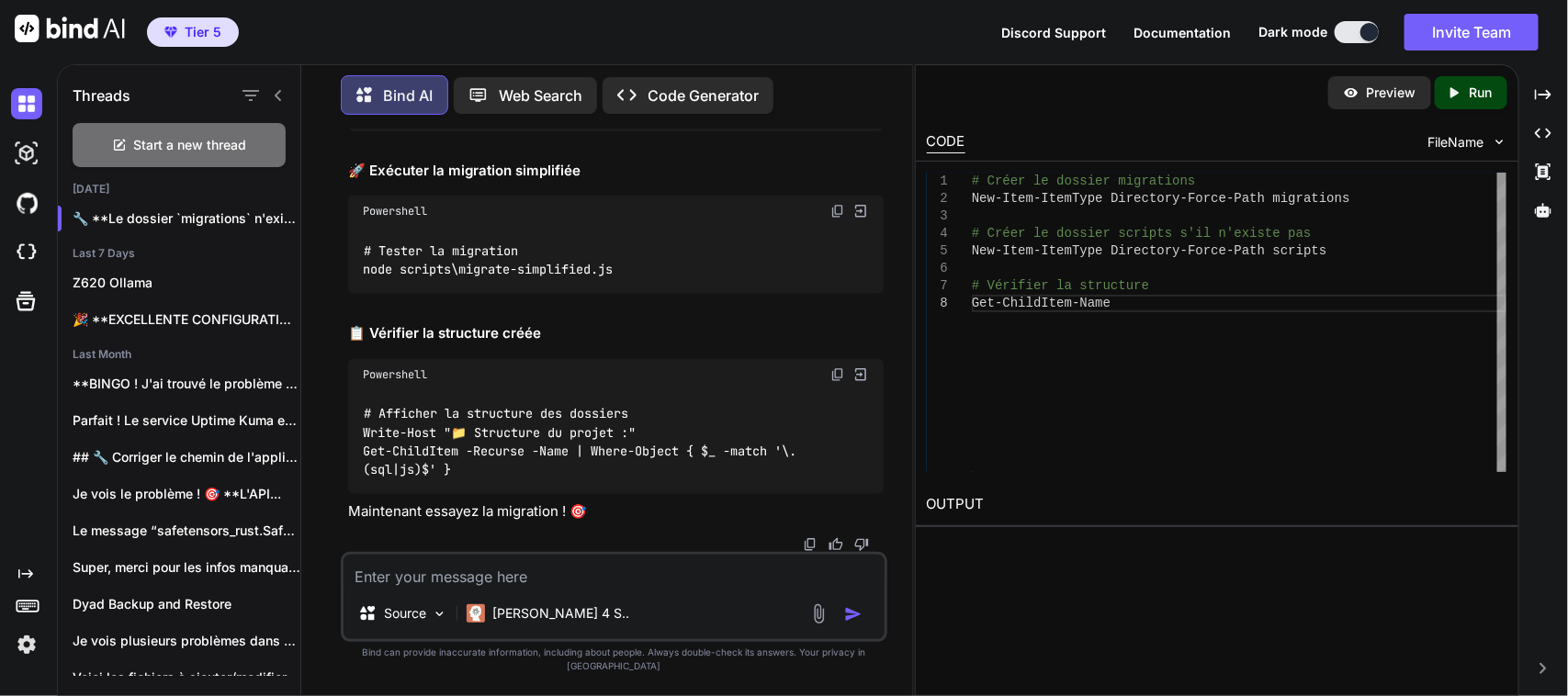
scroll to position [151219, 0]
click at [834, 218] on img at bounding box center [837, 210] width 15 height 15
click at [565, 575] on textarea at bounding box center [614, 571] width 541 height 33
paste textarea "# Créer le dossier migrations PS C:\Users\user\CascadeProjects\neurodiversity-r…"
type textarea "# Créer le dossier migrations PS C:\Users\user\CascadeProjects\neurodiversity-r…"
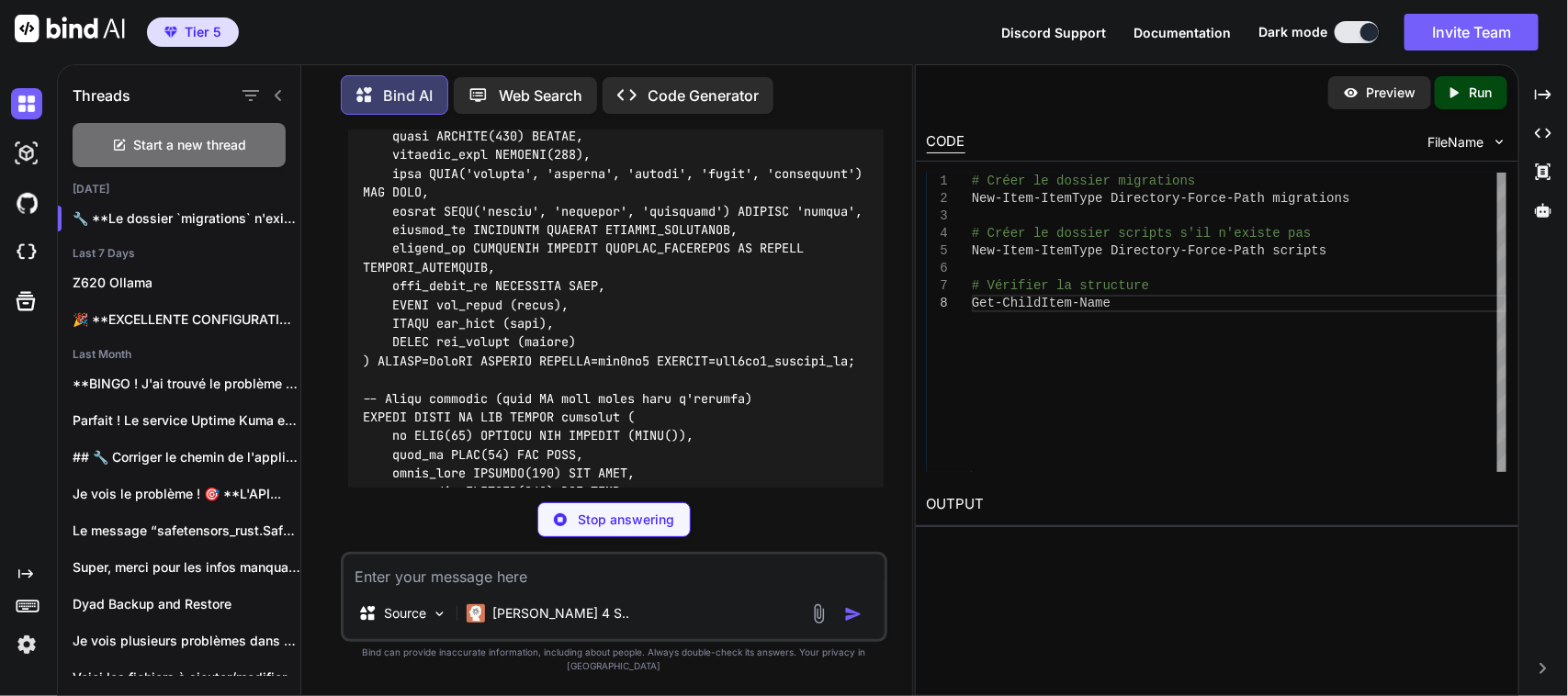
scroll to position [153835, 0]
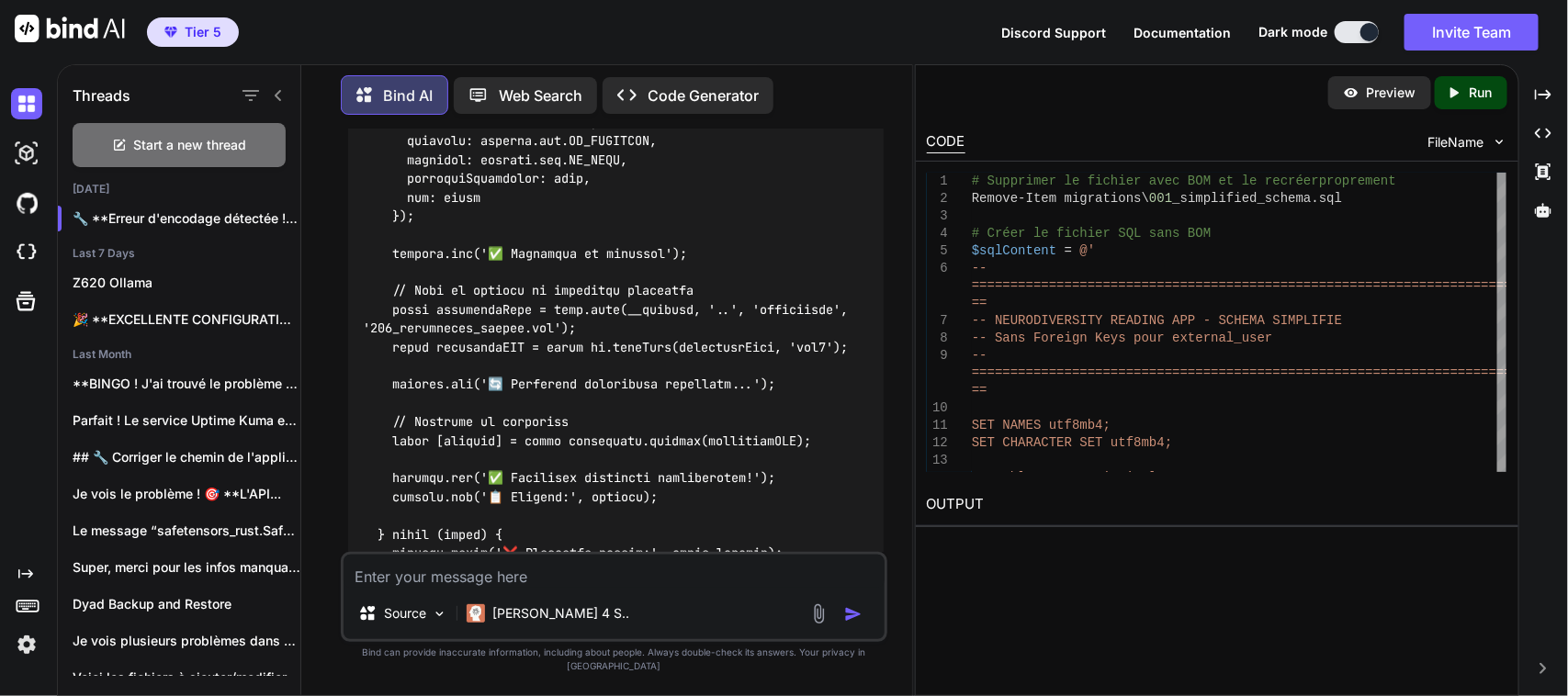
scroll to position [155785, 0]
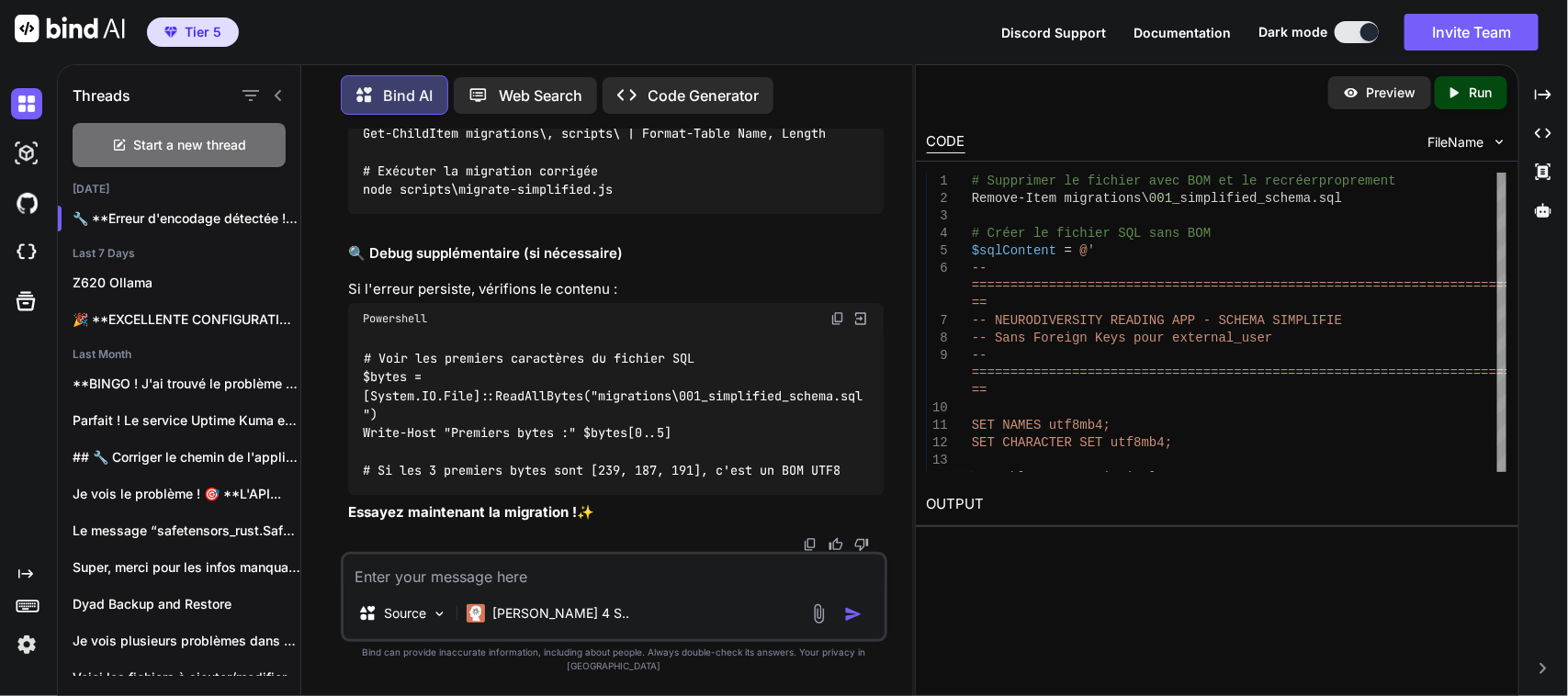
scroll to position [156933, 0]
click at [833, 64] on img at bounding box center [837, 56] width 15 height 15
click at [534, 586] on textarea at bounding box center [614, 571] width 541 height 33
paste textarea "# Supprimer le fichier avec BOM et le recréer proprement PS C:\Users\user\Casca…"
type textarea "# Supprimer le fichier avec BOM et le recréer proprement PS C:\Users\user\Casca…"
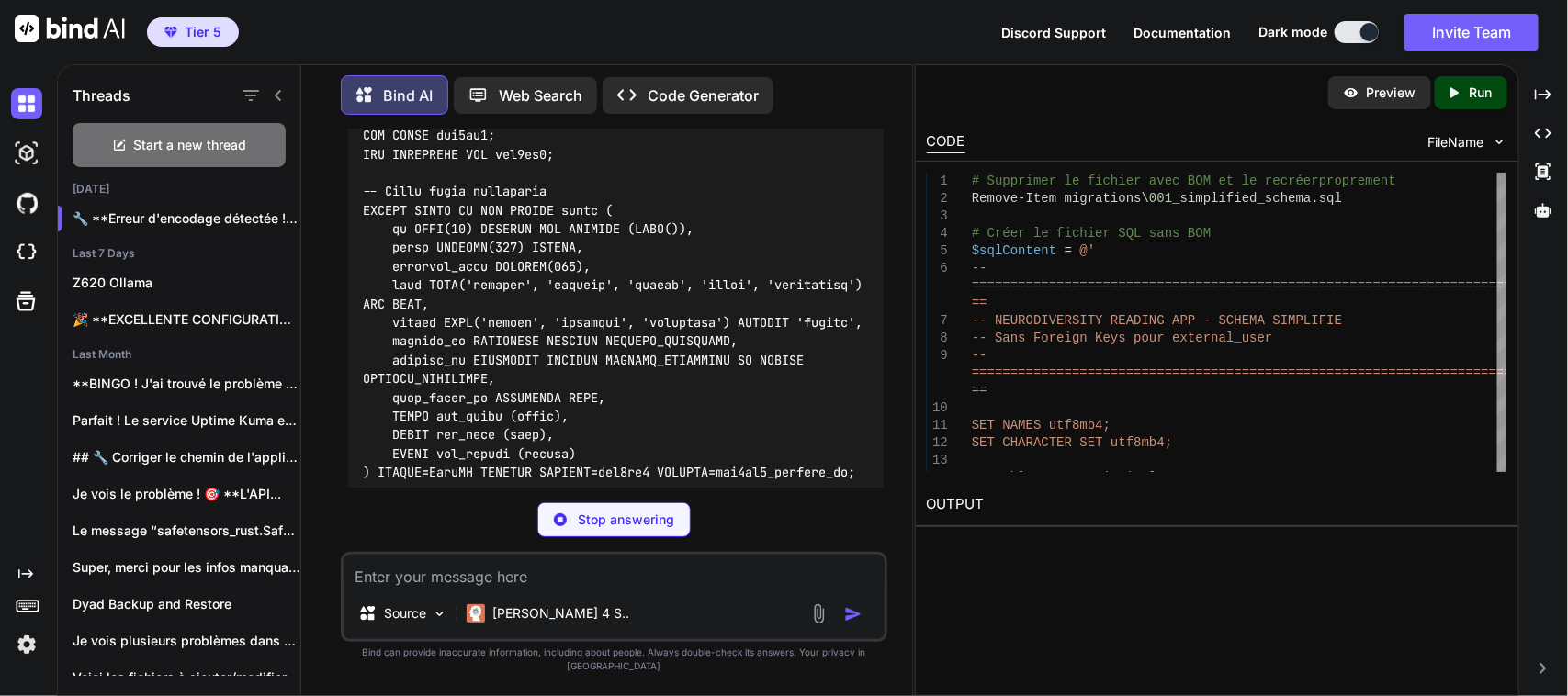
scroll to position [159935, 0]
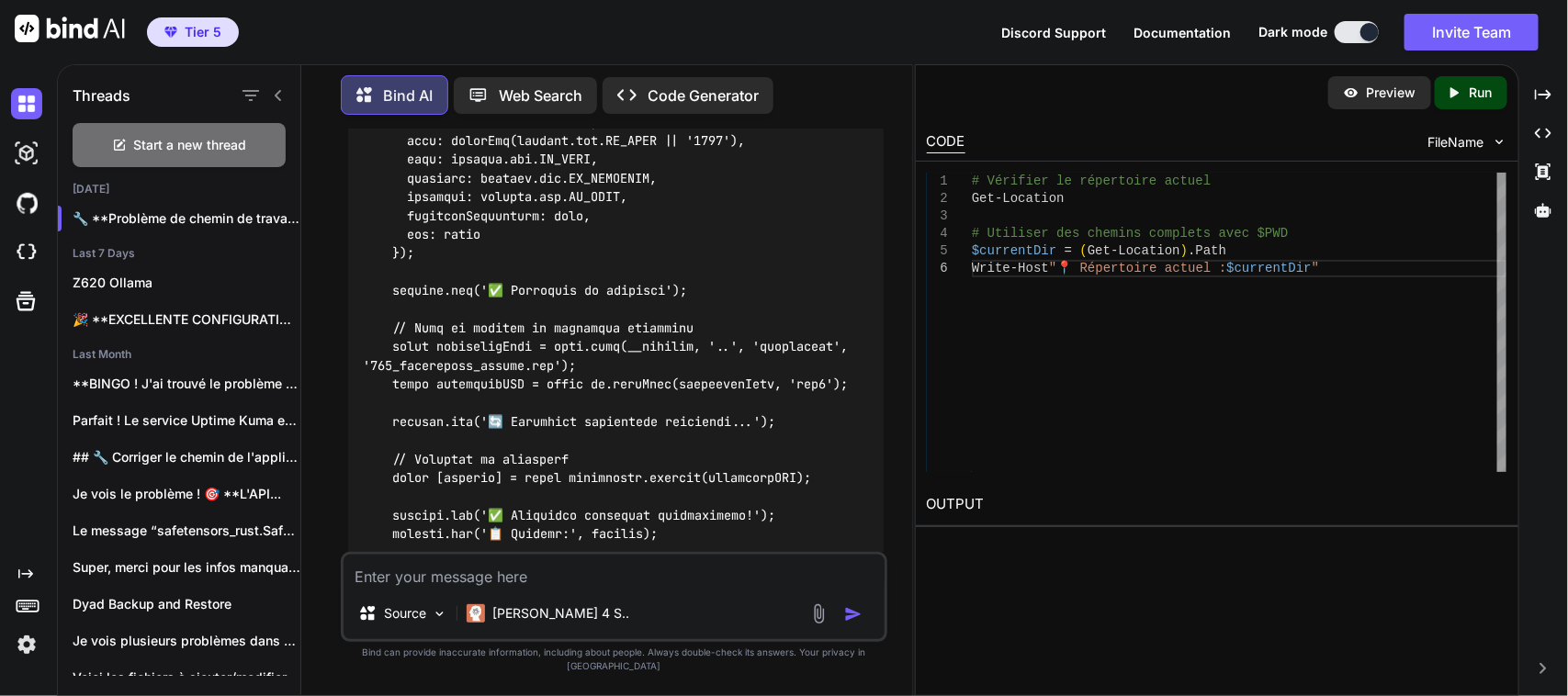
scroll to position [161656, 0]
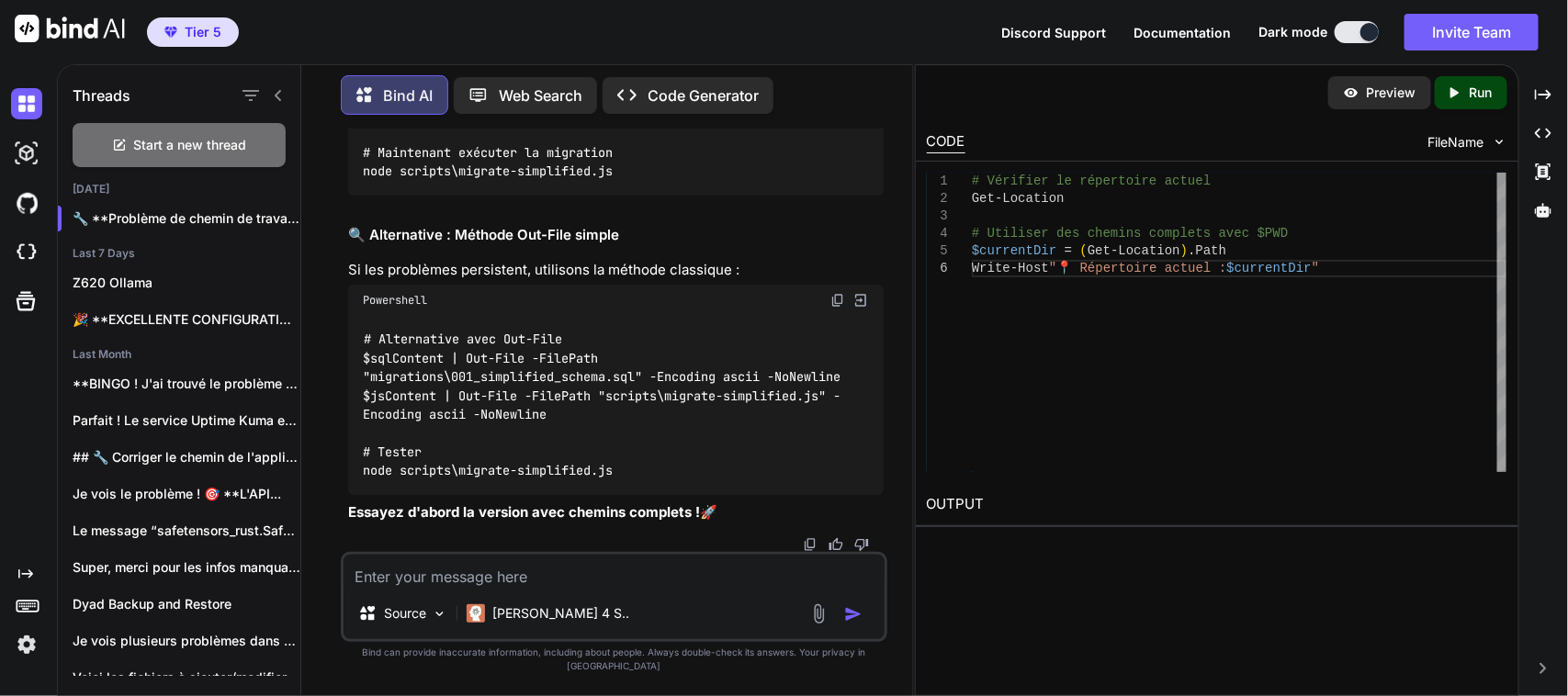
scroll to position [163032, 0]
click at [836, 26] on img at bounding box center [837, 18] width 15 height 15
click at [487, 584] on textarea at bounding box center [614, 571] width 541 height 33
paste textarea "# Vérifier le répertoire actuel PS C:\Users\user\CascadeProjects\neurodiversity…"
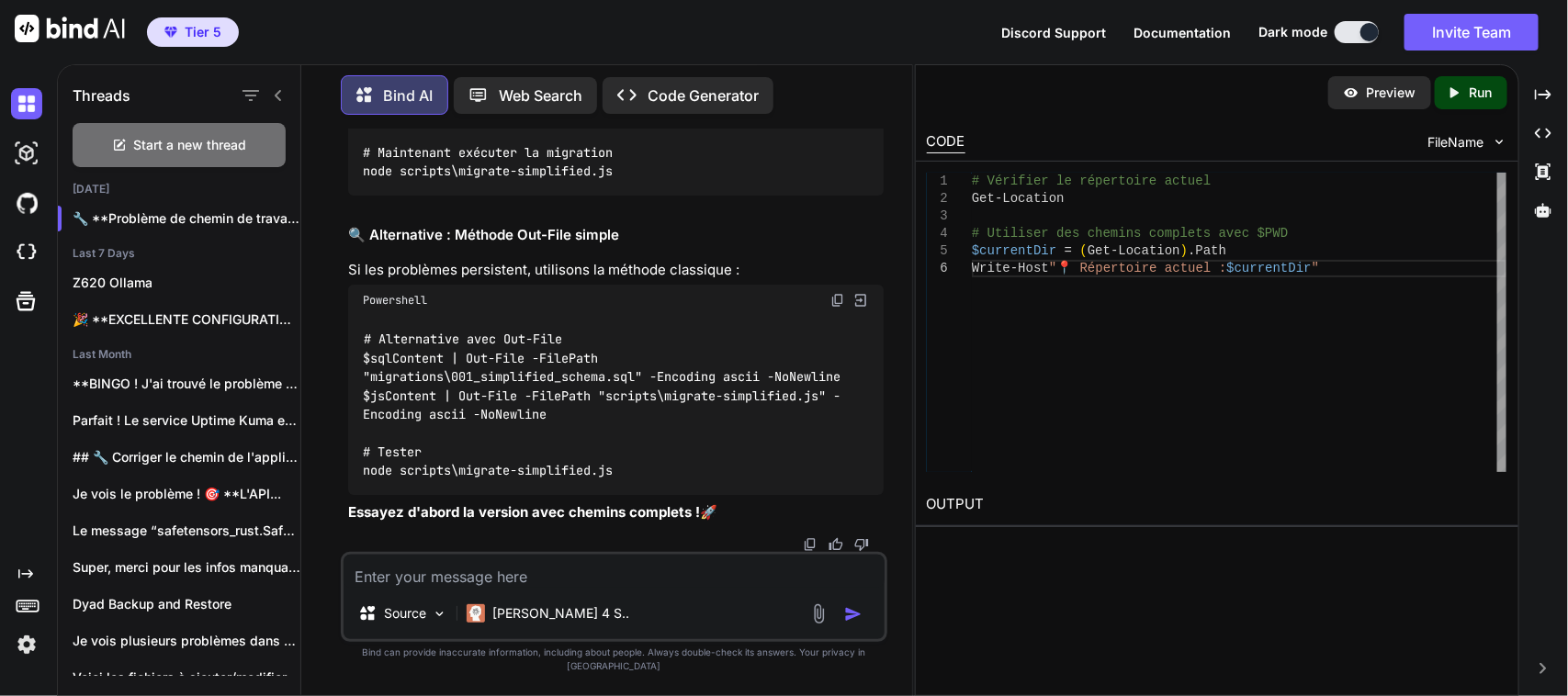
type textarea "# Vérifier le répertoire actuel PS C:\Users\user\CascadeProjects\neurodiversity…"
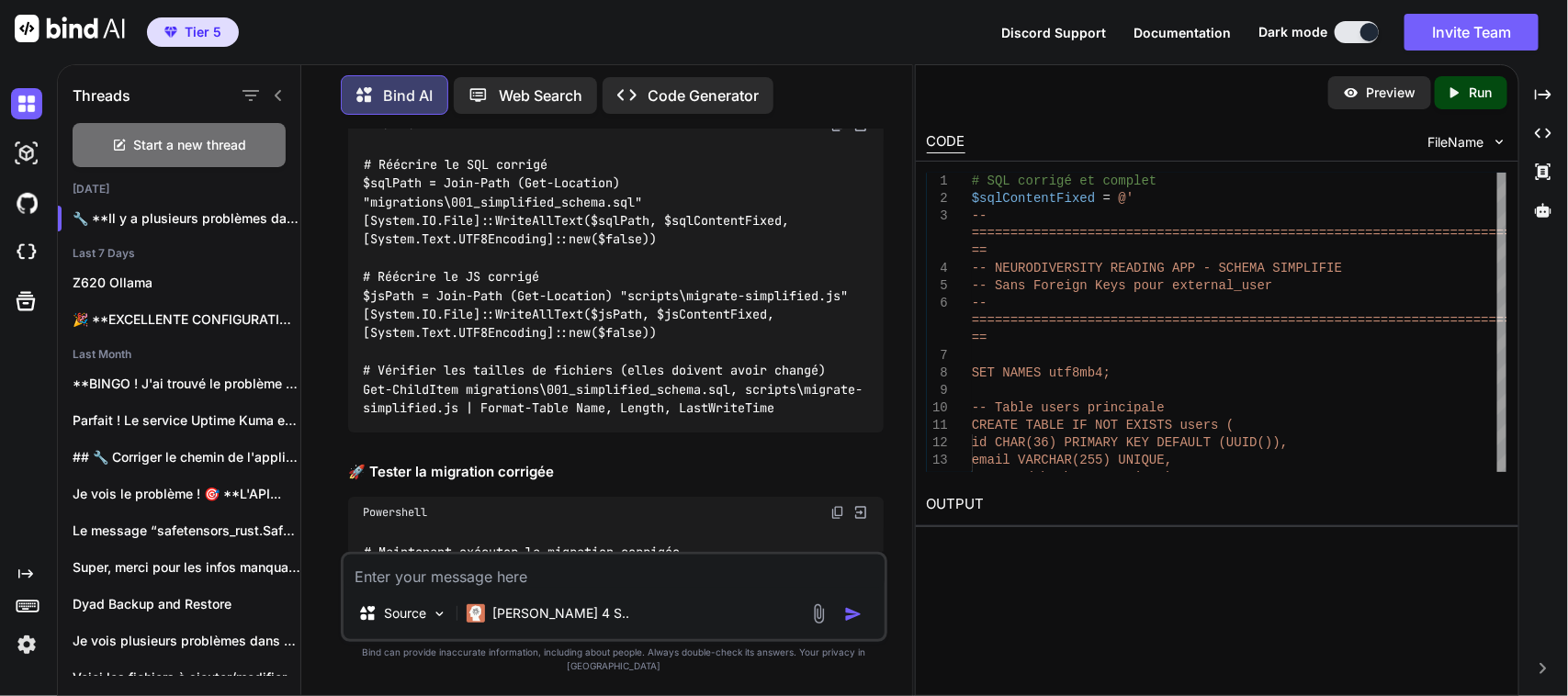
scroll to position [168234, 0]
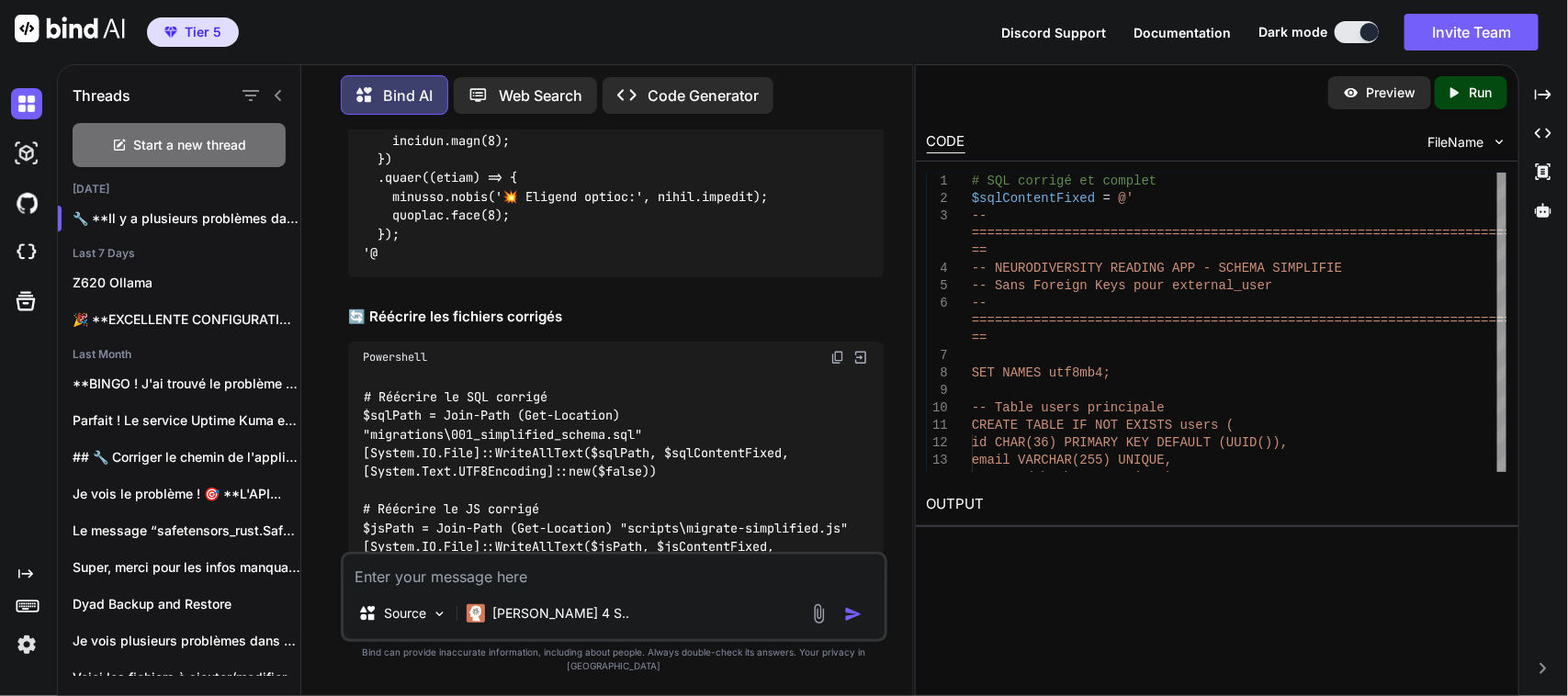
drag, startPoint x: 900, startPoint y: 580, endPoint x: 893, endPoint y: 281, distance: 299.1
click at [900, 281] on div "You npm install -g pnpm npm : Le terme «npm» n'est pas reconnu comme nom d'appl…" at bounding box center [614, 412] width 596 height 566
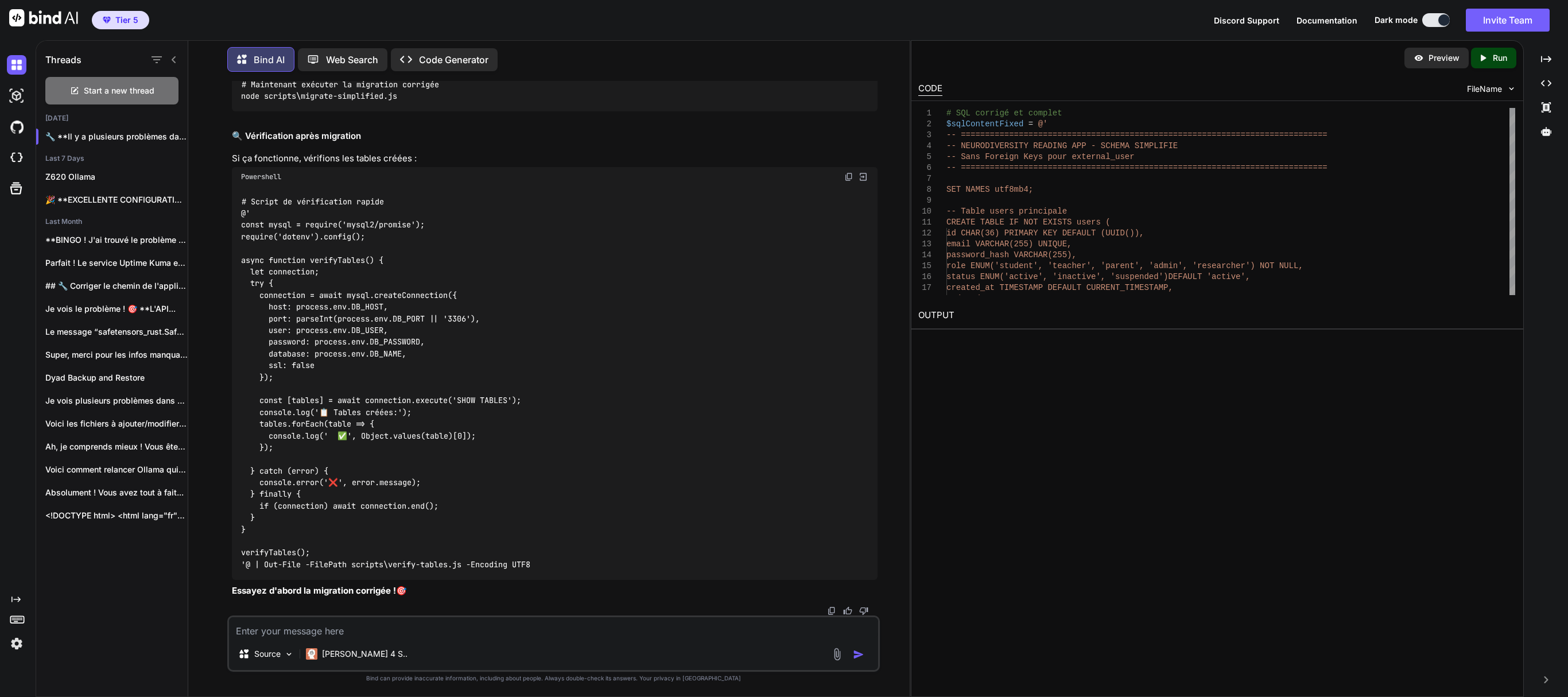
scroll to position [79624, 0]
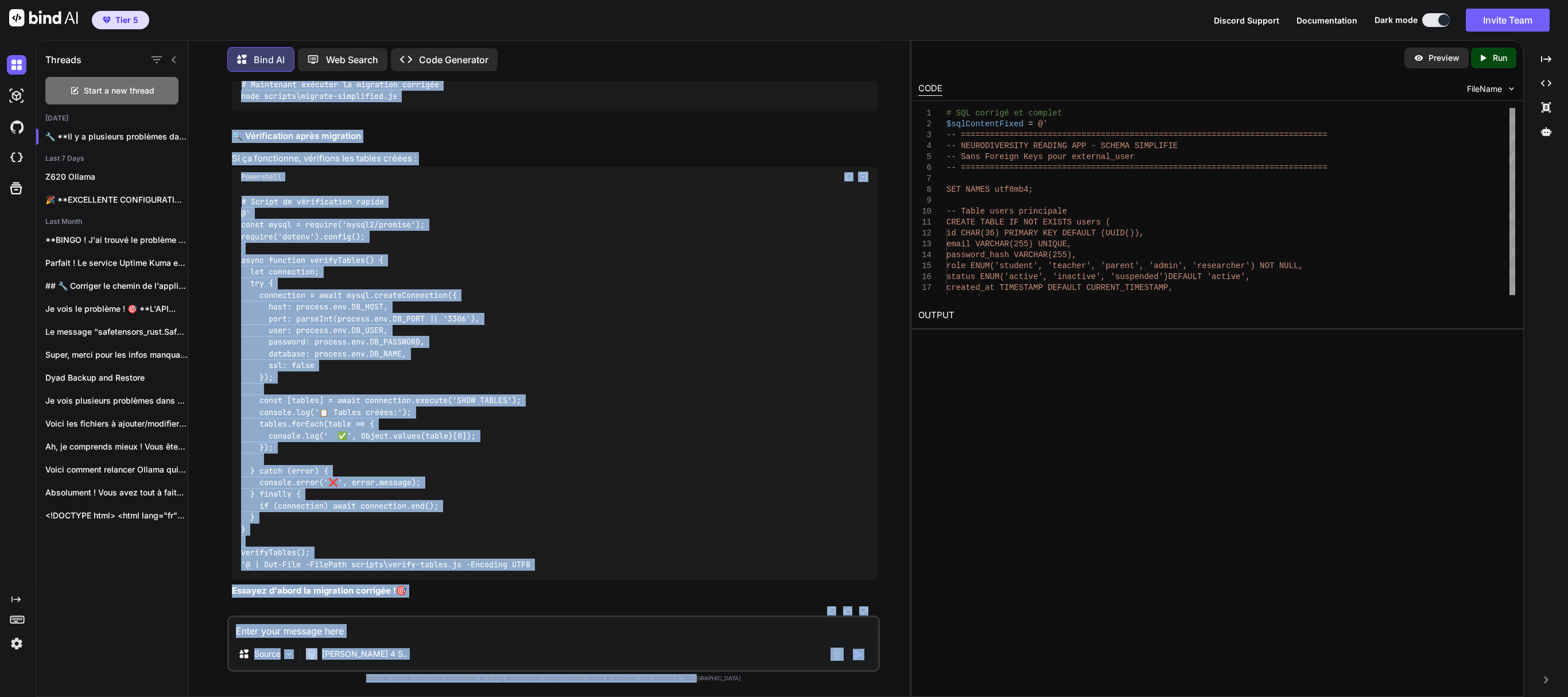
drag, startPoint x: 891, startPoint y: 666, endPoint x: 901, endPoint y: 408, distance: 258.2
click at [901, 408] on div "You npm install -g pnpm npm : Le terme «npm» n'est pas reconnu comme nom d'appl…" at bounding box center [553, 388] width 712 height 615
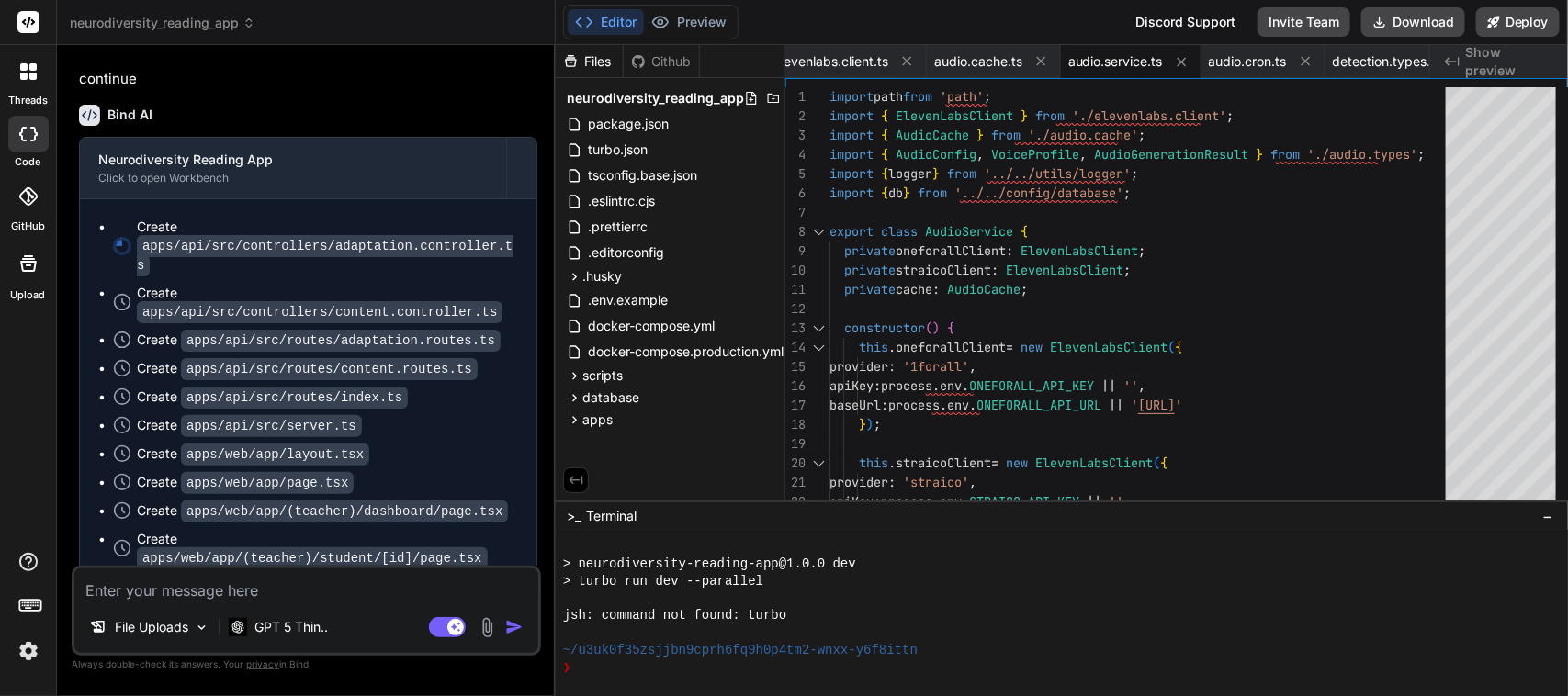
scroll to position [94703, 0]
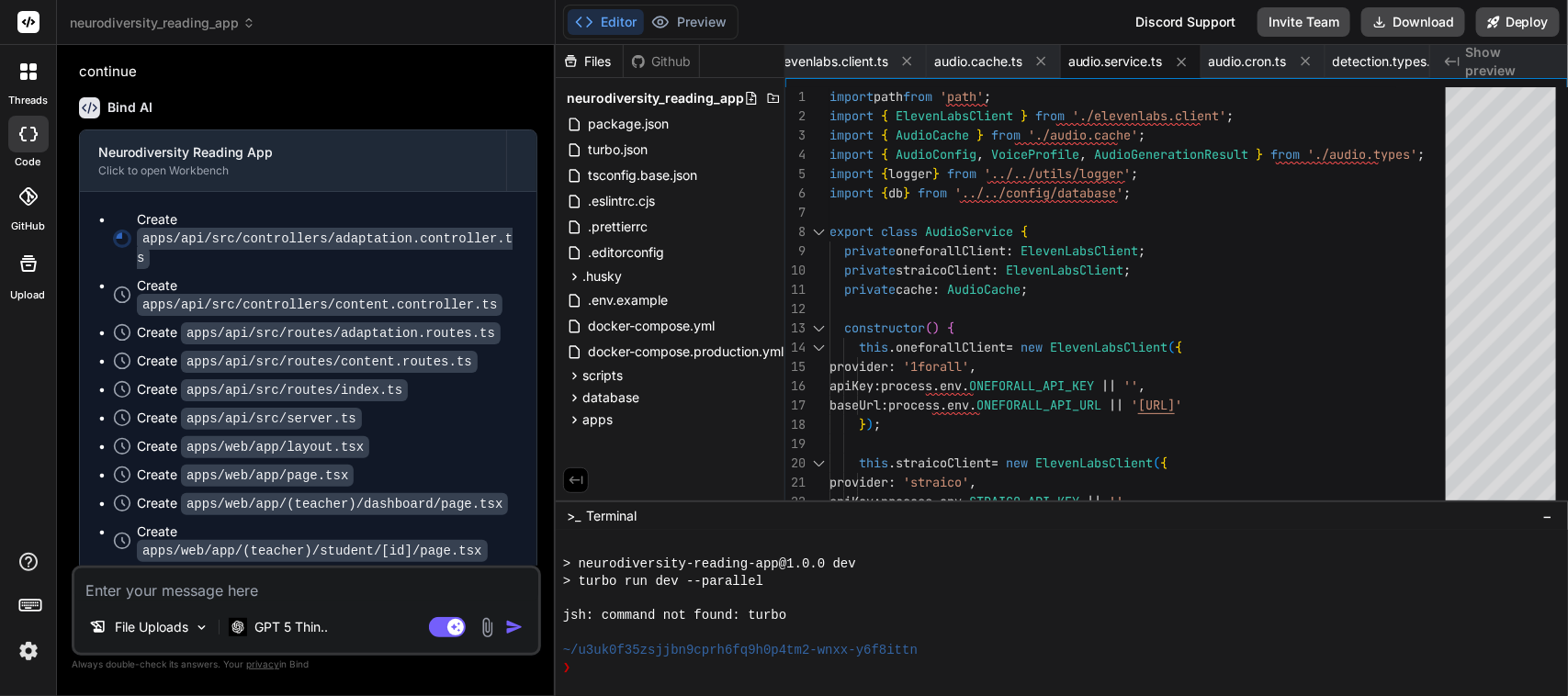
click at [248, 590] on textarea at bounding box center [306, 585] width 464 height 33
type textarea "c"
type textarea "x"
type textarea "co"
type textarea "x"
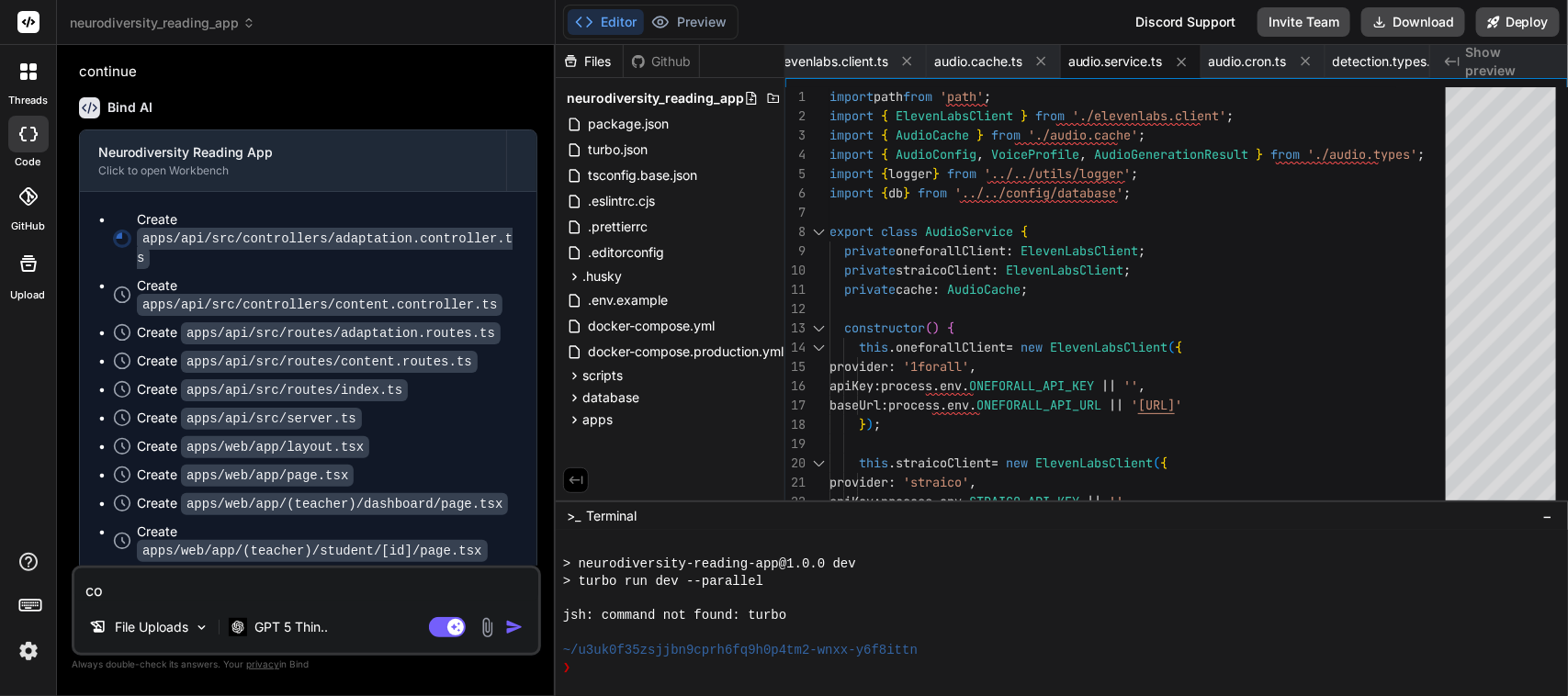
type textarea "con"
type textarea "x"
type textarea "cont"
type textarea "x"
type textarea "conti"
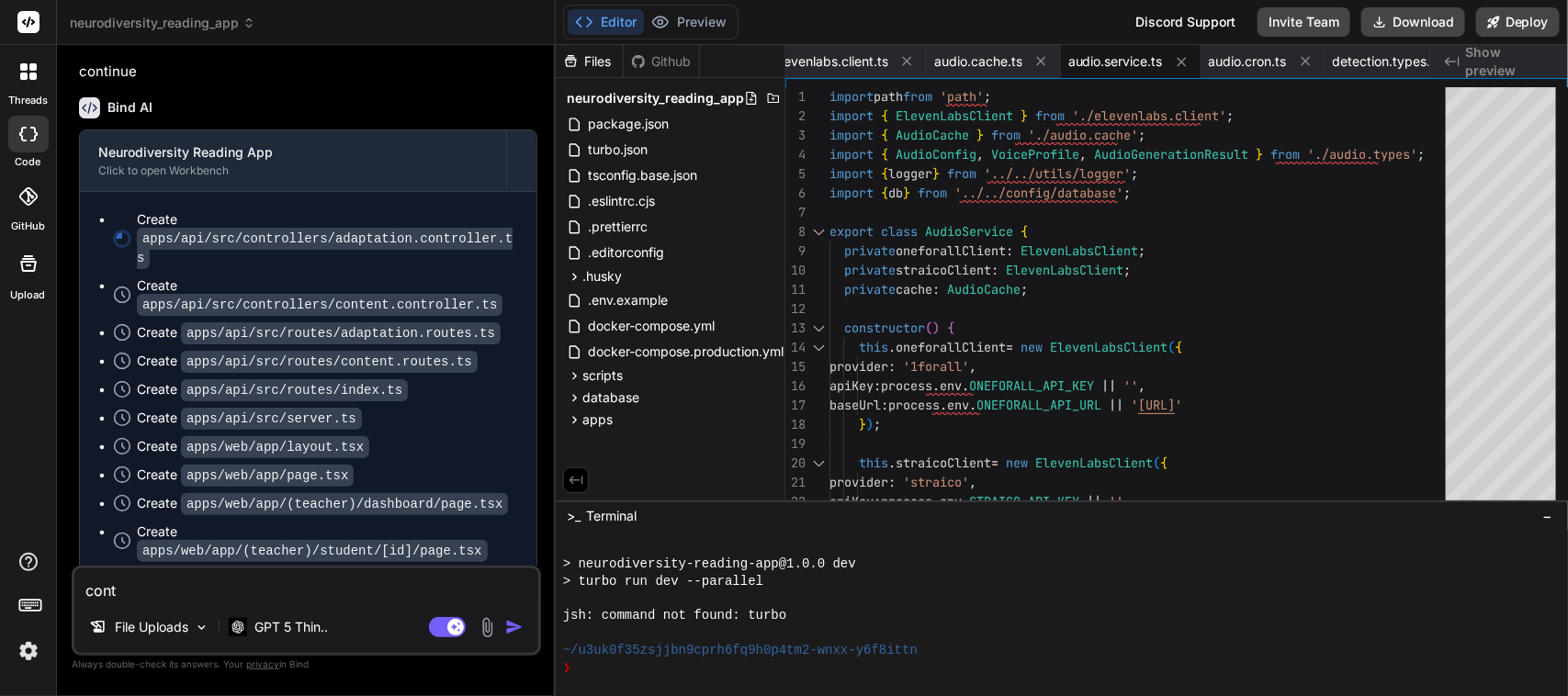
type textarea "x"
type textarea "contin"
type textarea "x"
type textarea "continu"
type textarea "x"
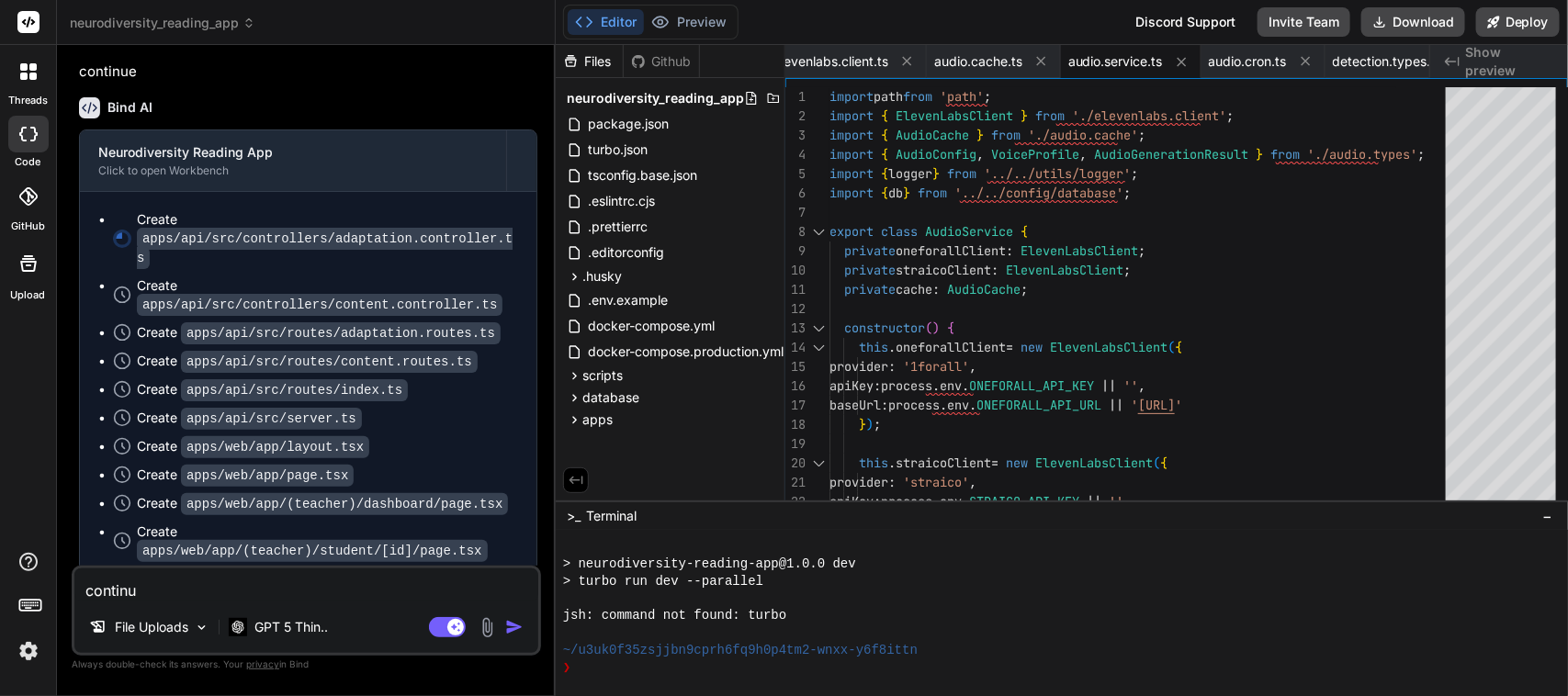
type textarea "continue"
type textarea "x"
type textarea "continue"
click at [514, 630] on img "button" at bounding box center [514, 627] width 19 height 18
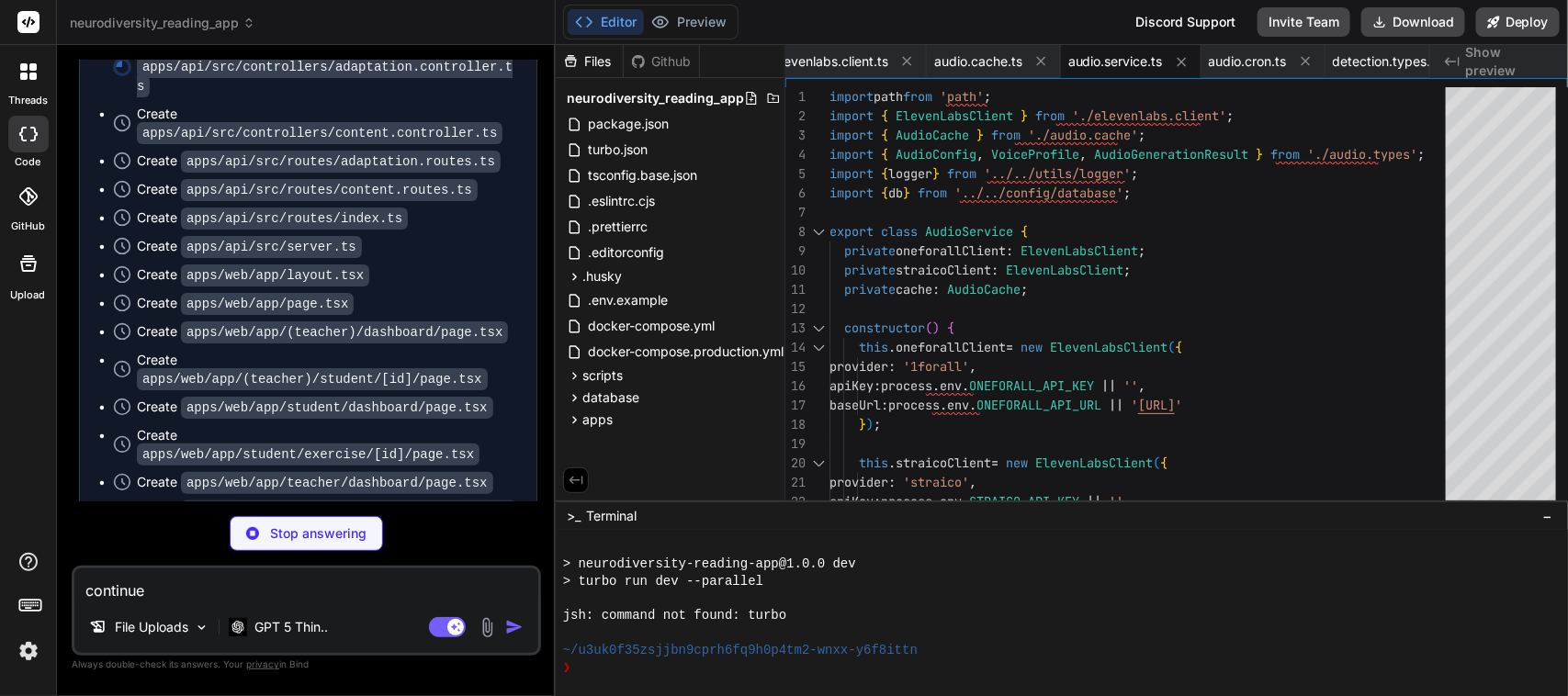
scroll to position [94893, 0]
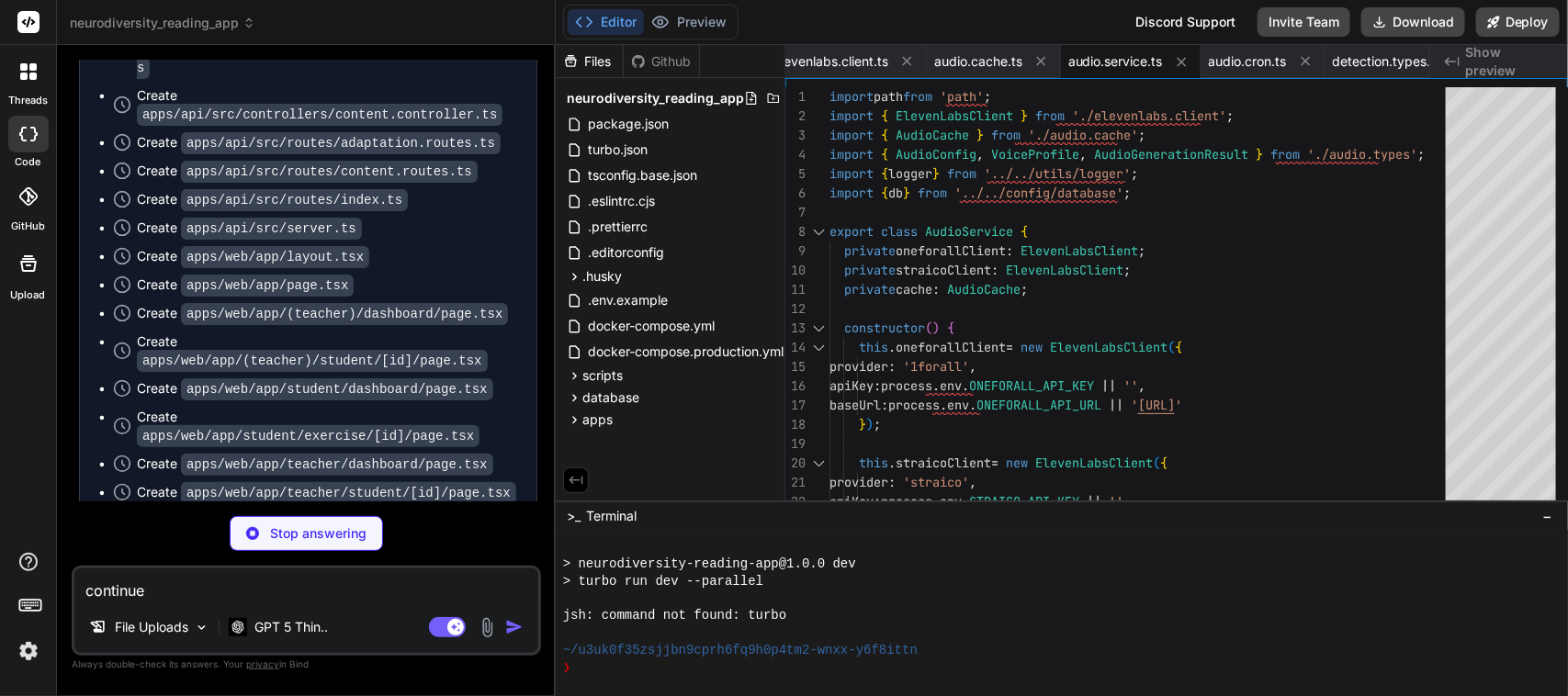
type textarea "x"
type textarea "router.use('/content', contentRoutes); router.use('/adaptation', adaptationRout…"
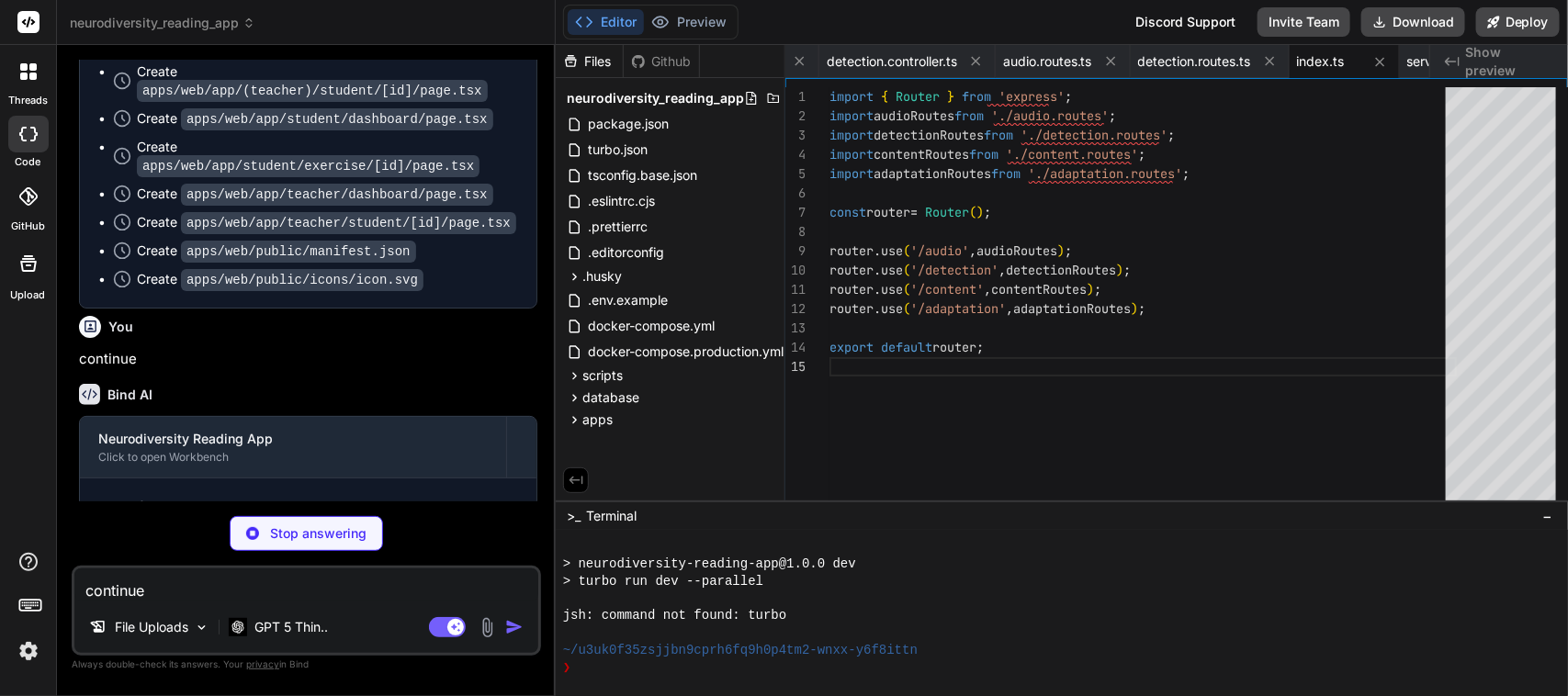
scroll to position [95166, 0]
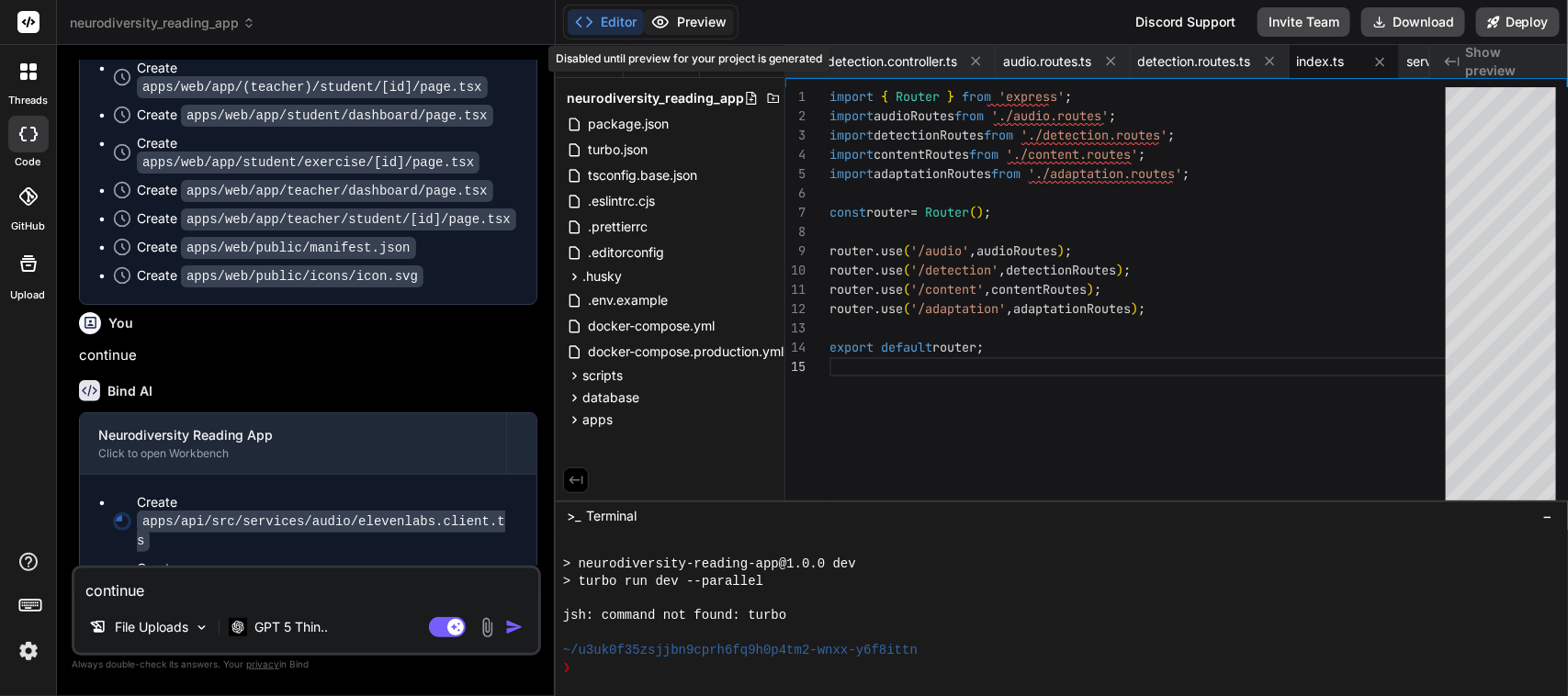
type textarea "x"
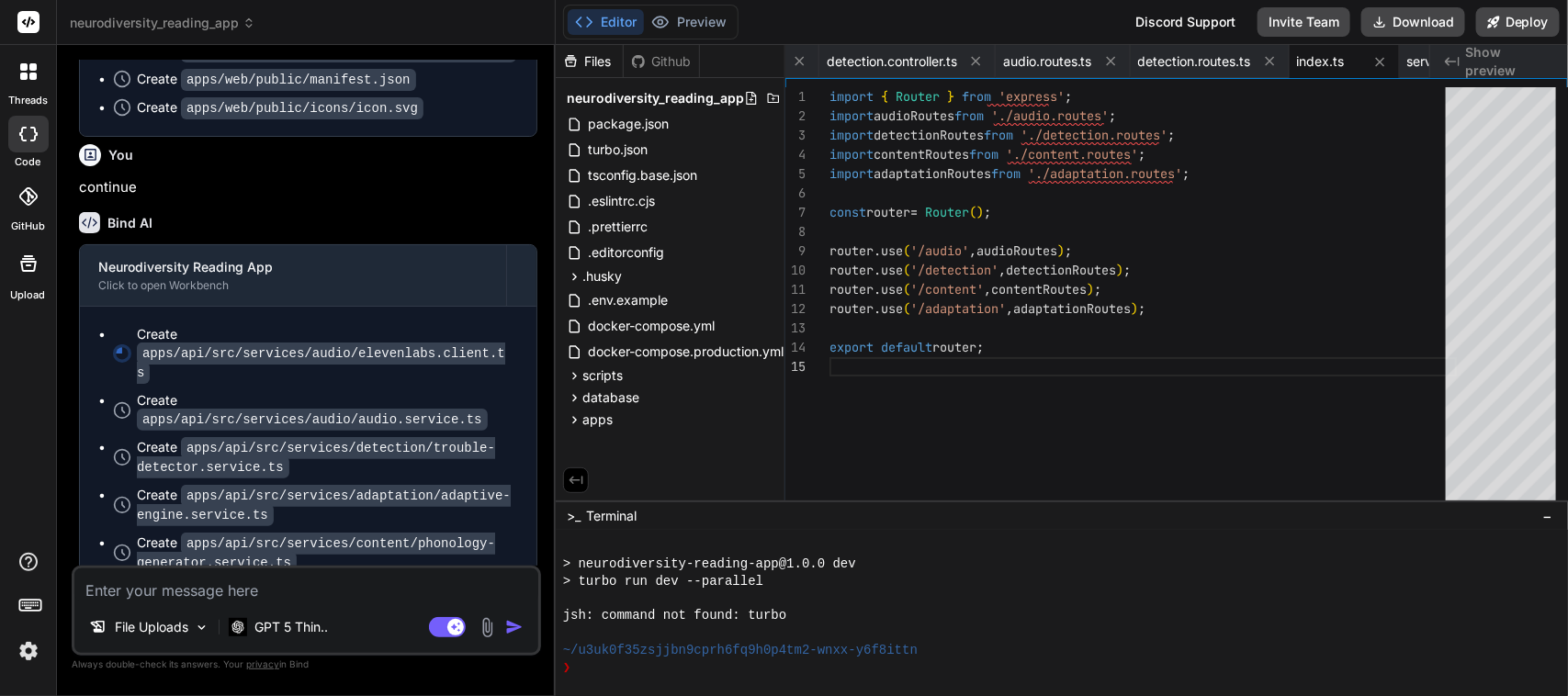
scroll to position [95313, 0]
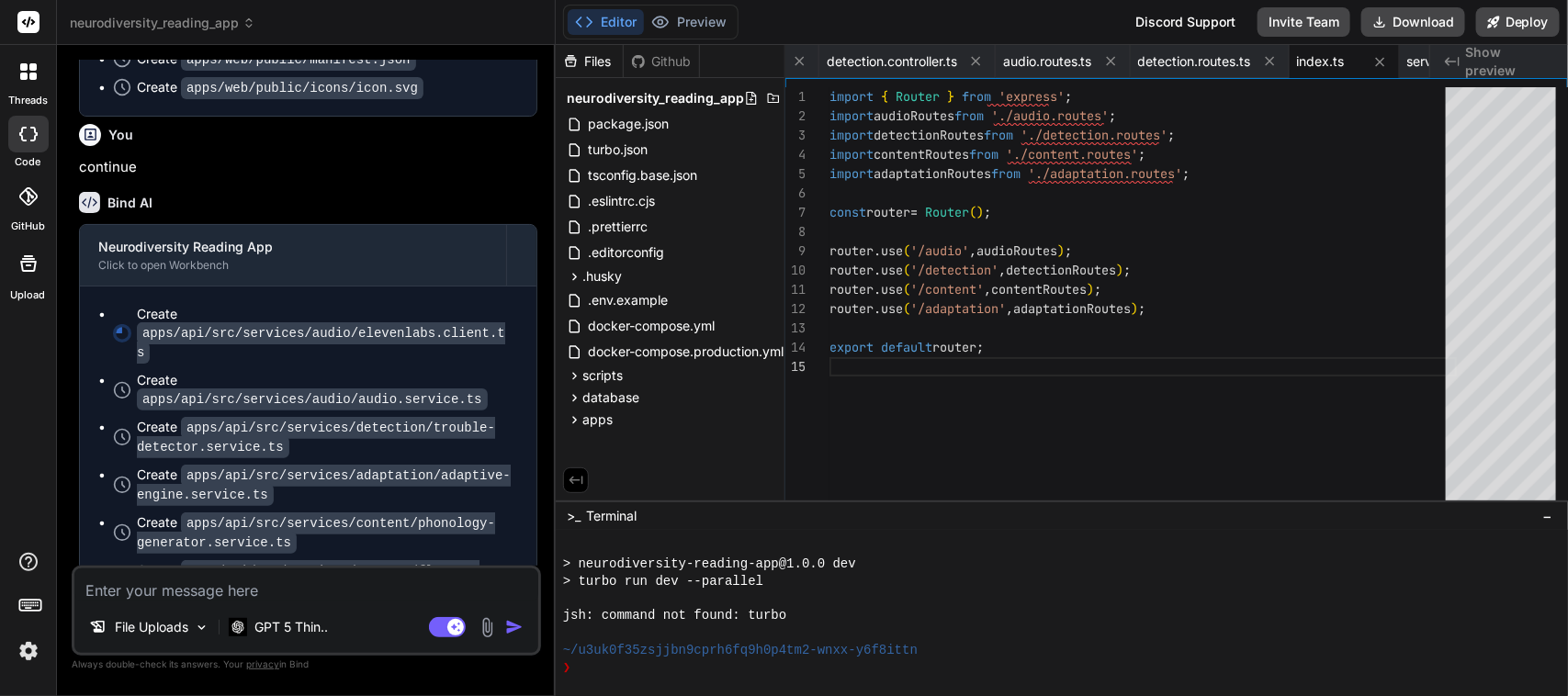
click at [313, 592] on textarea at bounding box center [306, 585] width 464 height 33
type textarea "C"
type textarea "x"
type textarea "Co"
type textarea "x"
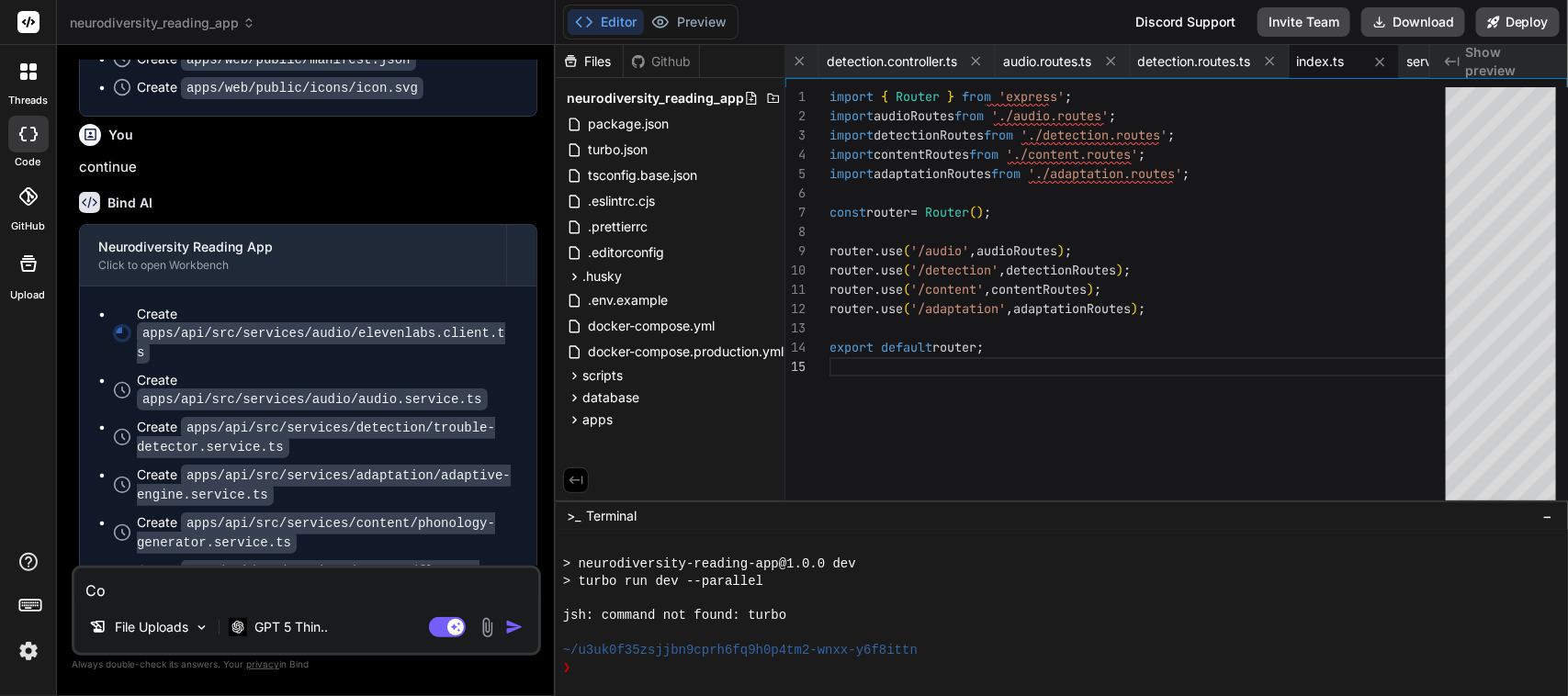
type textarea "Con"
type textarea "x"
type textarea "Cont"
type textarea "x"
type textarea "[PERSON_NAME]"
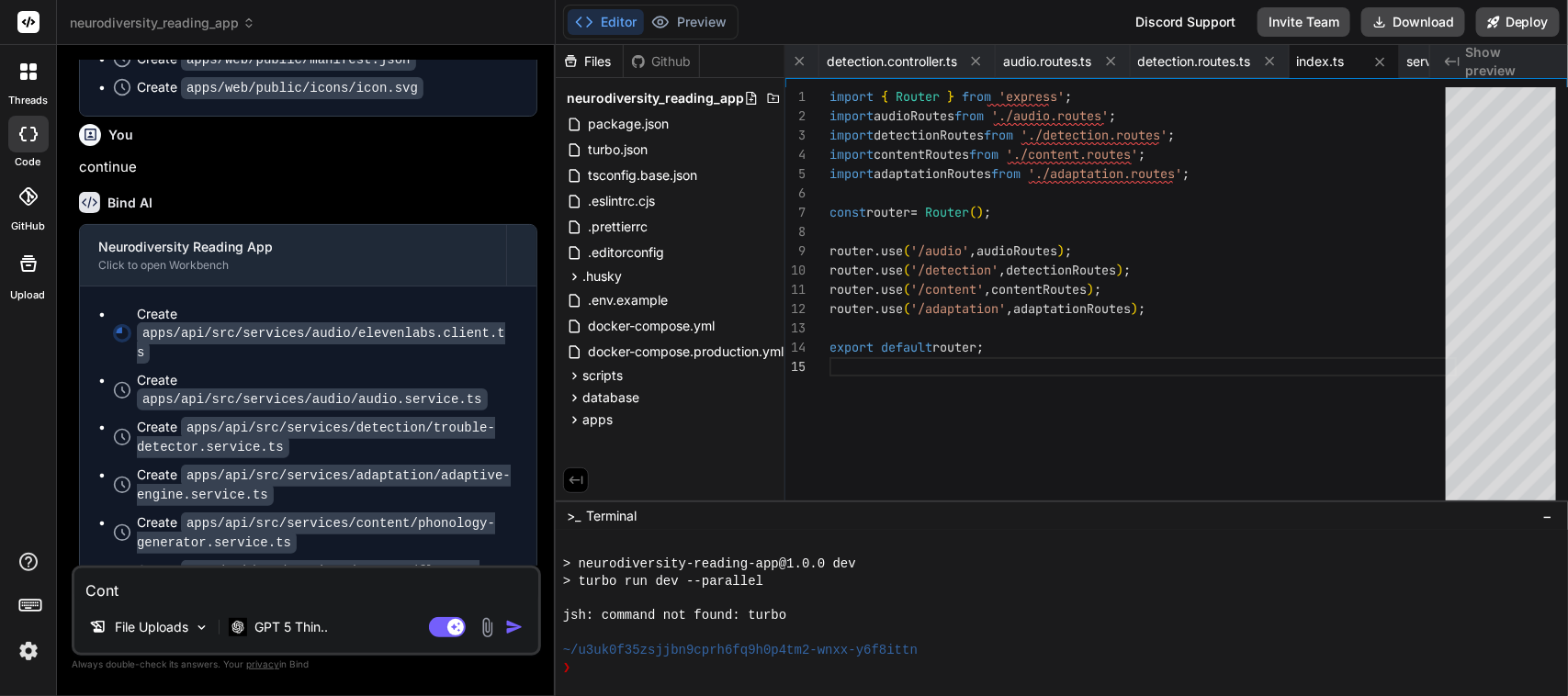
type textarea "x"
type textarea "Contin"
type textarea "x"
type textarea "Continu"
type textarea "x"
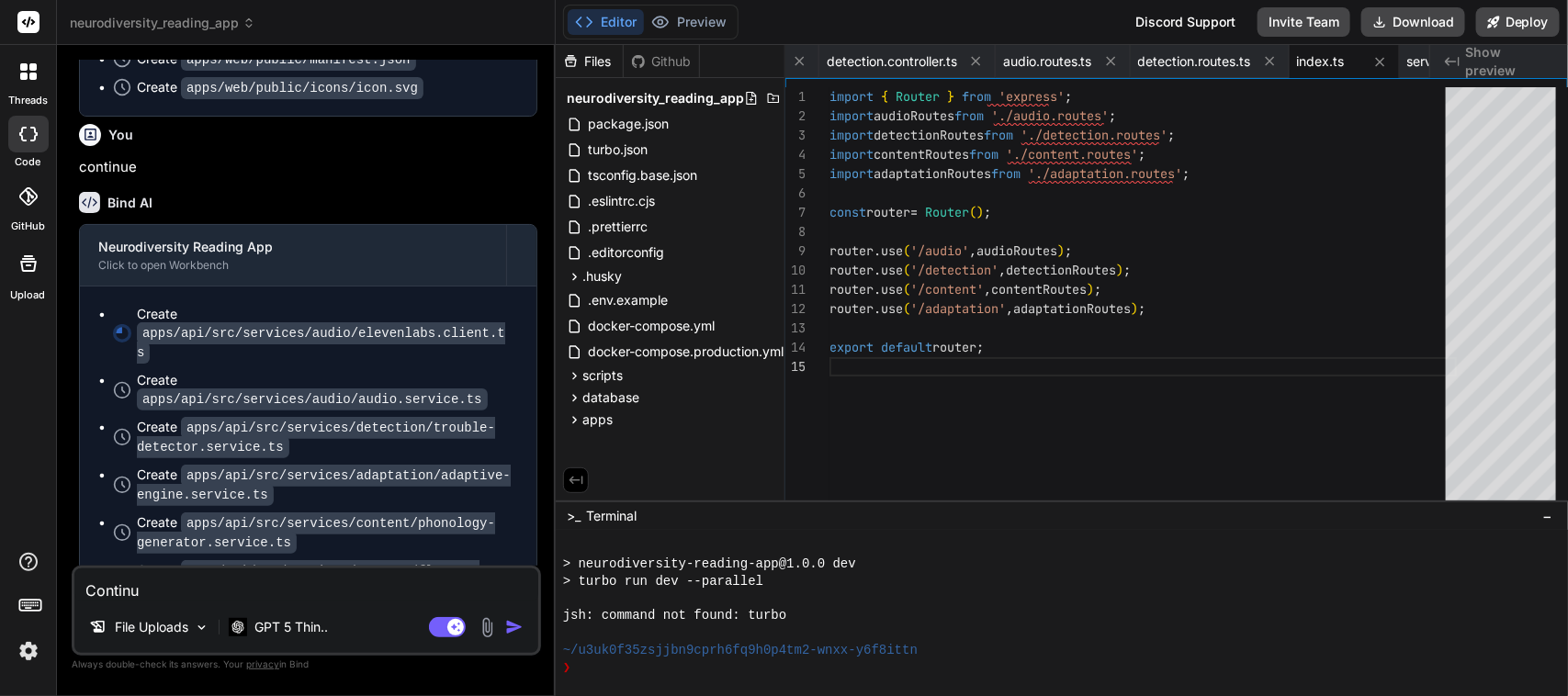
type textarea "Continue"
type textarea "x"
type textarea "Continue"
click at [519, 625] on img "button" at bounding box center [514, 627] width 19 height 18
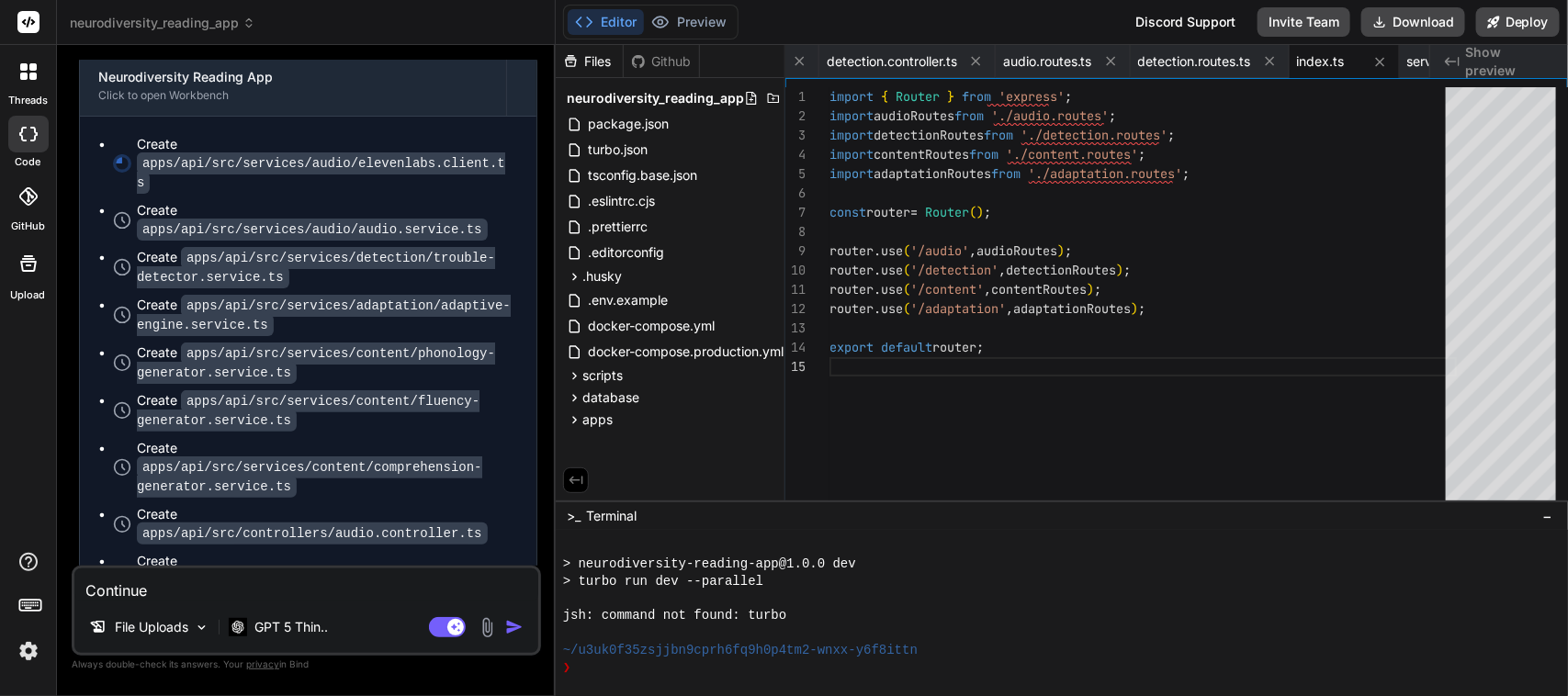
scroll to position [95504, 0]
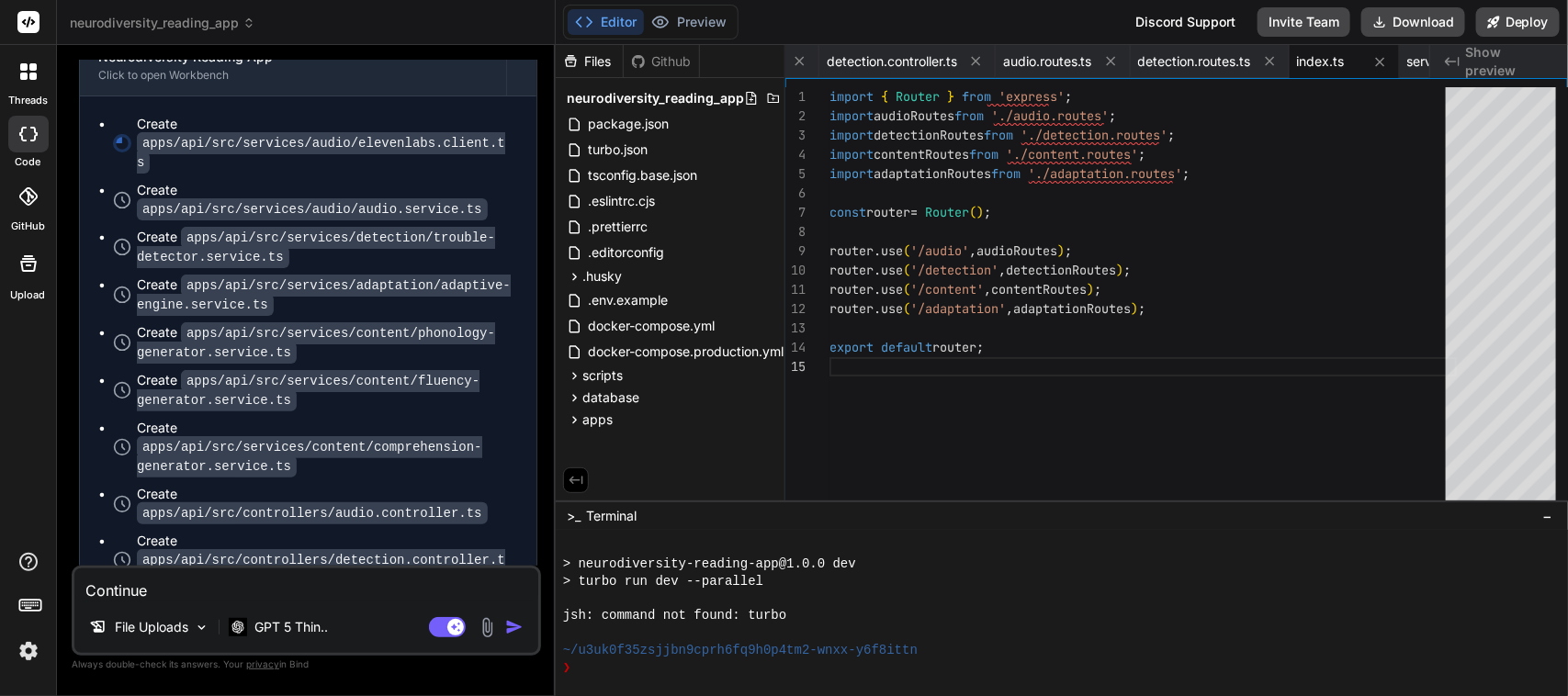
type textarea "x"
type textarea "next(); } catch { if (process.env.NODE_ENV !== 'production') { (req as any).use…"
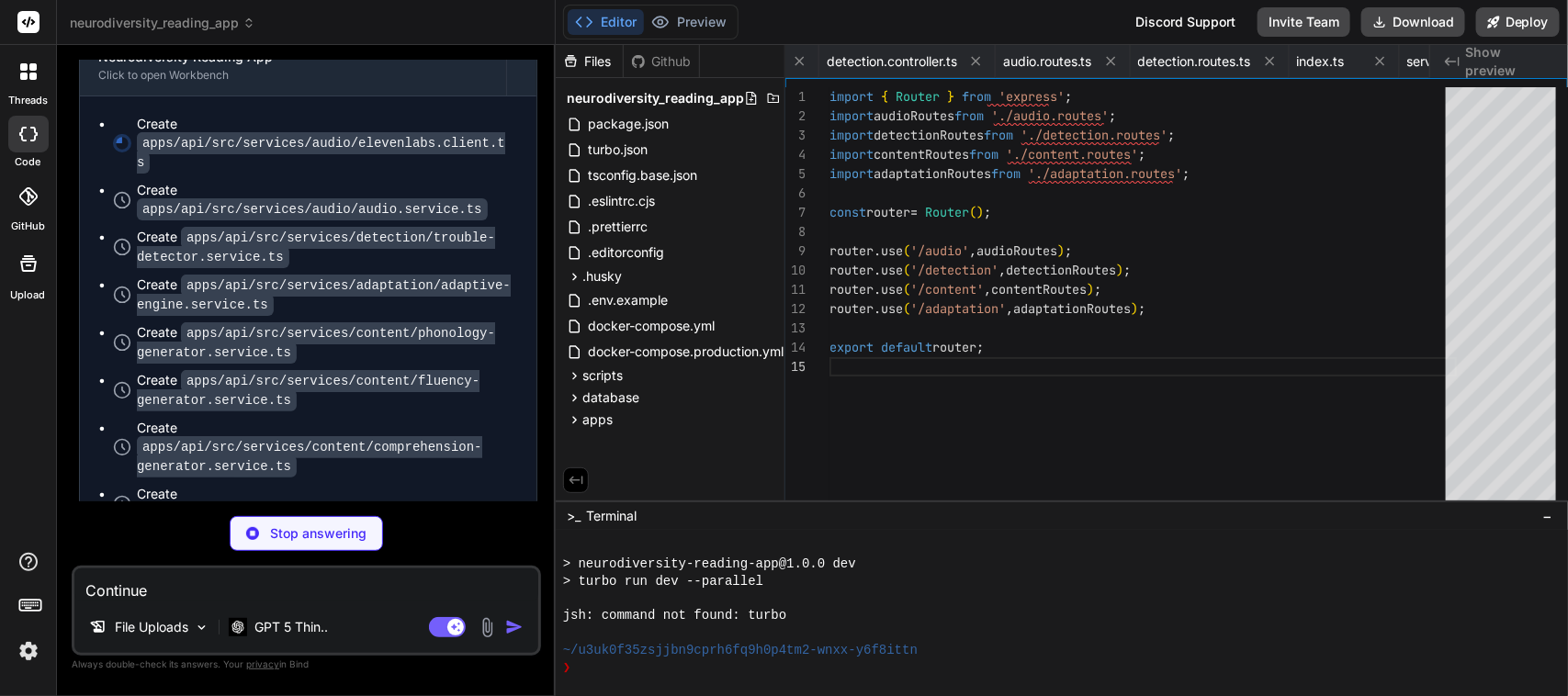
type textarea "x"
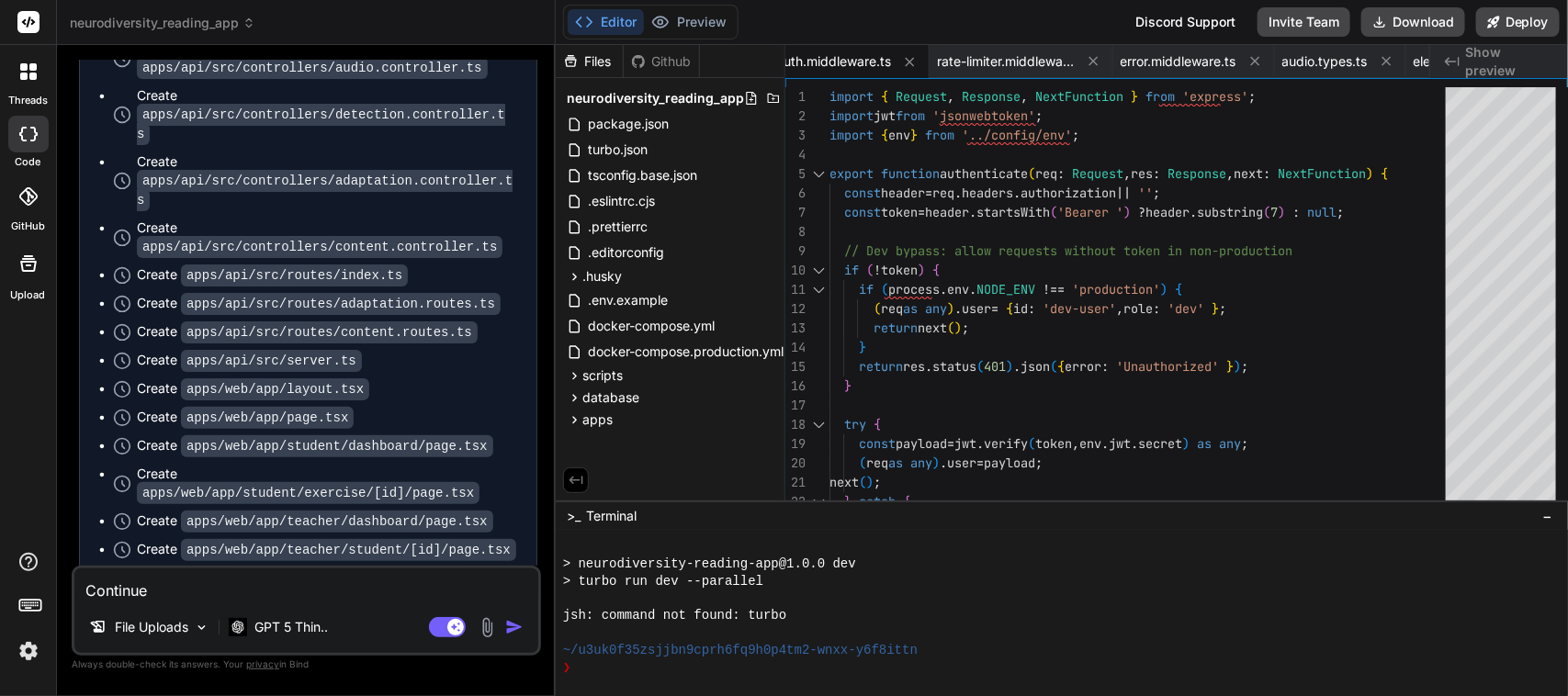
scroll to position [96099, 0]
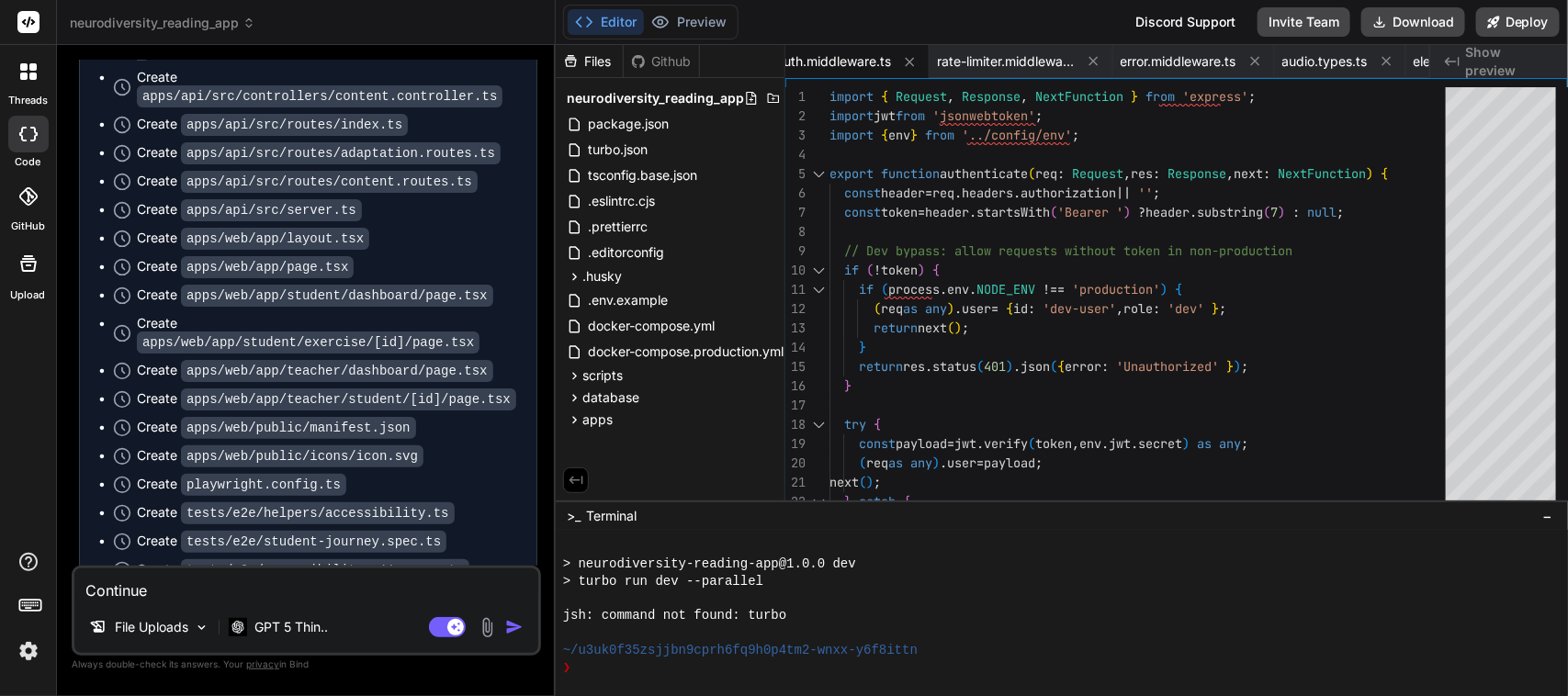
click at [186, 585] on textarea "Continue" at bounding box center [306, 585] width 464 height 33
type textarea "c"
type textarea "x"
type textarea "co"
type textarea "x"
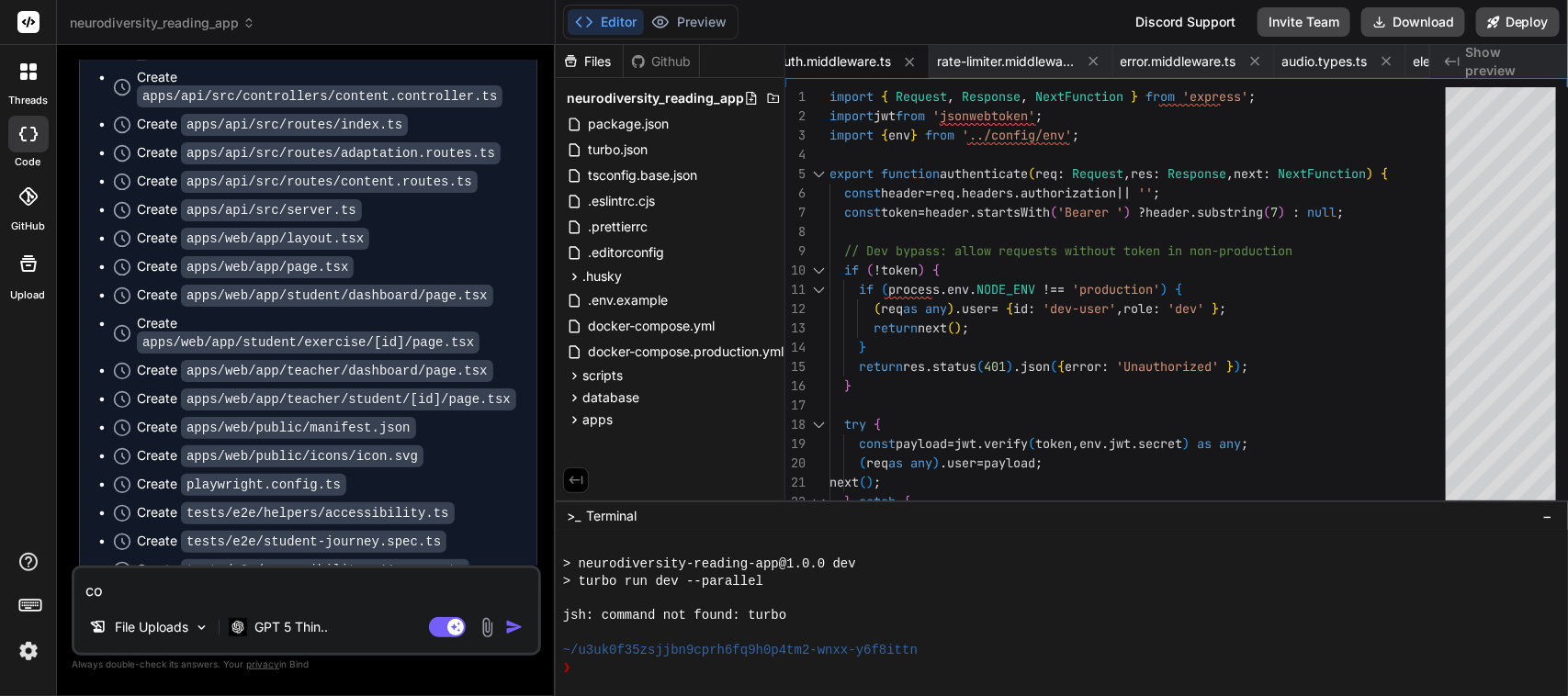
type textarea "con"
type textarea "x"
type textarea "cont"
type textarea "x"
type textarea "conti"
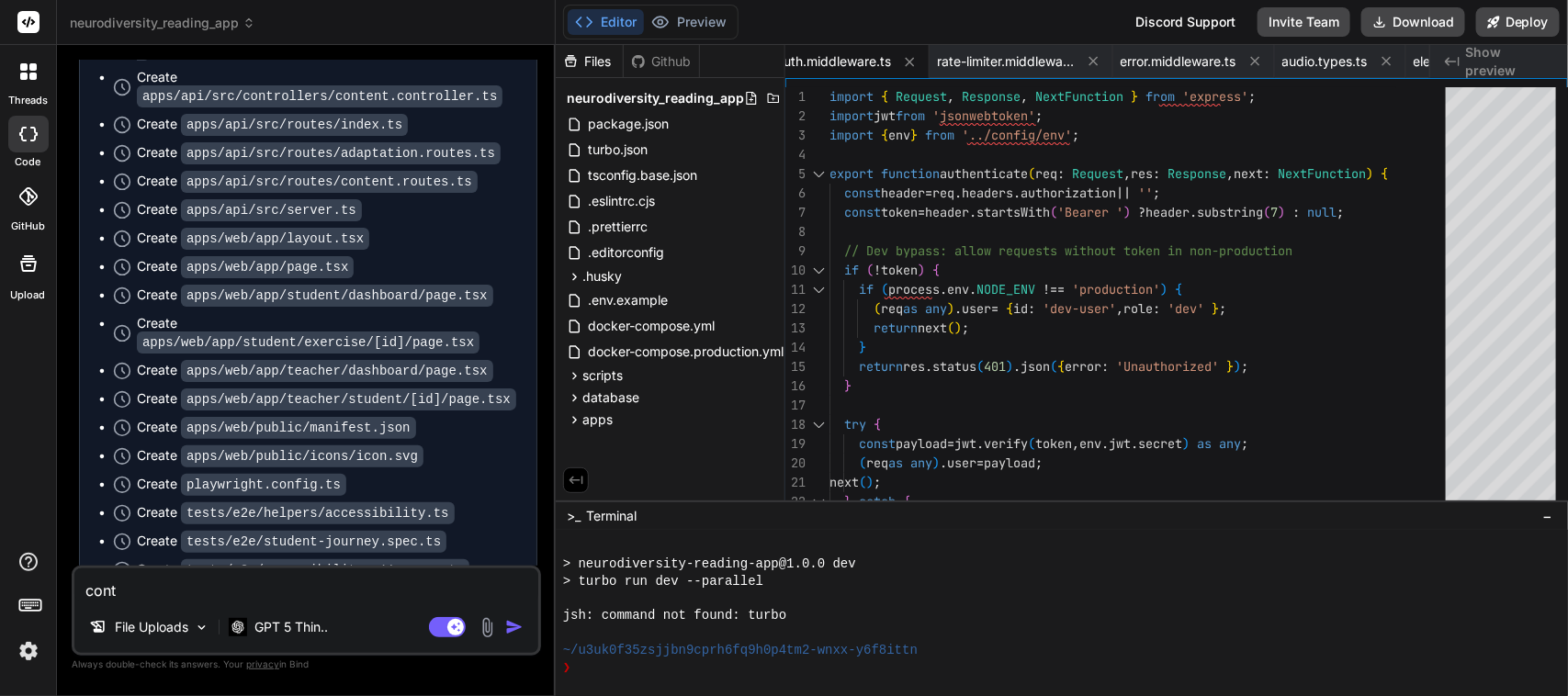
type textarea "x"
type textarea "contin"
type textarea "x"
type textarea "continu"
type textarea "x"
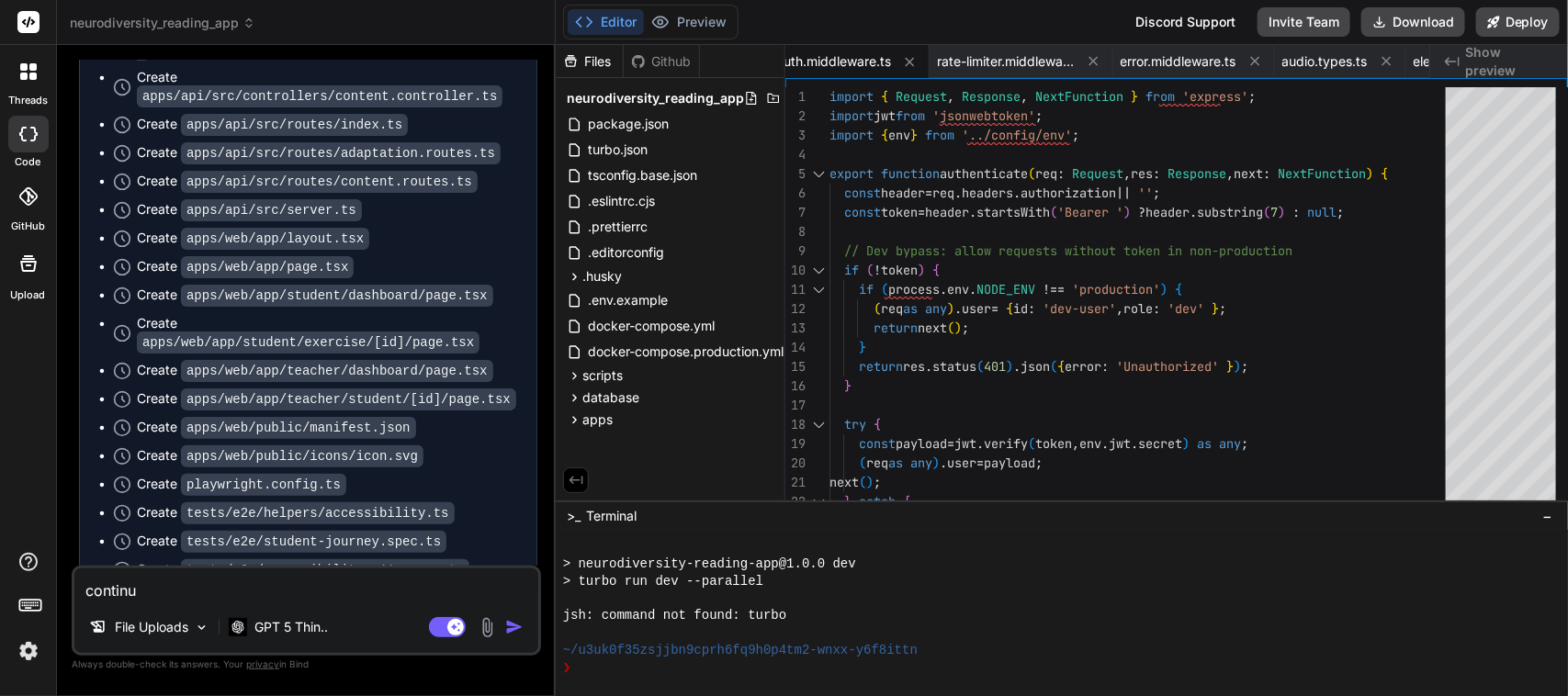
type textarea "continue"
type textarea "x"
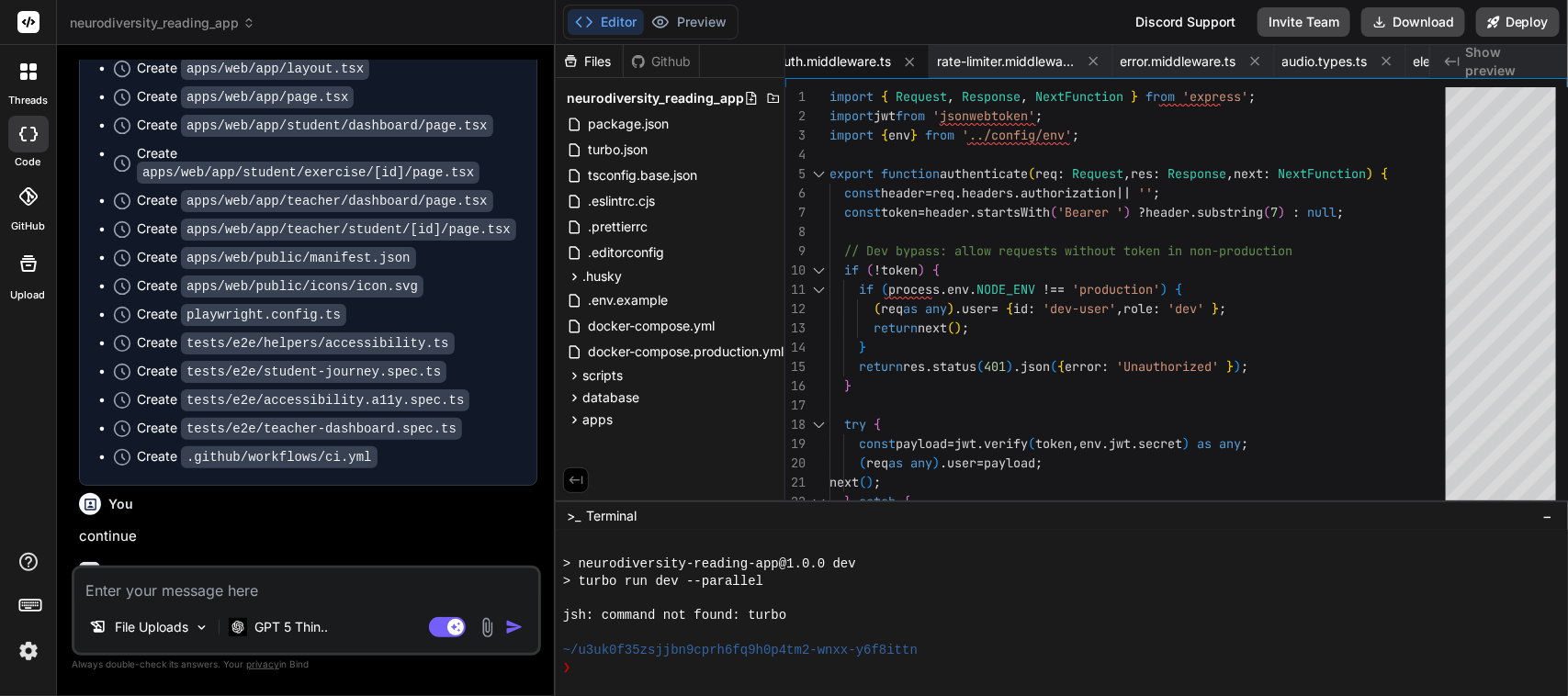
scroll to position [96289, 0]
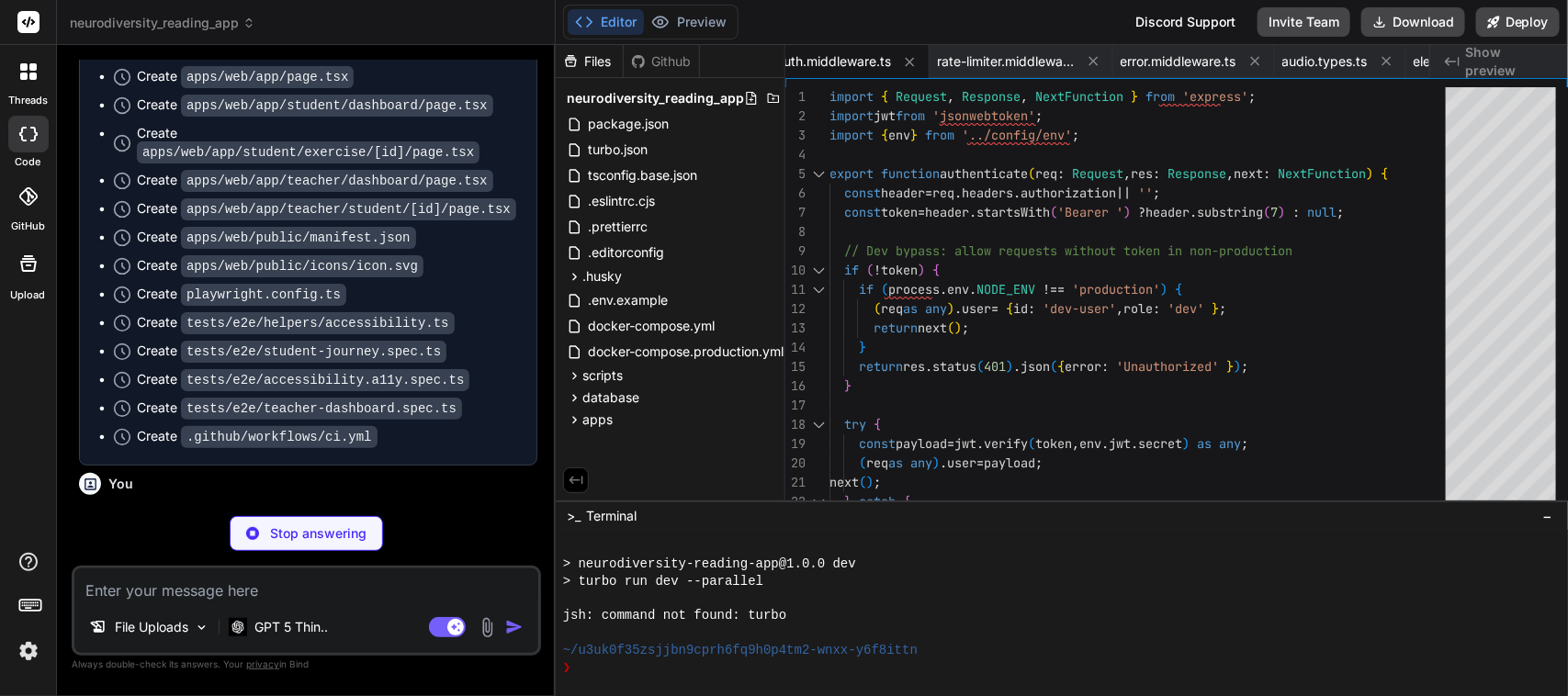
type textarea "x"
type textarea "const ex = await comp.generateExercise(difficulty, profile, theme); res.json({ …"
type textarea "x"
